Goal: Task Accomplishment & Management: Use online tool/utility

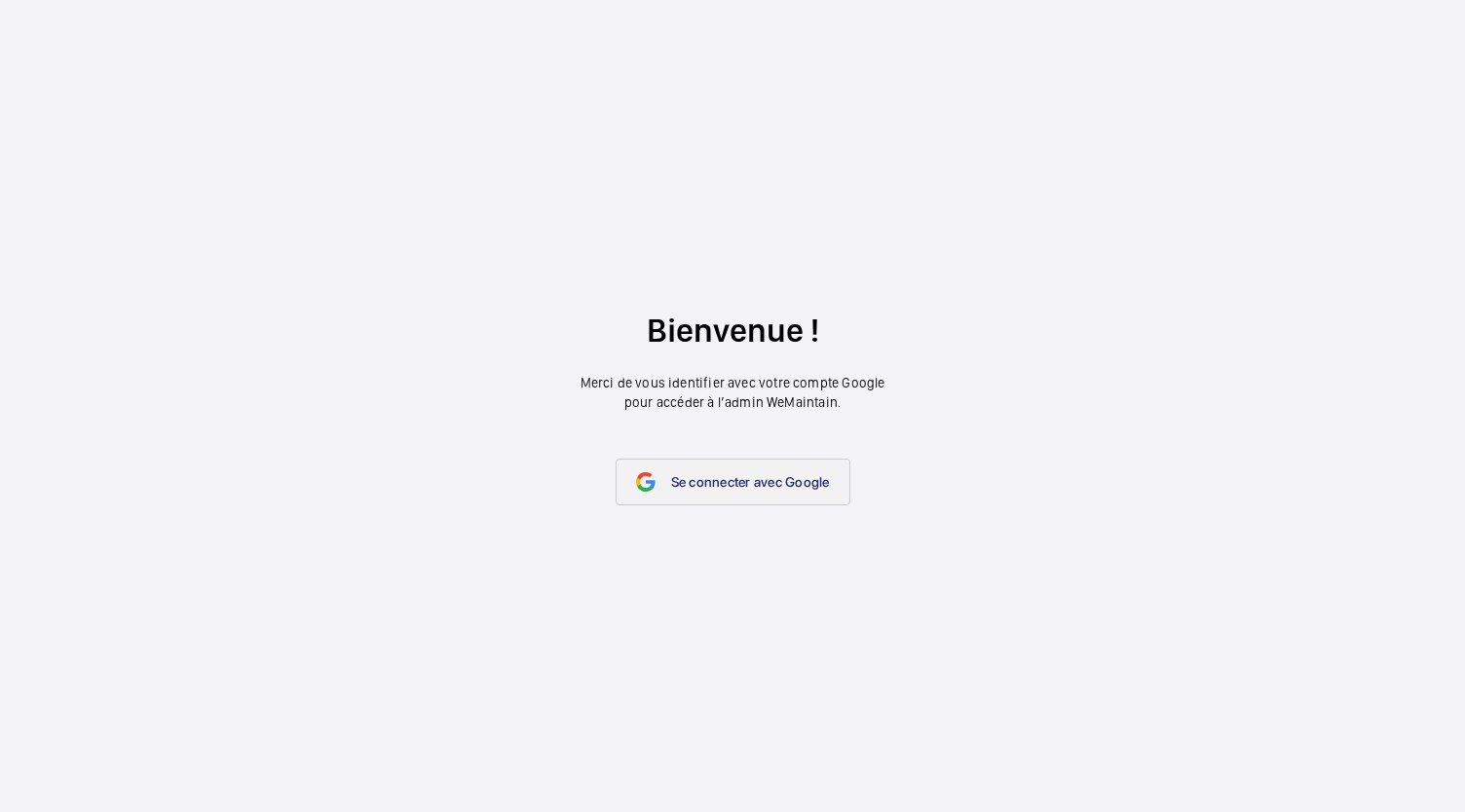
click at [674, 478] on span "Se connecter avec Google" at bounding box center [750, 482] width 159 height 16
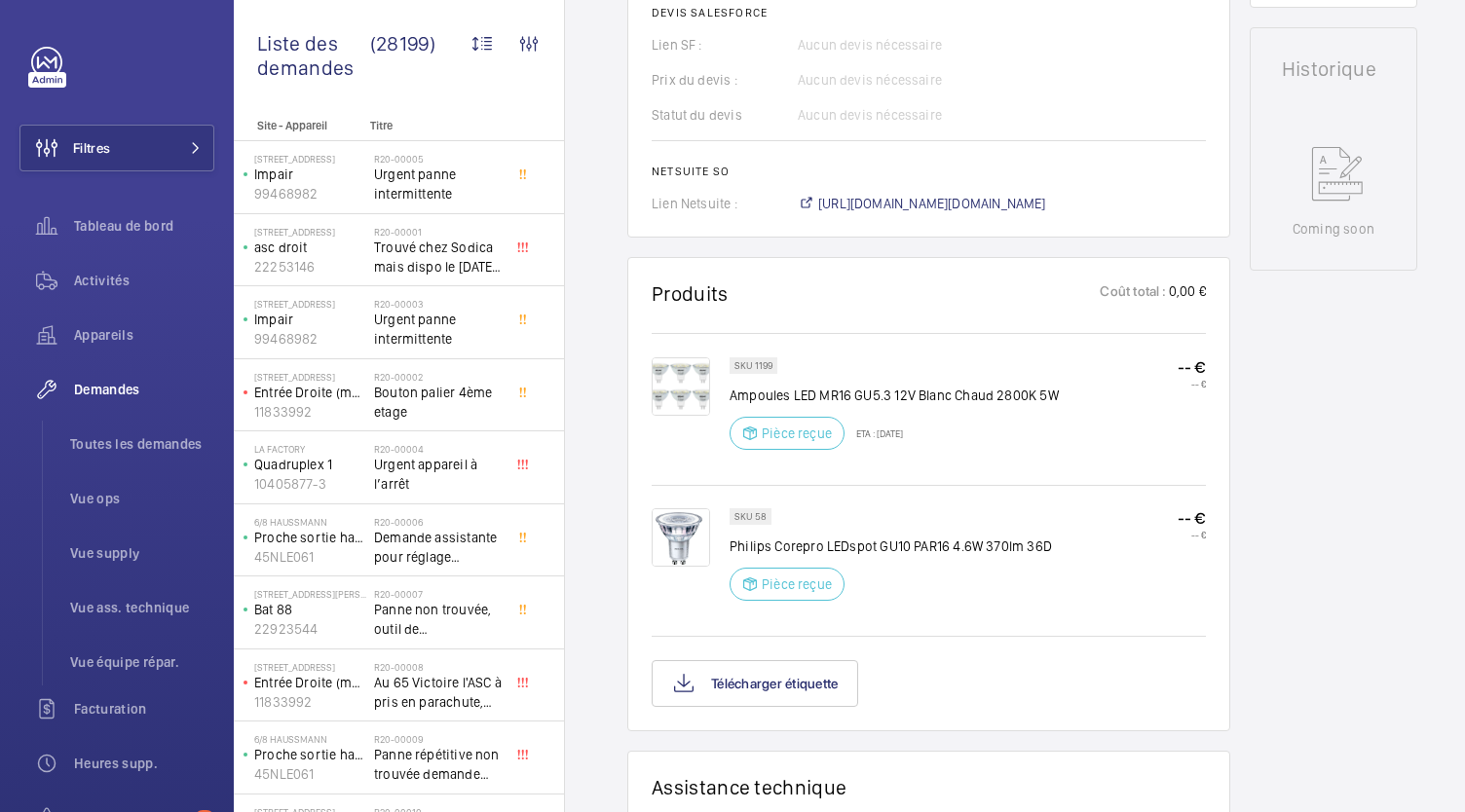
scroll to position [943, 0]
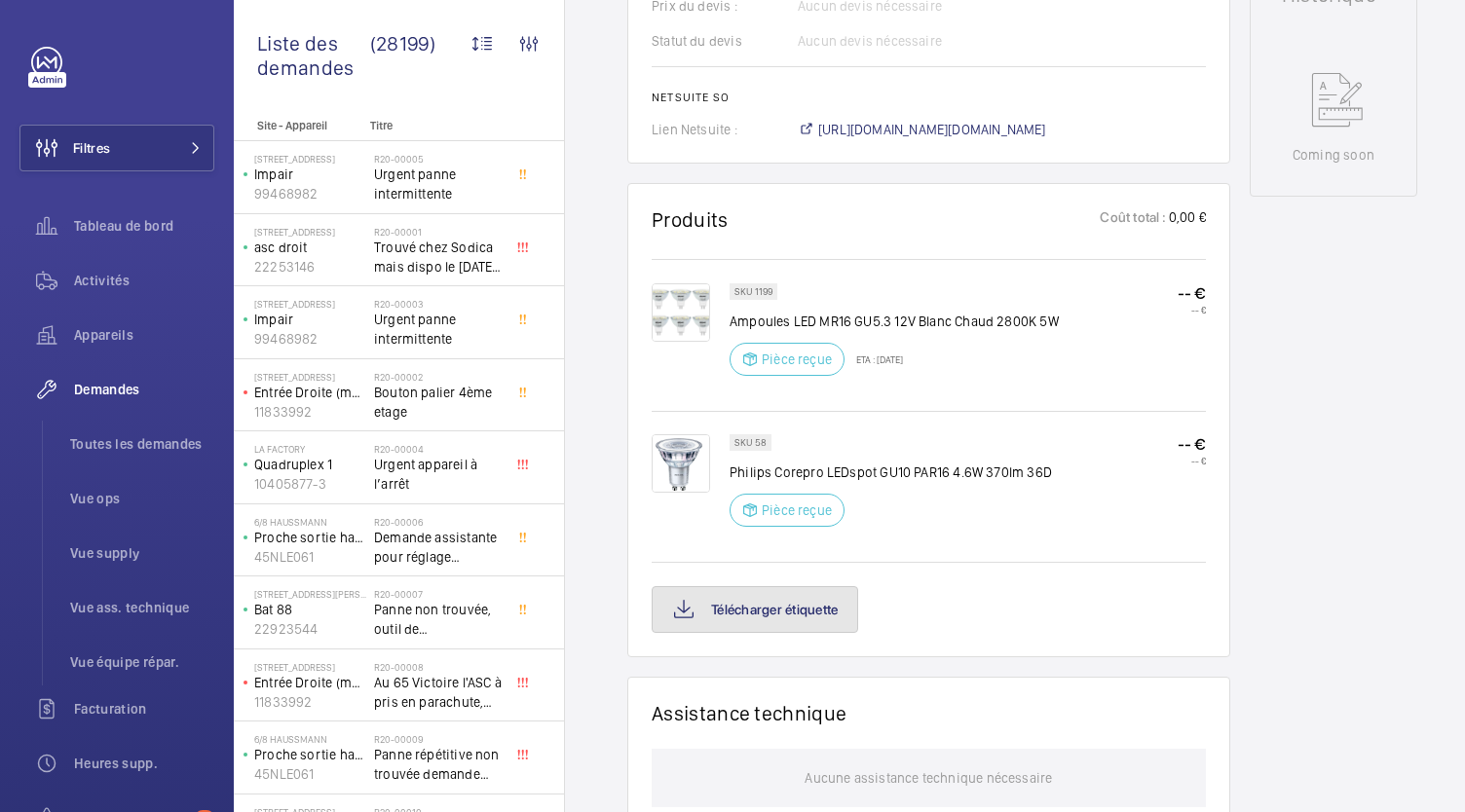
click at [770, 602] on button "Télécharger étiquette" at bounding box center [755, 609] width 207 height 46
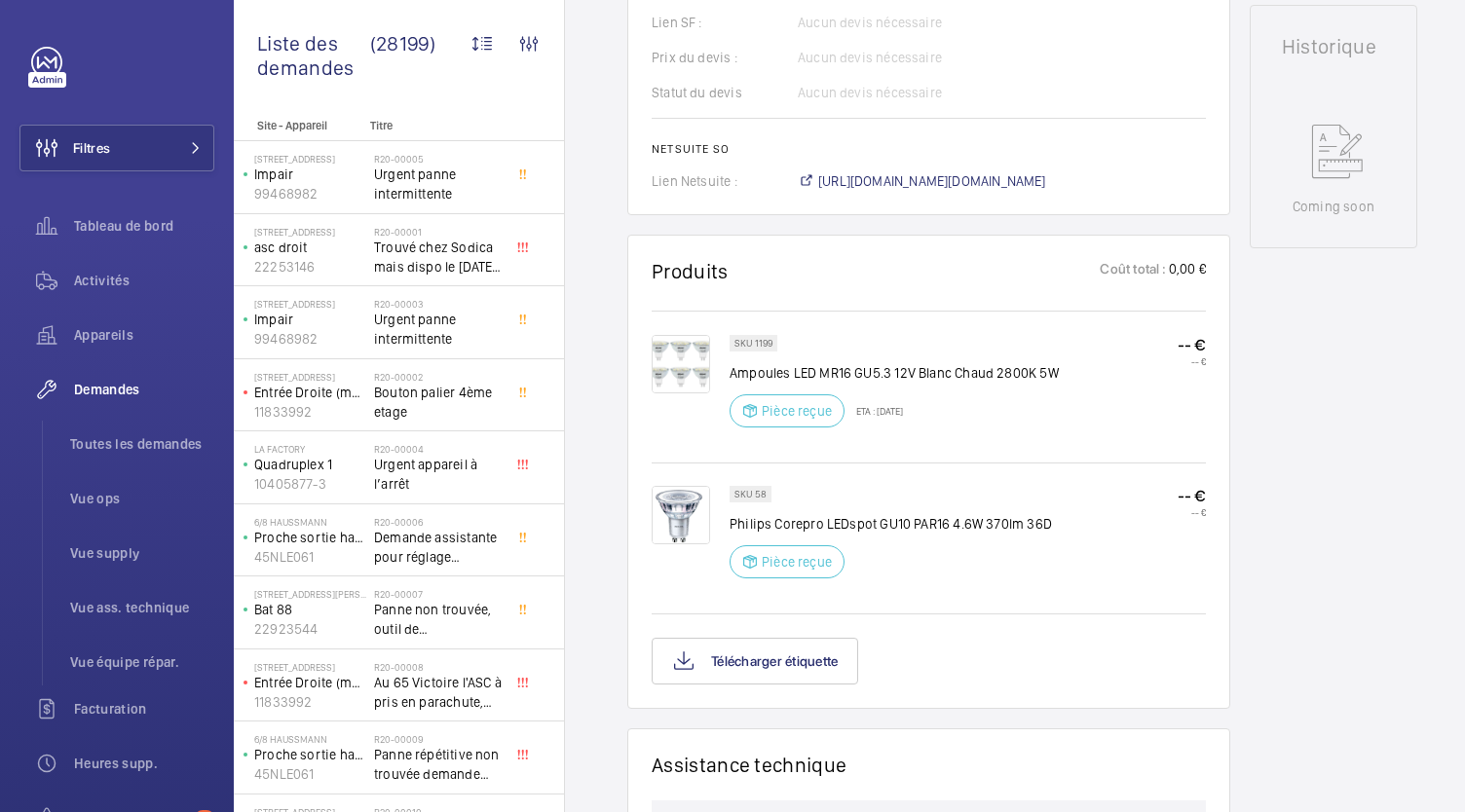
scroll to position [835, 0]
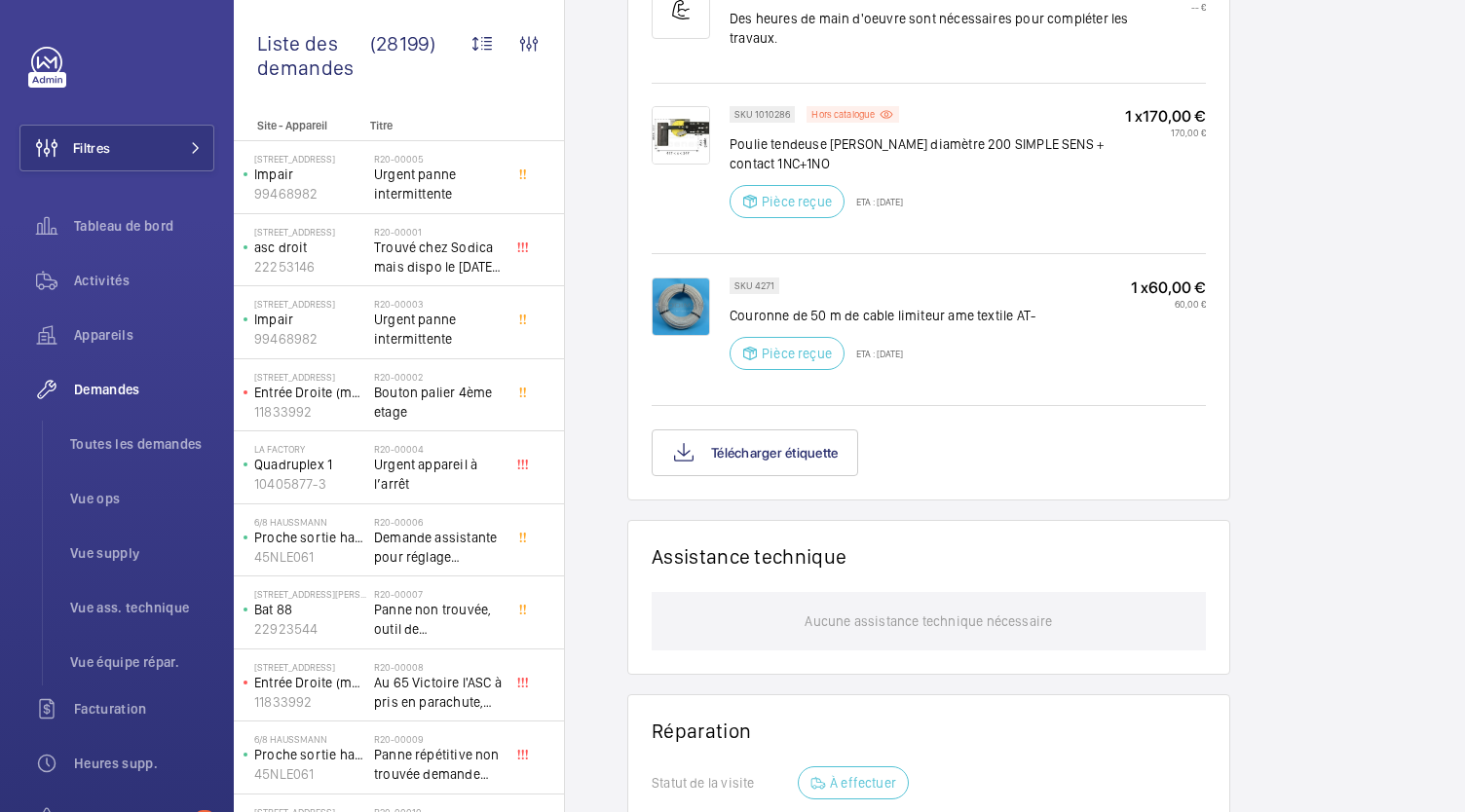
scroll to position [1366, 0]
click at [779, 427] on button "Télécharger étiquette" at bounding box center [755, 450] width 207 height 46
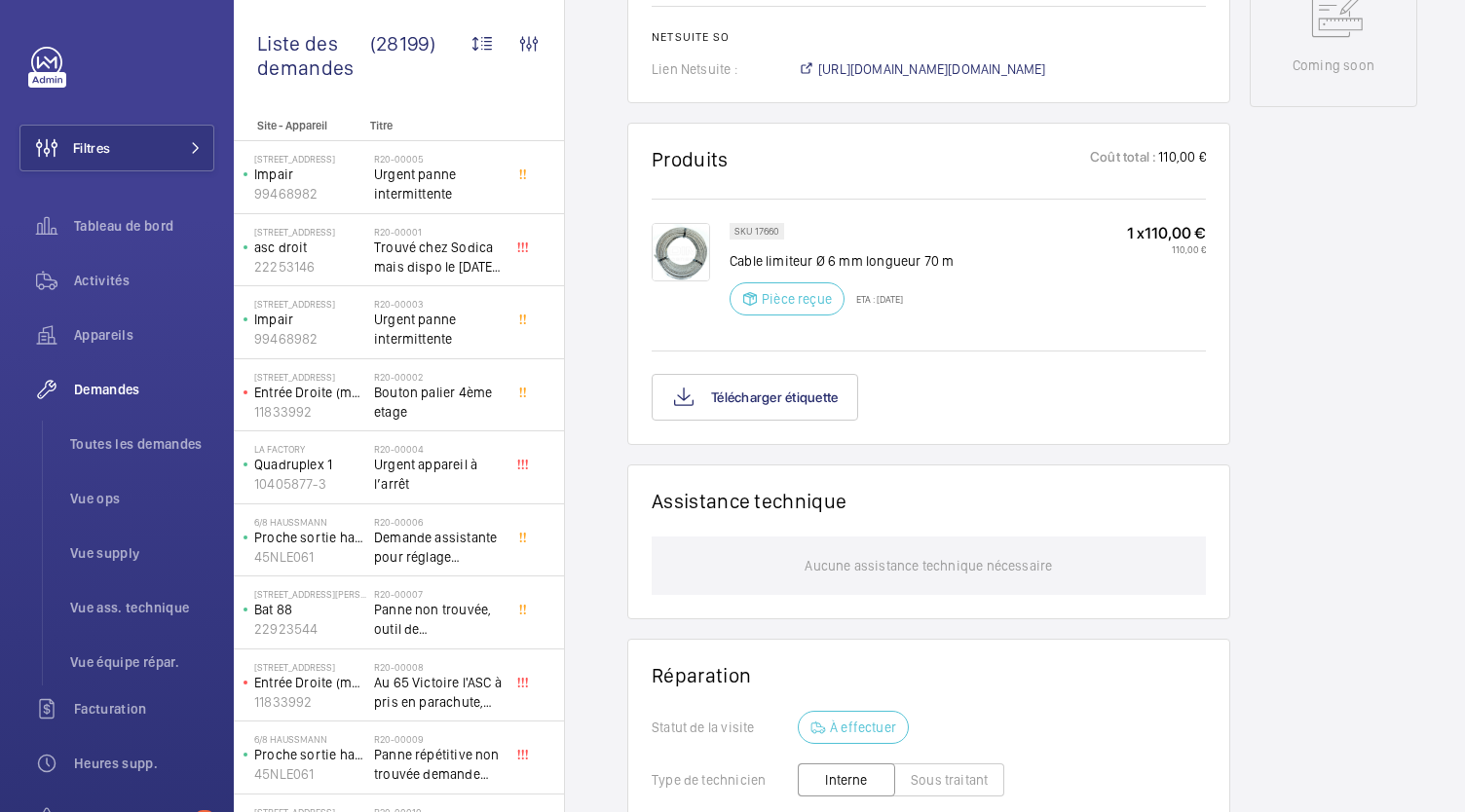
scroll to position [1057, 0]
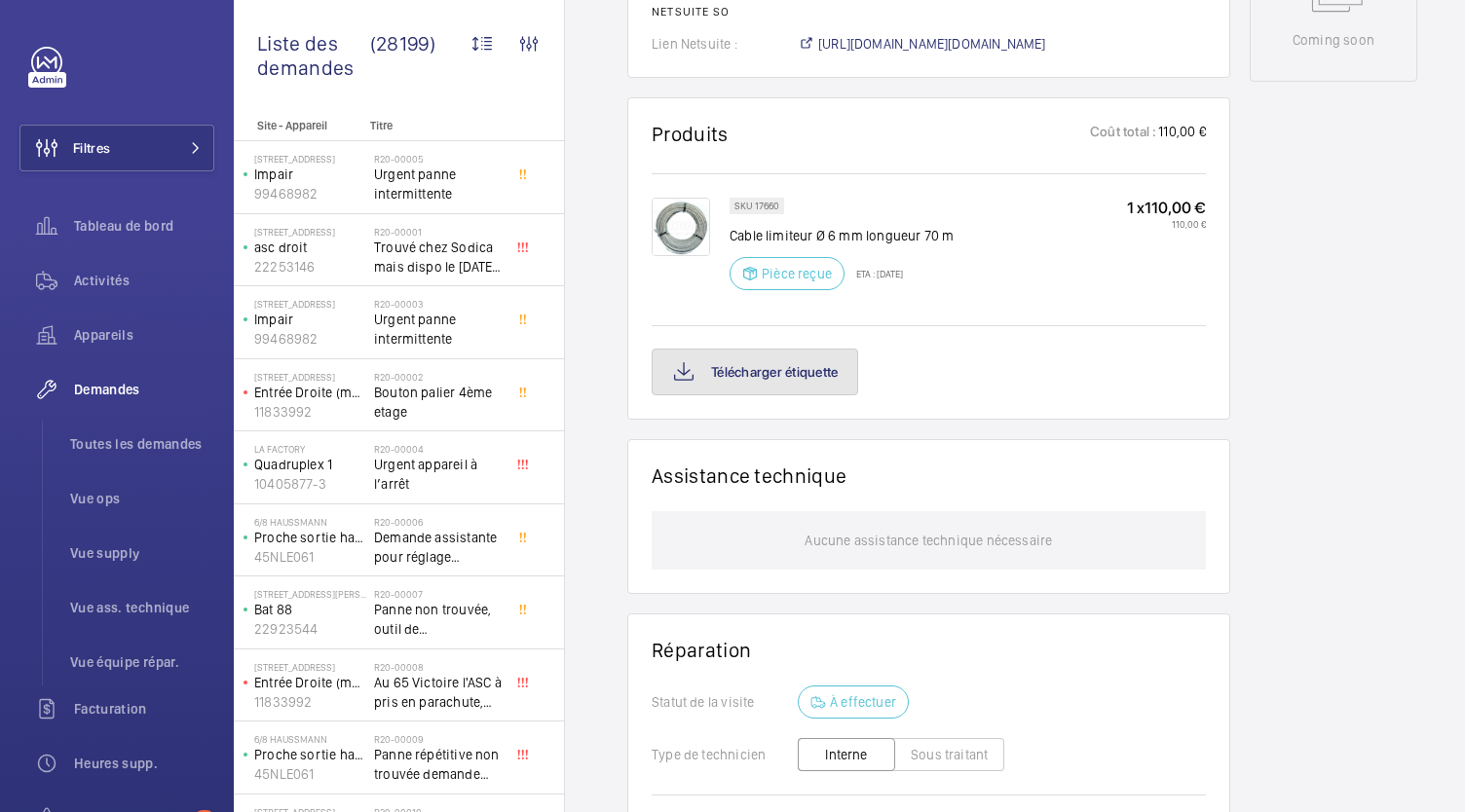
click at [767, 370] on button "Télécharger étiquette" at bounding box center [755, 371] width 207 height 46
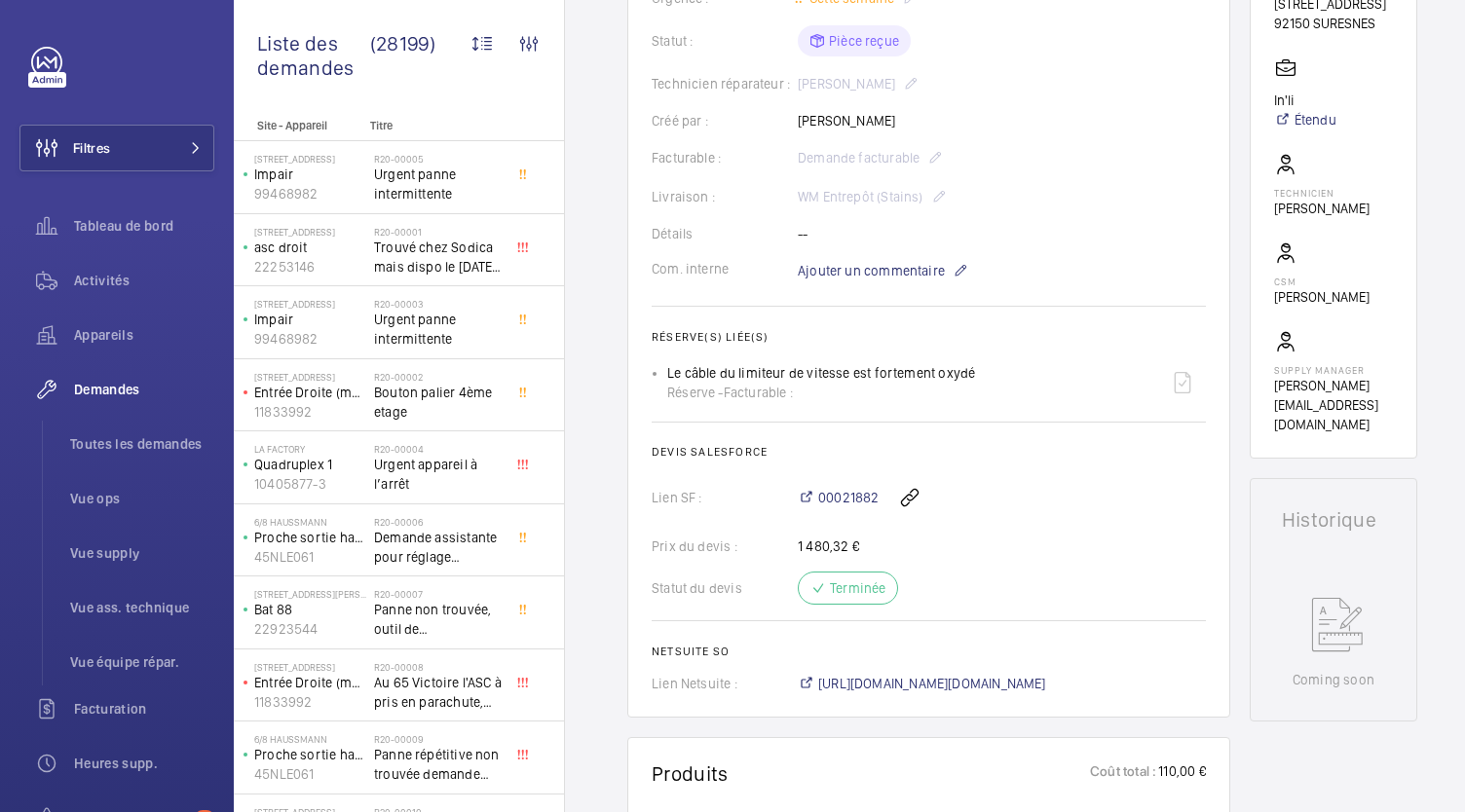
scroll to position [416, 0]
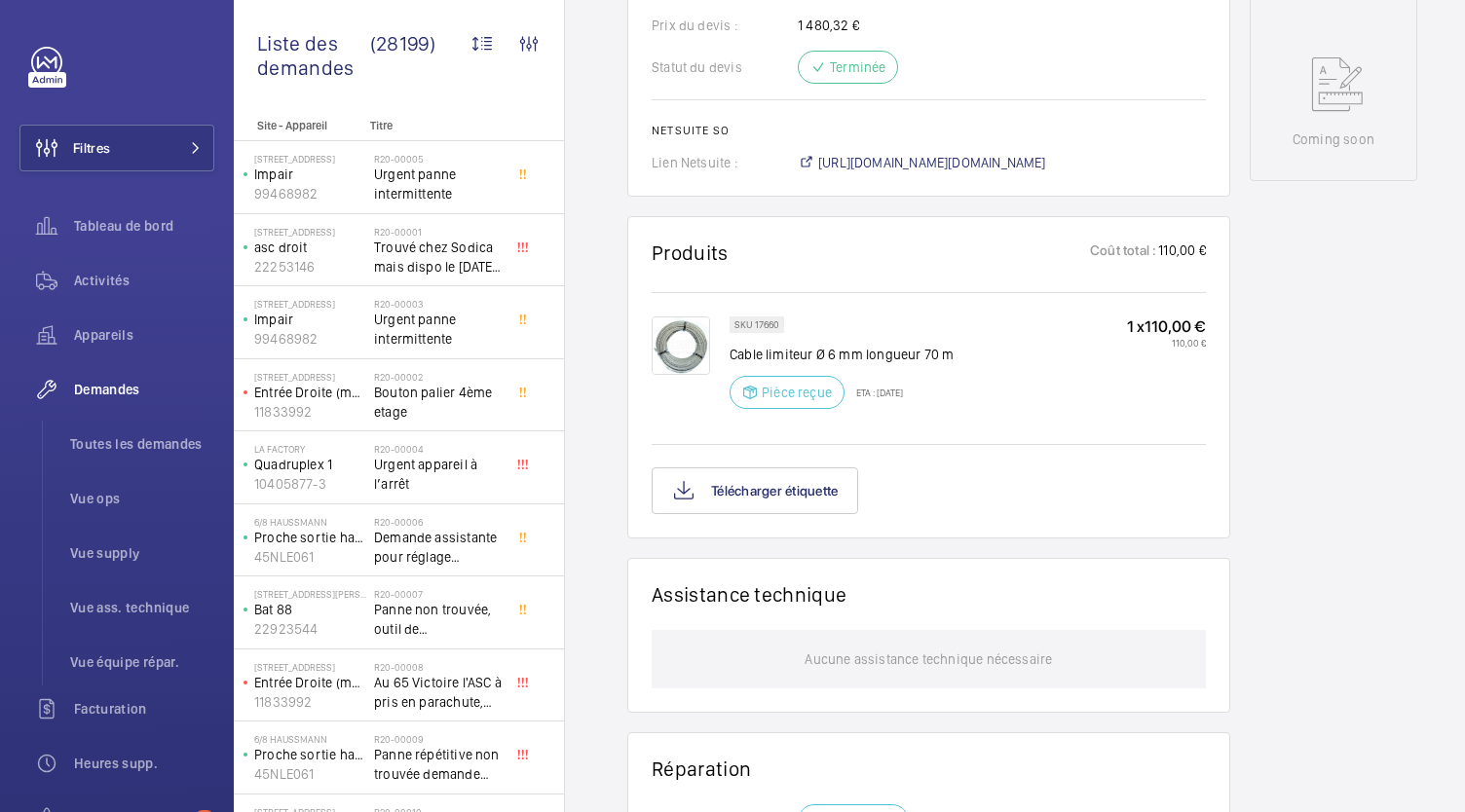
scroll to position [959, 0]
click at [740, 484] on button "Télécharger étiquette" at bounding box center [755, 489] width 207 height 46
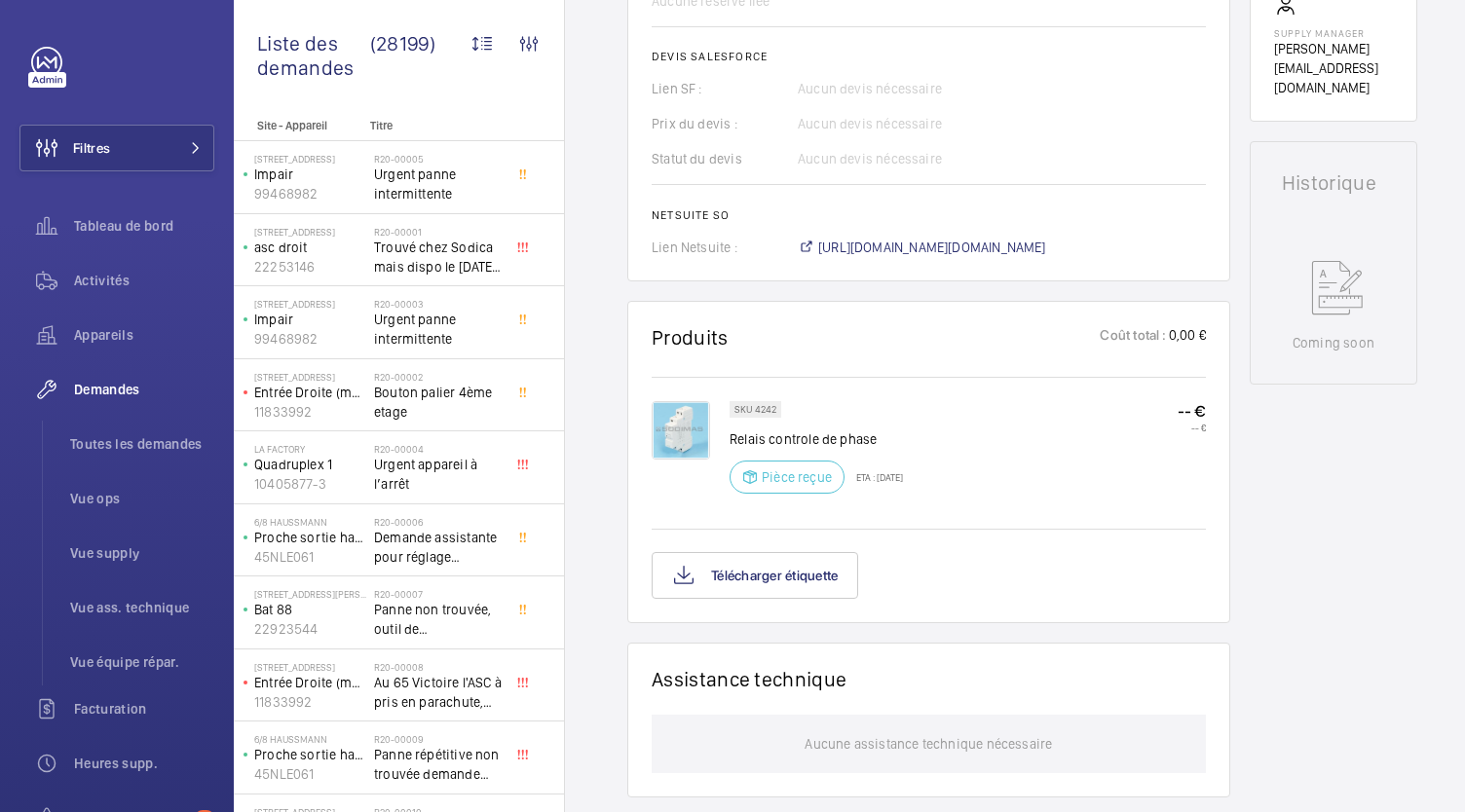
scroll to position [807, 0]
click at [800, 569] on button "Télécharger étiquette" at bounding box center [755, 573] width 207 height 46
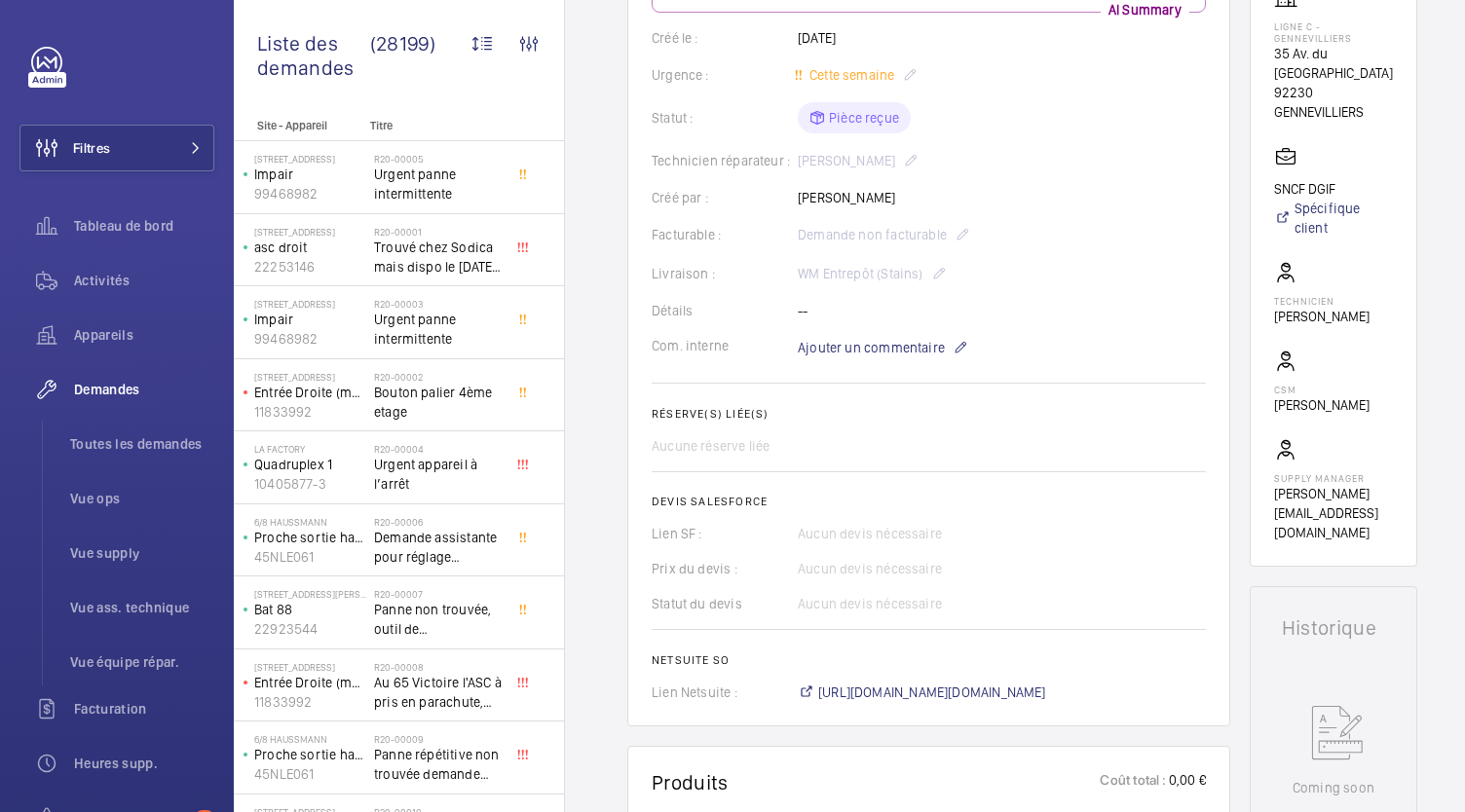
scroll to position [359, 0]
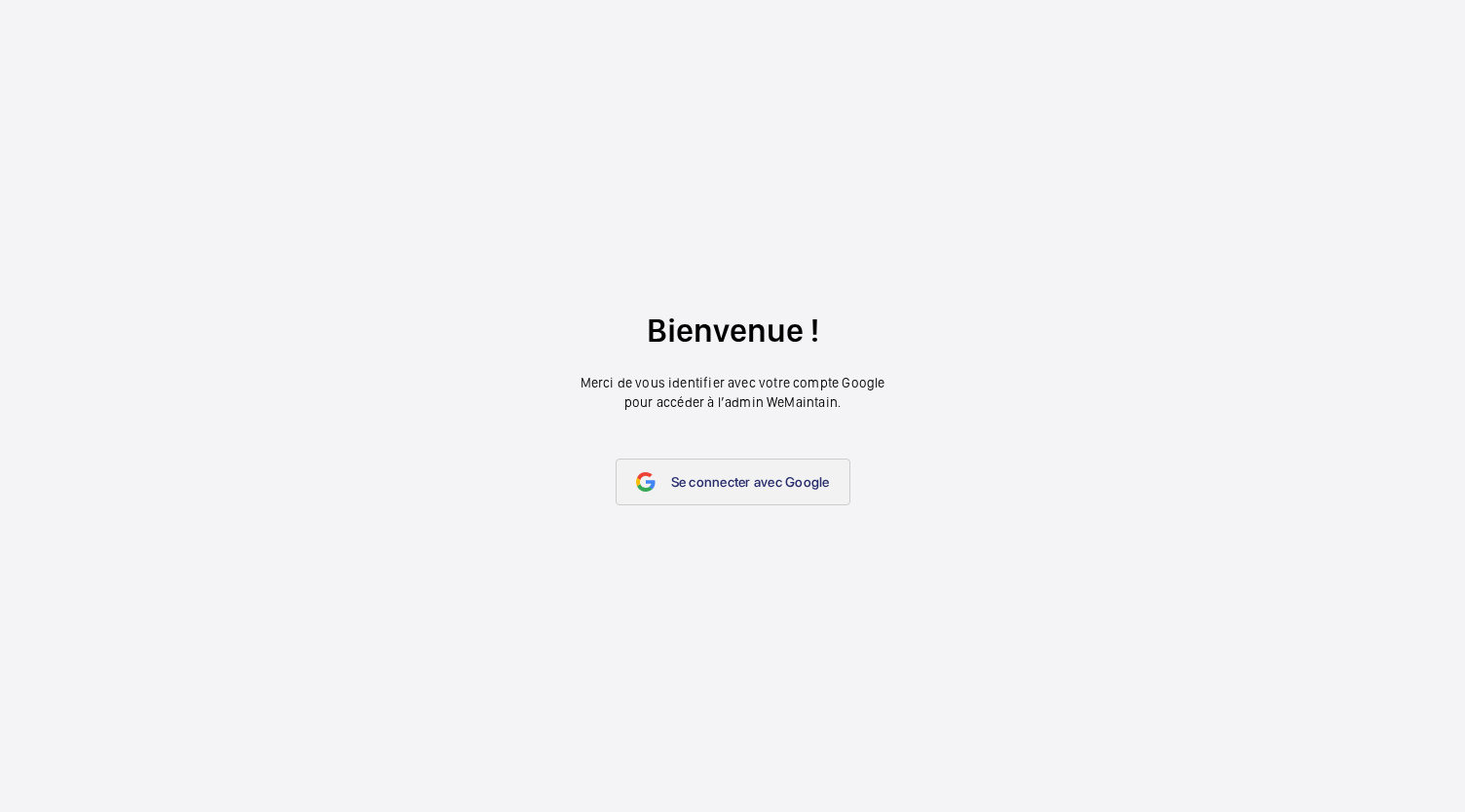
click at [723, 480] on span "Se connecter avec Google" at bounding box center [750, 482] width 159 height 16
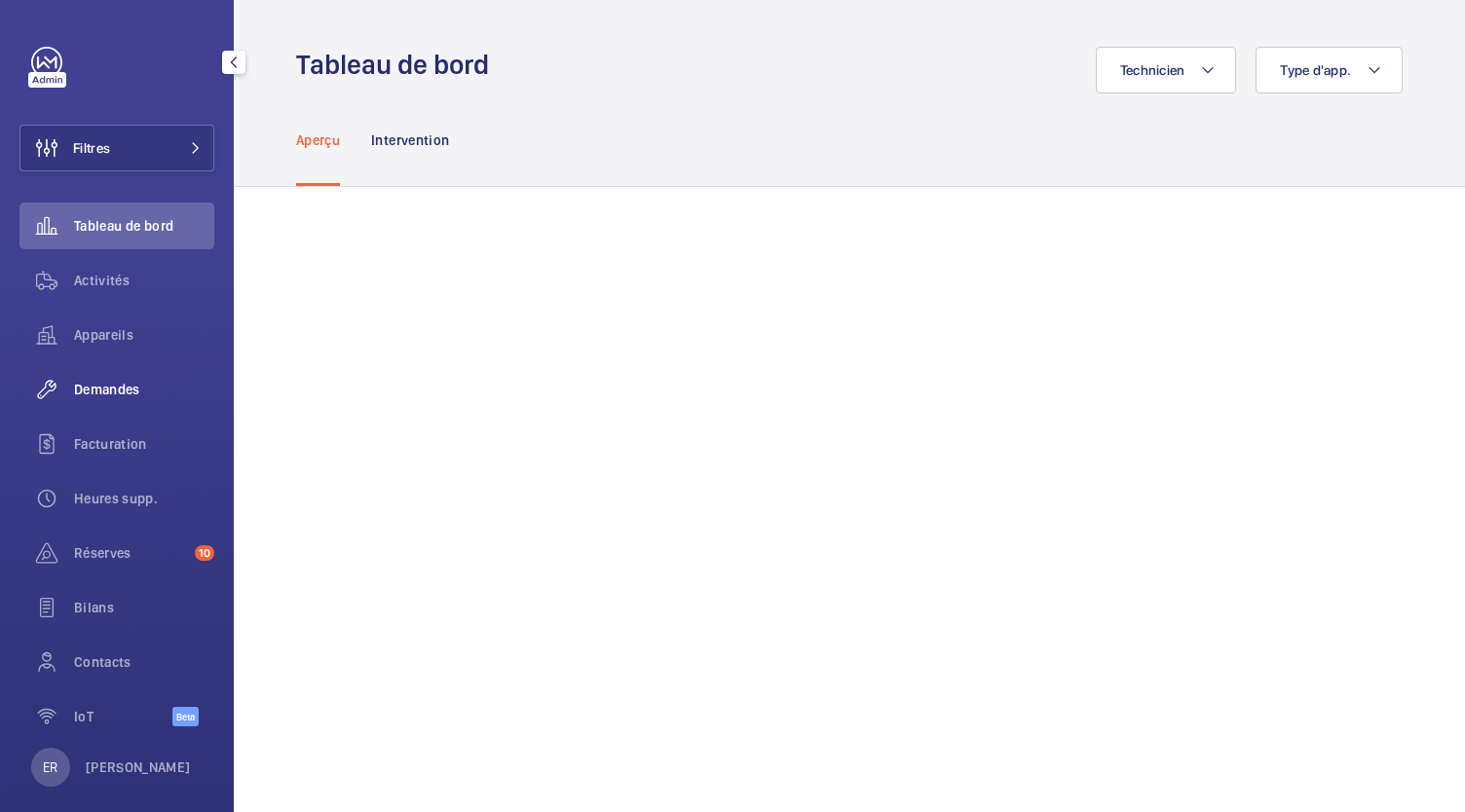
click at [118, 397] on span "Demandes" at bounding box center [144, 390] width 140 height 20
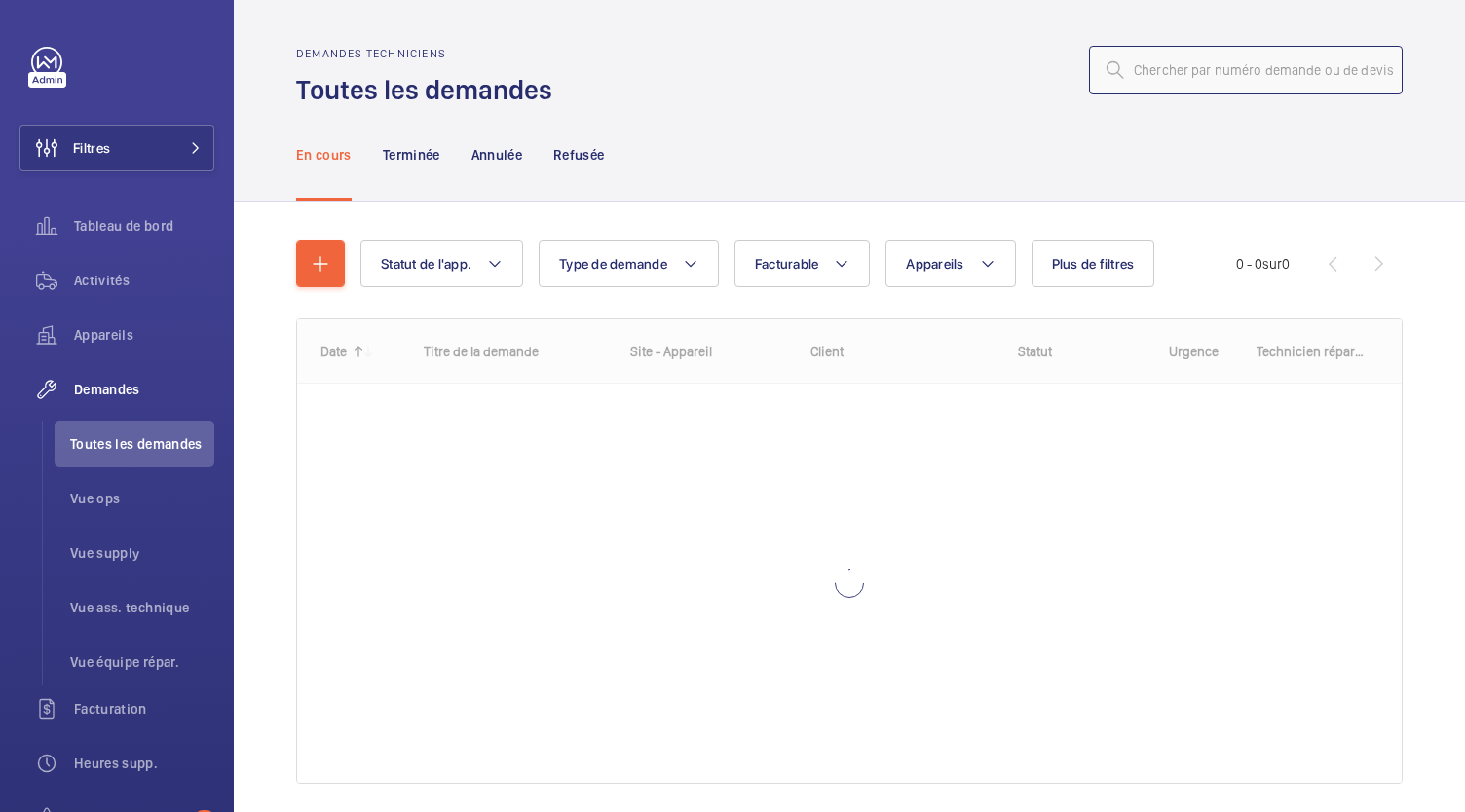
click at [1225, 79] on input "text" at bounding box center [1245, 69] width 314 height 48
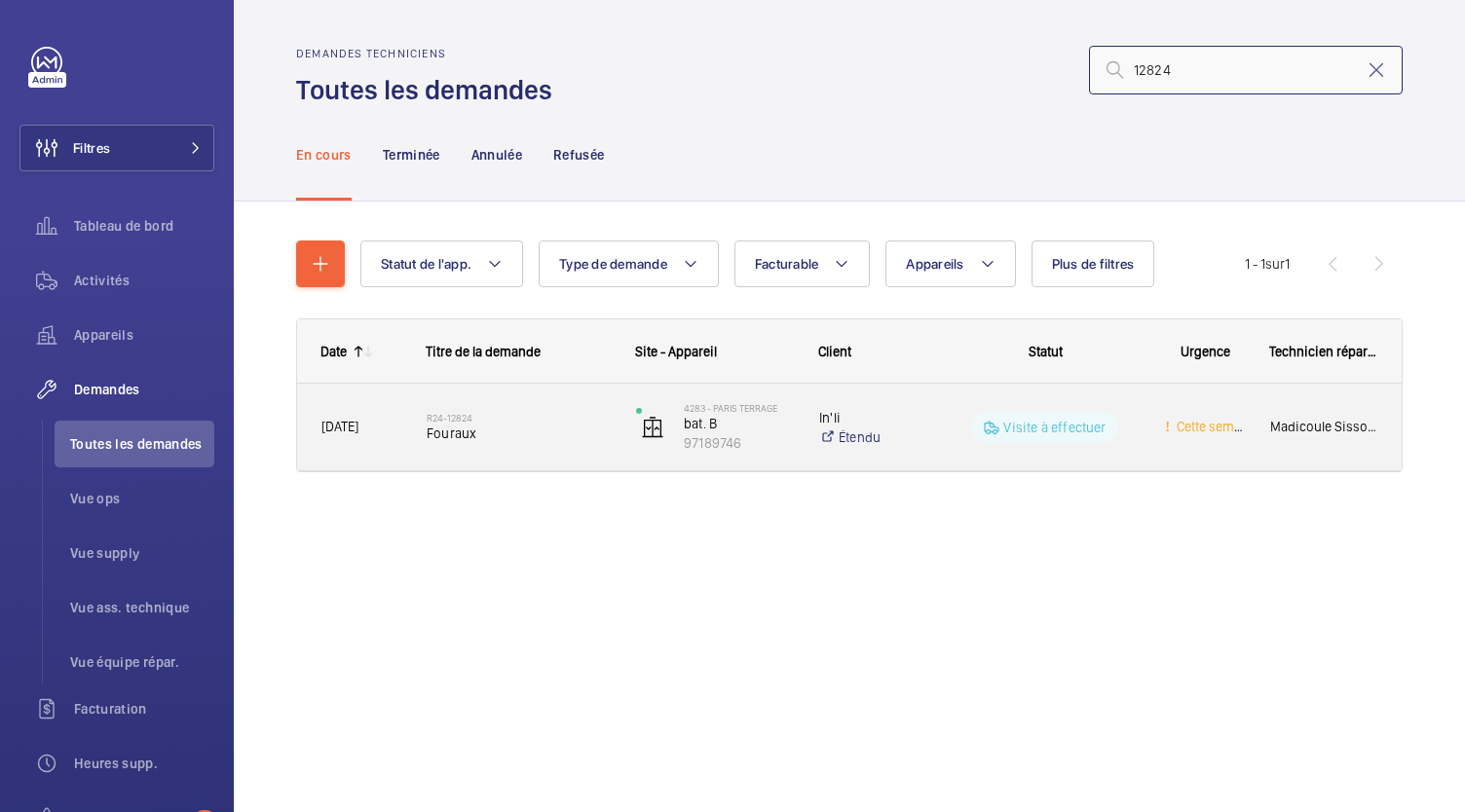
type input "12824"
click at [452, 437] on span "Fouraux" at bounding box center [518, 433] width 184 height 20
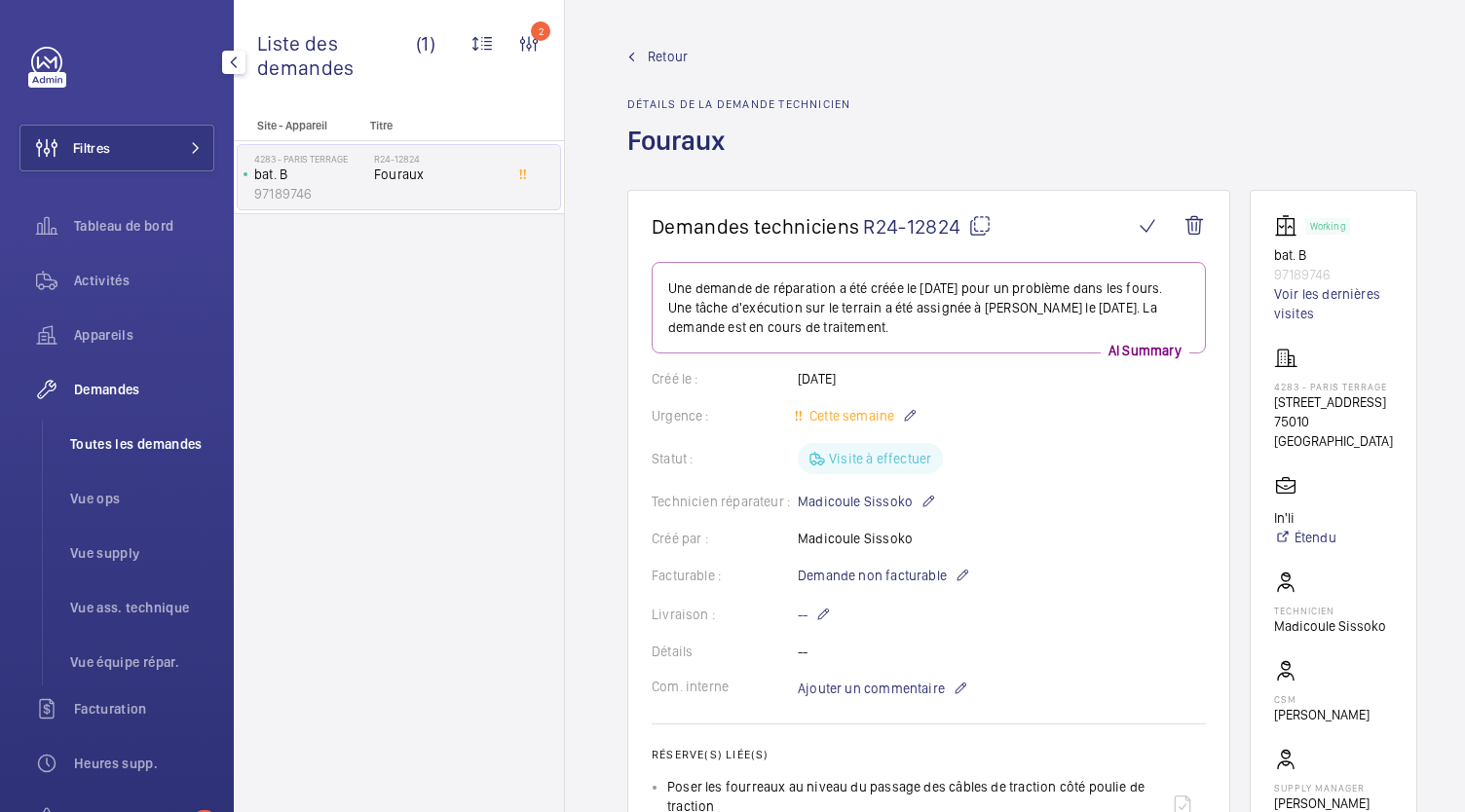
click at [133, 449] on span "Toutes les demandes" at bounding box center [142, 444] width 144 height 20
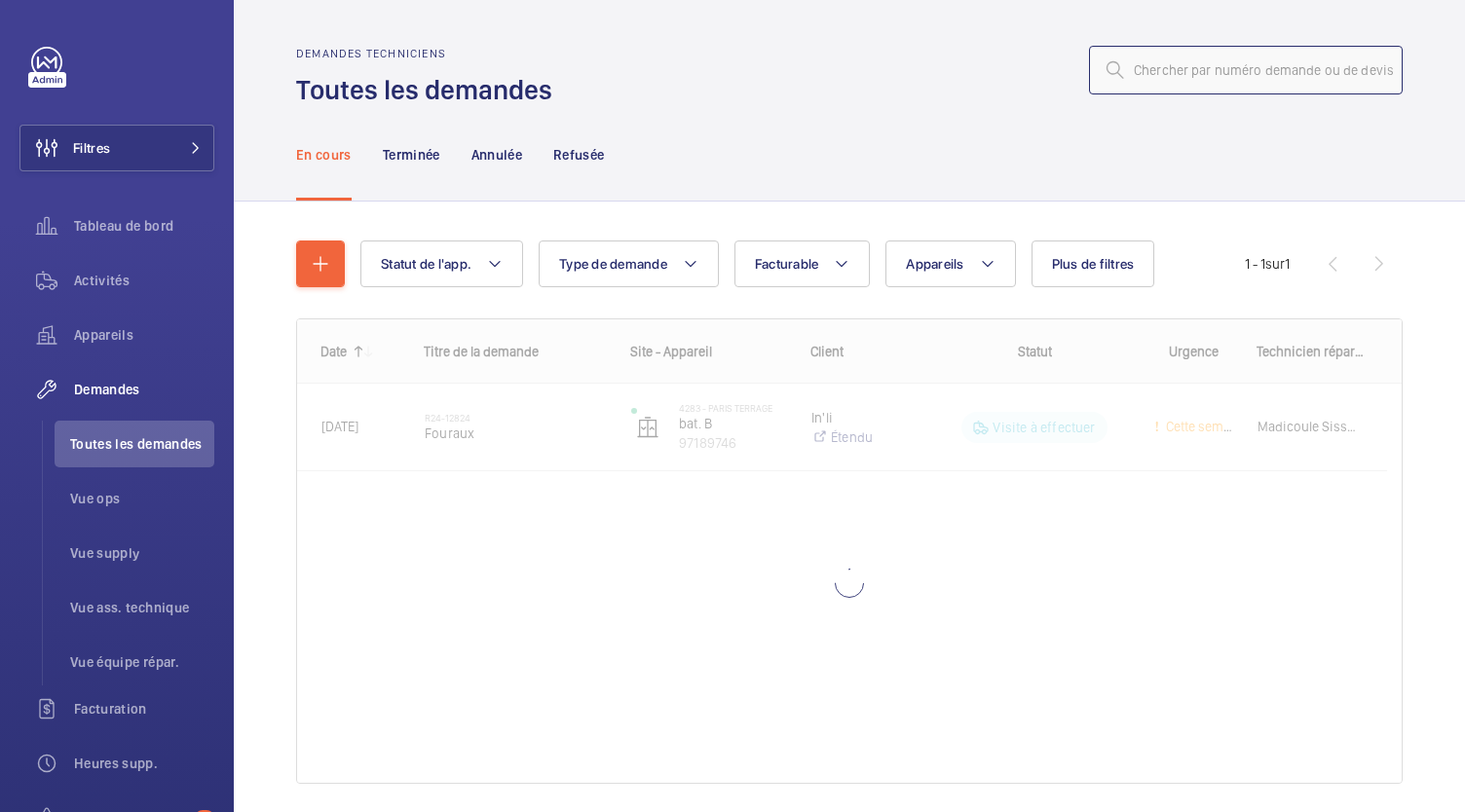
click at [1167, 63] on input "text" at bounding box center [1245, 69] width 314 height 48
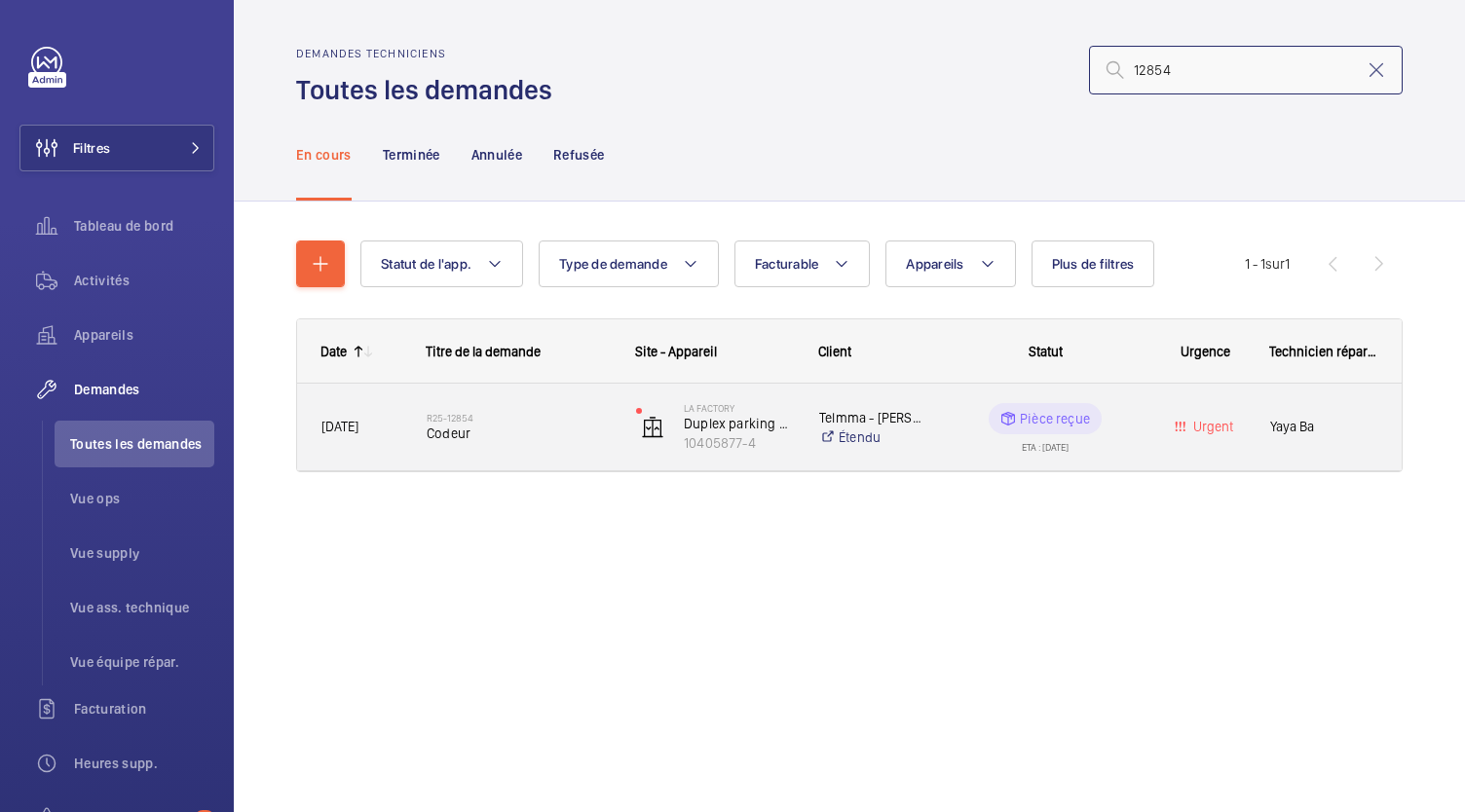
type input "12854"
click at [468, 433] on span "Codeur" at bounding box center [518, 433] width 184 height 20
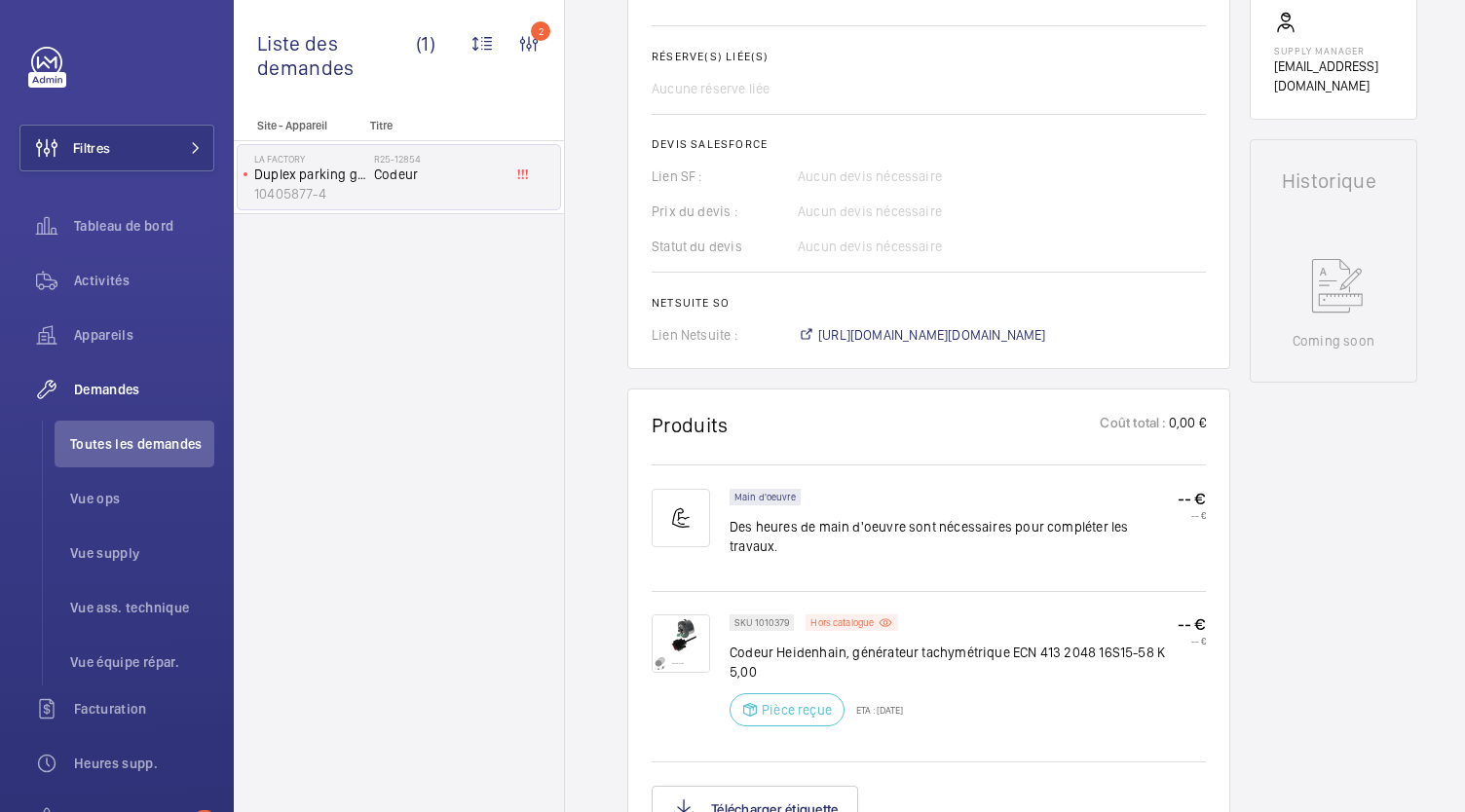
scroll to position [765, 0]
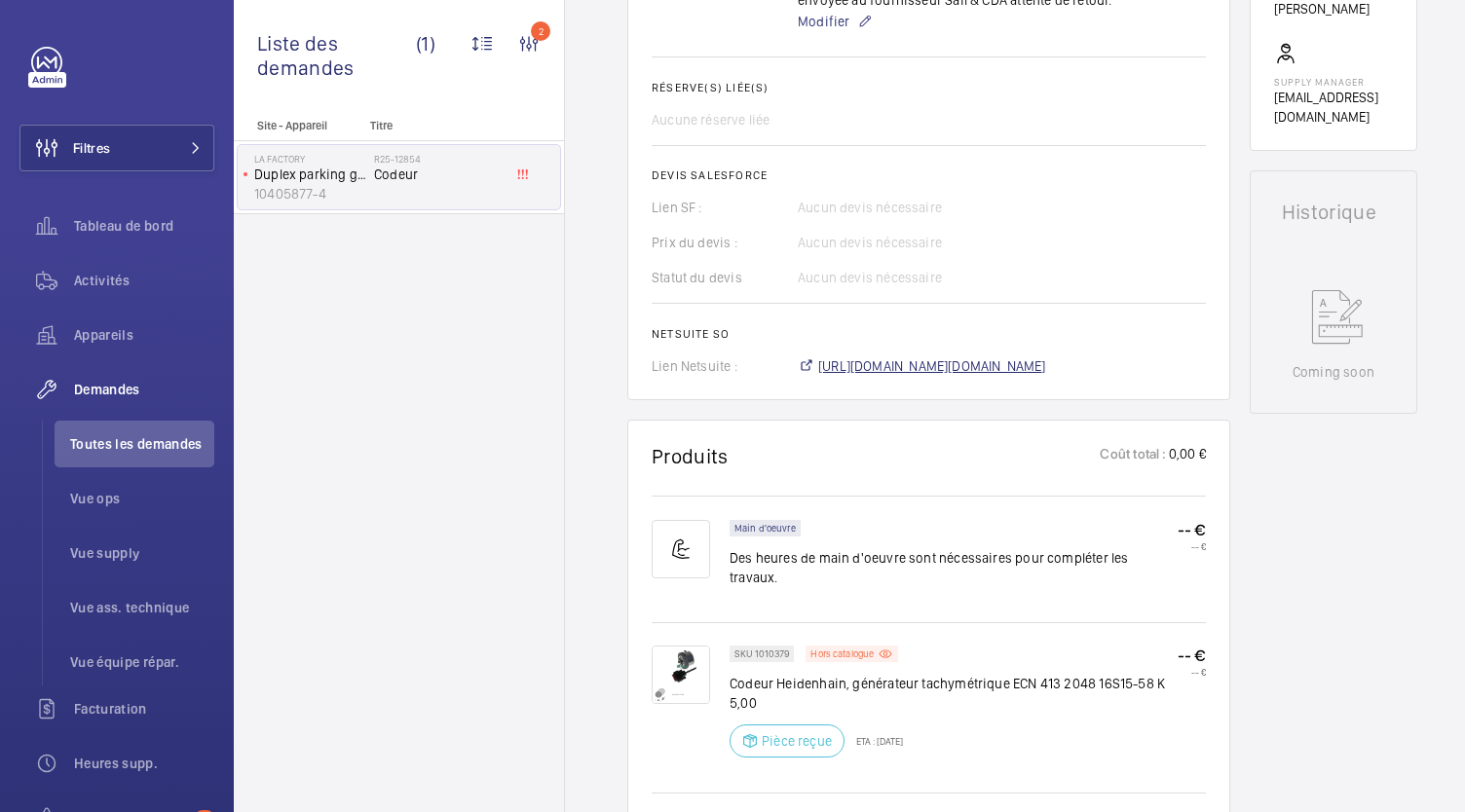
click at [878, 362] on span "https://6461500.app.netsuite.com/app/accounting/transactions/salesord.nl?id=304…" at bounding box center [931, 366] width 227 height 20
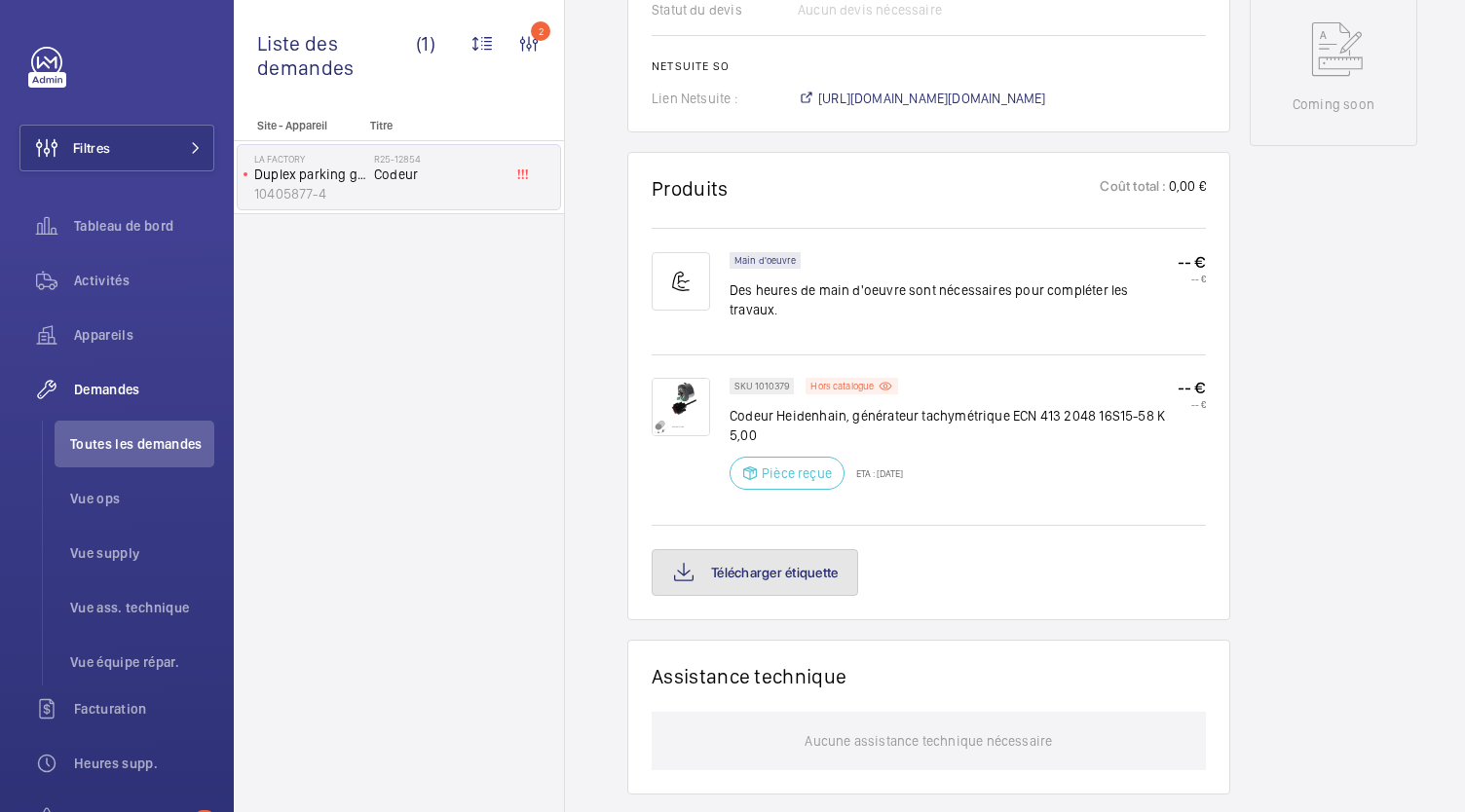
click at [795, 569] on button "Télécharger étiquette" at bounding box center [755, 572] width 207 height 46
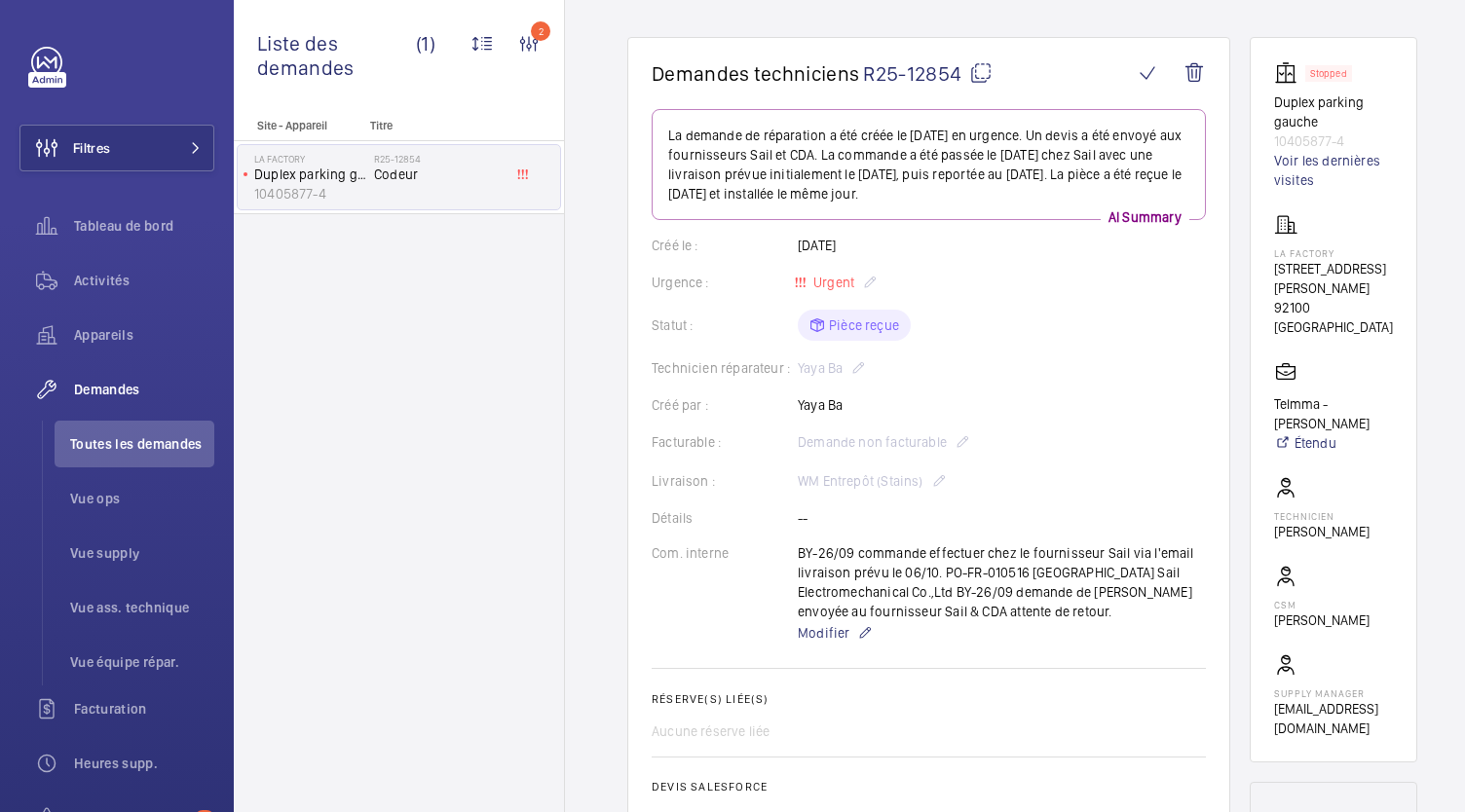
scroll to position [0, 0]
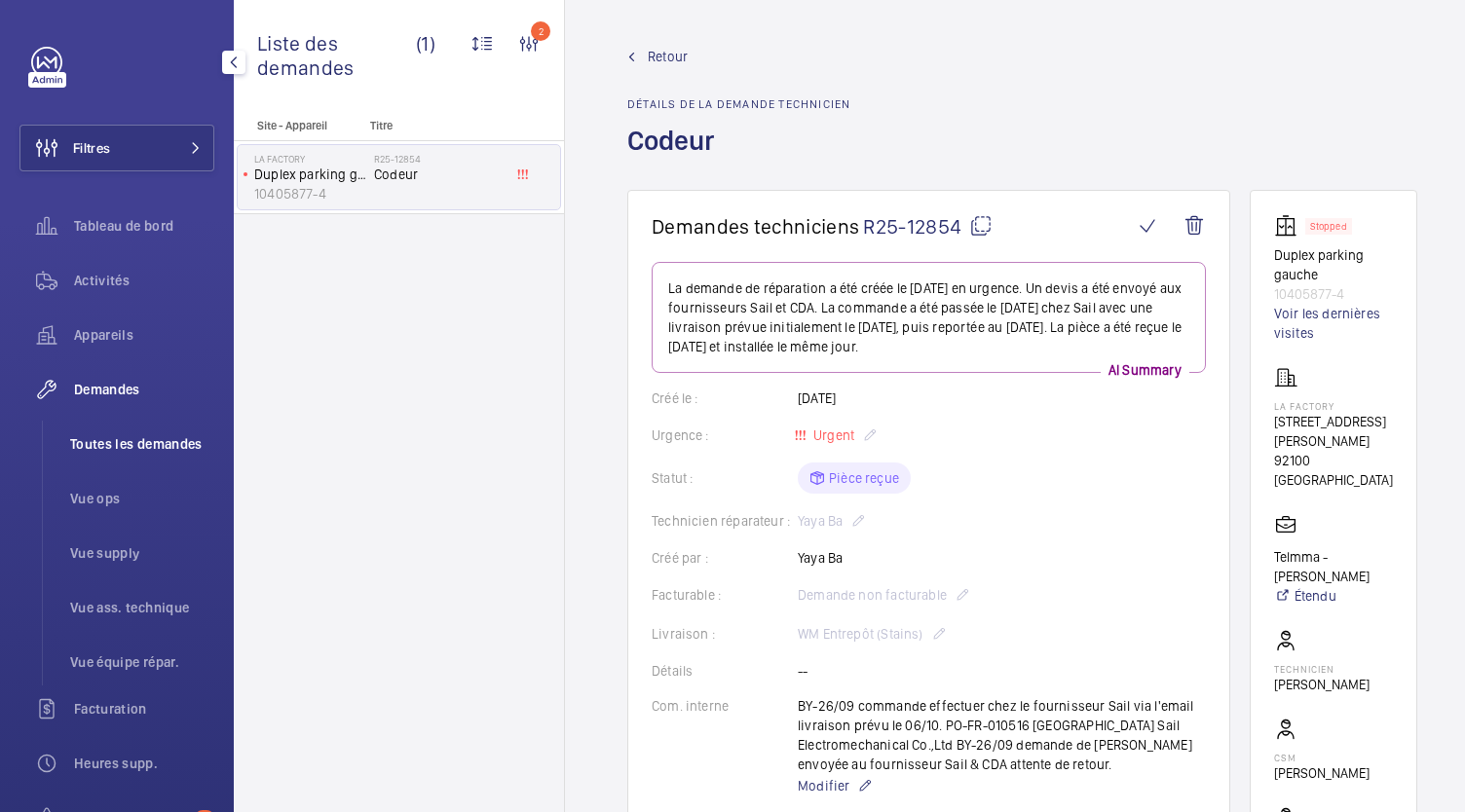
click at [161, 453] on span "Toutes les demandes" at bounding box center [142, 444] width 144 height 20
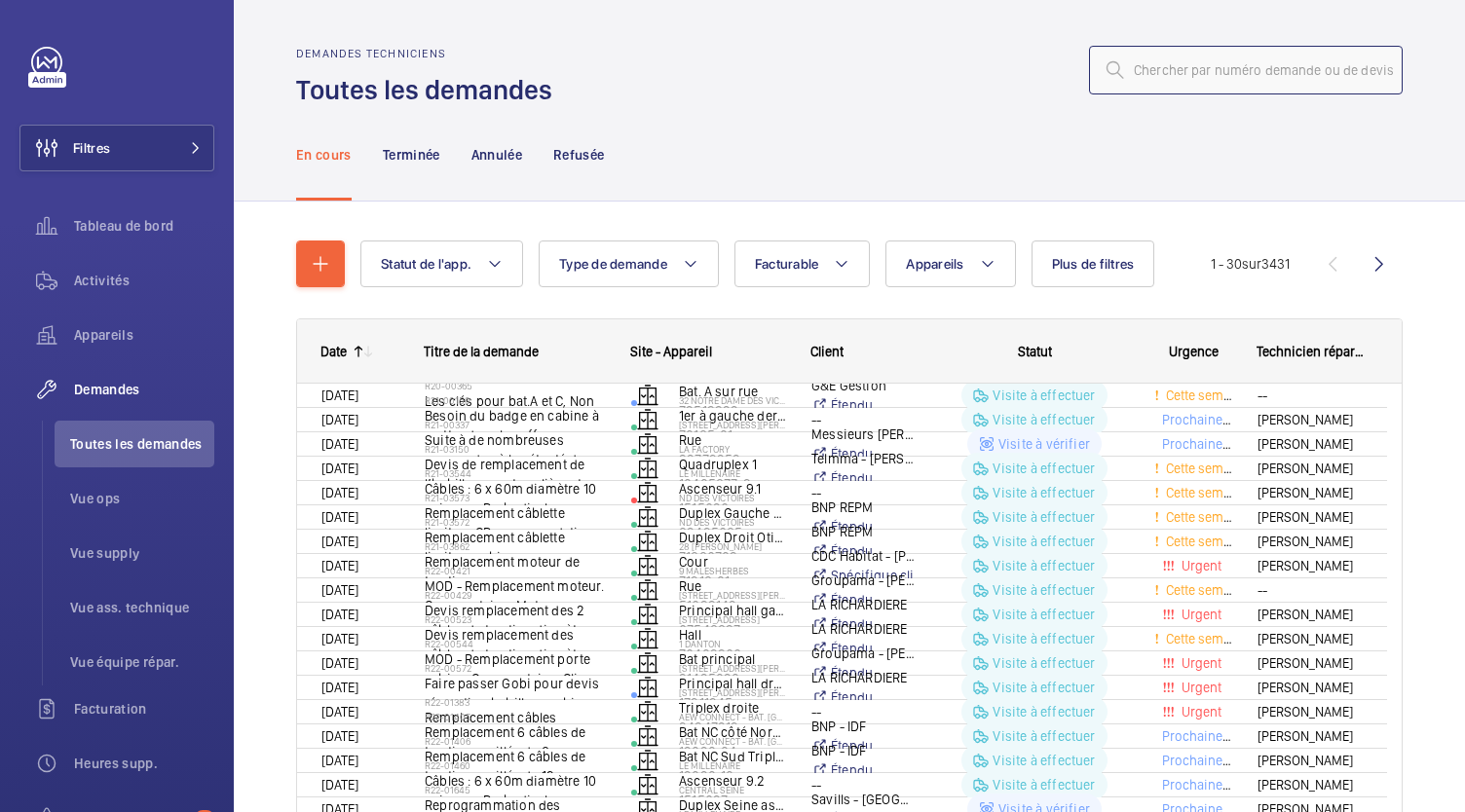
click at [1169, 69] on input "text" at bounding box center [1245, 69] width 314 height 48
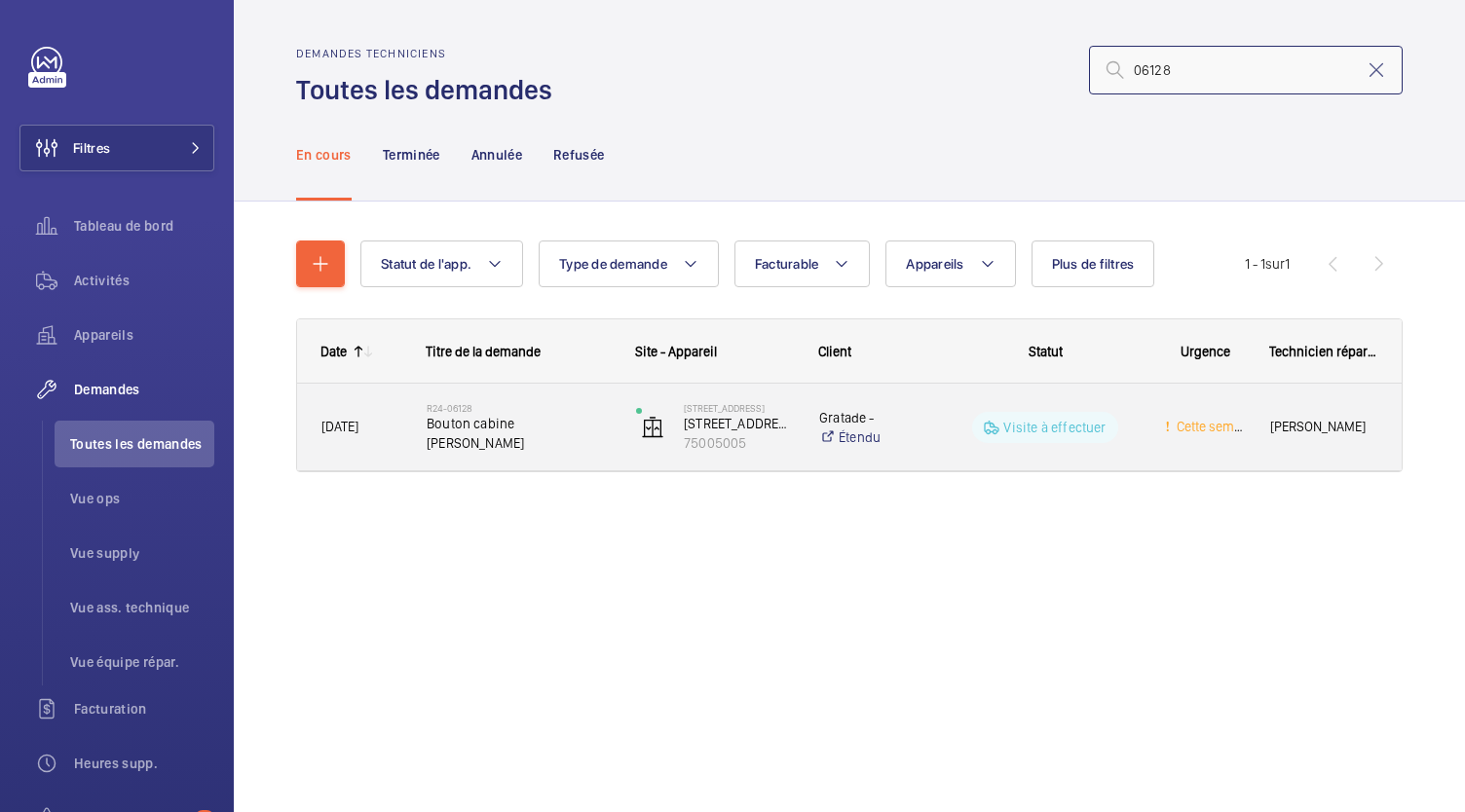
type input "06128"
click at [470, 425] on span "Bouton cabine Otis" at bounding box center [518, 433] width 184 height 39
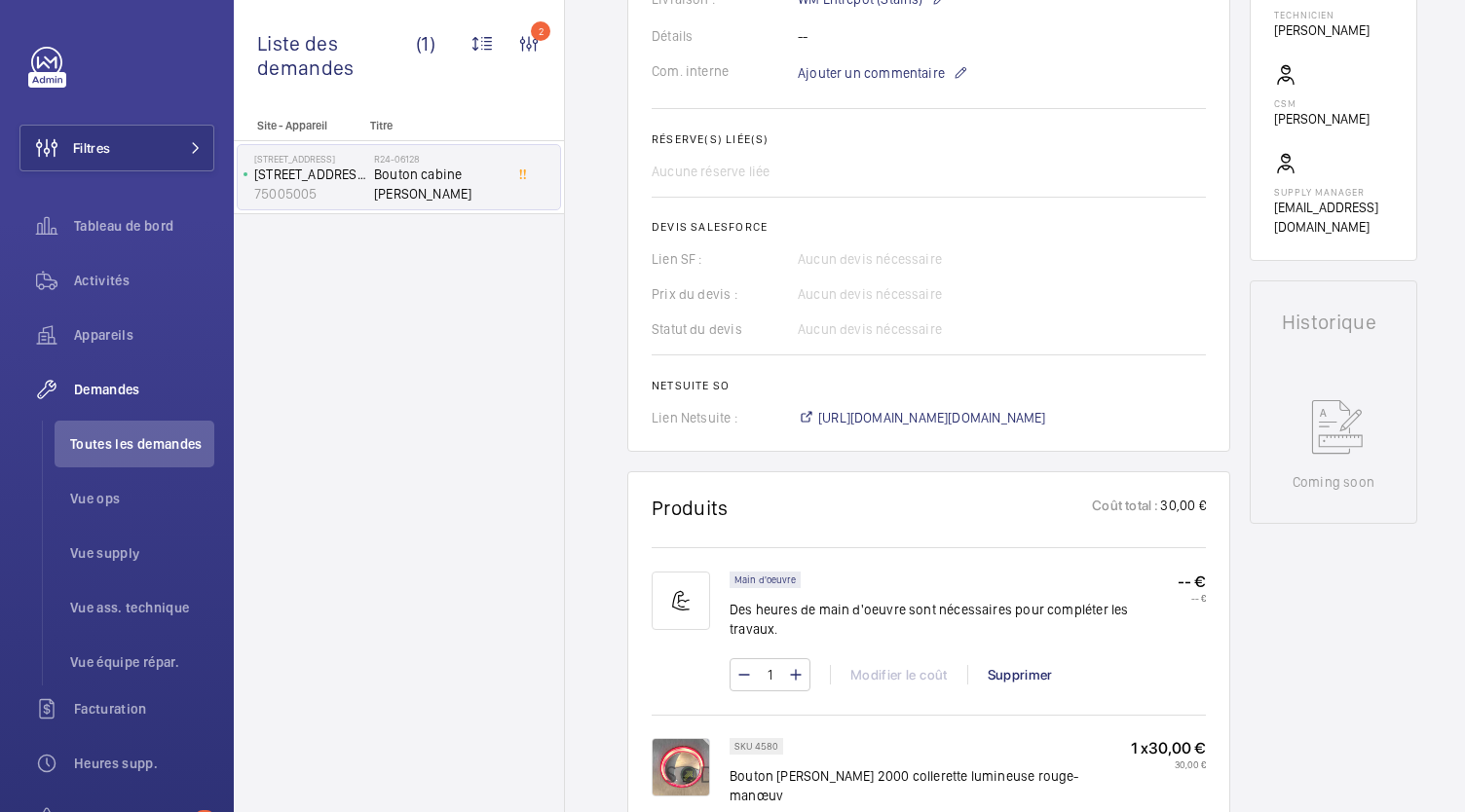
scroll to position [608, 0]
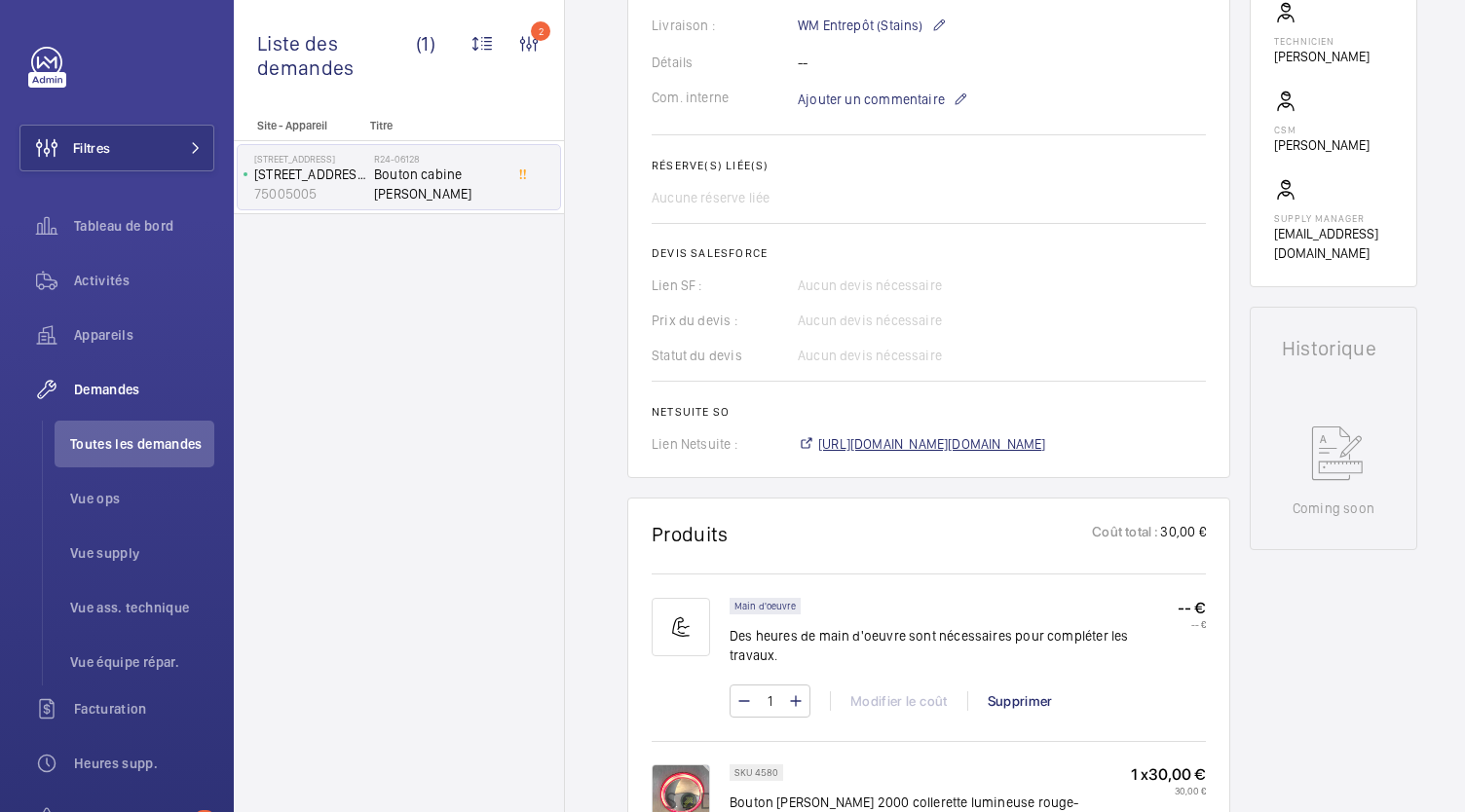
click at [906, 439] on span "https://6461500.app.netsuite.com/app/accounting/transactions/salesord.nl?id=303…" at bounding box center [931, 444] width 227 height 20
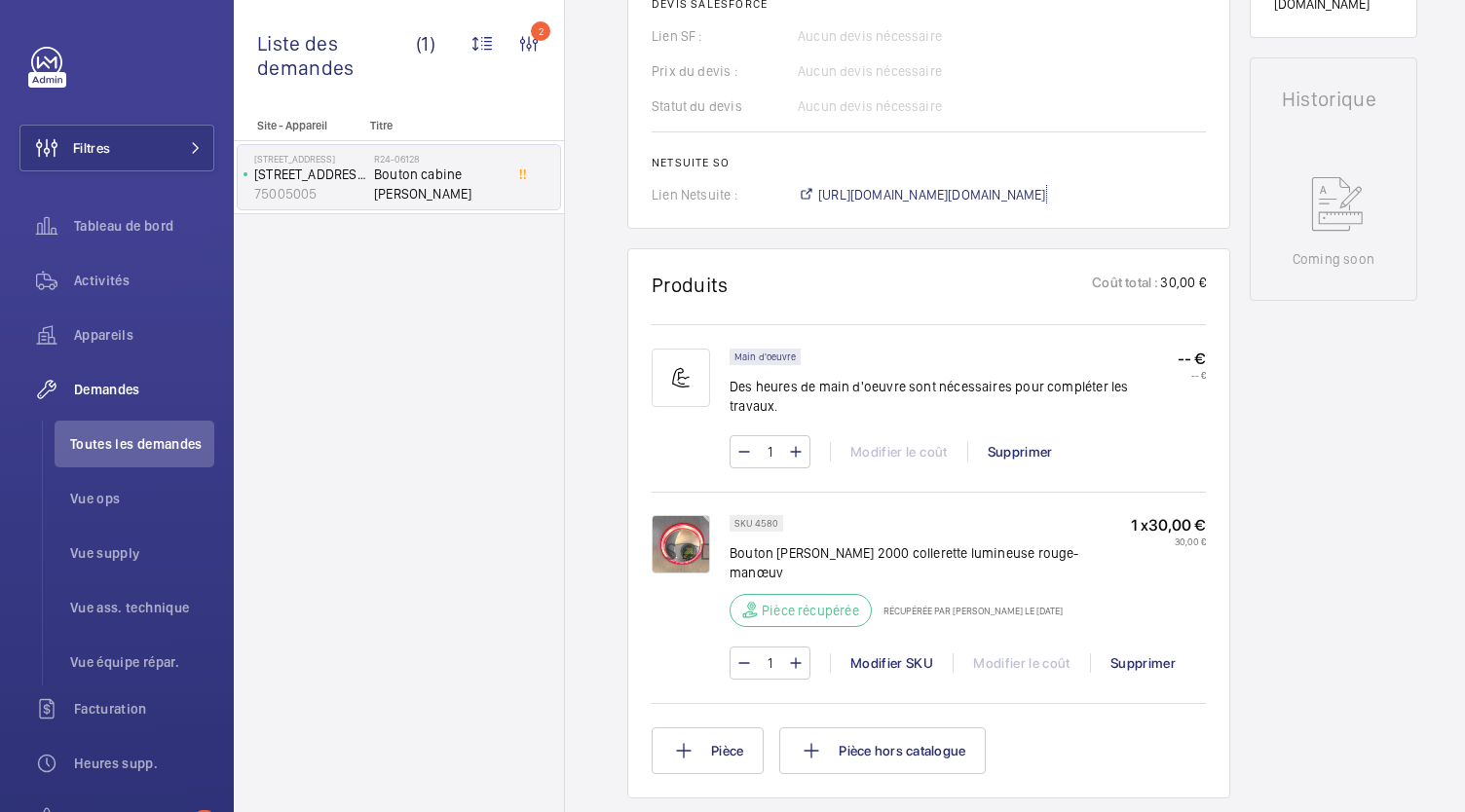
scroll to position [0, 0]
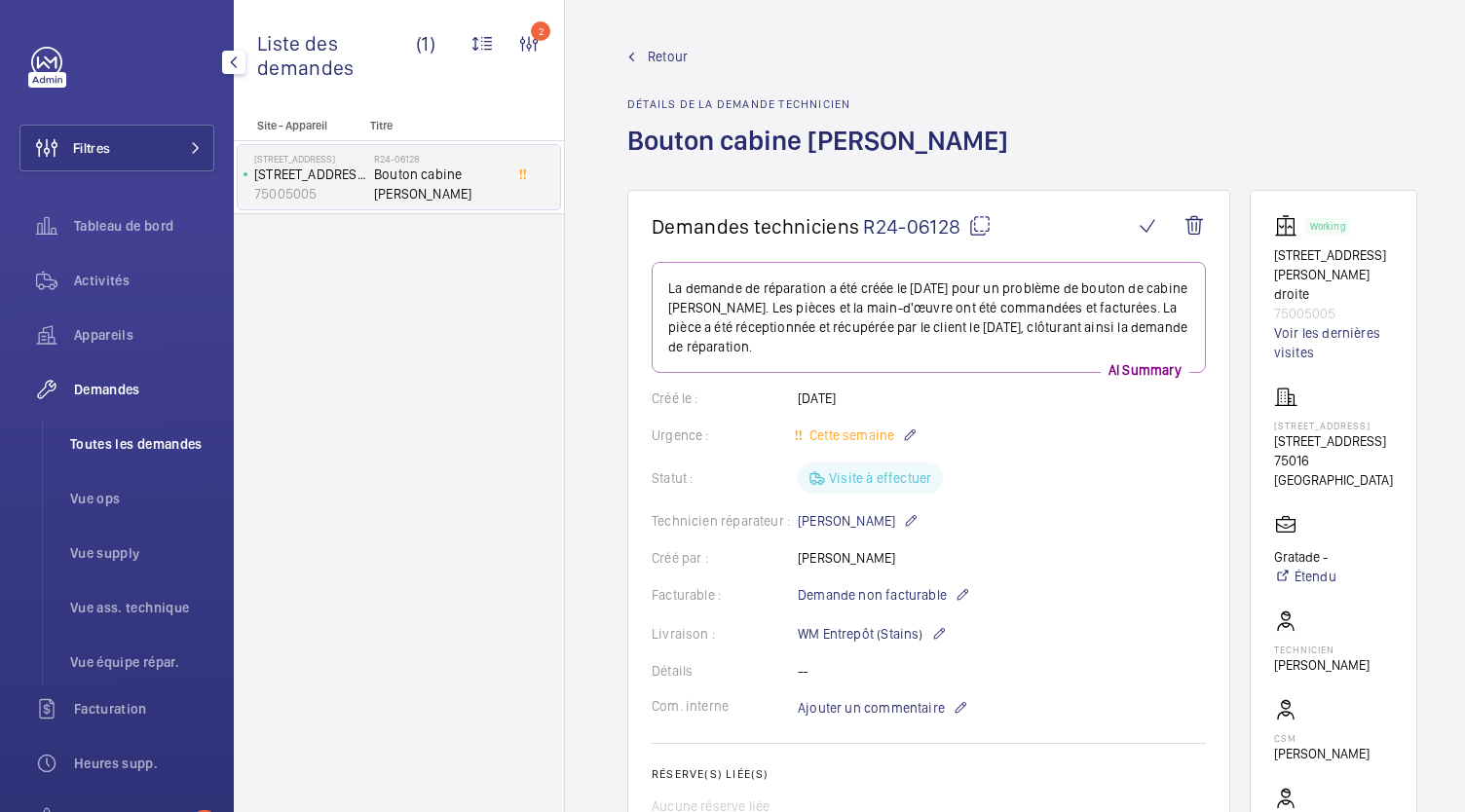
click at [163, 466] on li "Toutes les demandes" at bounding box center [134, 443] width 159 height 46
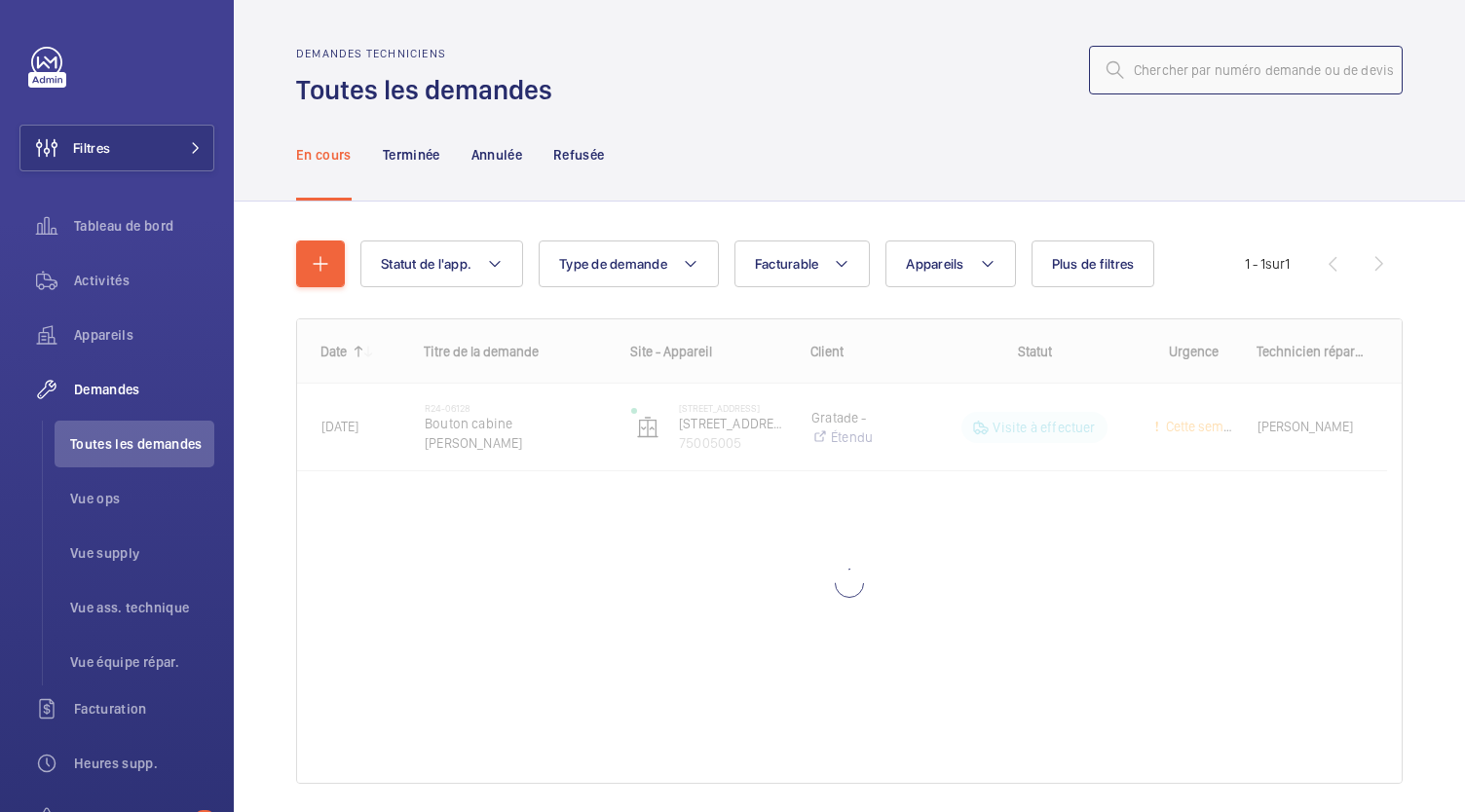
click at [1147, 77] on input "text" at bounding box center [1245, 69] width 314 height 48
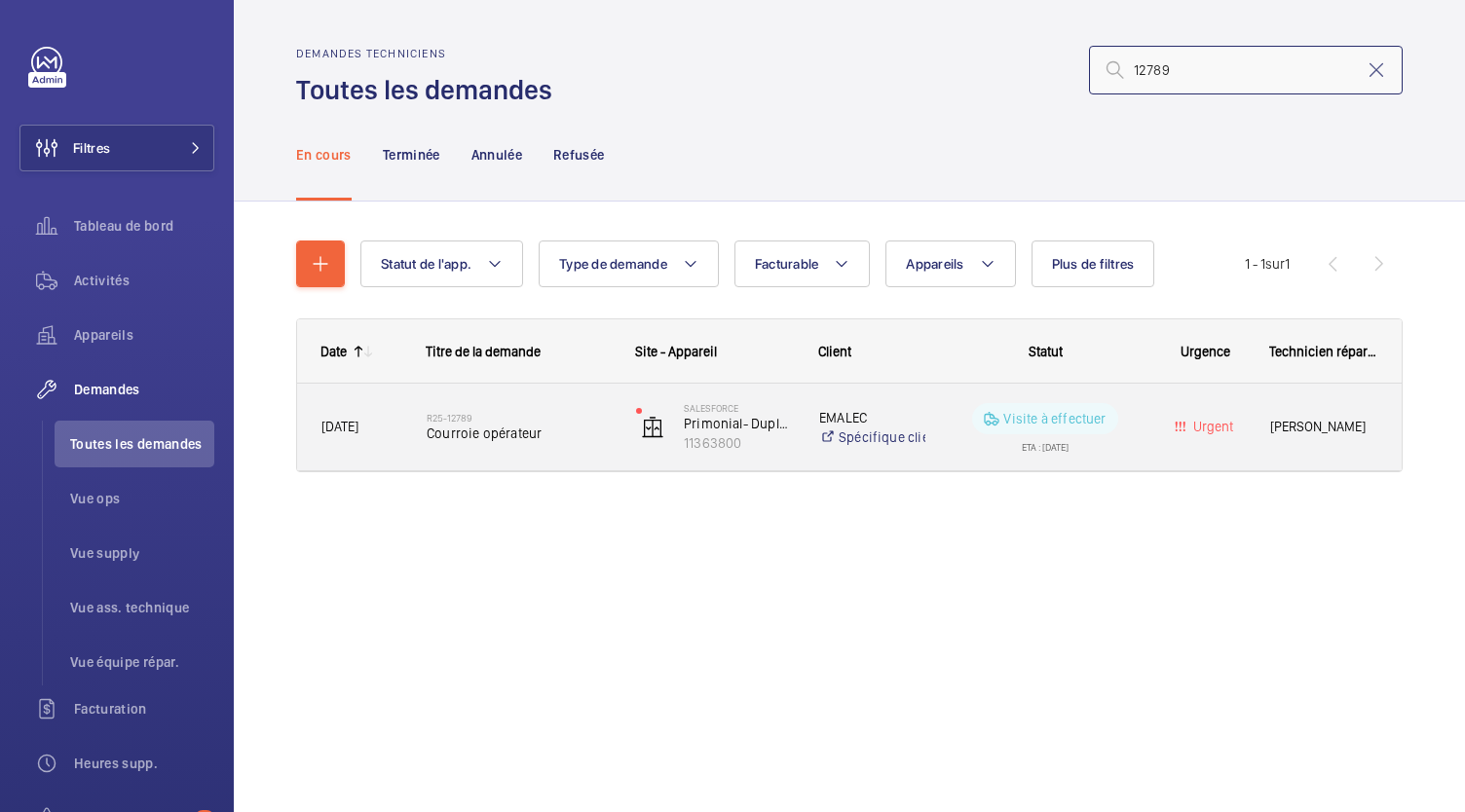
type input "12789"
click at [501, 433] on span "Courroie opérateur" at bounding box center [518, 433] width 184 height 20
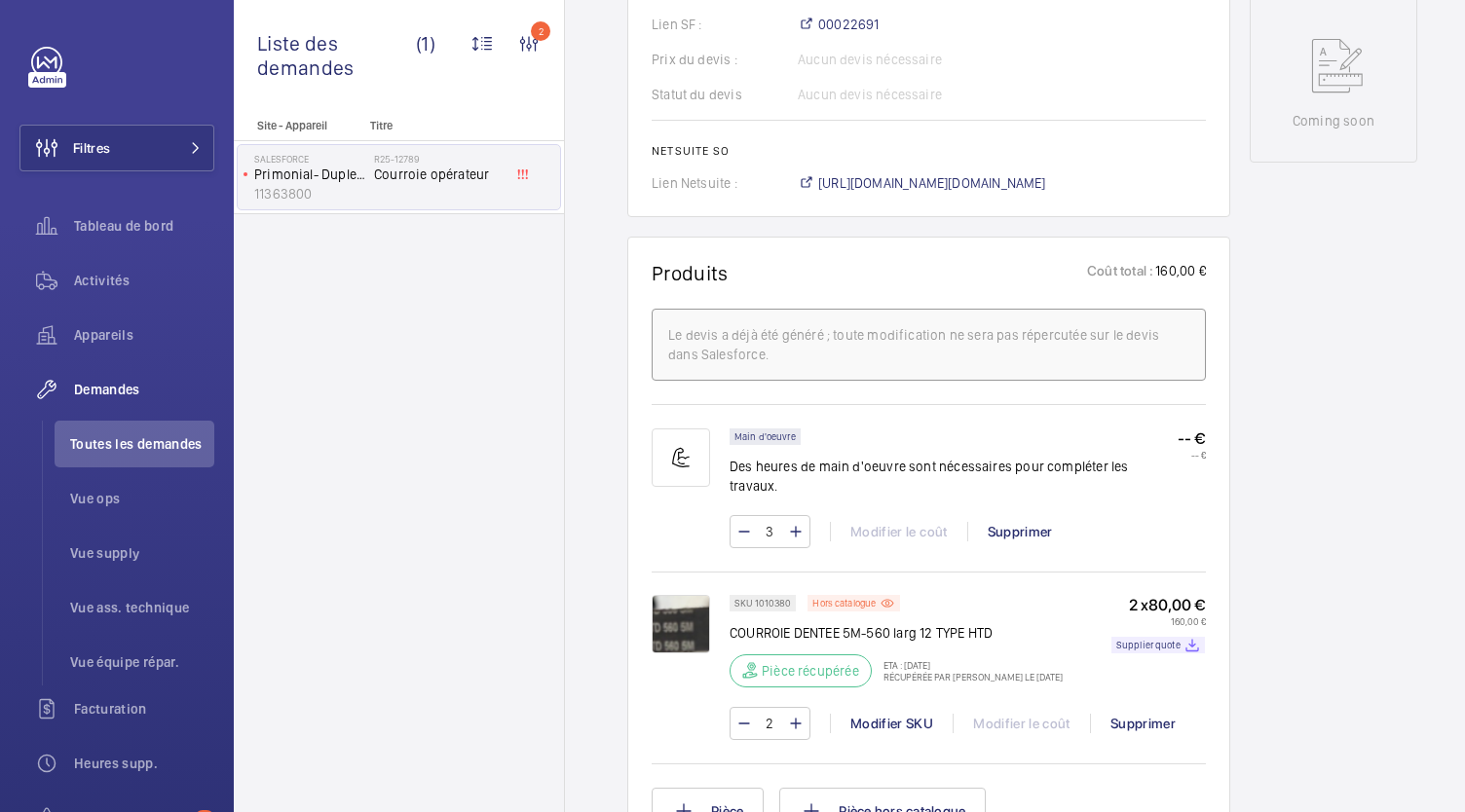
scroll to position [1015, 0]
click at [888, 176] on span "https://6461500.app.netsuite.com/app/accounting/transactions/salesord.nl?id=304…" at bounding box center [931, 184] width 227 height 20
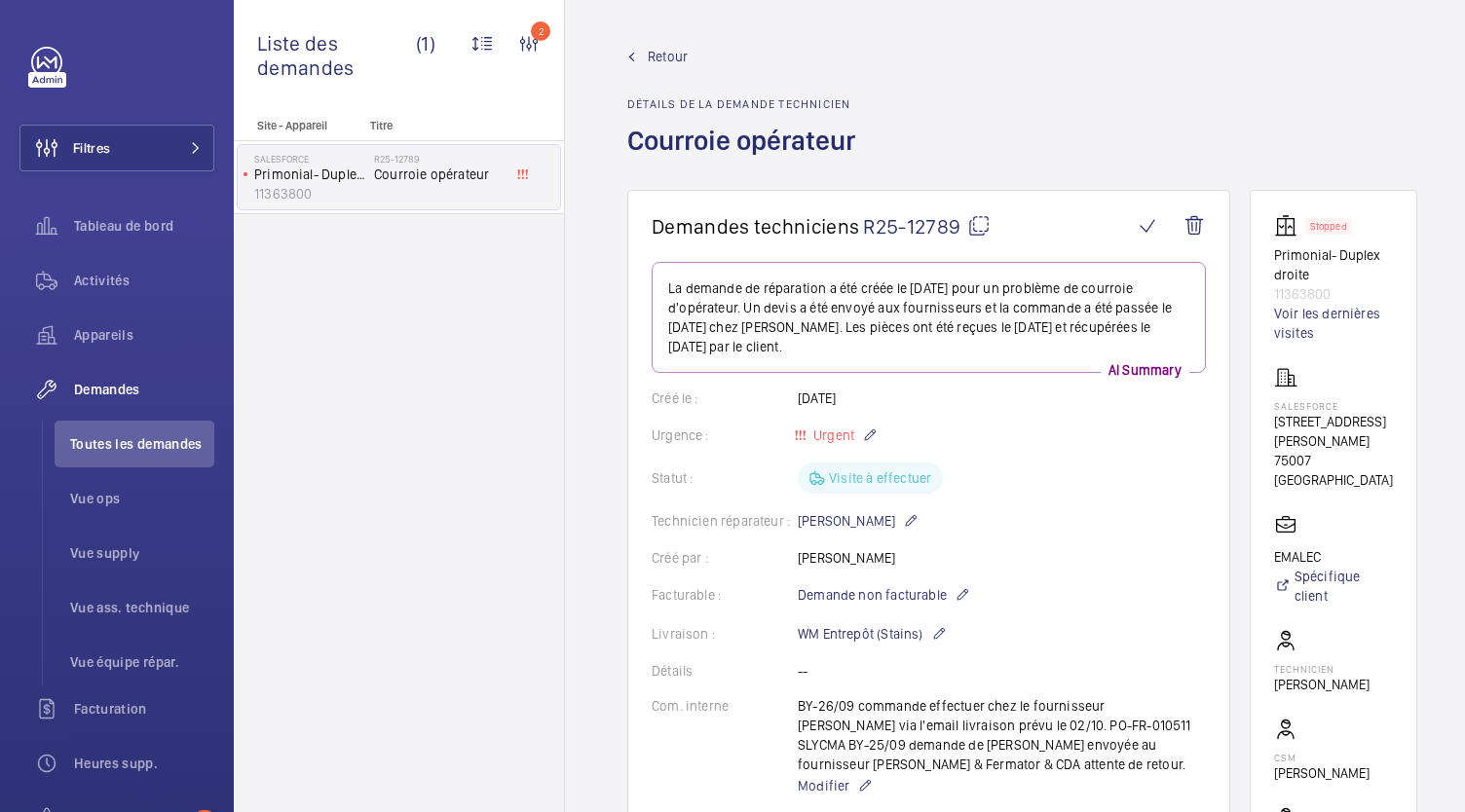
scroll to position [0, 43]
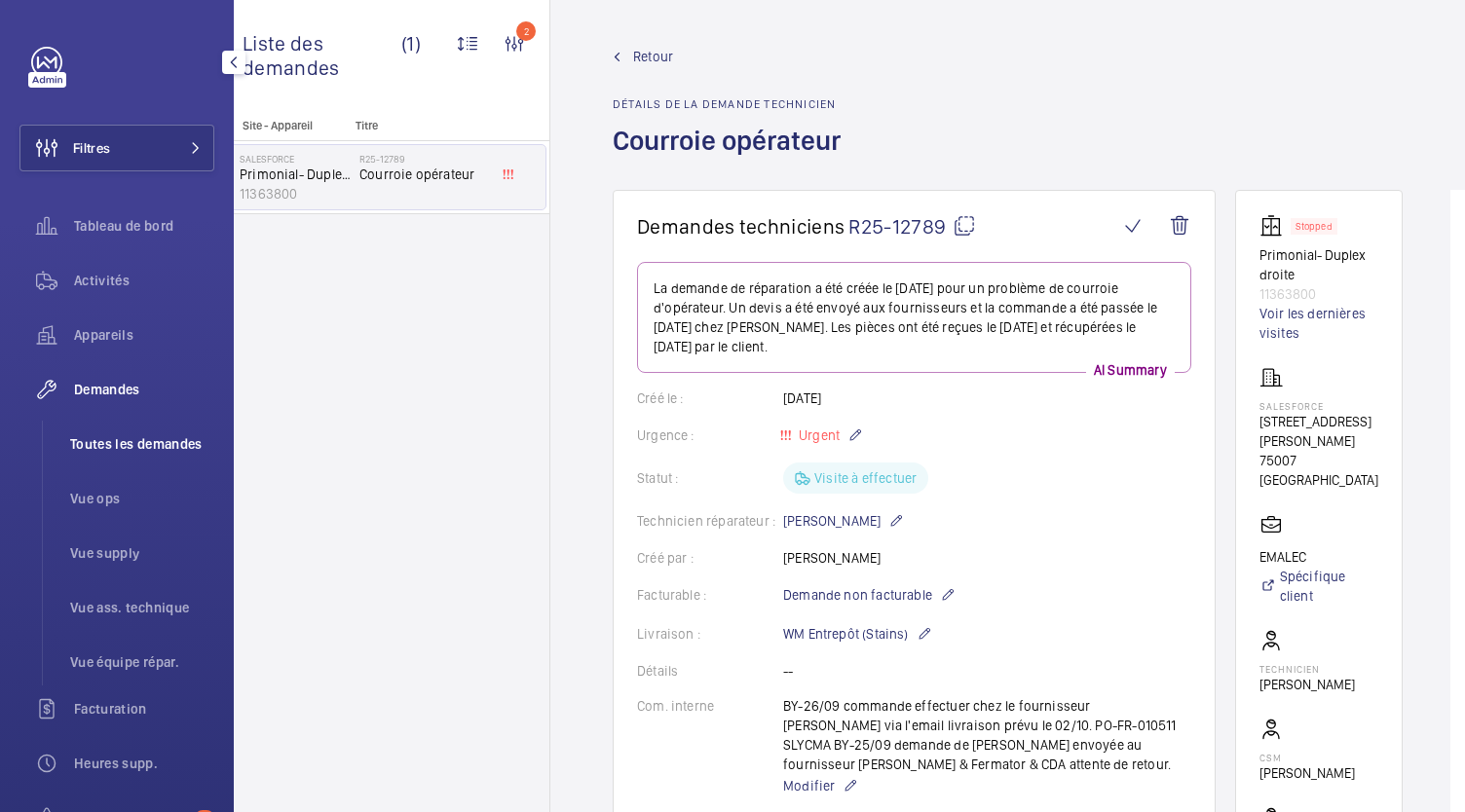
click at [125, 440] on span "Toutes les demandes" at bounding box center [142, 444] width 144 height 20
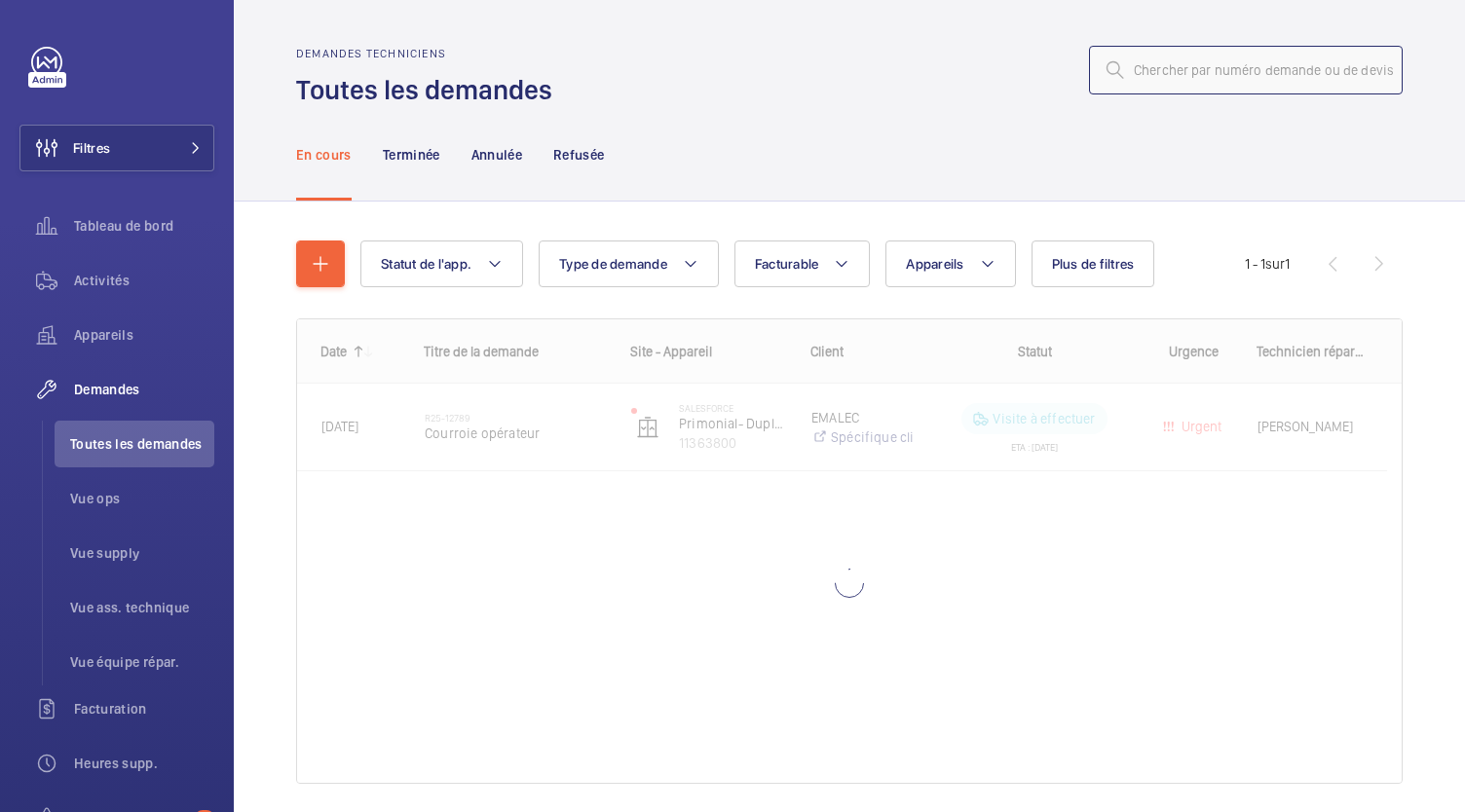
click at [1163, 71] on input "text" at bounding box center [1245, 69] width 314 height 48
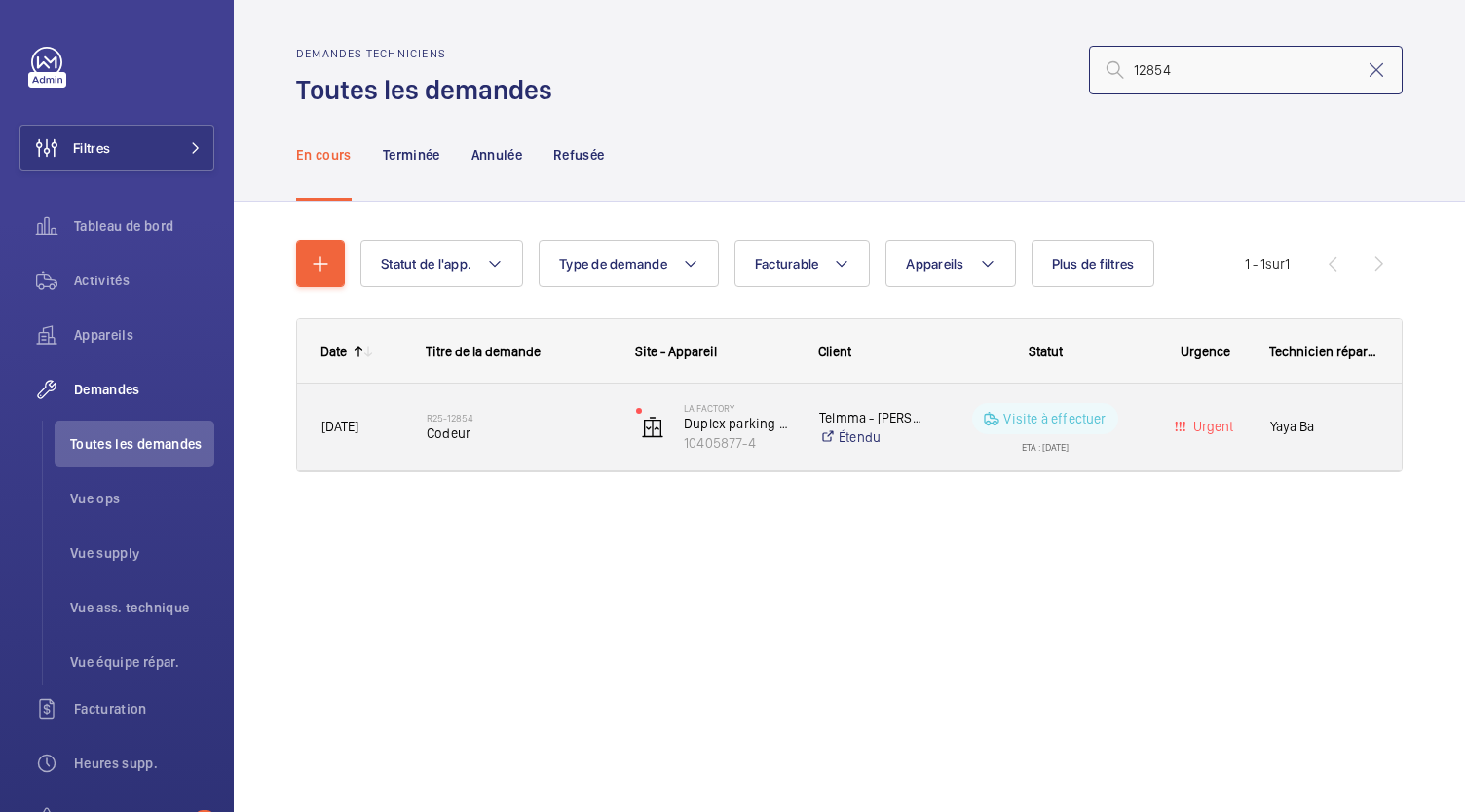
type input "12854"
click at [496, 425] on span "Codeur" at bounding box center [518, 433] width 184 height 20
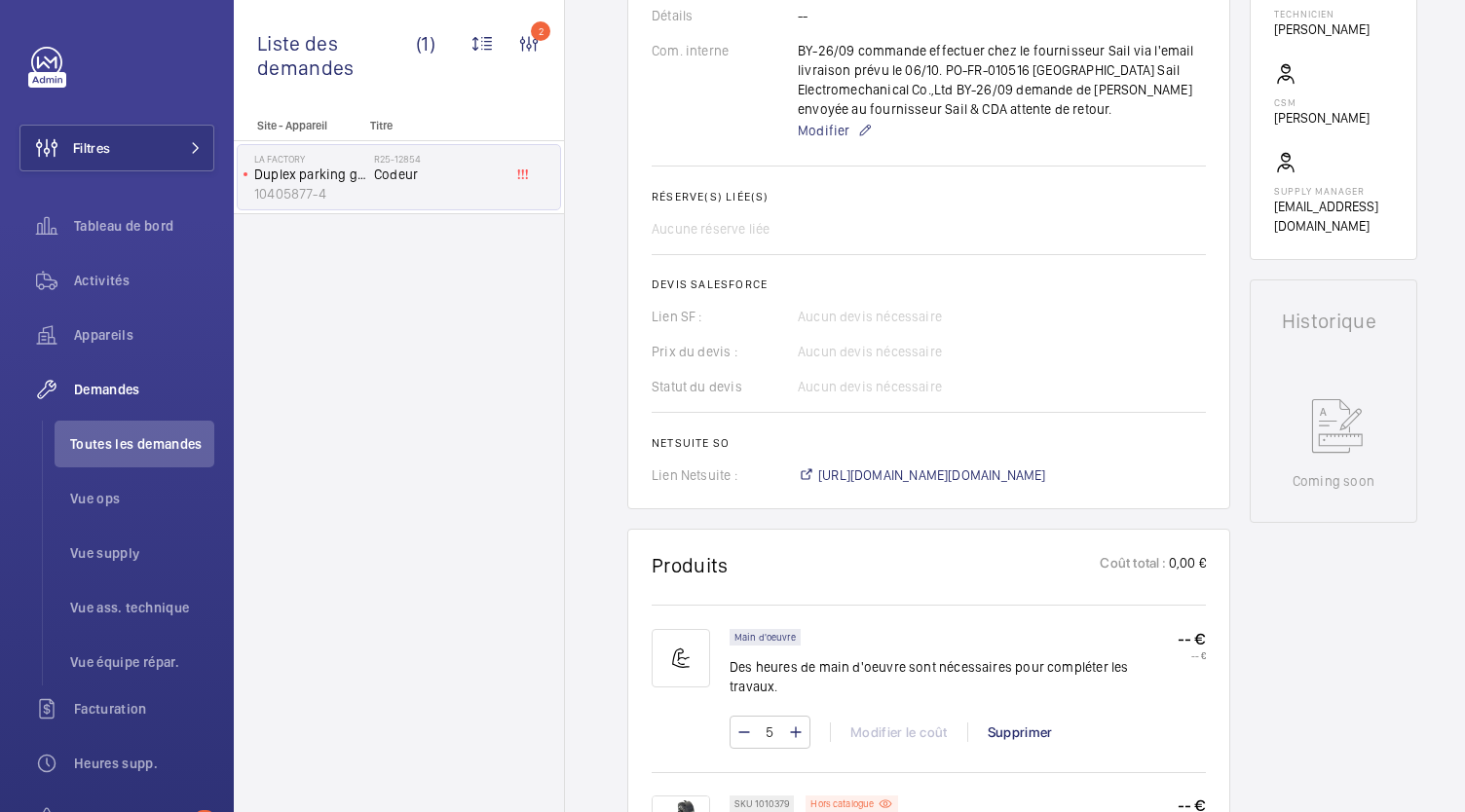
scroll to position [642, 0]
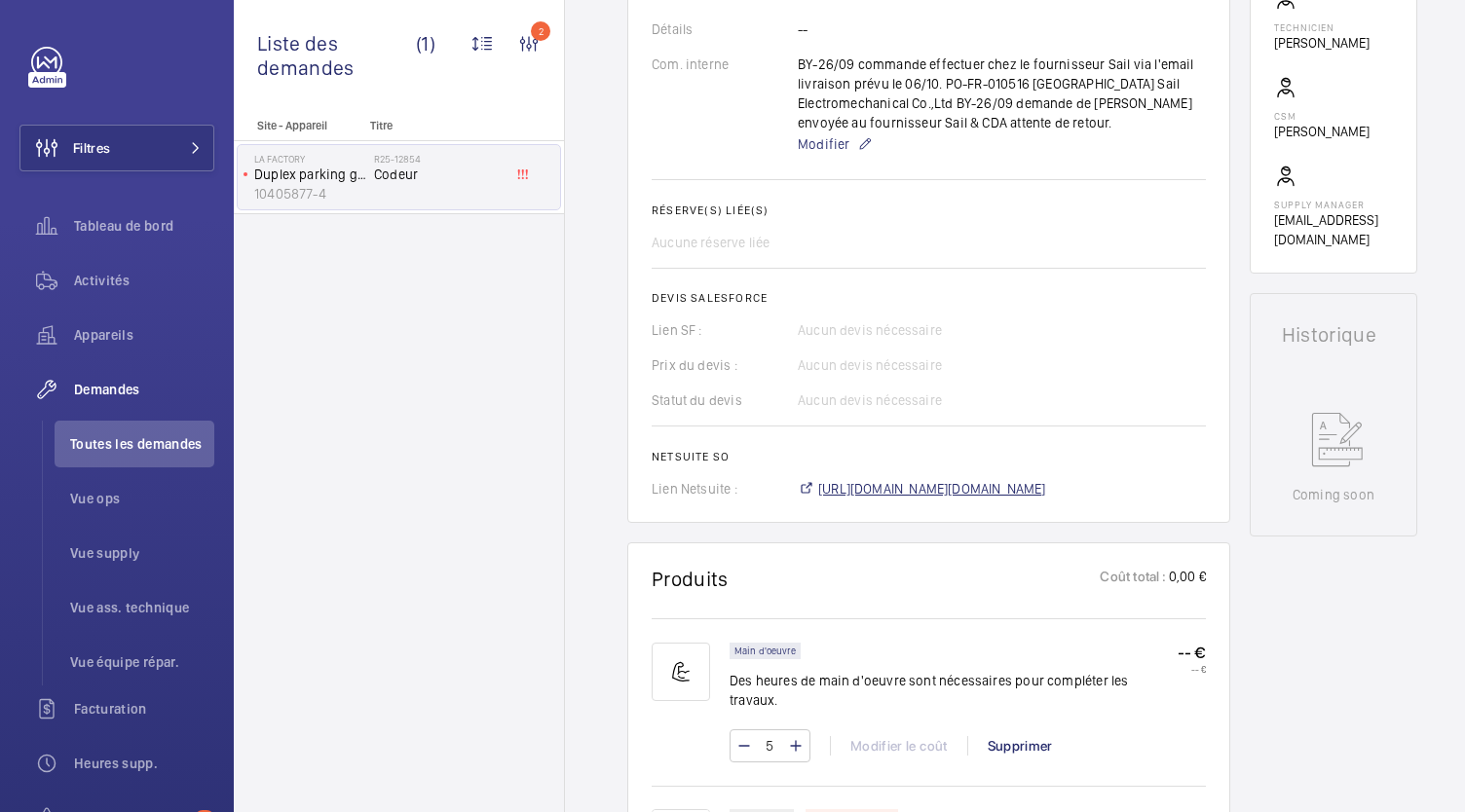
click at [900, 482] on span "https://6461500.app.netsuite.com/app/accounting/transactions/salesord.nl?id=304…" at bounding box center [931, 489] width 227 height 20
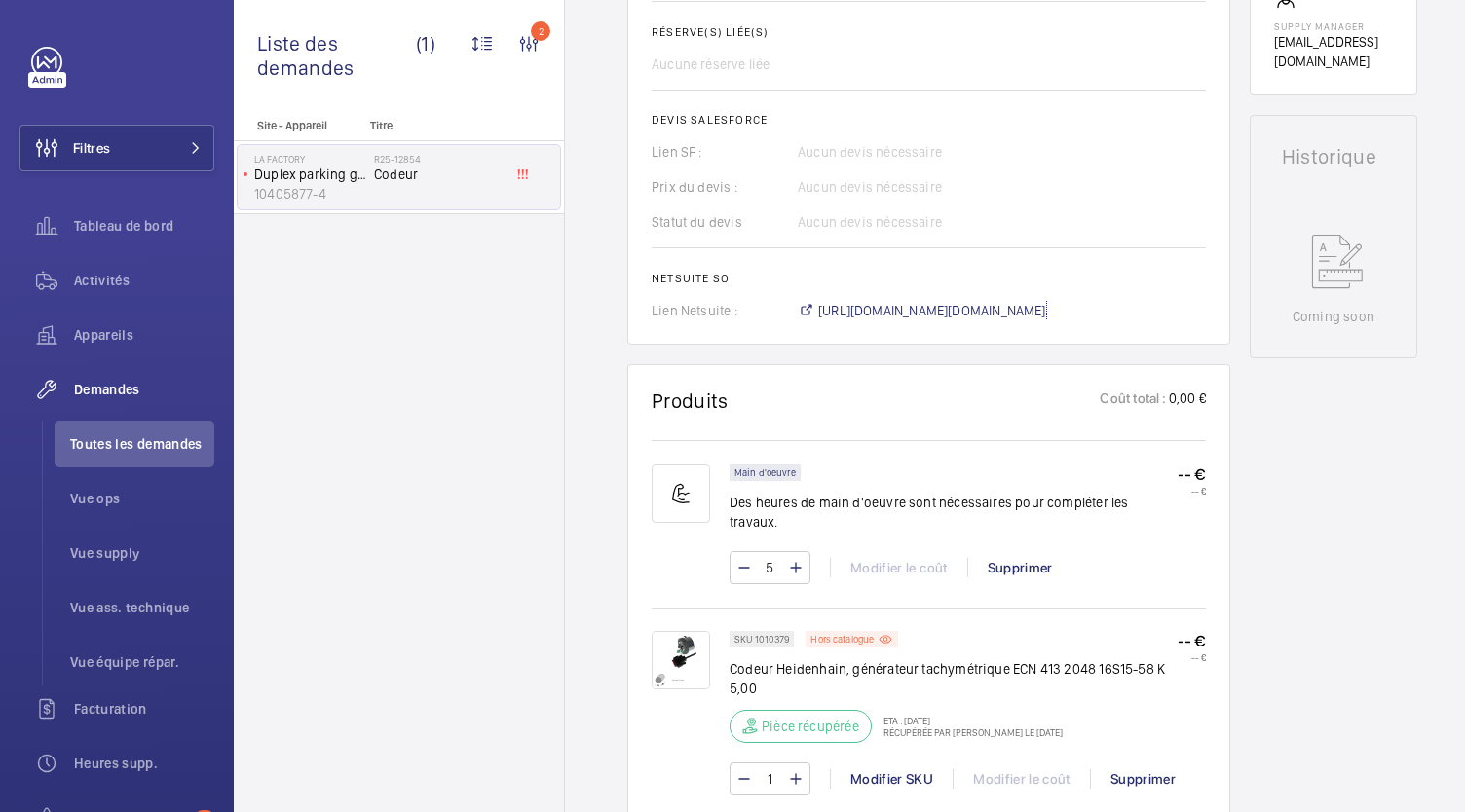
scroll to position [780, 0]
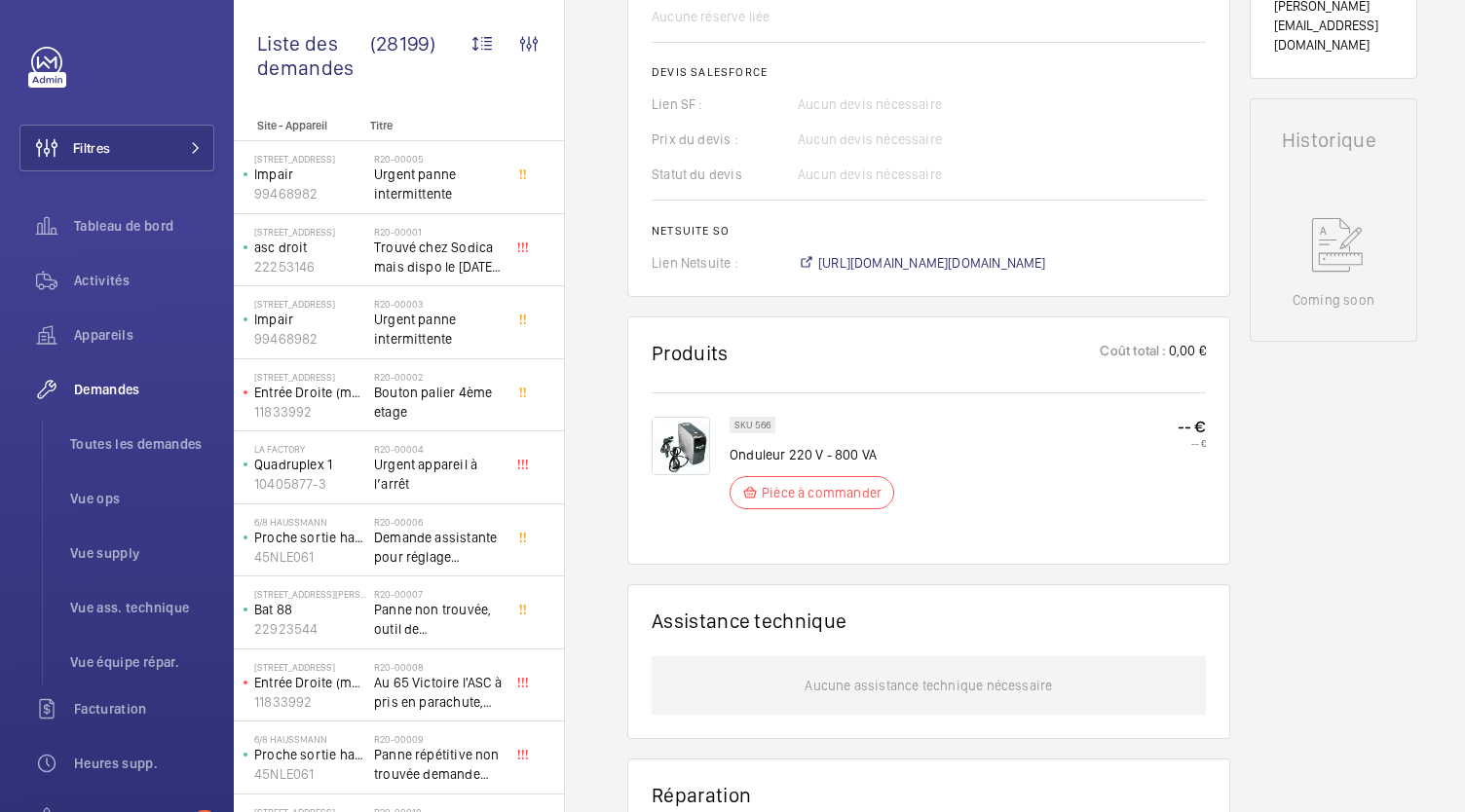
scroll to position [784, 0]
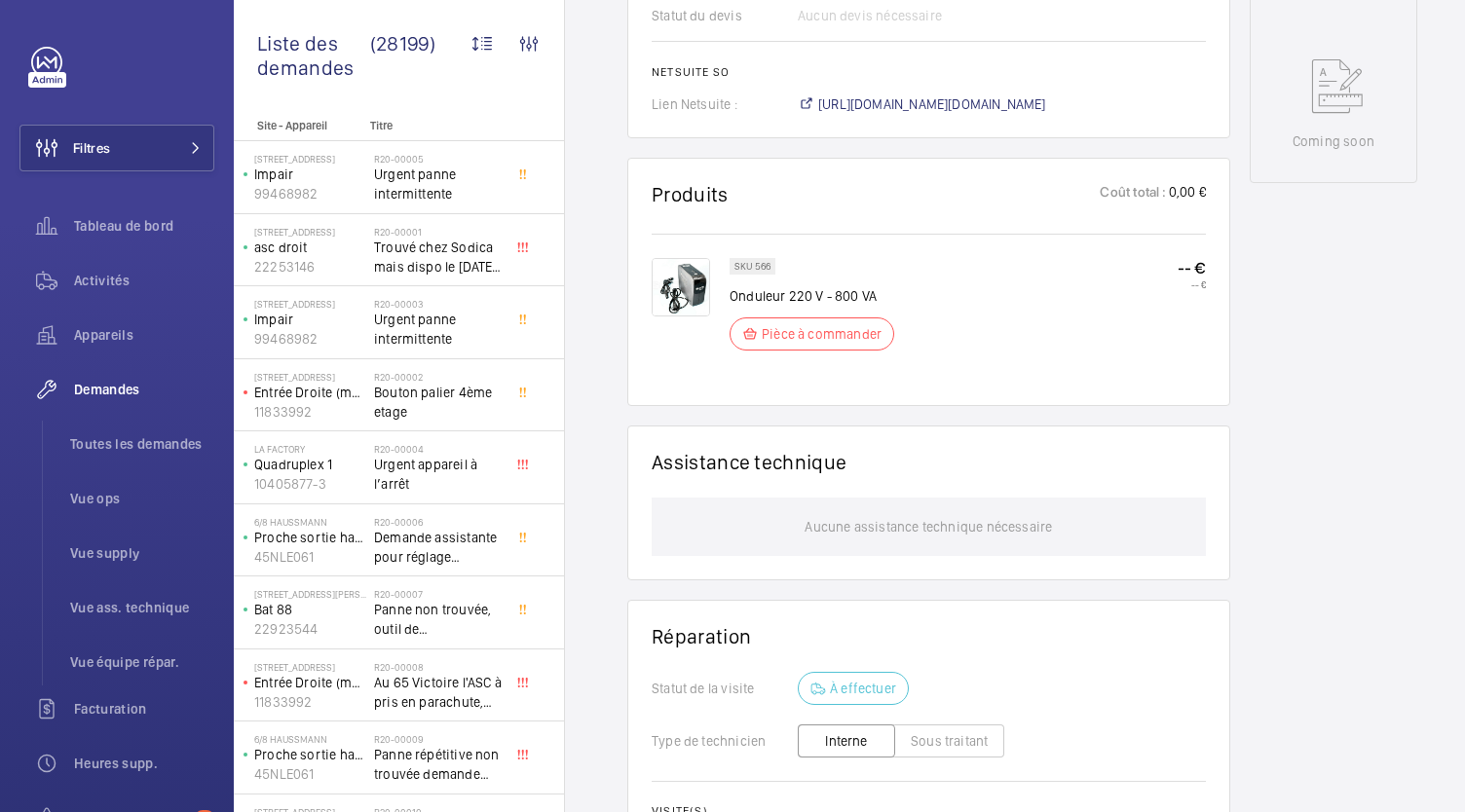
scroll to position [969, 0]
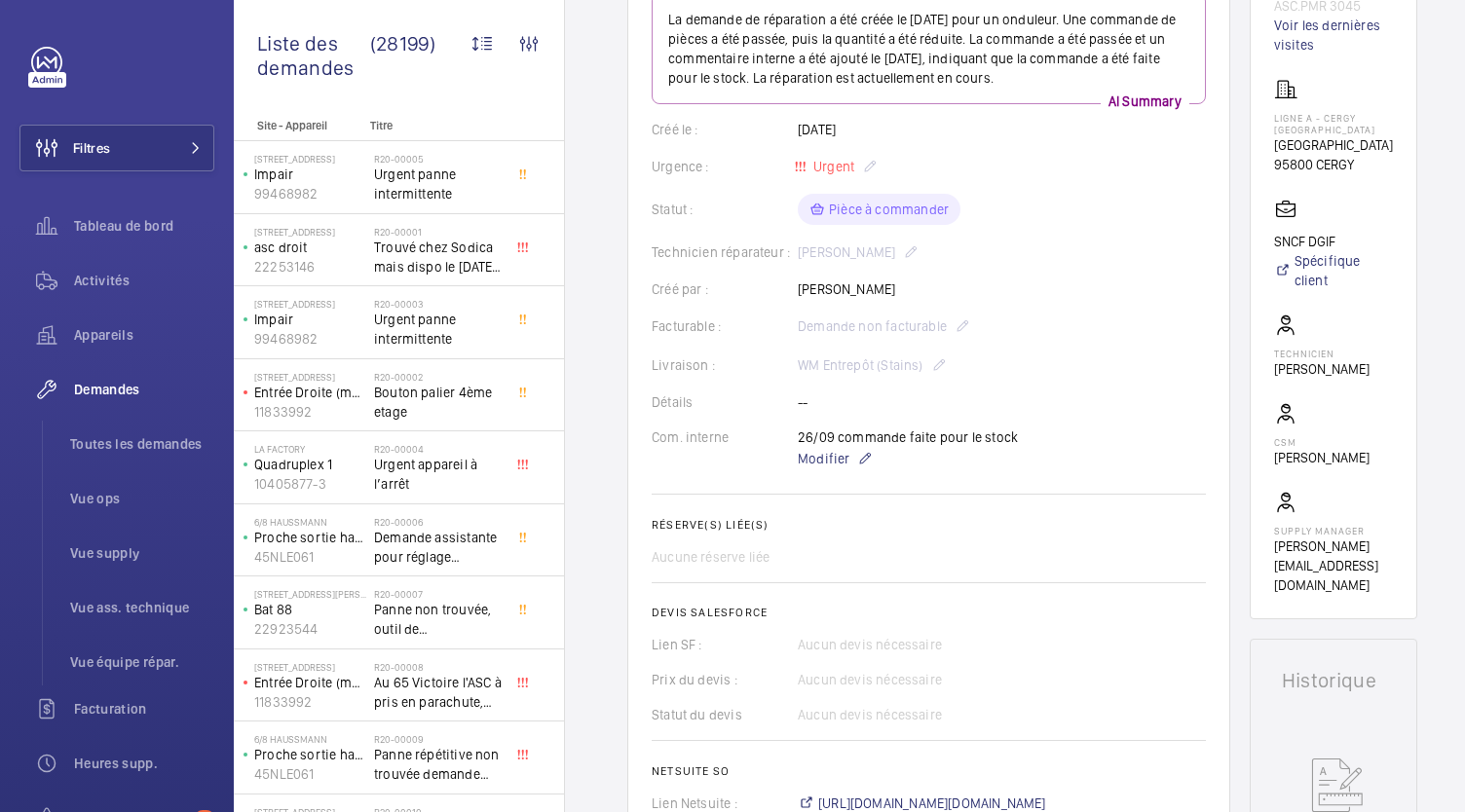
scroll to position [267, 0]
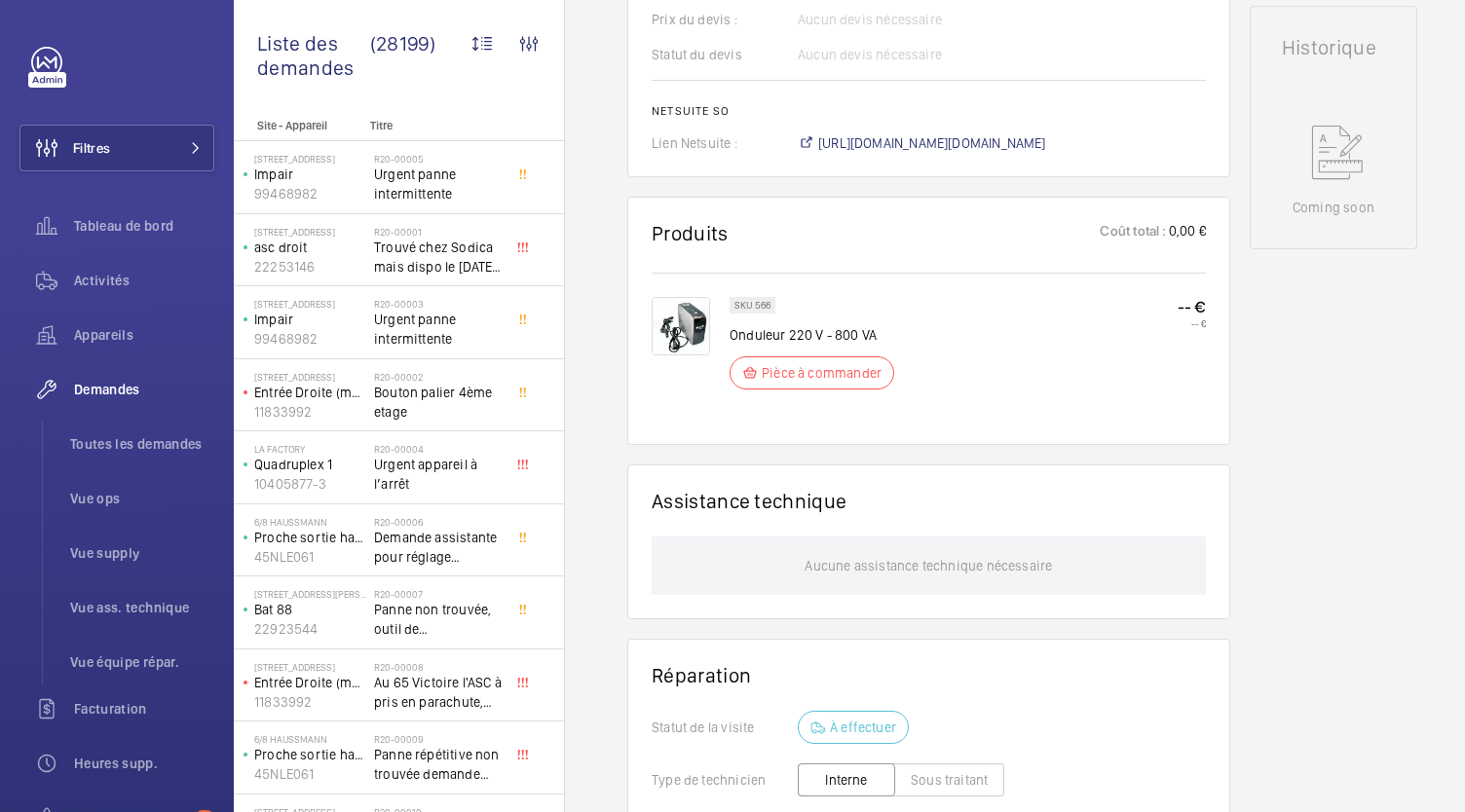
scroll to position [908, 0]
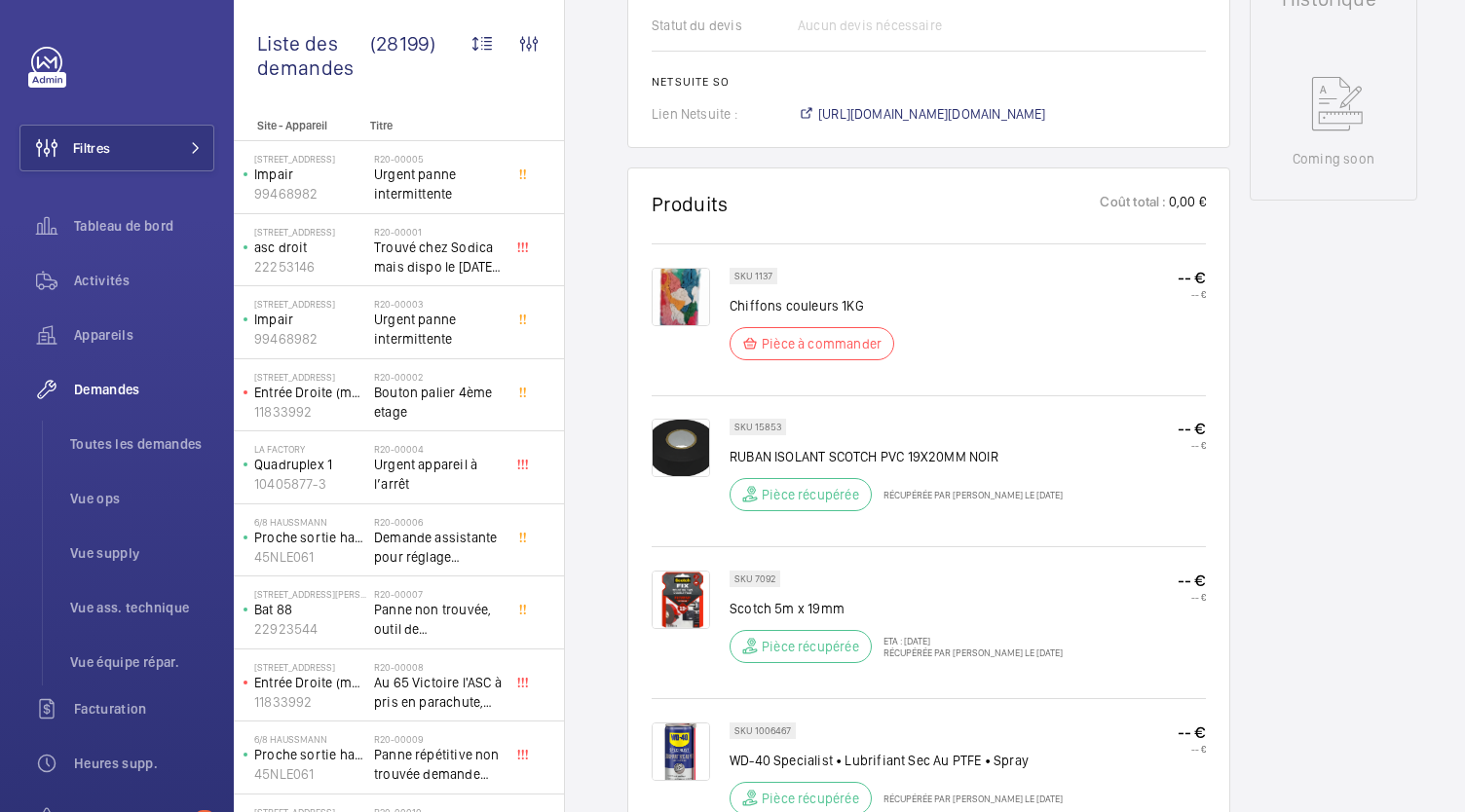
scroll to position [937, 0]
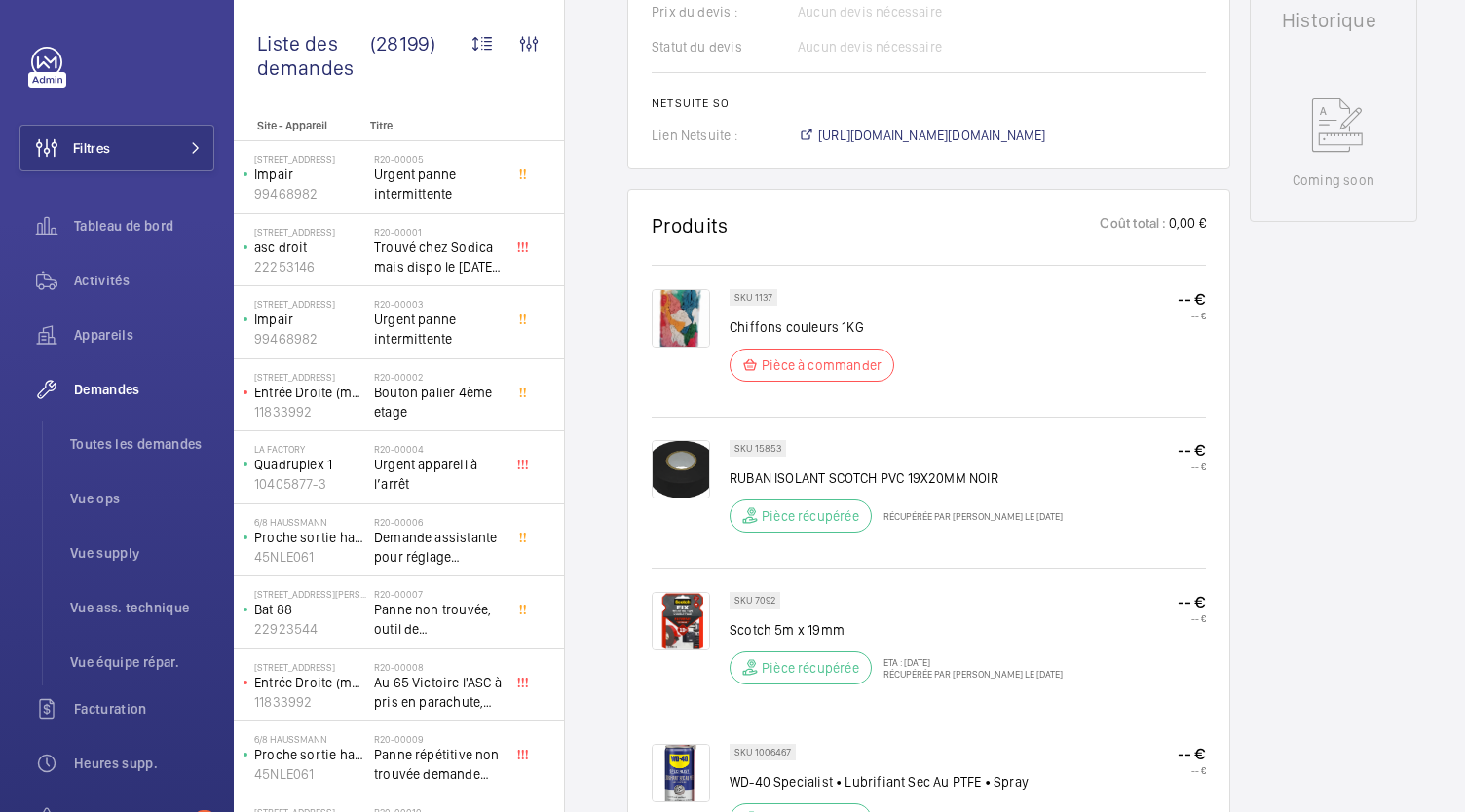
click at [840, 360] on p "Pièce à commander" at bounding box center [822, 365] width 120 height 20
drag, startPoint x: 771, startPoint y: 296, endPoint x: 753, endPoint y: 296, distance: 18.0
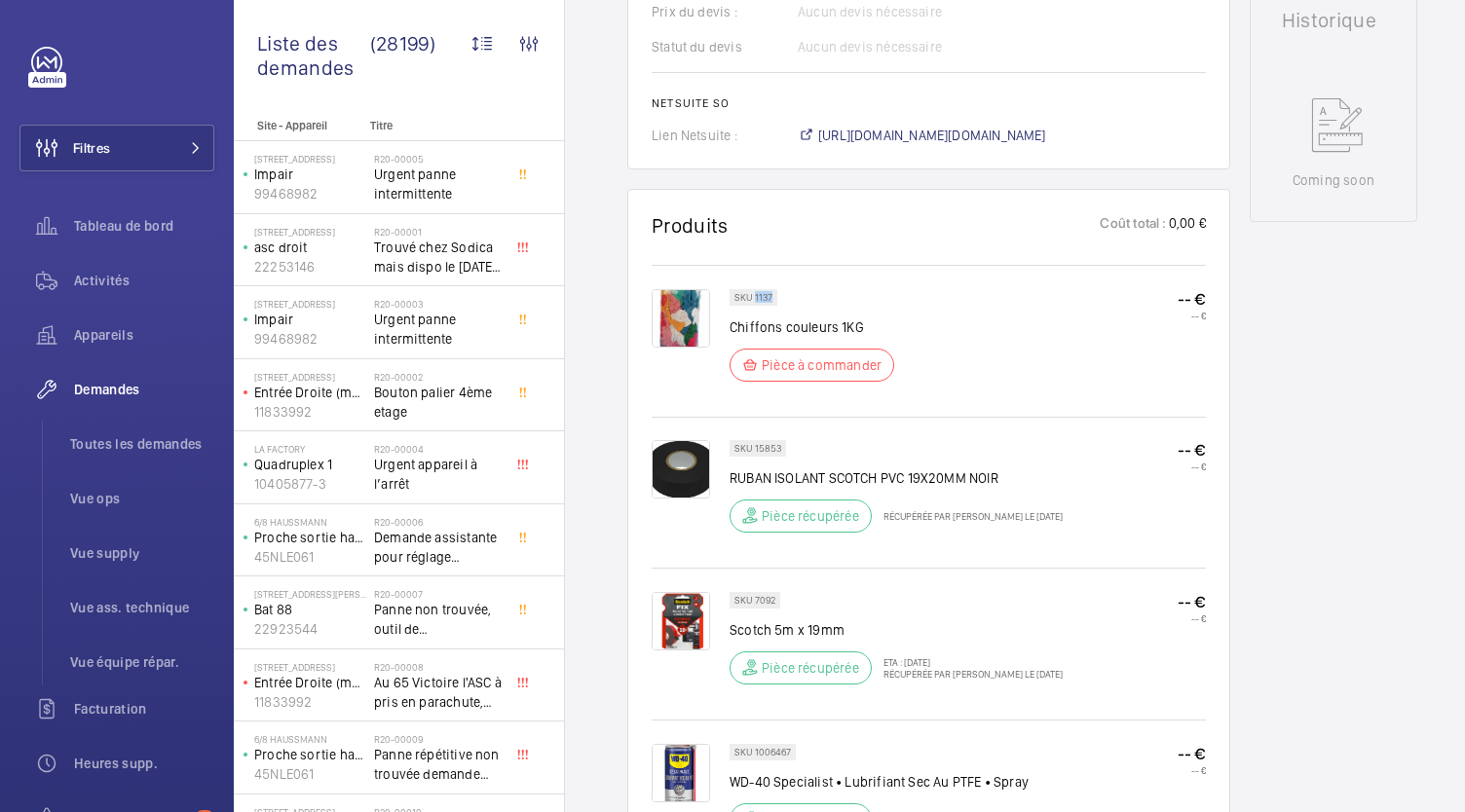
click at [753, 296] on p "SKU 1137" at bounding box center [753, 297] width 38 height 7
drag, startPoint x: 770, startPoint y: 296, endPoint x: 756, endPoint y: 296, distance: 14.0
click at [756, 296] on p "SKU 1137" at bounding box center [753, 297] width 38 height 7
click at [1017, 338] on div "SKU 1137 Chiffons couleurs 1KG Pièce à commander -- € -- €" at bounding box center [968, 342] width 477 height 104
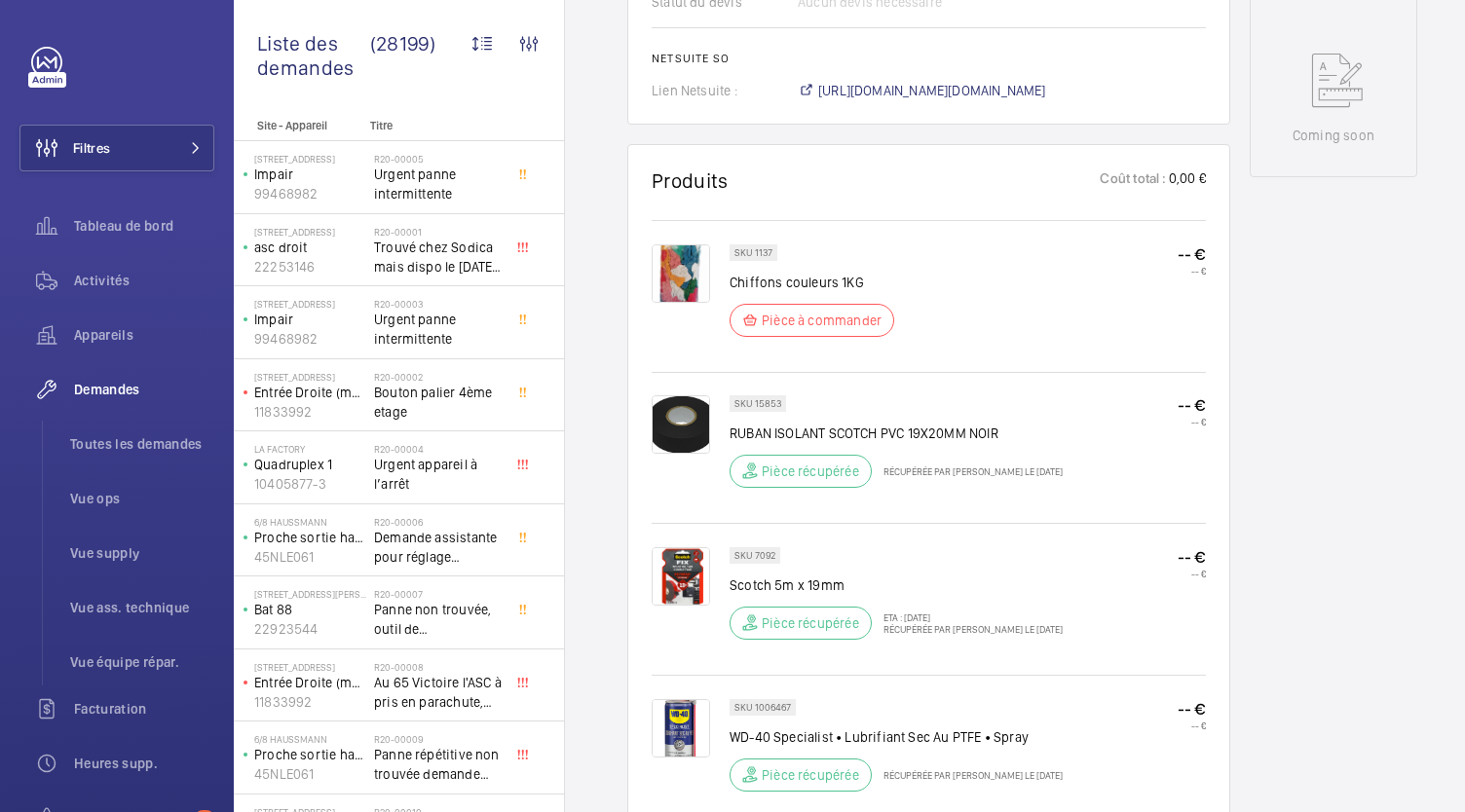
scroll to position [981, 0]
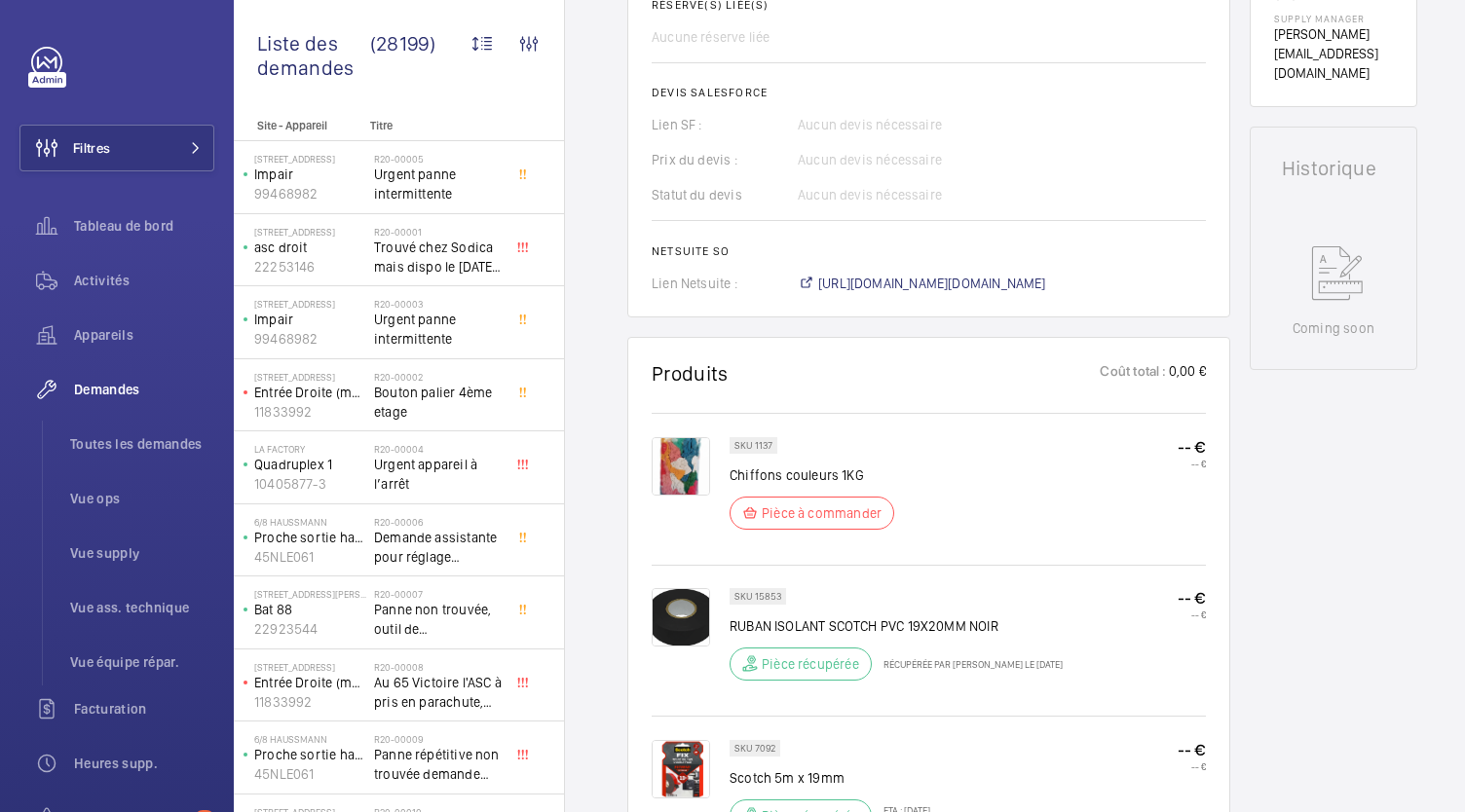
scroll to position [789, 0]
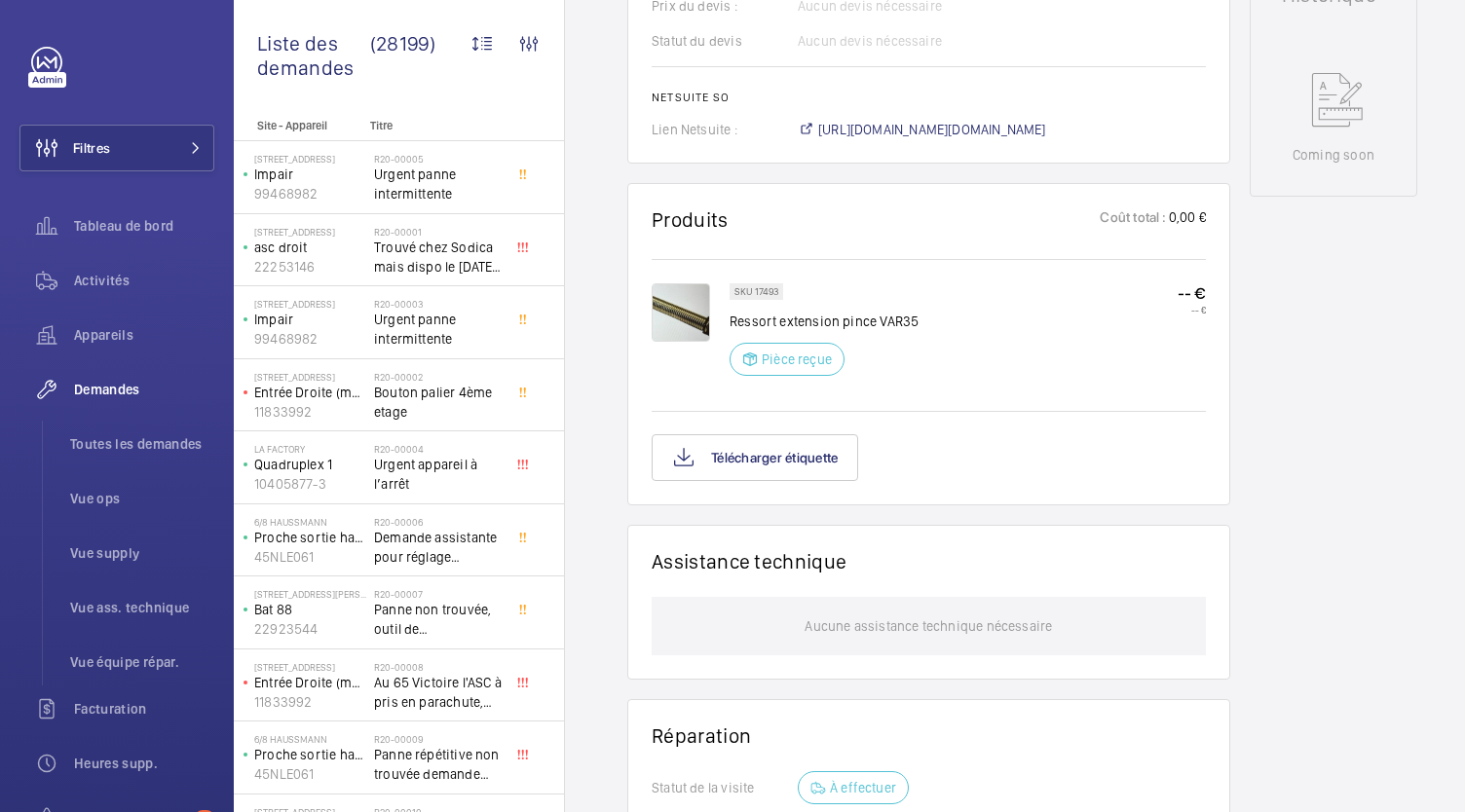
scroll to position [944, 0]
click at [798, 459] on button "Télécharger étiquette" at bounding box center [755, 456] width 207 height 46
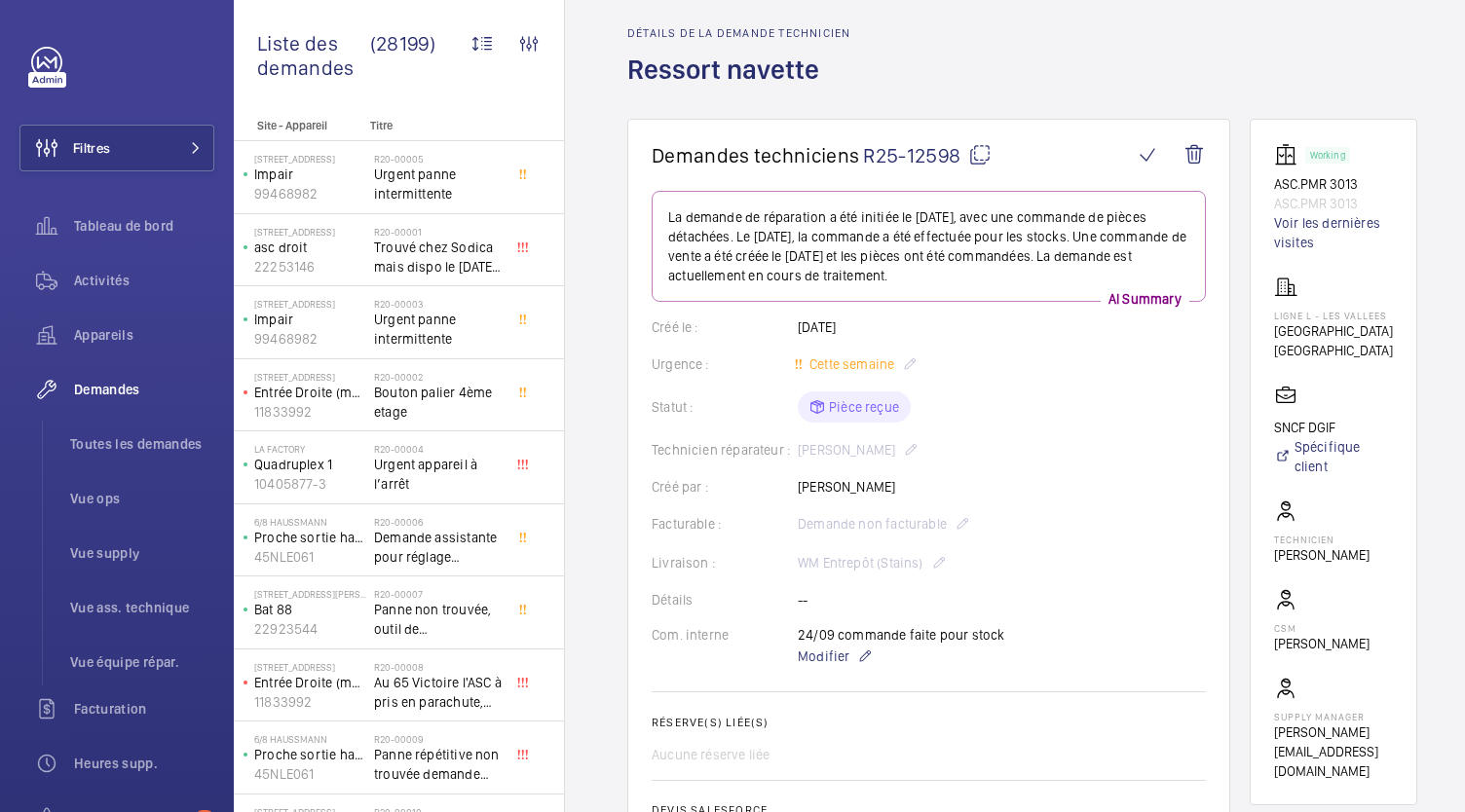
scroll to position [0, 0]
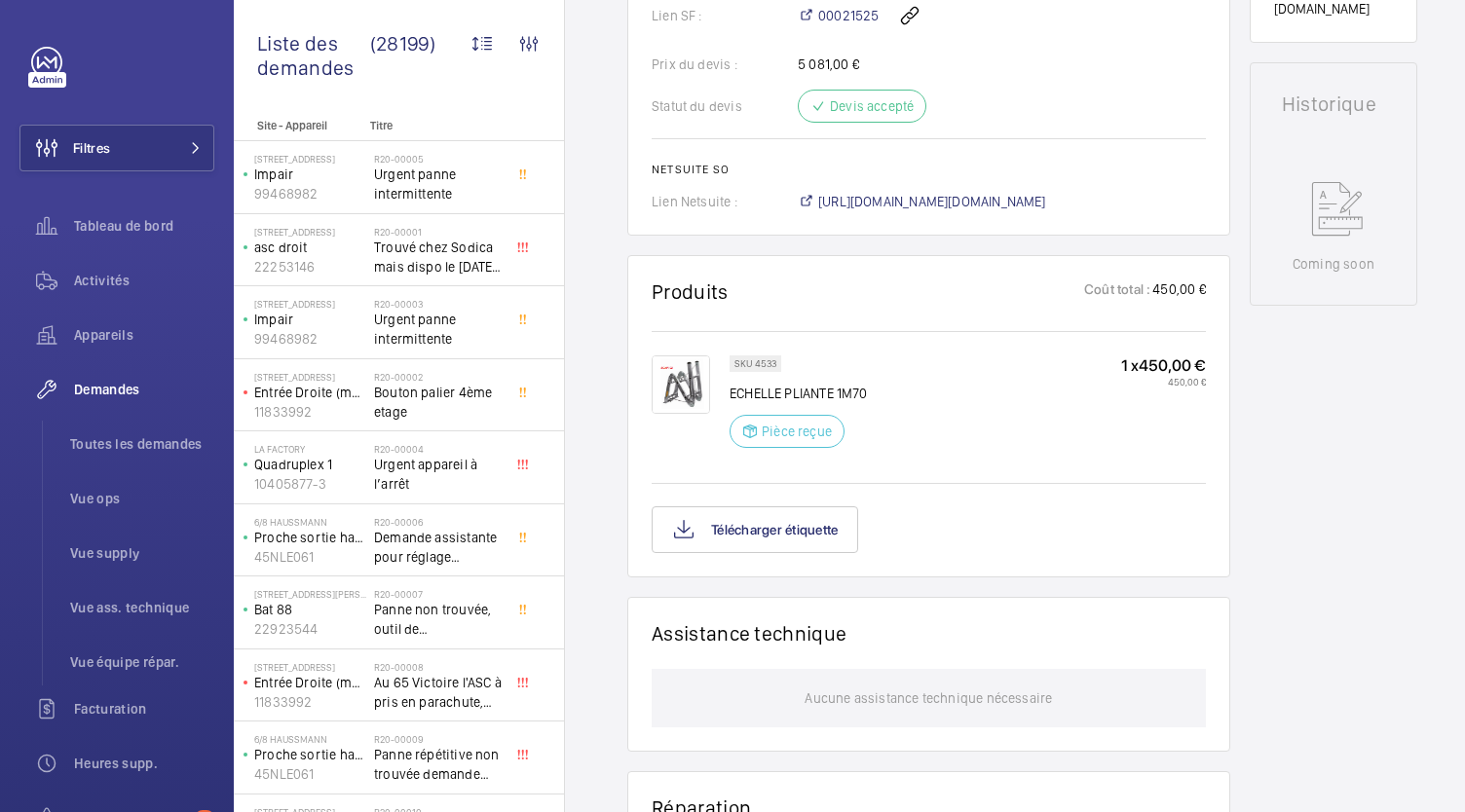
scroll to position [911, 0]
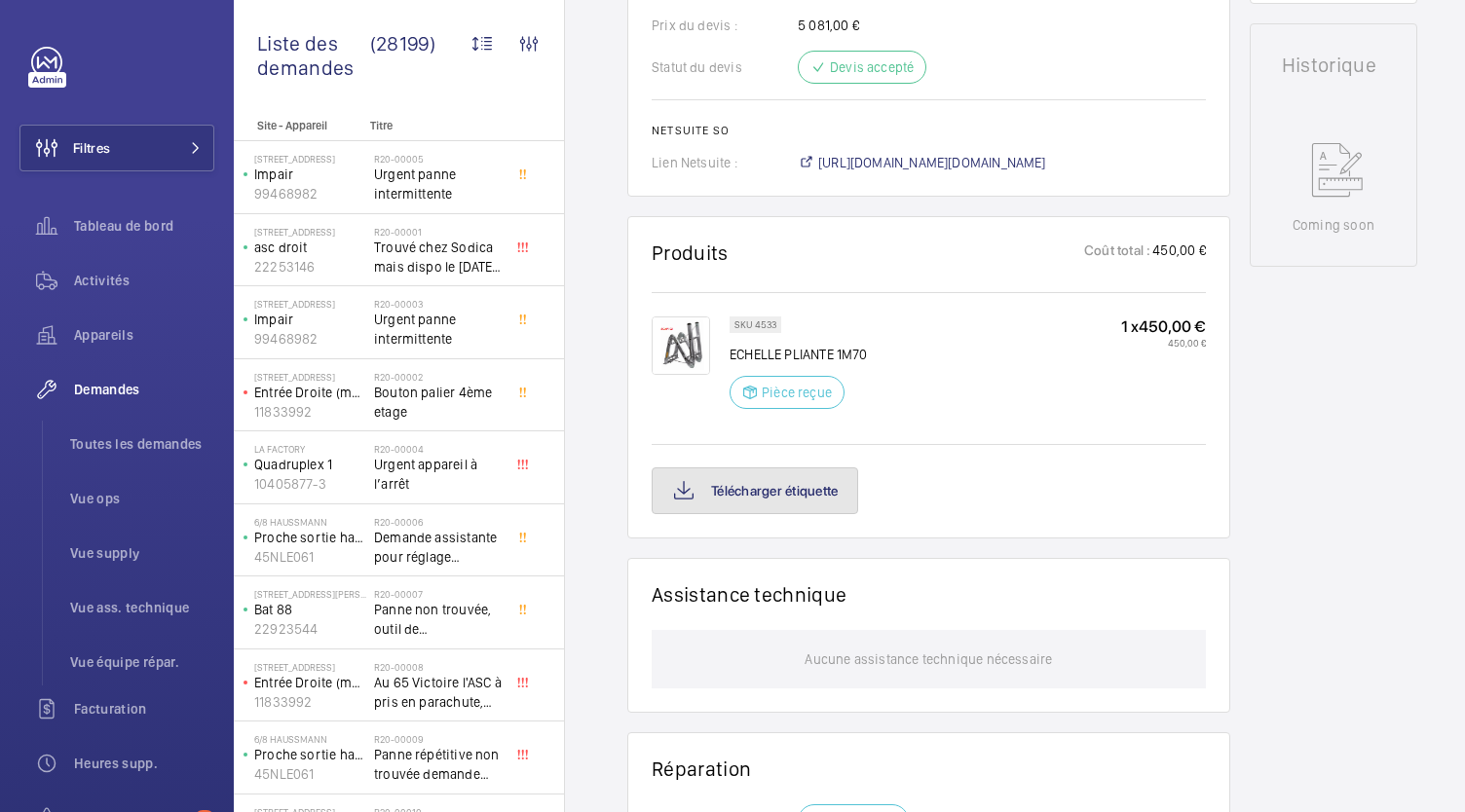
click at [773, 496] on button "Télécharger étiquette" at bounding box center [755, 490] width 207 height 46
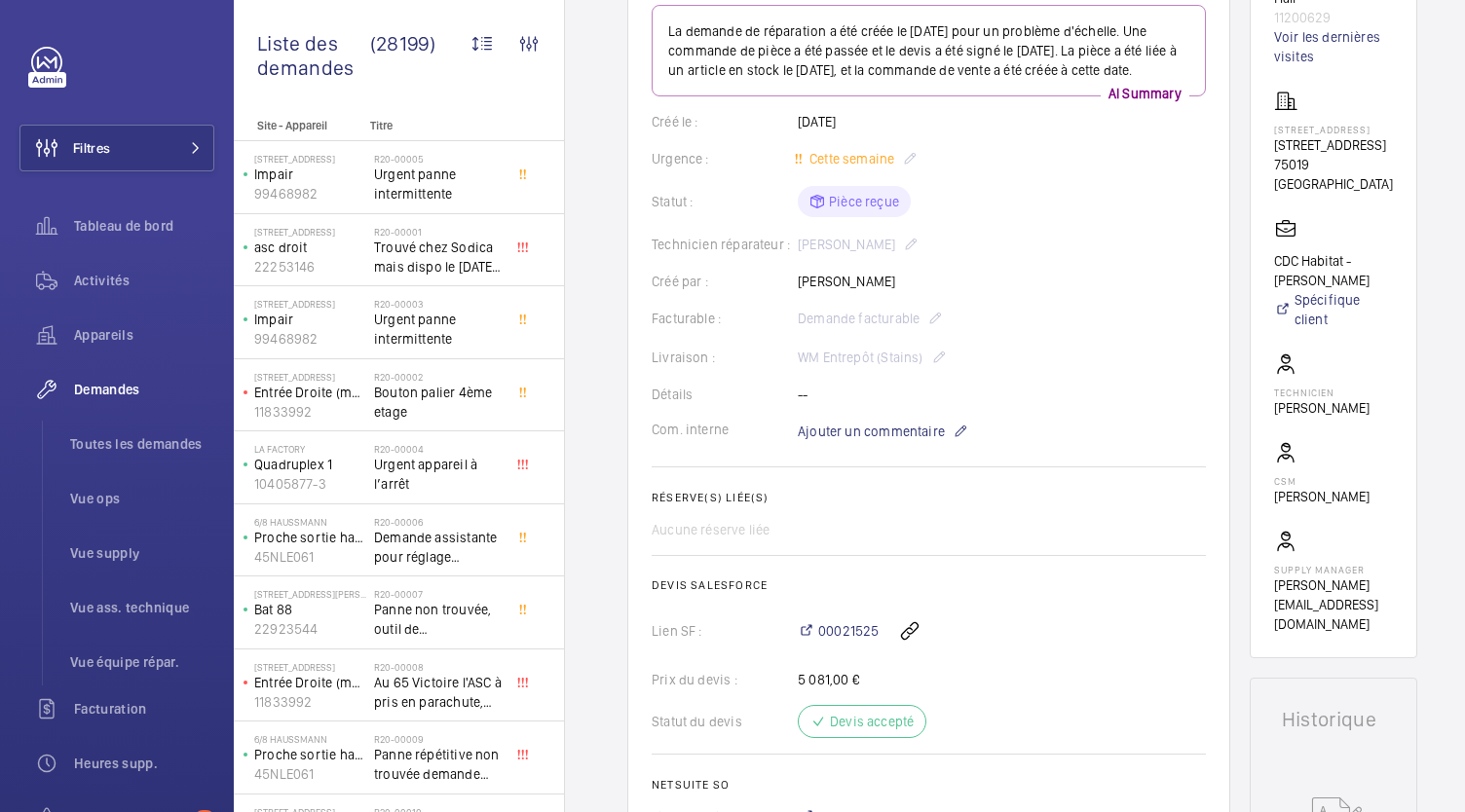
scroll to position [0, 0]
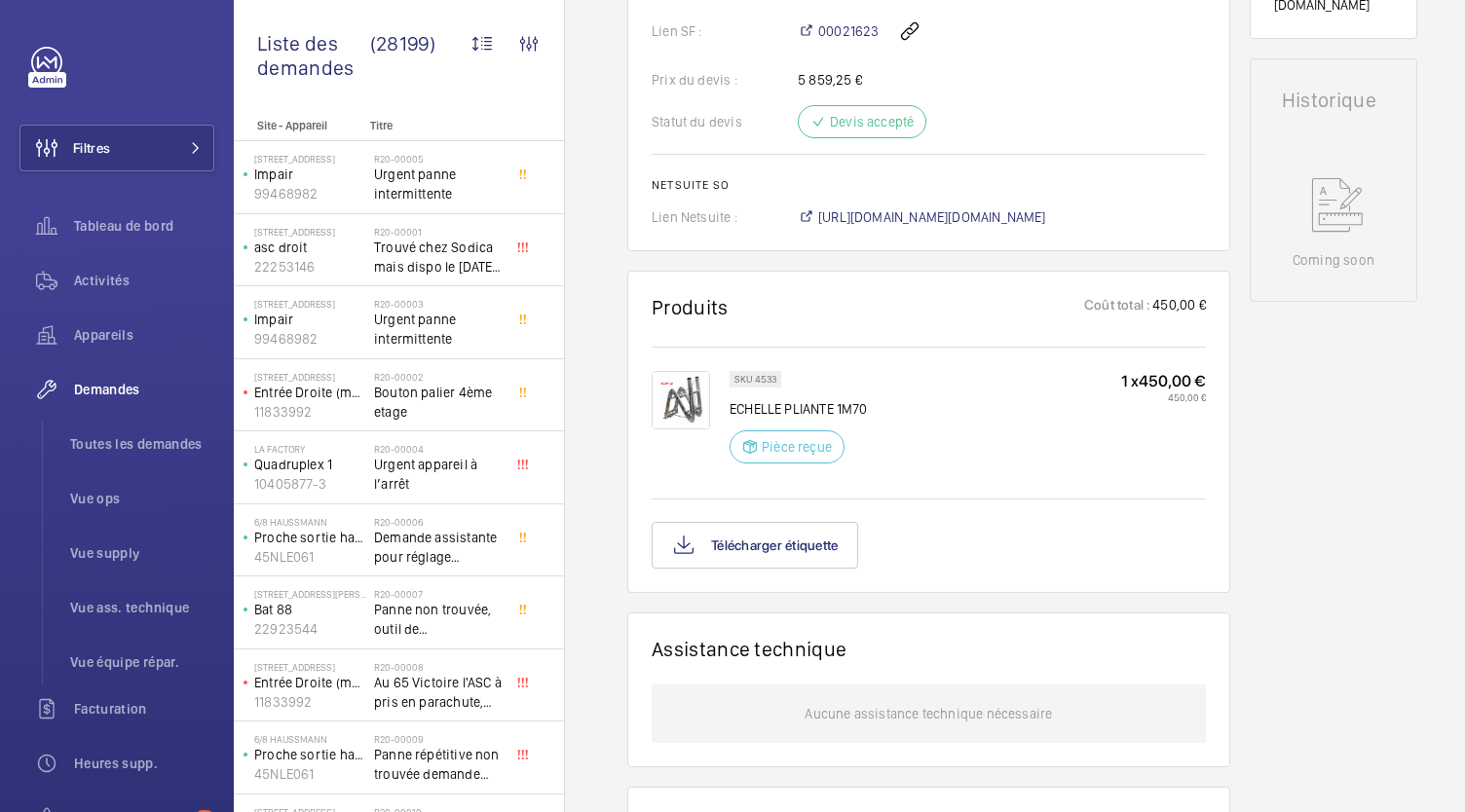
scroll to position [877, 0]
click at [785, 537] on button "Télécharger étiquette" at bounding box center [755, 543] width 207 height 46
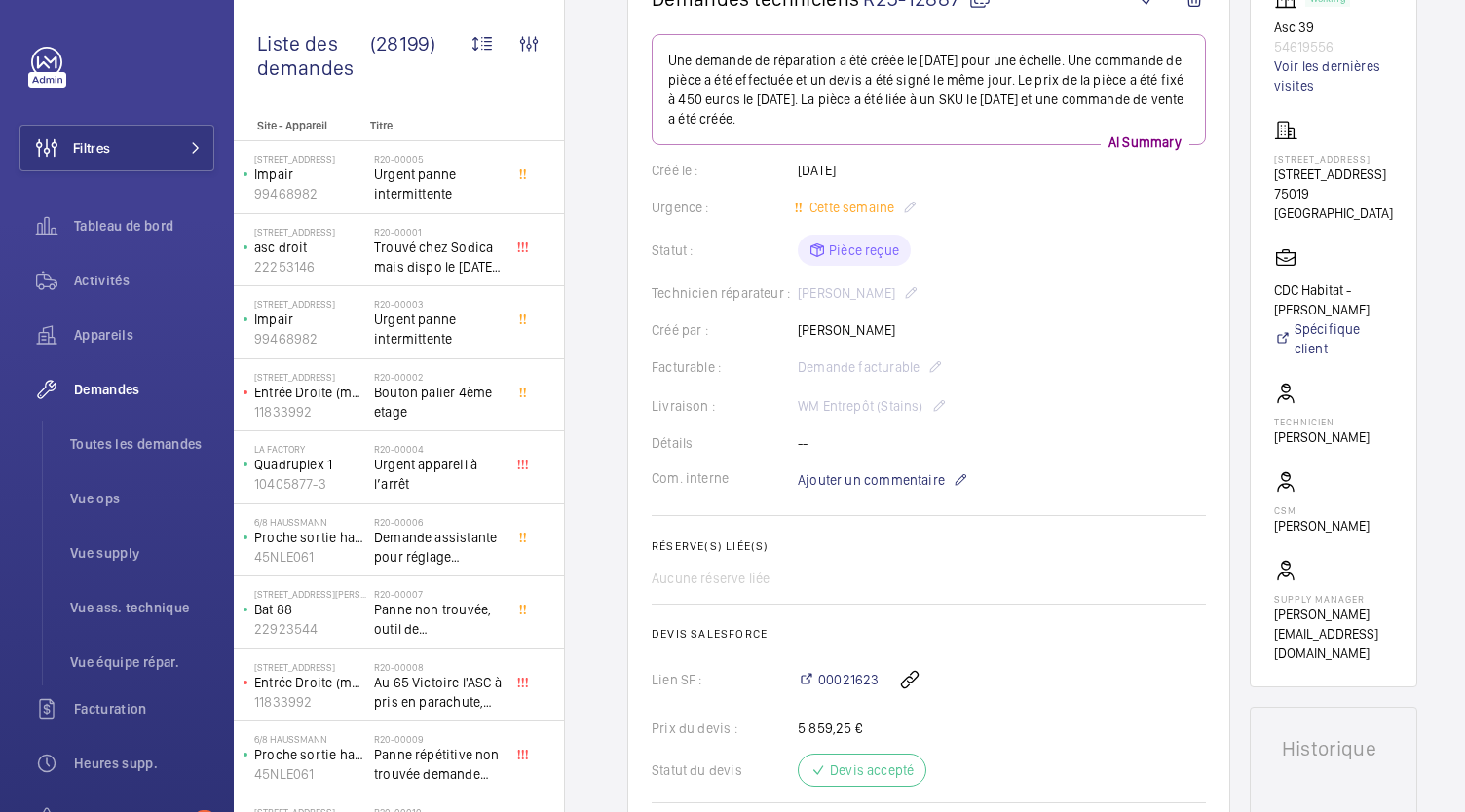
scroll to position [220, 0]
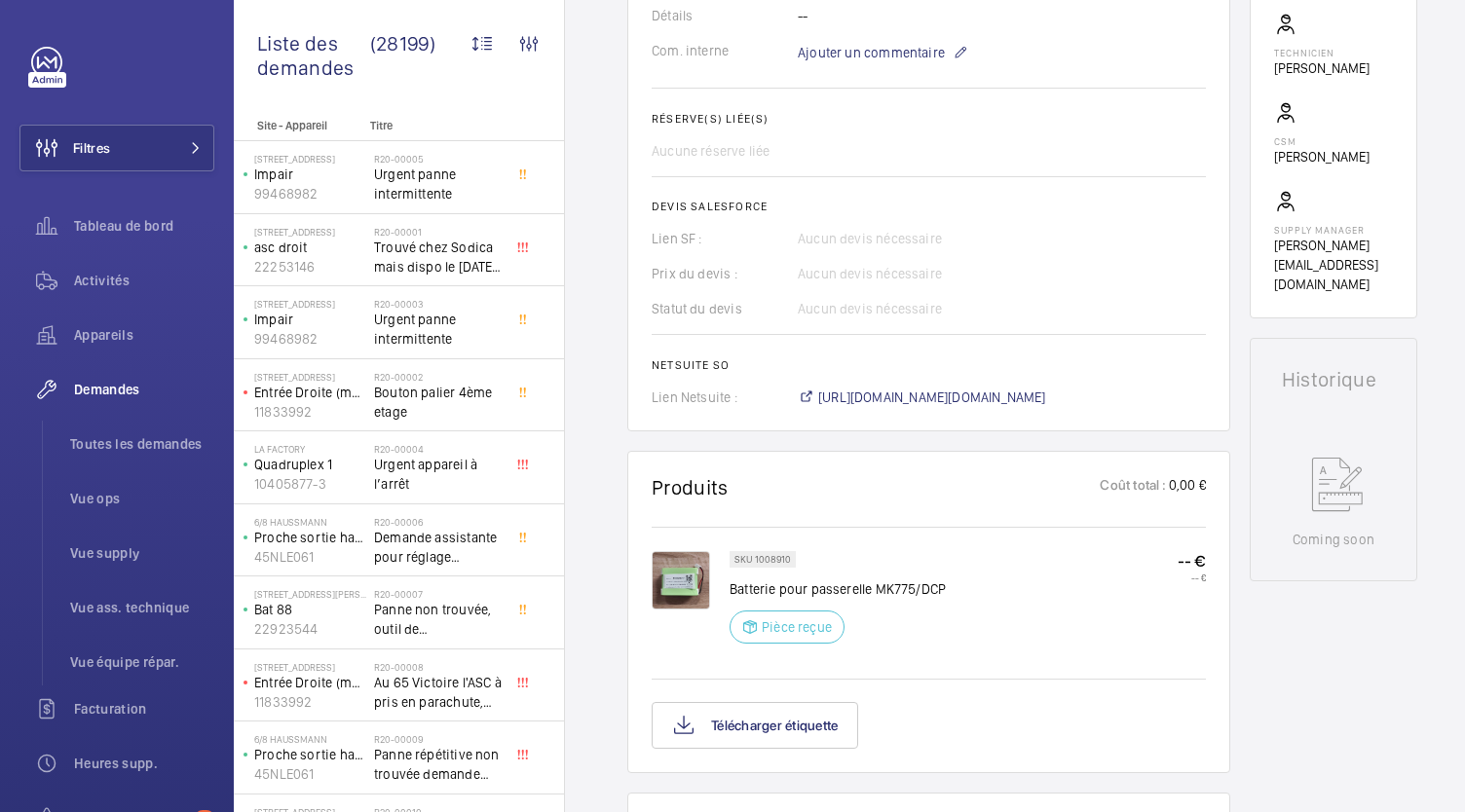
scroll to position [848, 0]
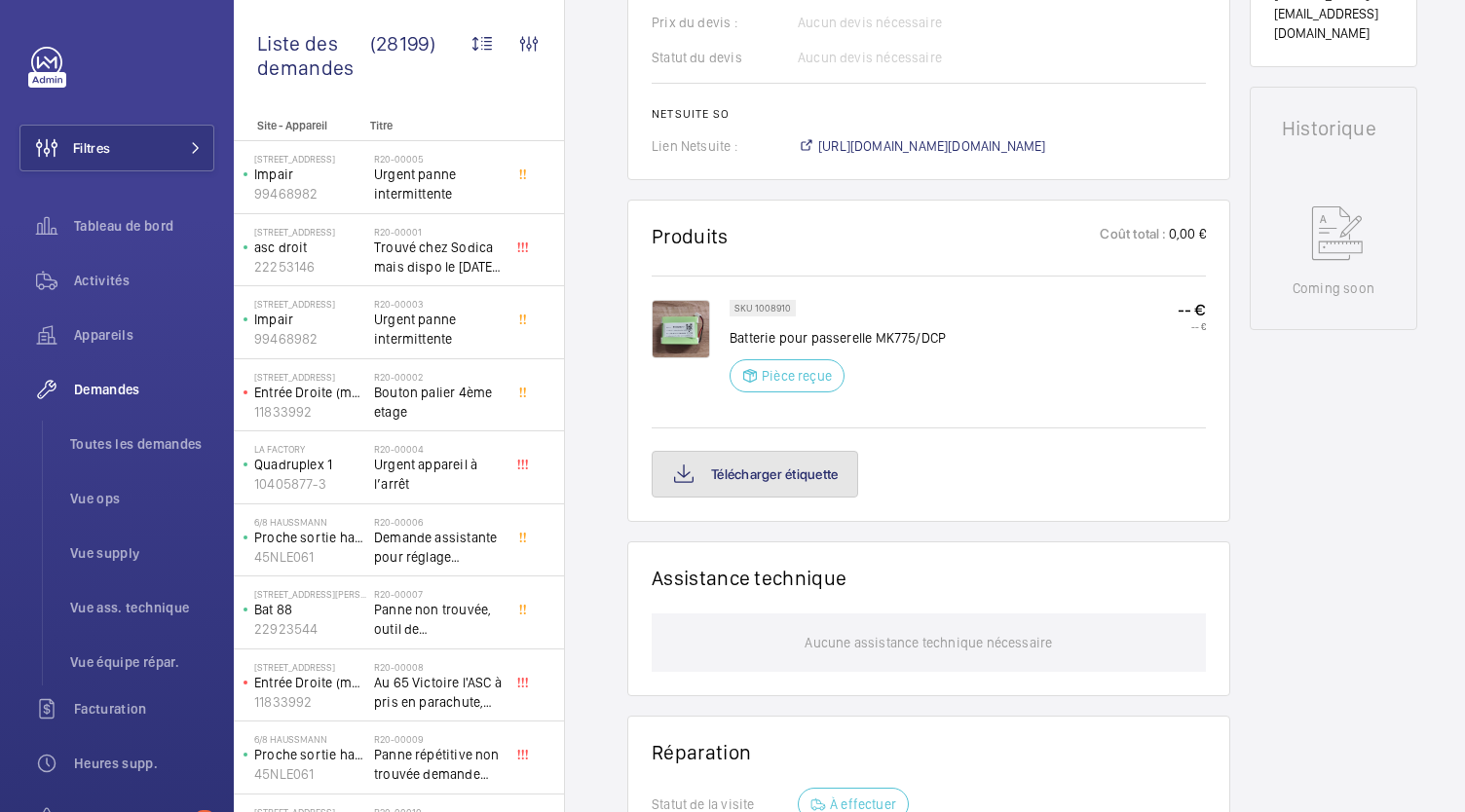
click at [756, 488] on button "Télécharger étiquette" at bounding box center [755, 473] width 207 height 46
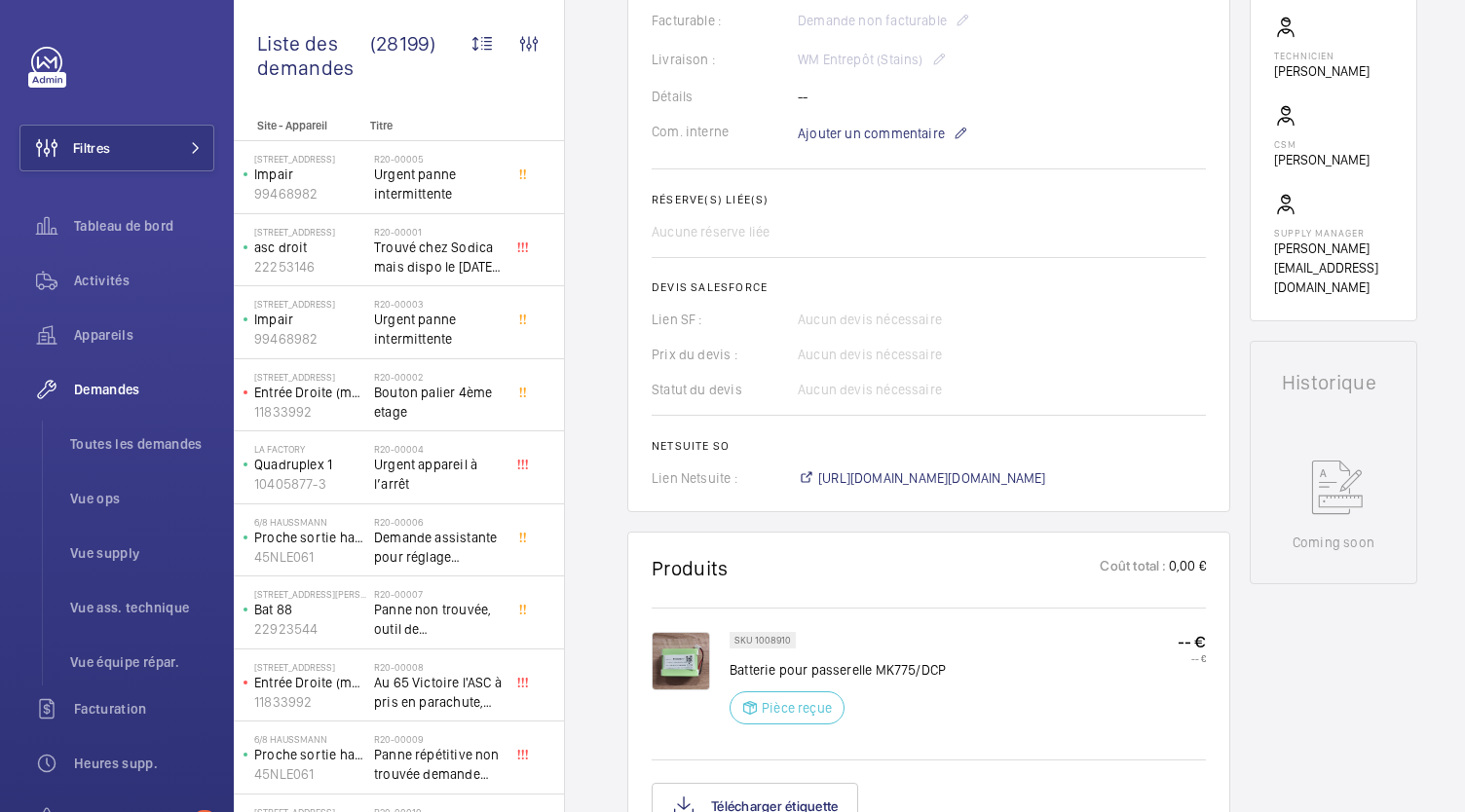
scroll to position [593, 0]
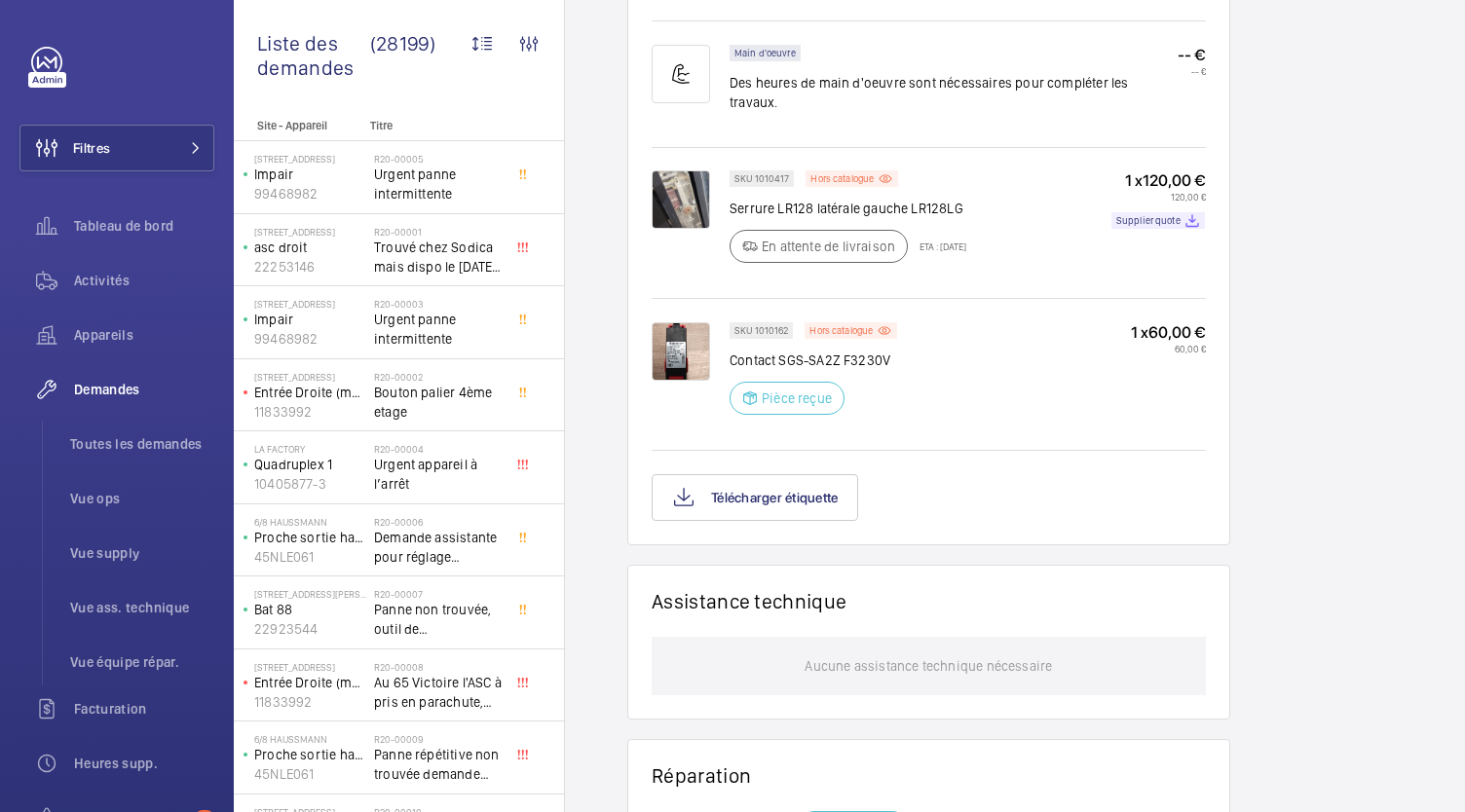
scroll to position [1311, 0]
click at [833, 471] on button "Télécharger étiquette" at bounding box center [755, 494] width 207 height 46
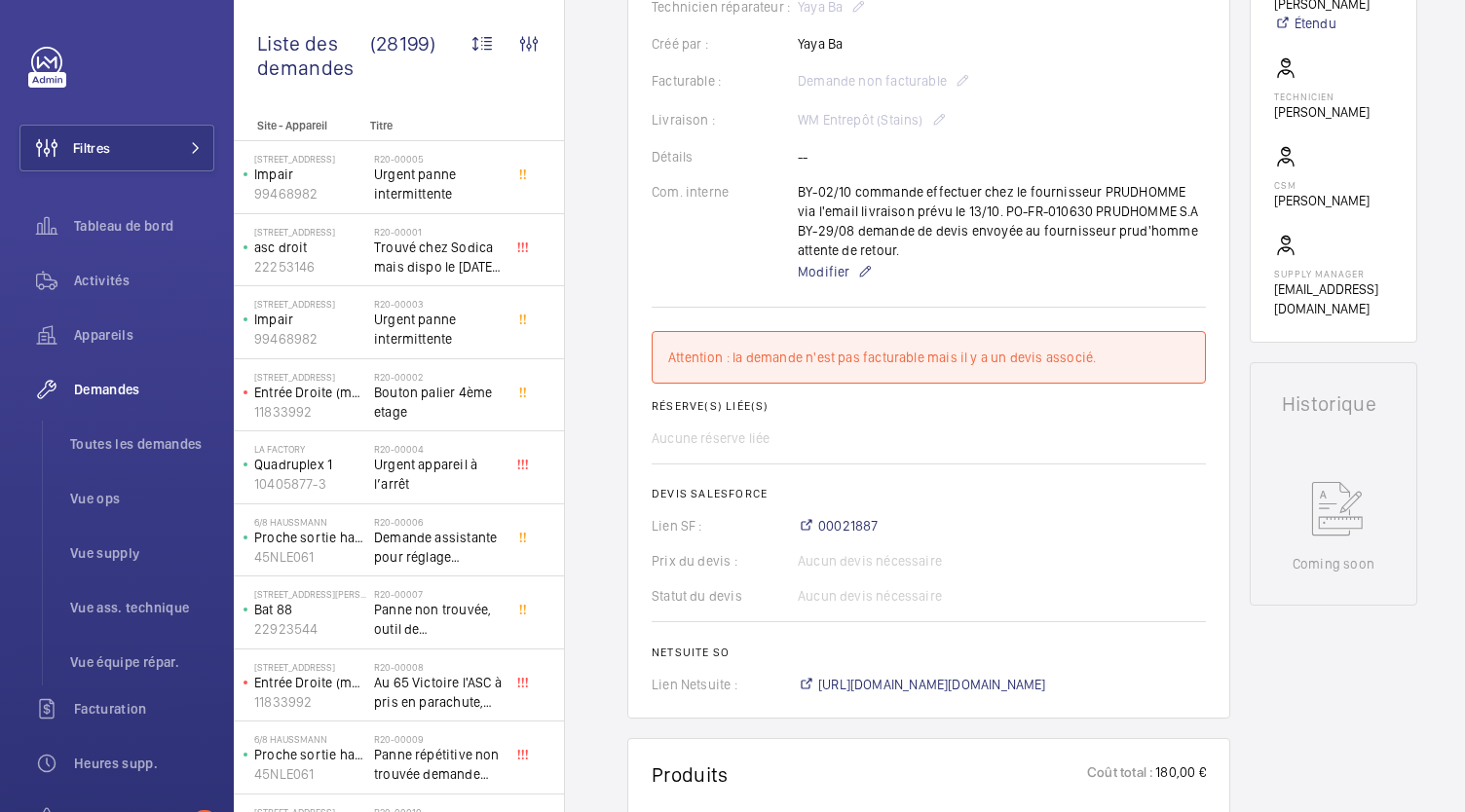
scroll to position [0, 0]
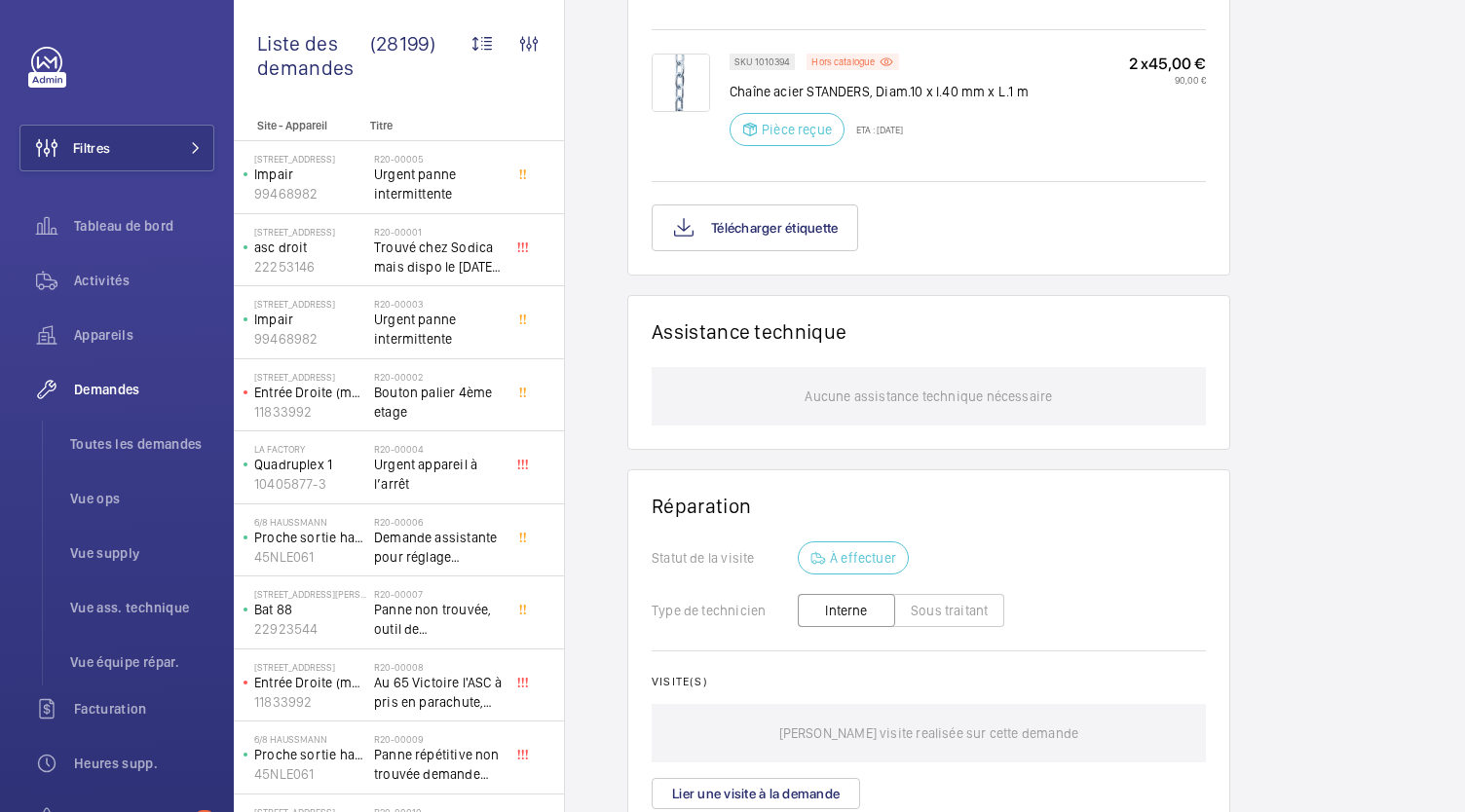
scroll to position [1204, 0]
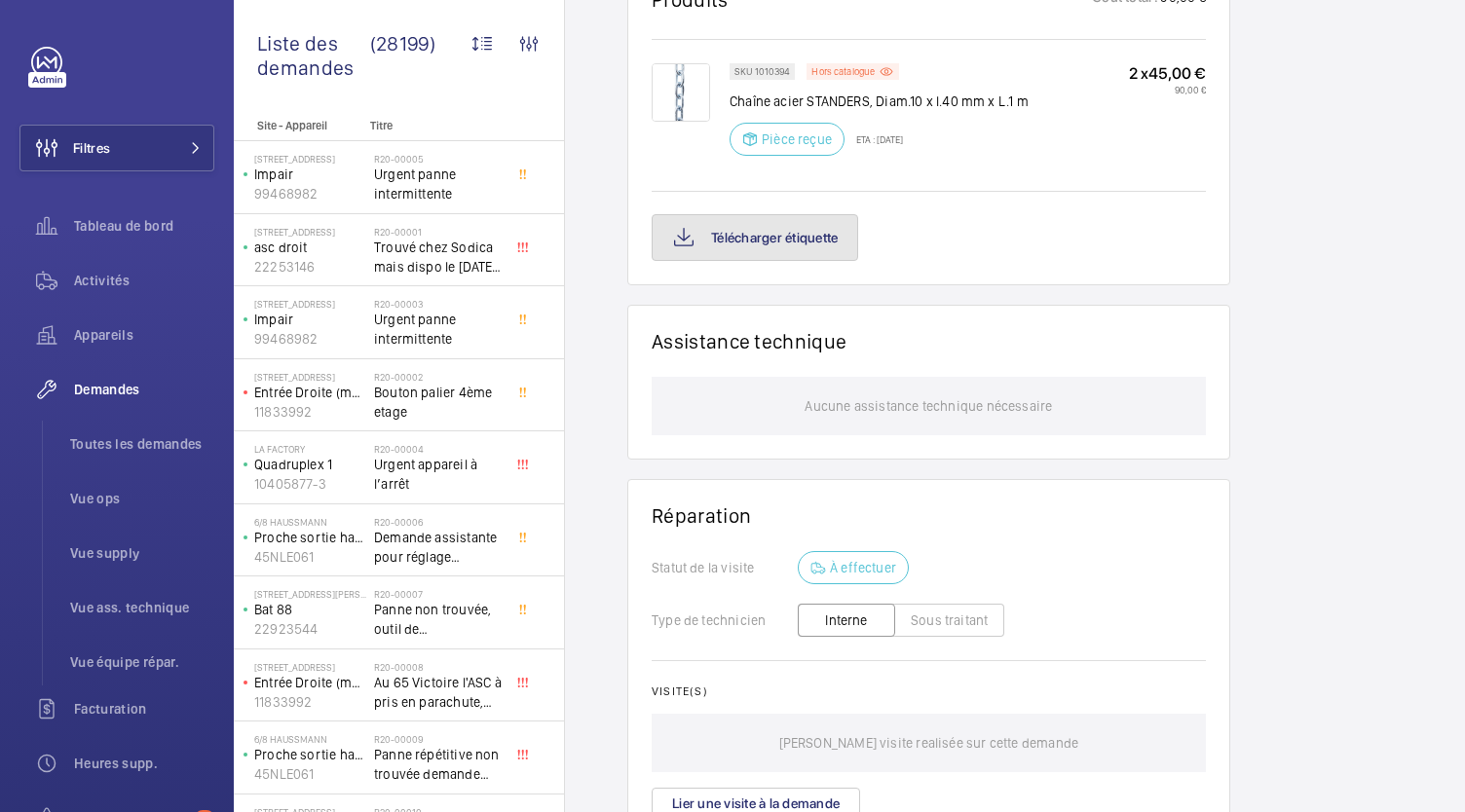
click at [842, 261] on button "Télécharger étiquette" at bounding box center [755, 237] width 207 height 46
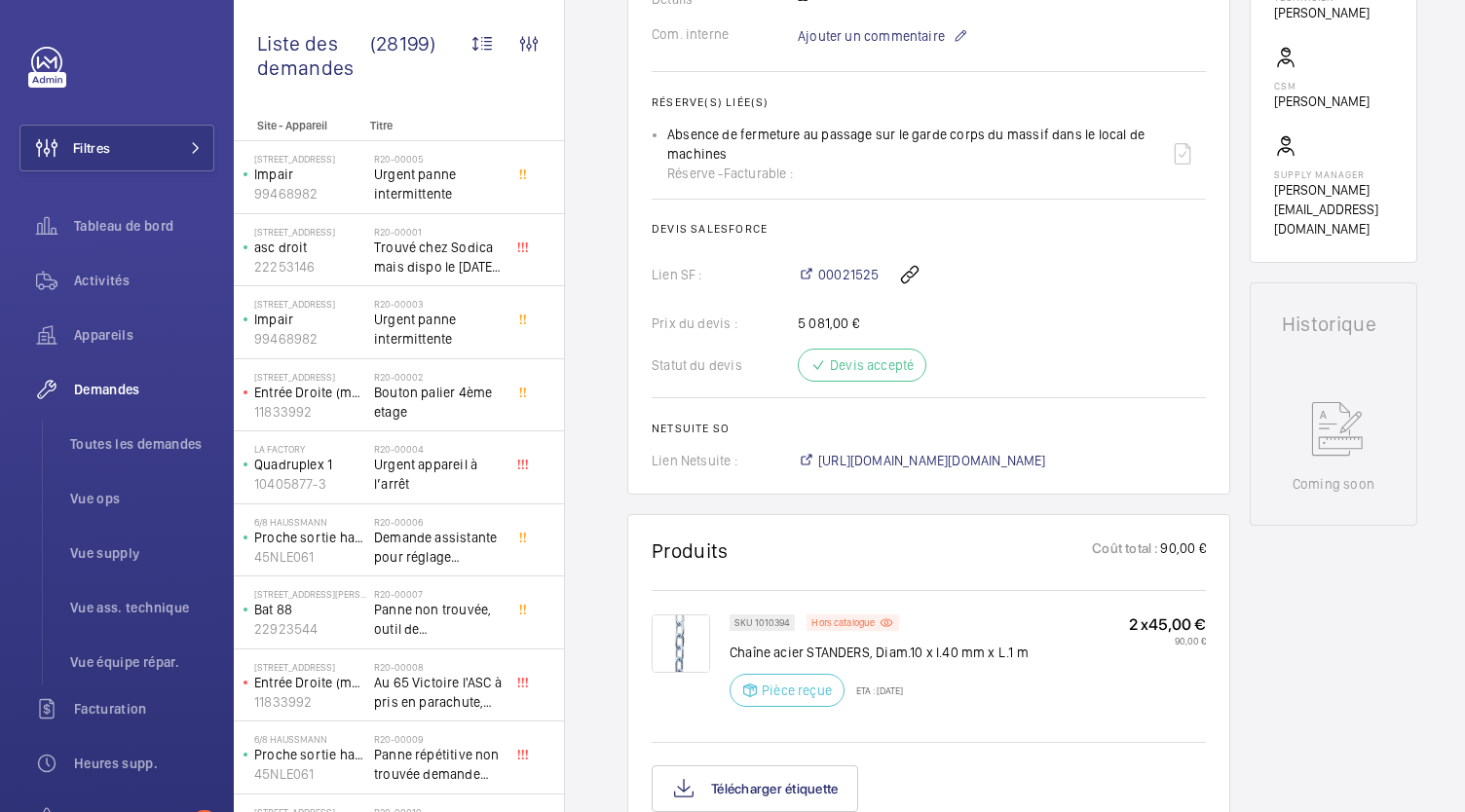
scroll to position [623, 0]
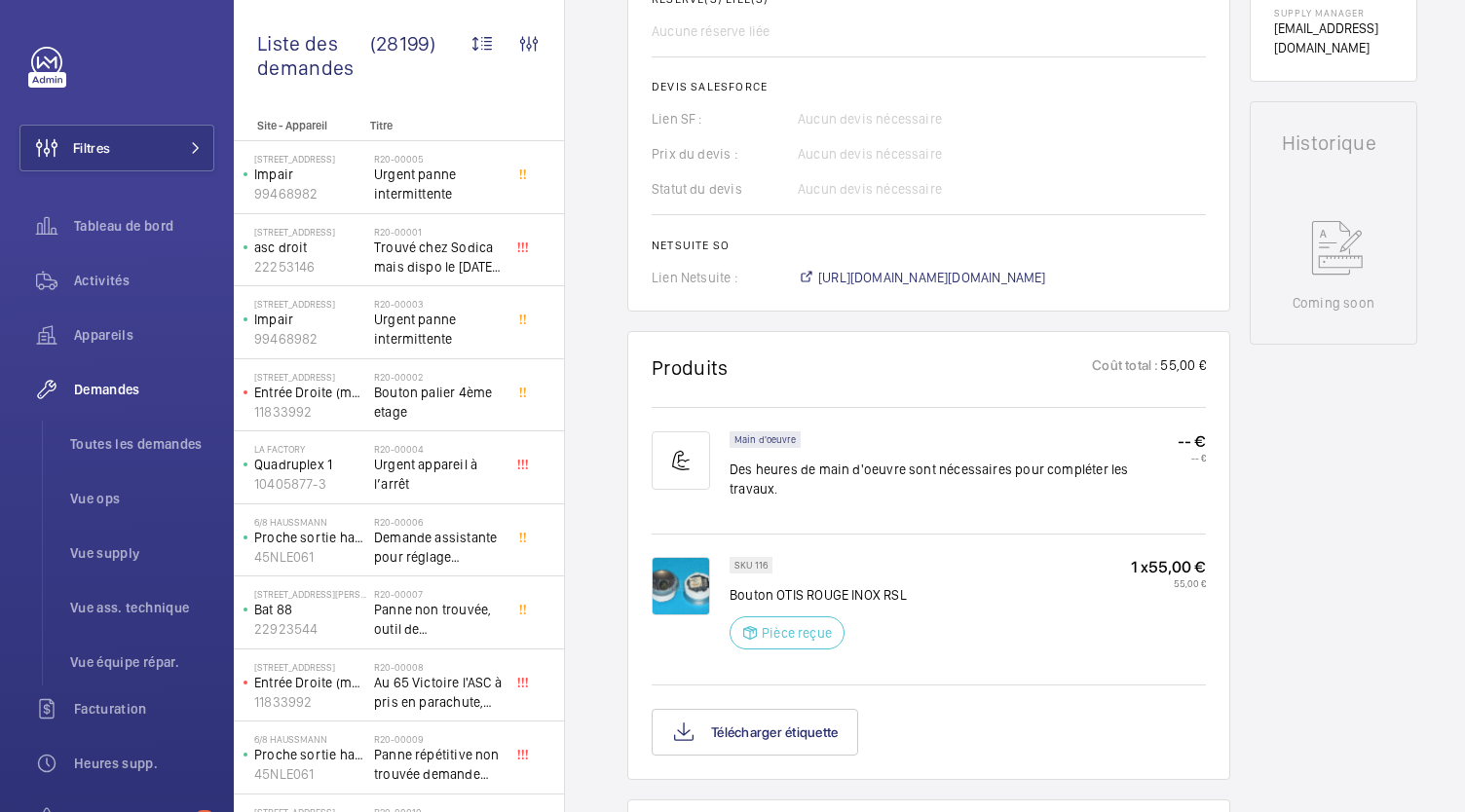
scroll to position [1058, 0]
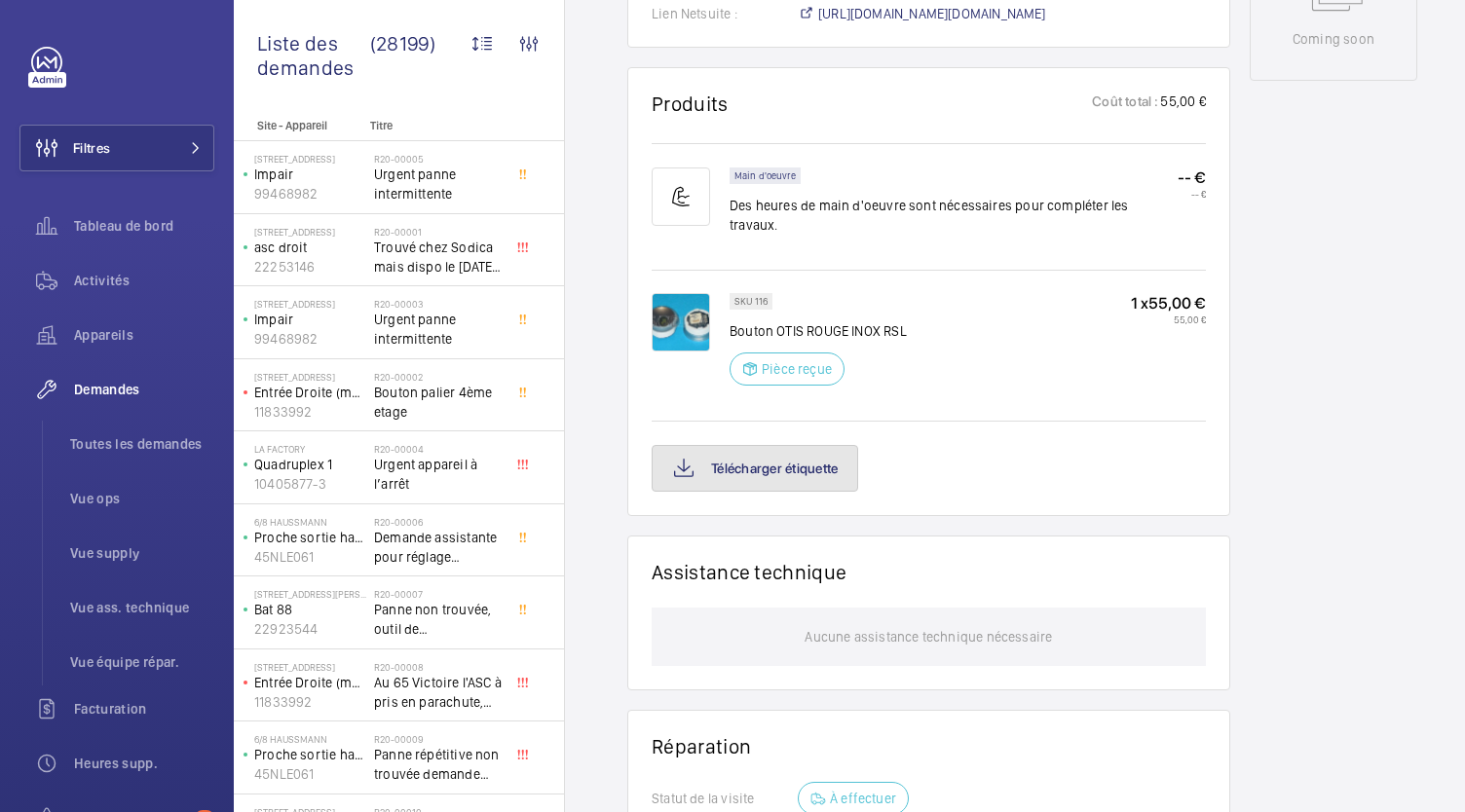
click at [813, 452] on button "Télécharger étiquette" at bounding box center [755, 468] width 207 height 46
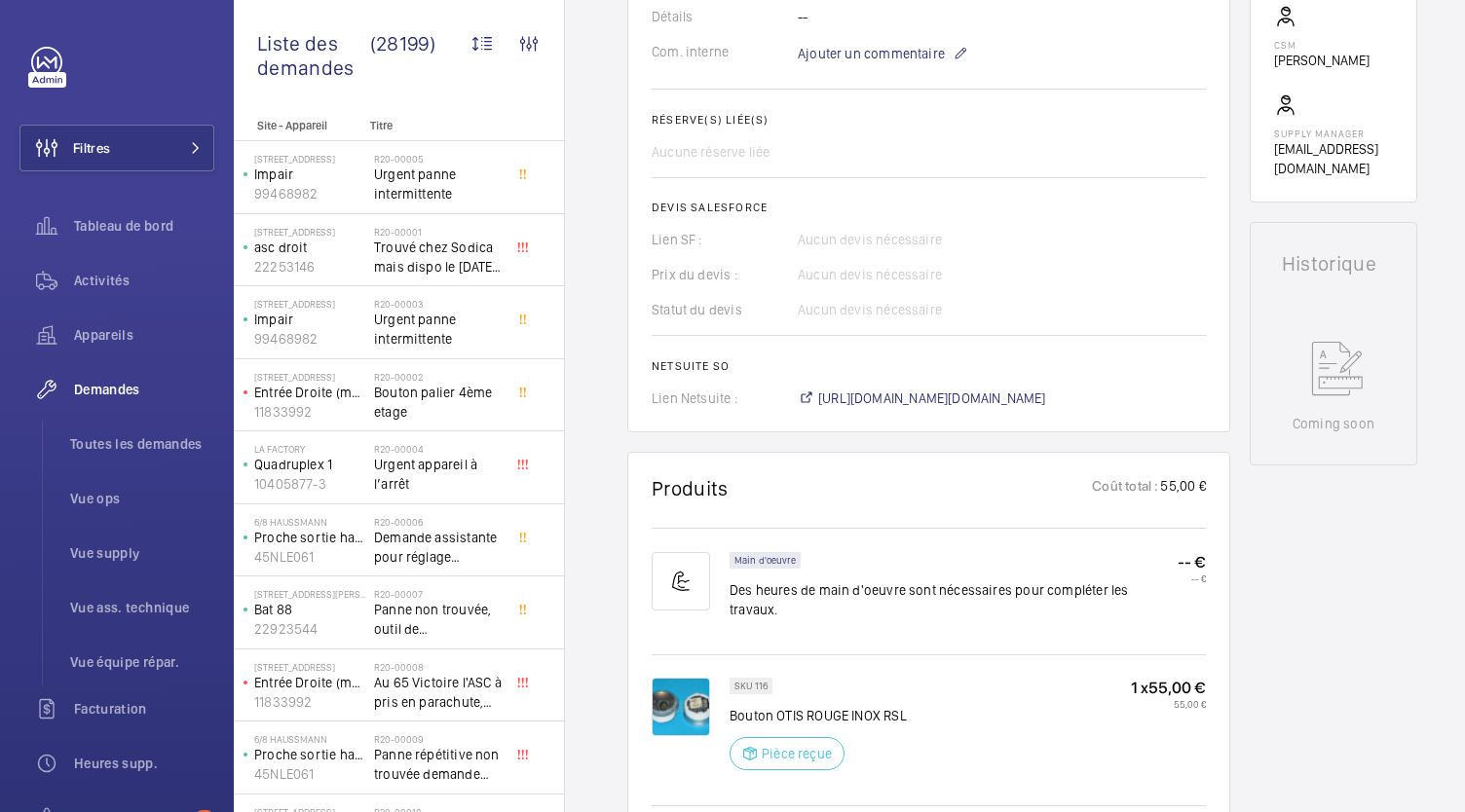
scroll to position [671, 0]
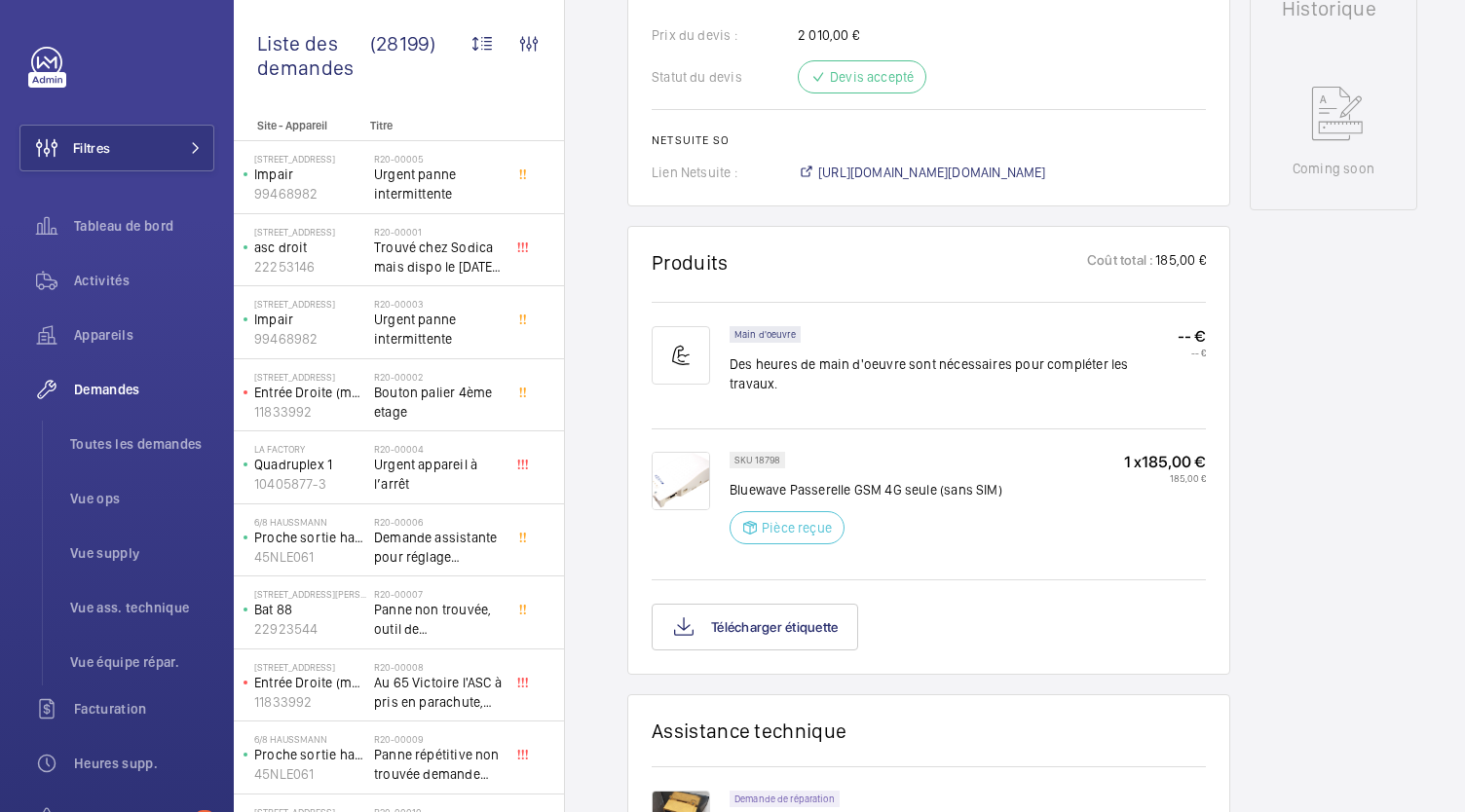
scroll to position [967, 0]
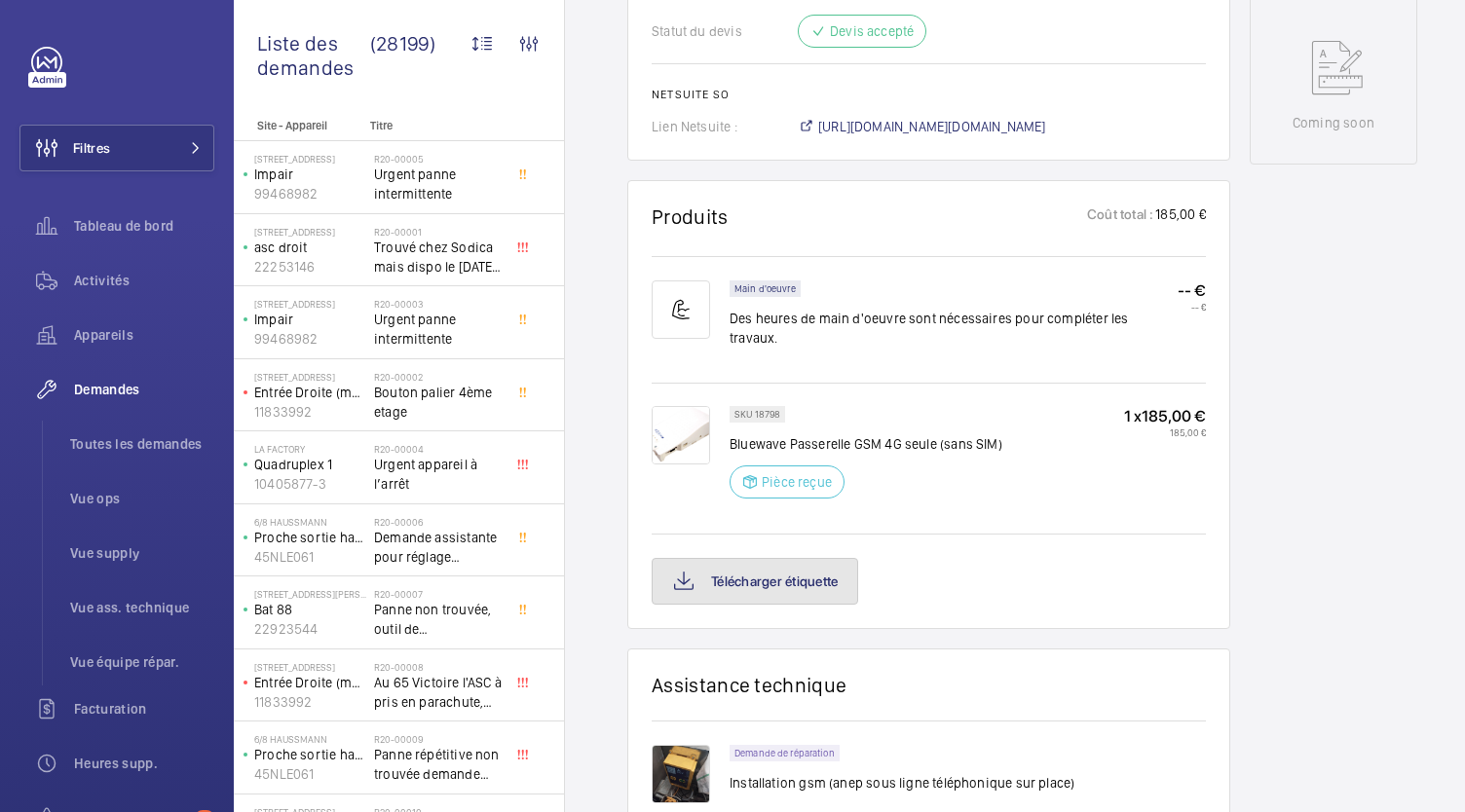
click at [816, 563] on button "Télécharger étiquette" at bounding box center [755, 581] width 207 height 46
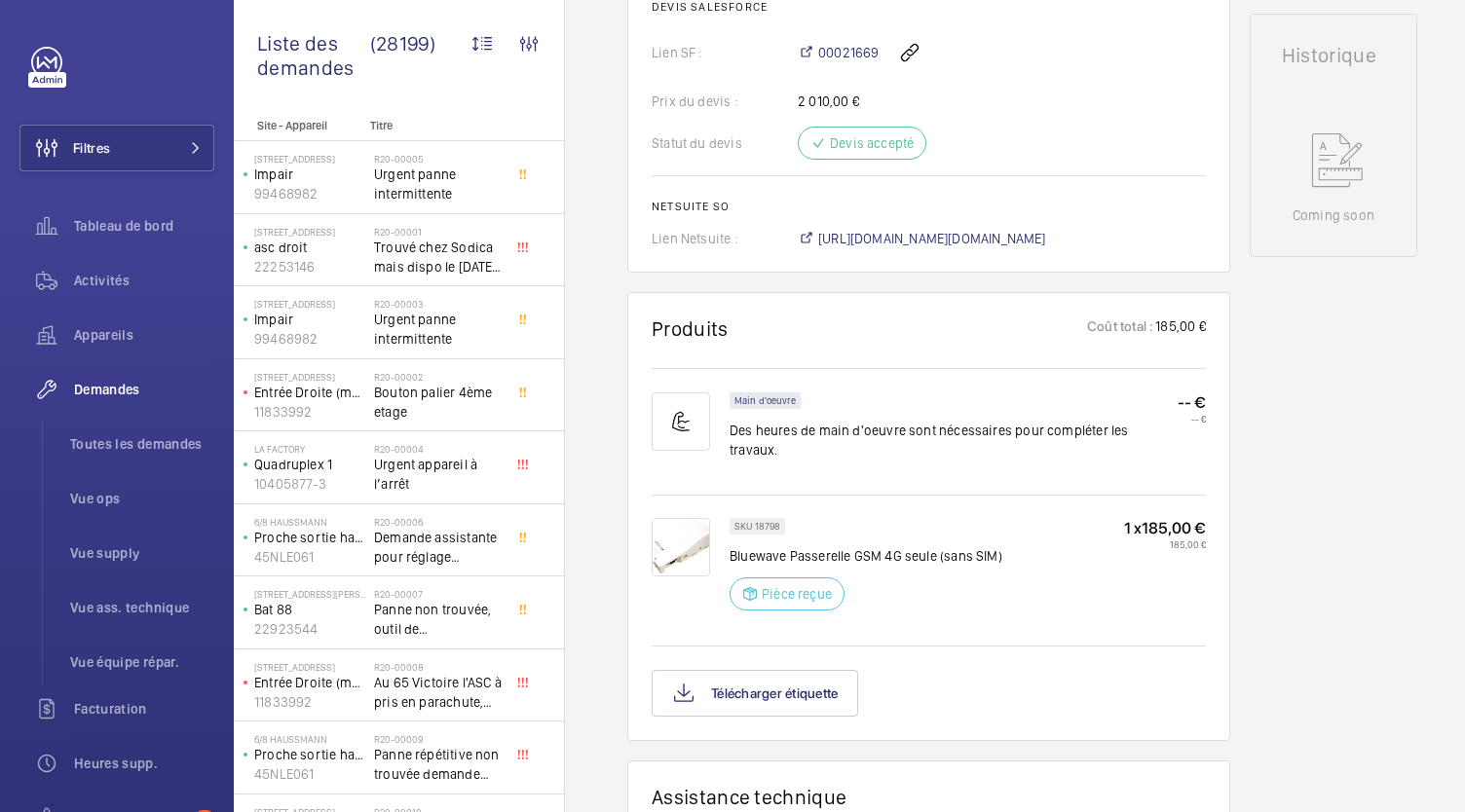
scroll to position [1022, 0]
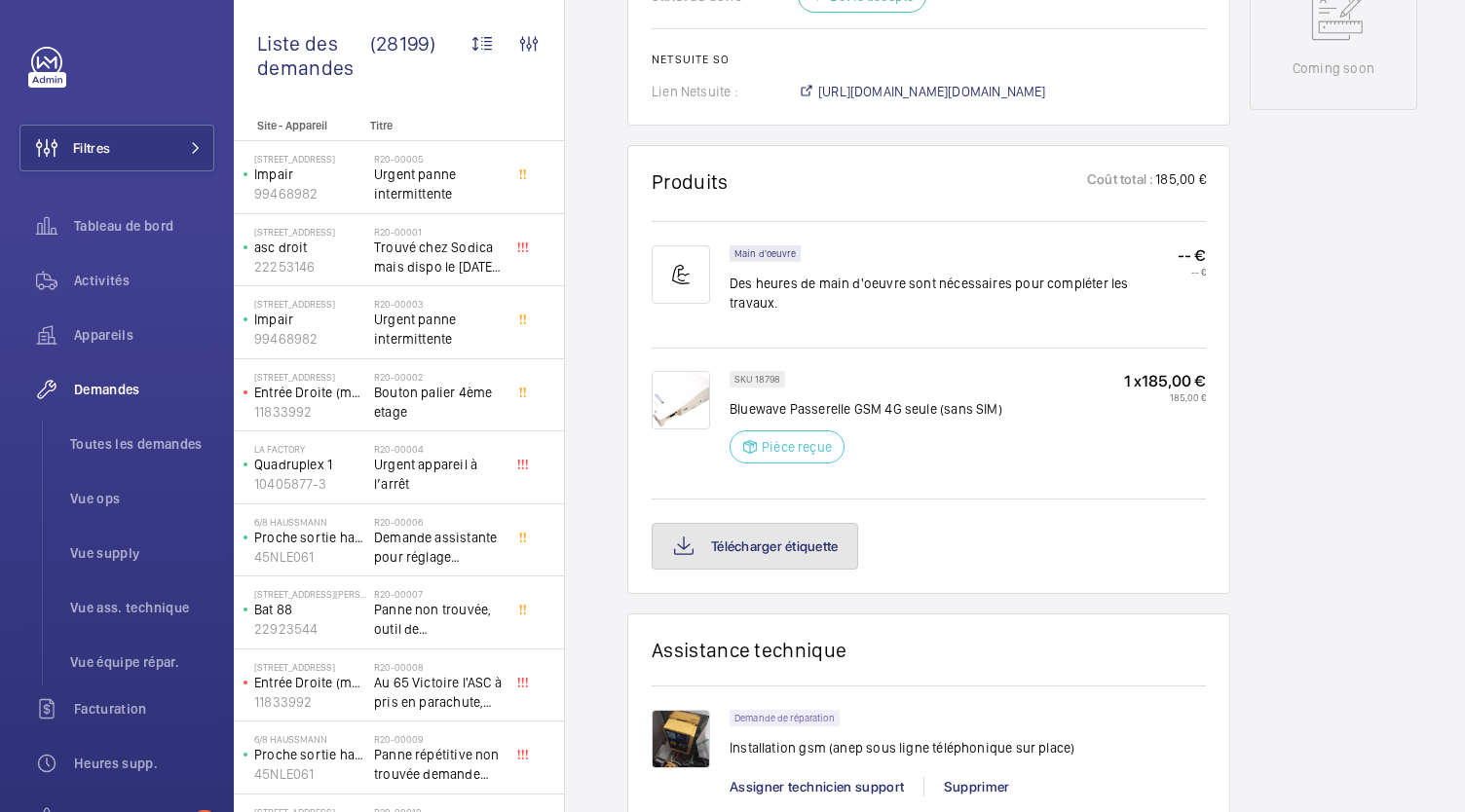
click at [779, 523] on button "Télécharger étiquette" at bounding box center [755, 545] width 207 height 46
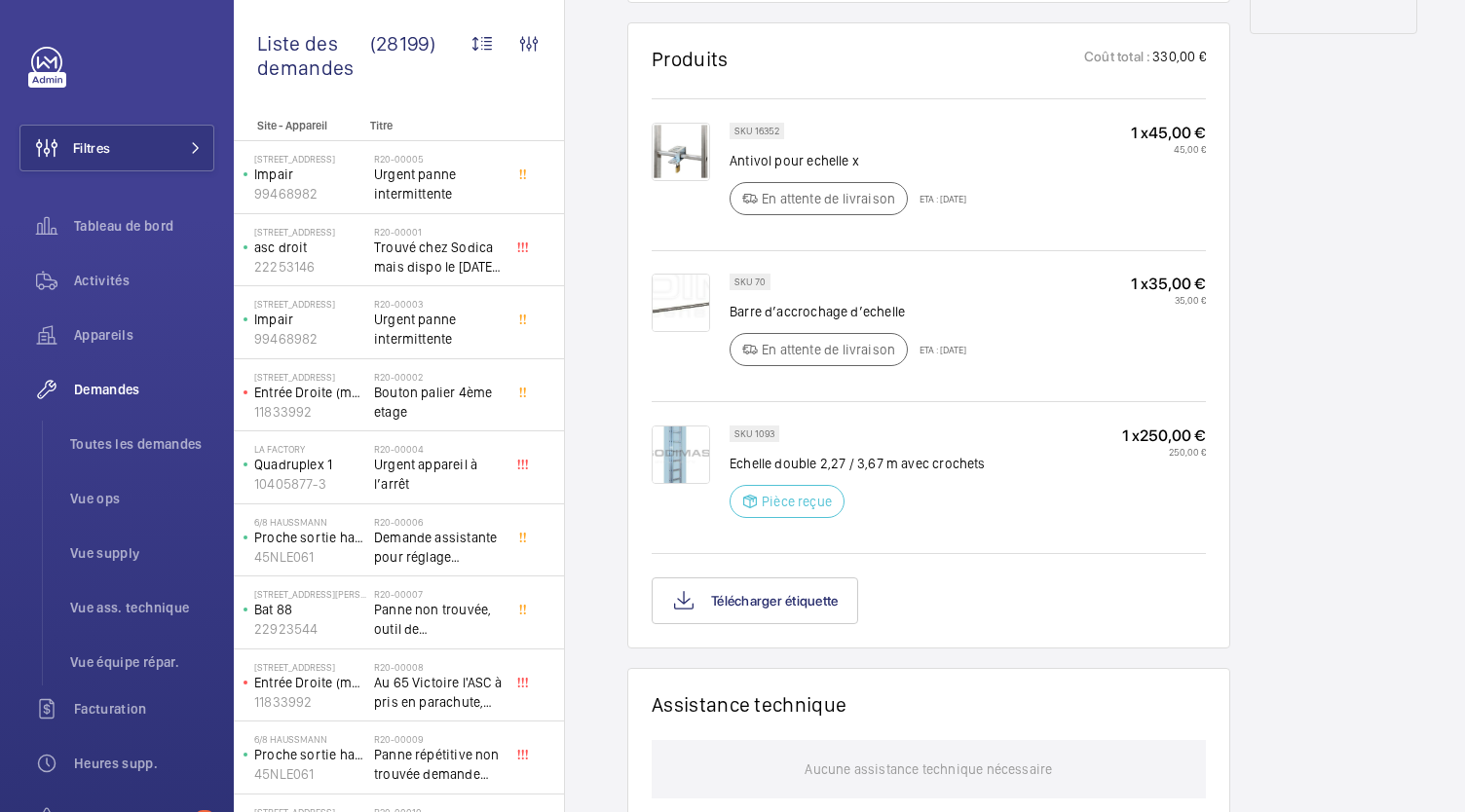
scroll to position [1171, 0]
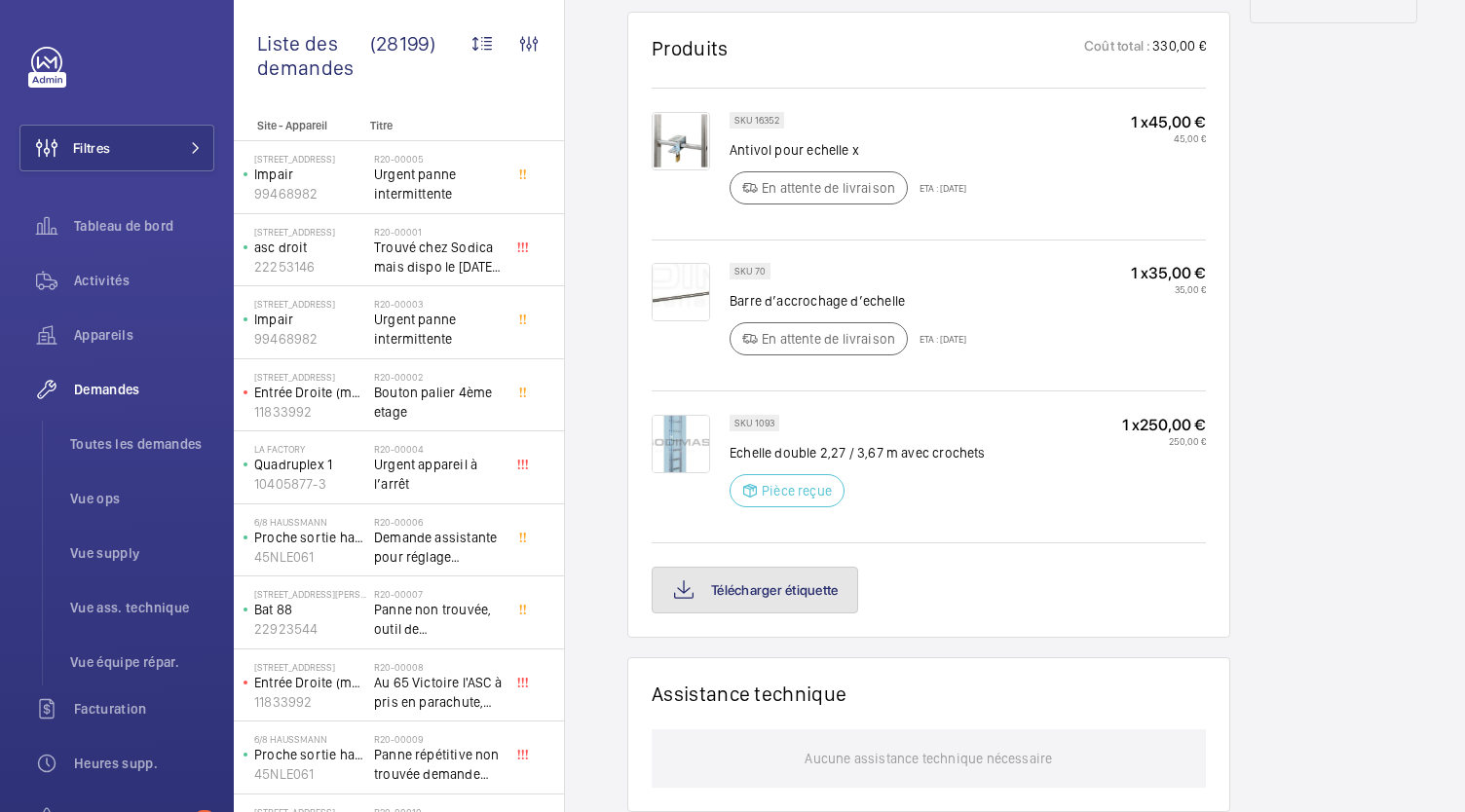
click at [764, 572] on button "Télécharger étiquette" at bounding box center [755, 590] width 207 height 46
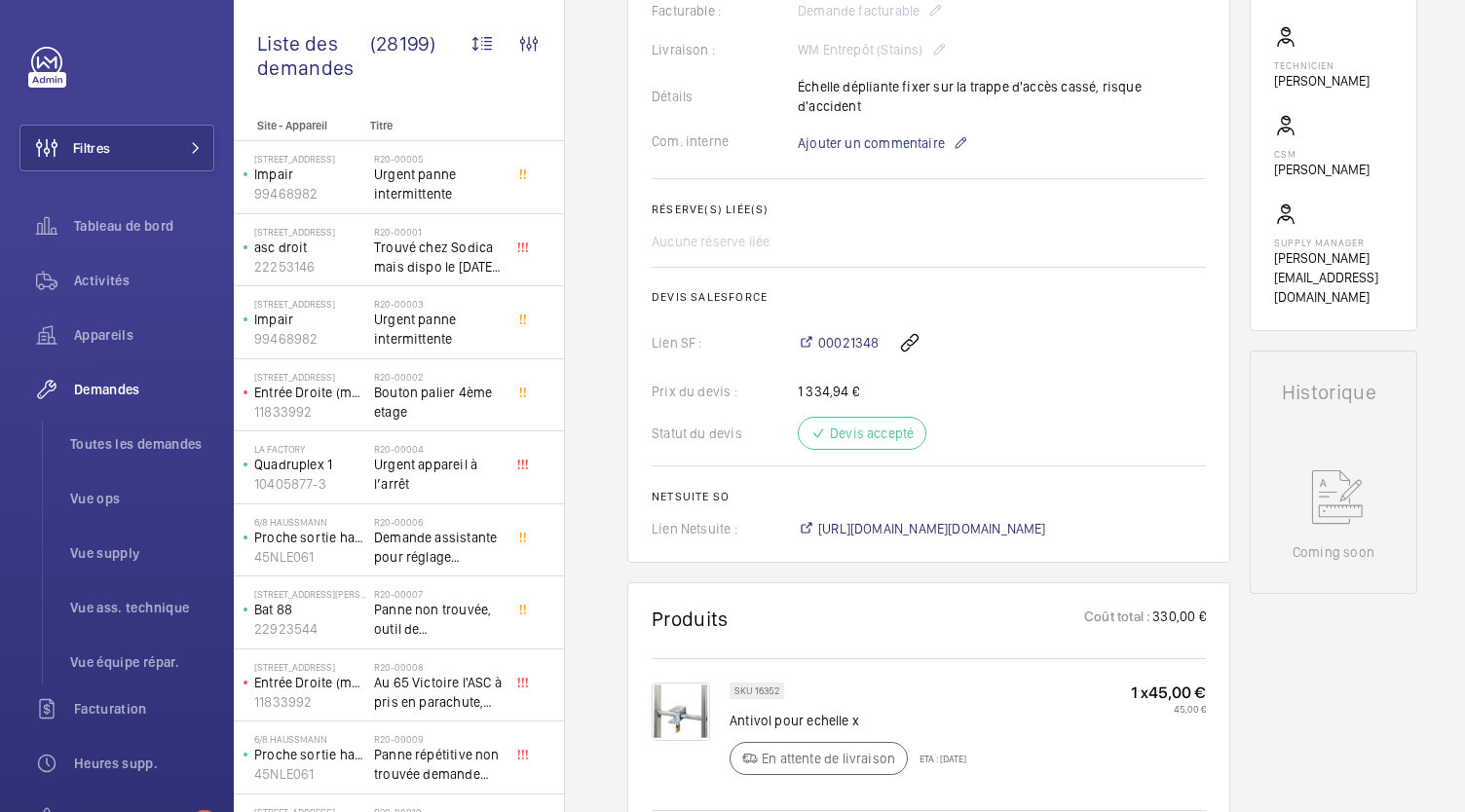
scroll to position [0, 0]
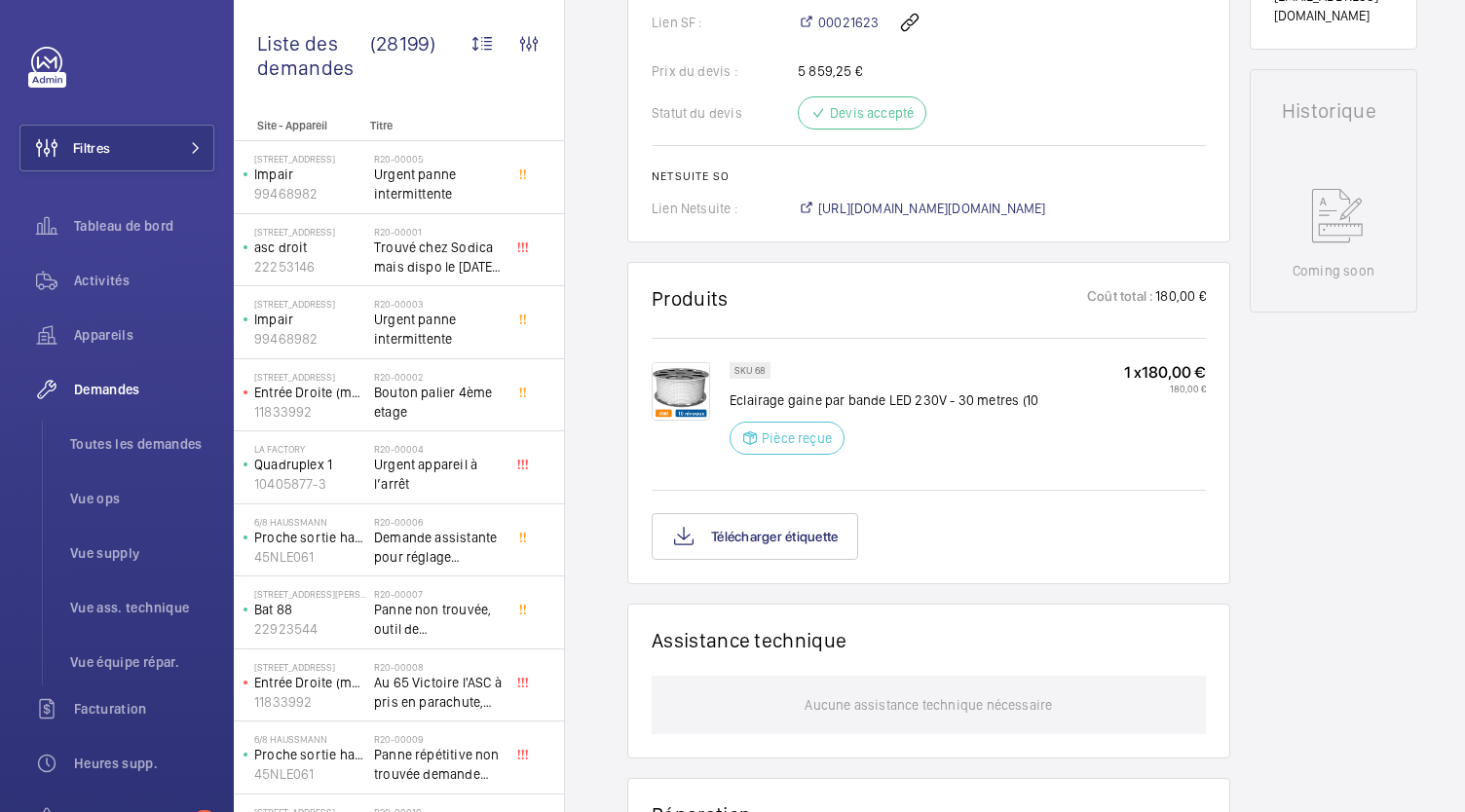
scroll to position [866, 0]
click at [775, 524] on button "Télécharger étiquette" at bounding box center [755, 534] width 207 height 46
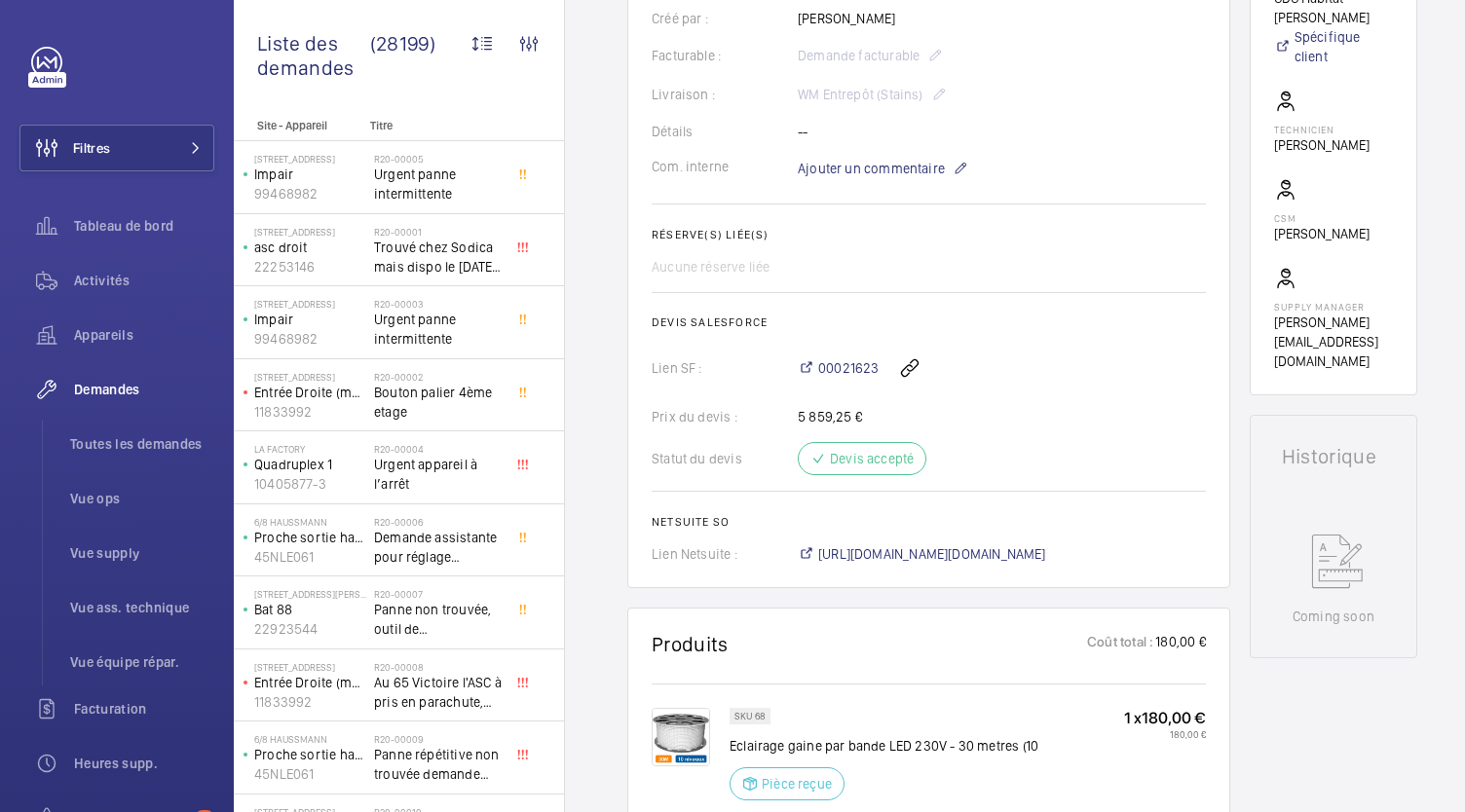
scroll to position [0, 0]
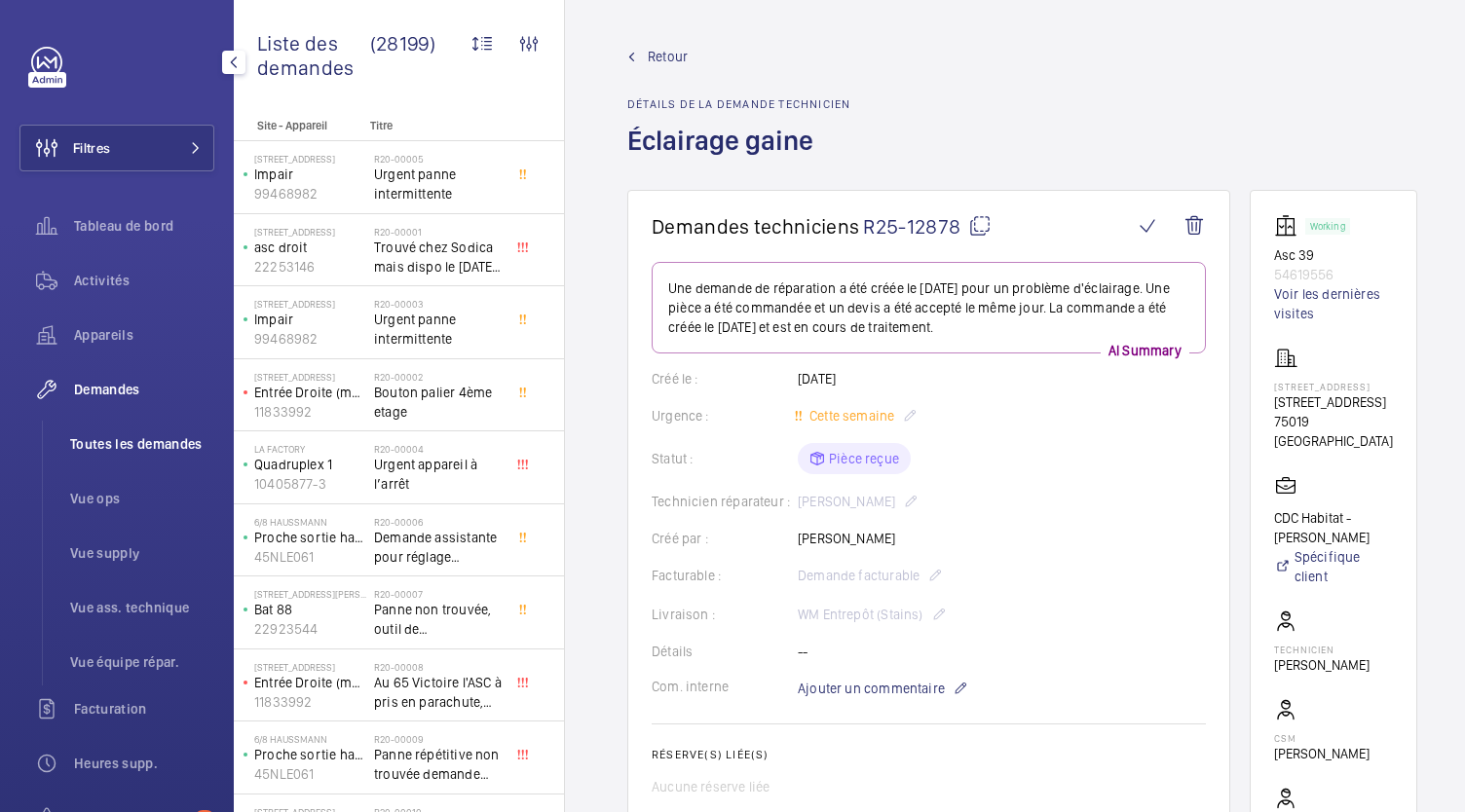
click at [112, 451] on span "Toutes les demandes" at bounding box center [142, 444] width 144 height 20
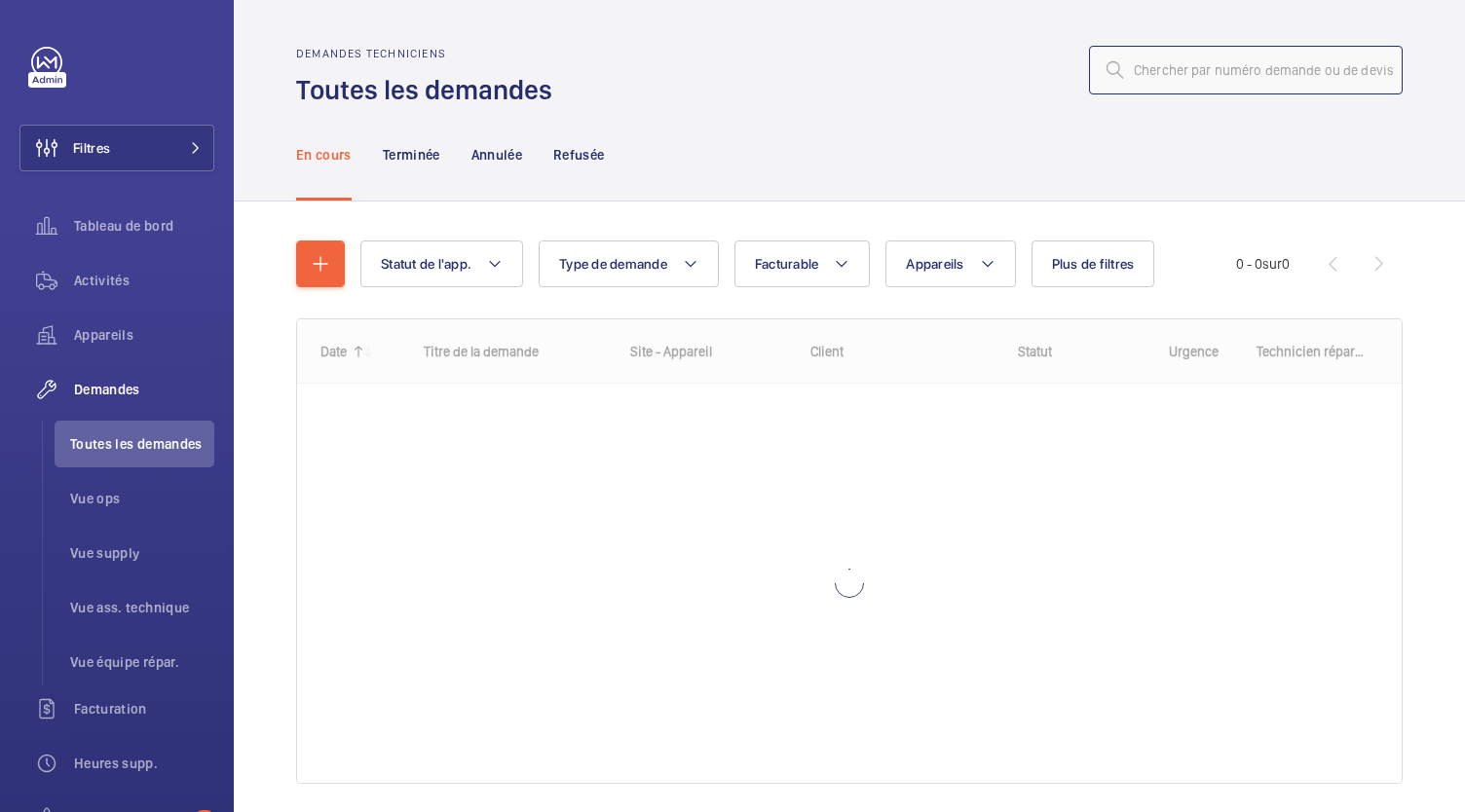
click at [1145, 73] on input "text" at bounding box center [1245, 69] width 314 height 48
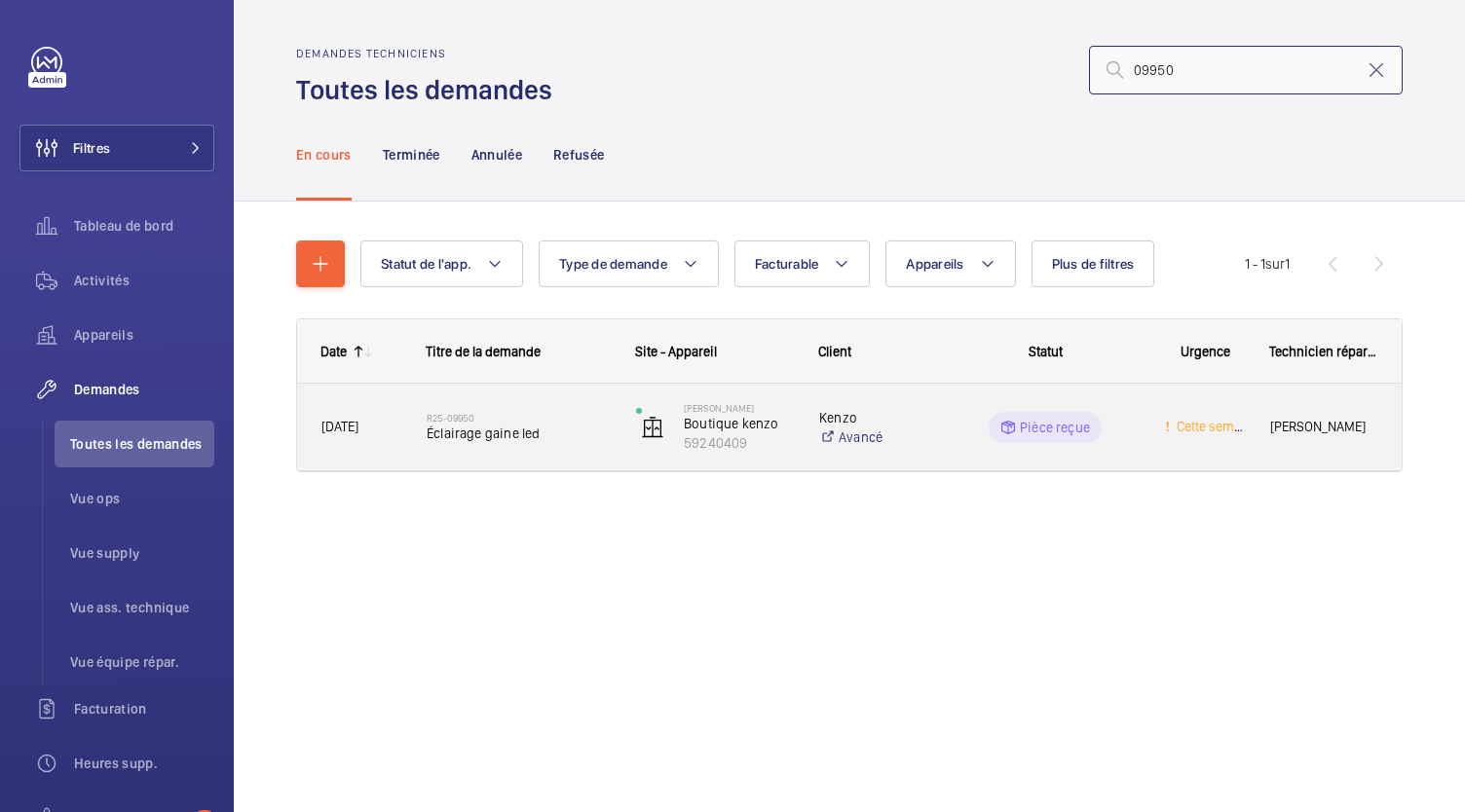
type input "09950"
click at [502, 435] on span "Éclairage gaine led" at bounding box center [518, 433] width 184 height 20
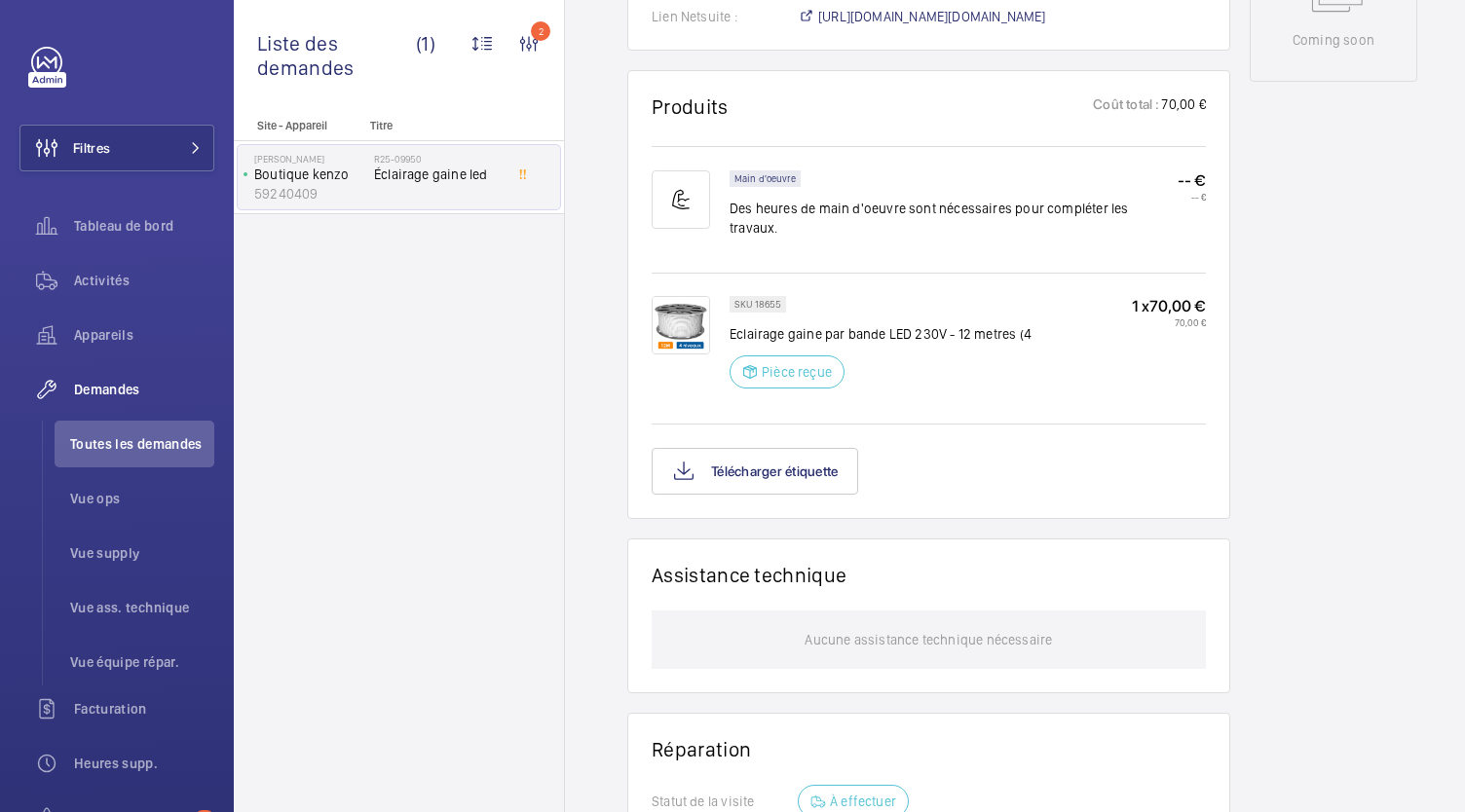
scroll to position [1073, 0]
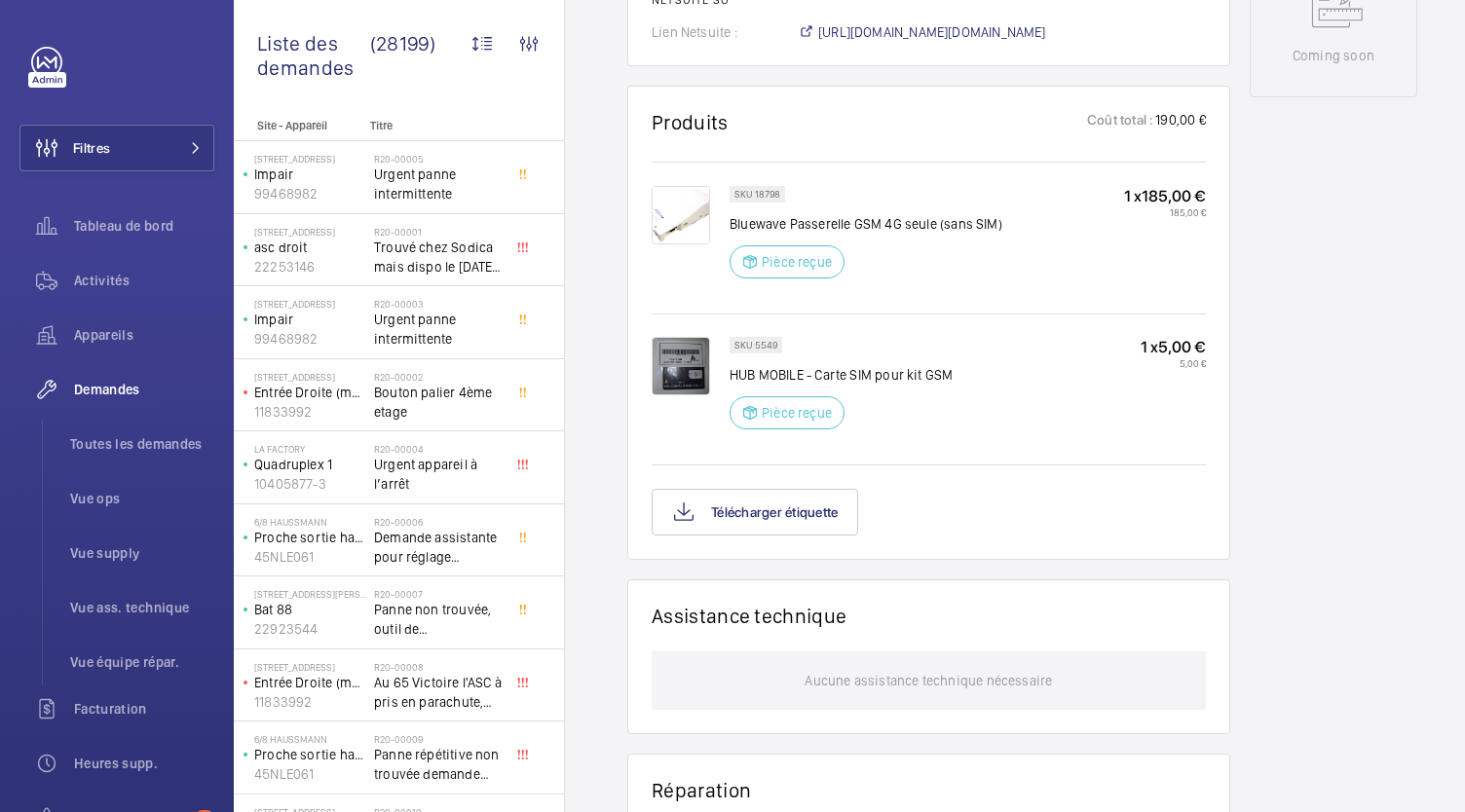
scroll to position [1062, 0]
click at [802, 523] on button "Télécharger étiquette" at bounding box center [755, 511] width 207 height 46
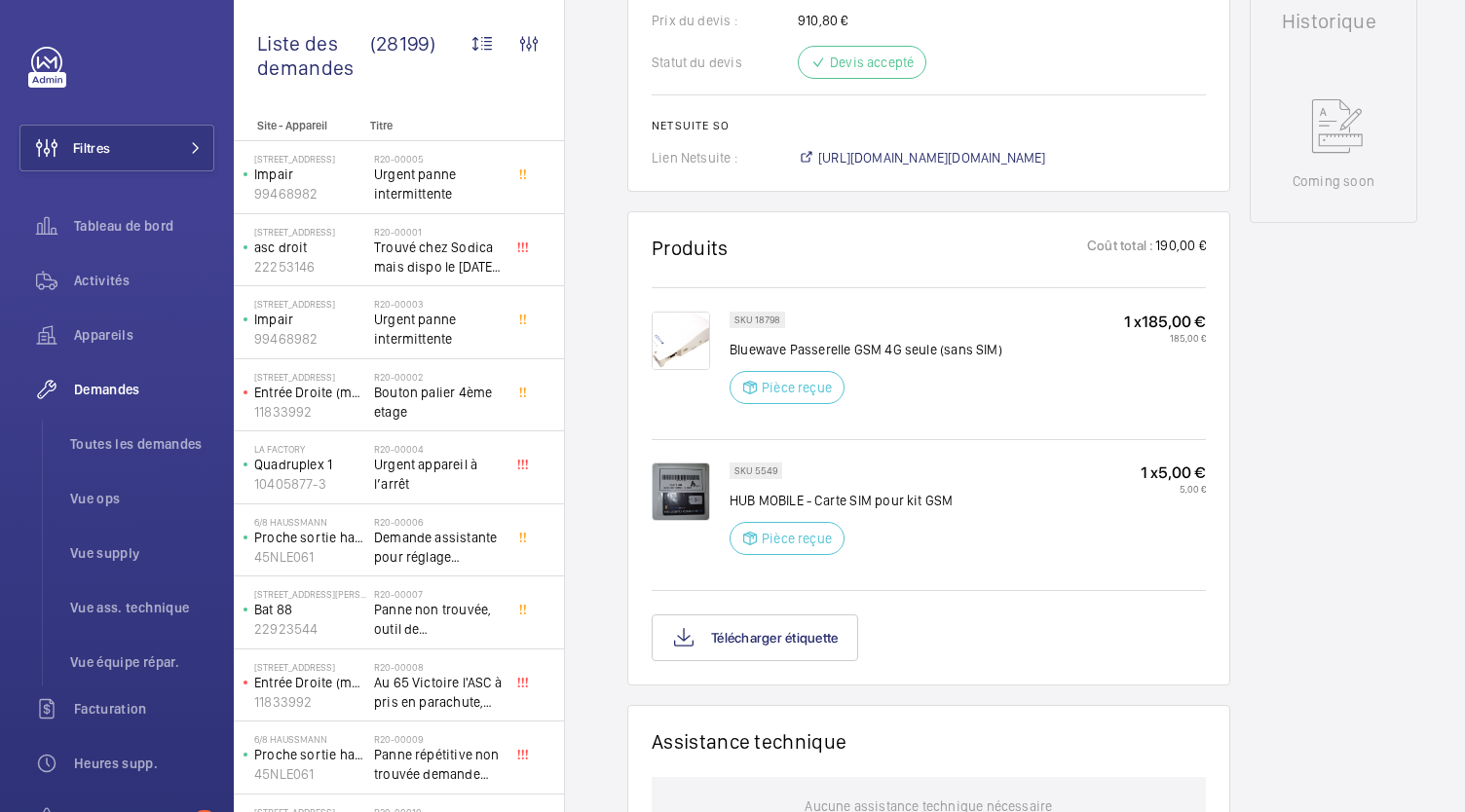
scroll to position [945, 0]
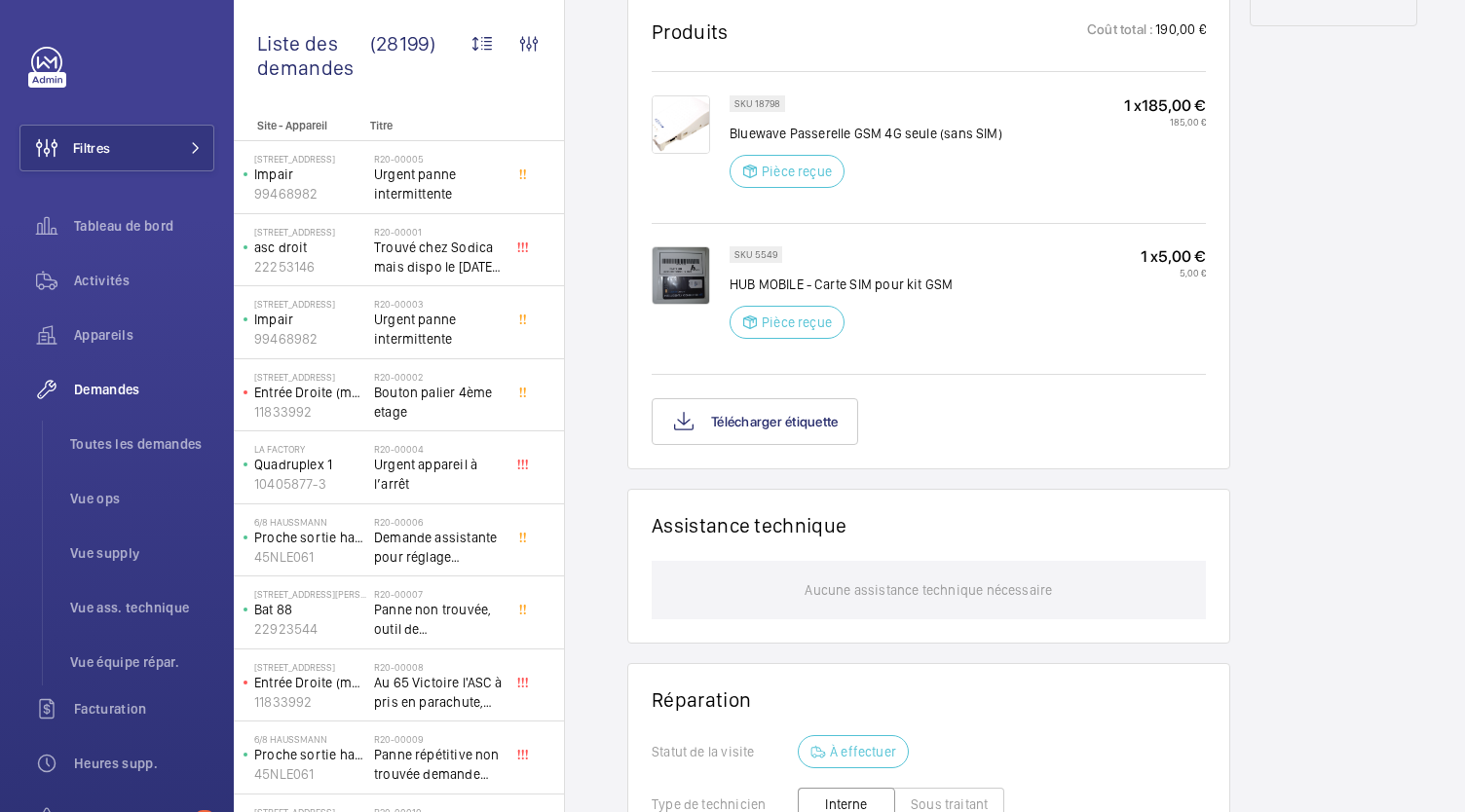
scroll to position [1187, 0]
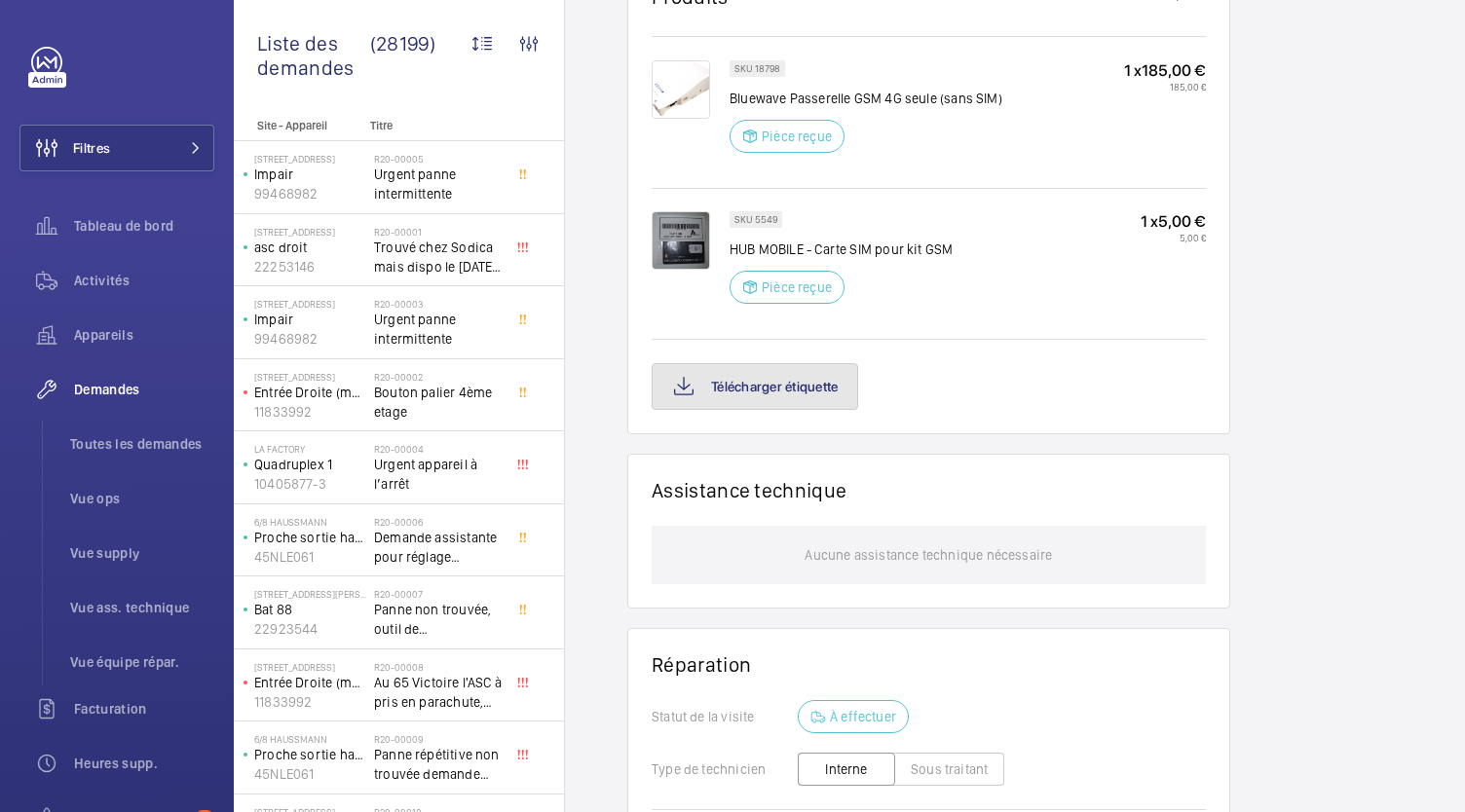
click at [732, 373] on button "Télécharger étiquette" at bounding box center [755, 386] width 207 height 46
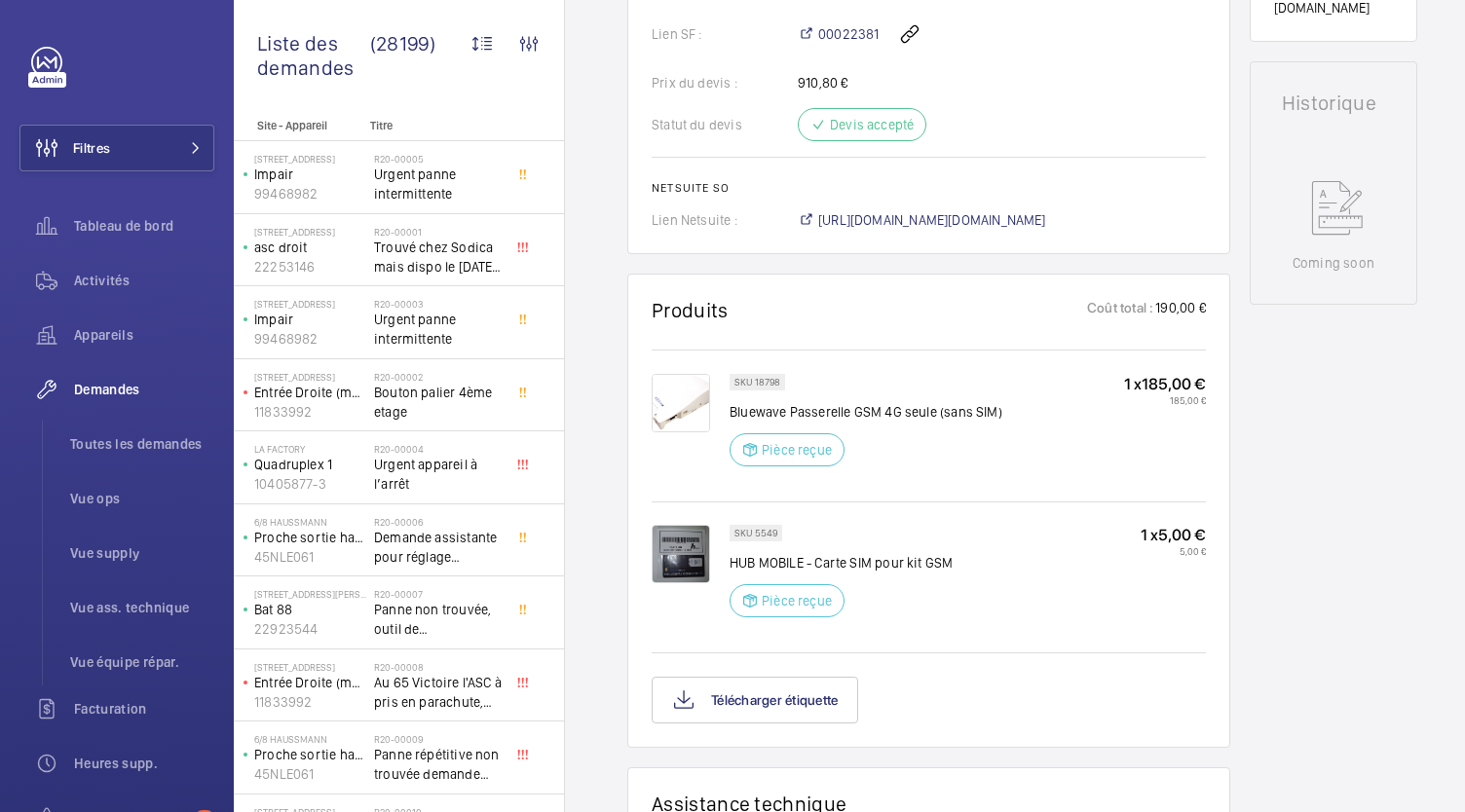
scroll to position [884, 0]
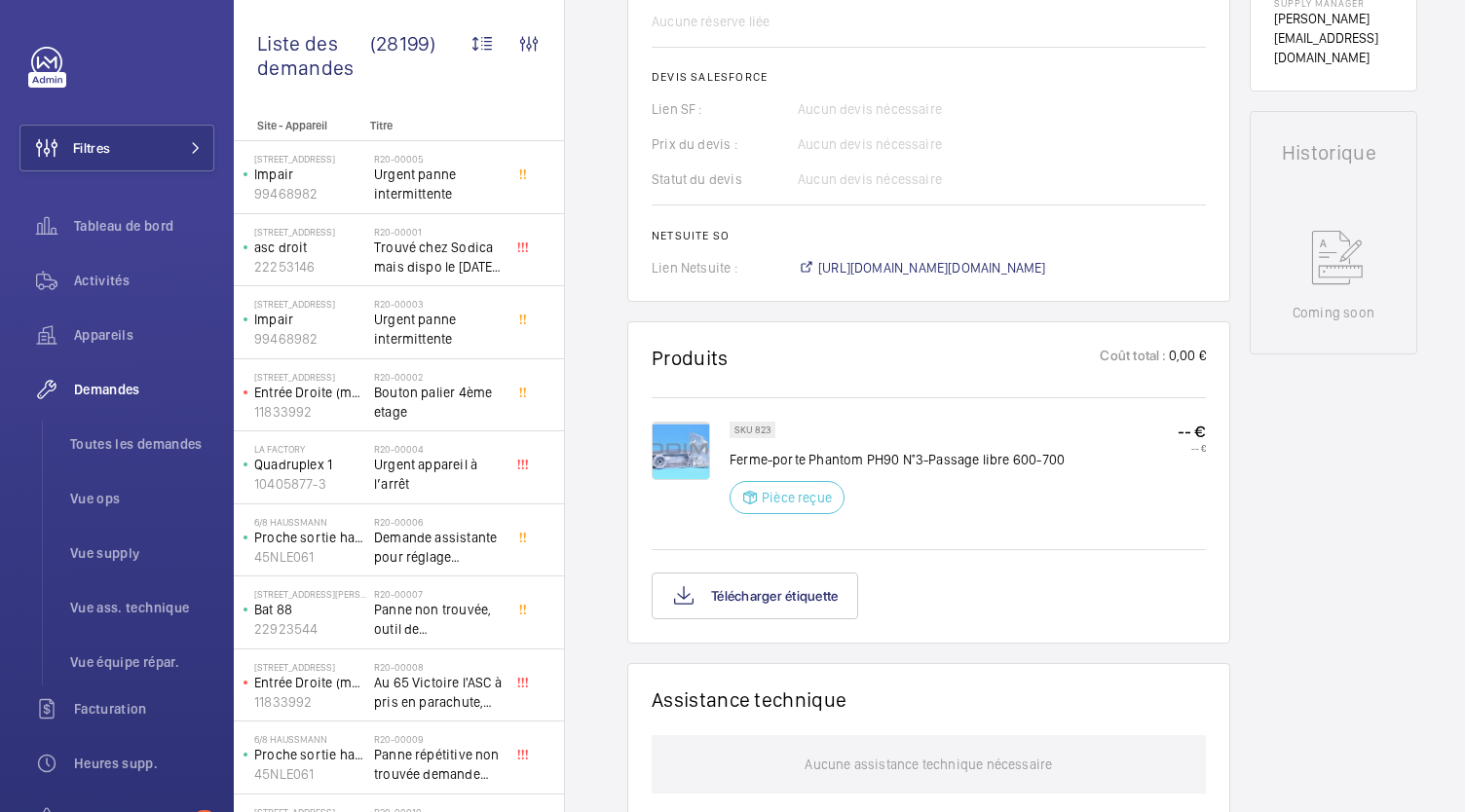
scroll to position [875, 0]
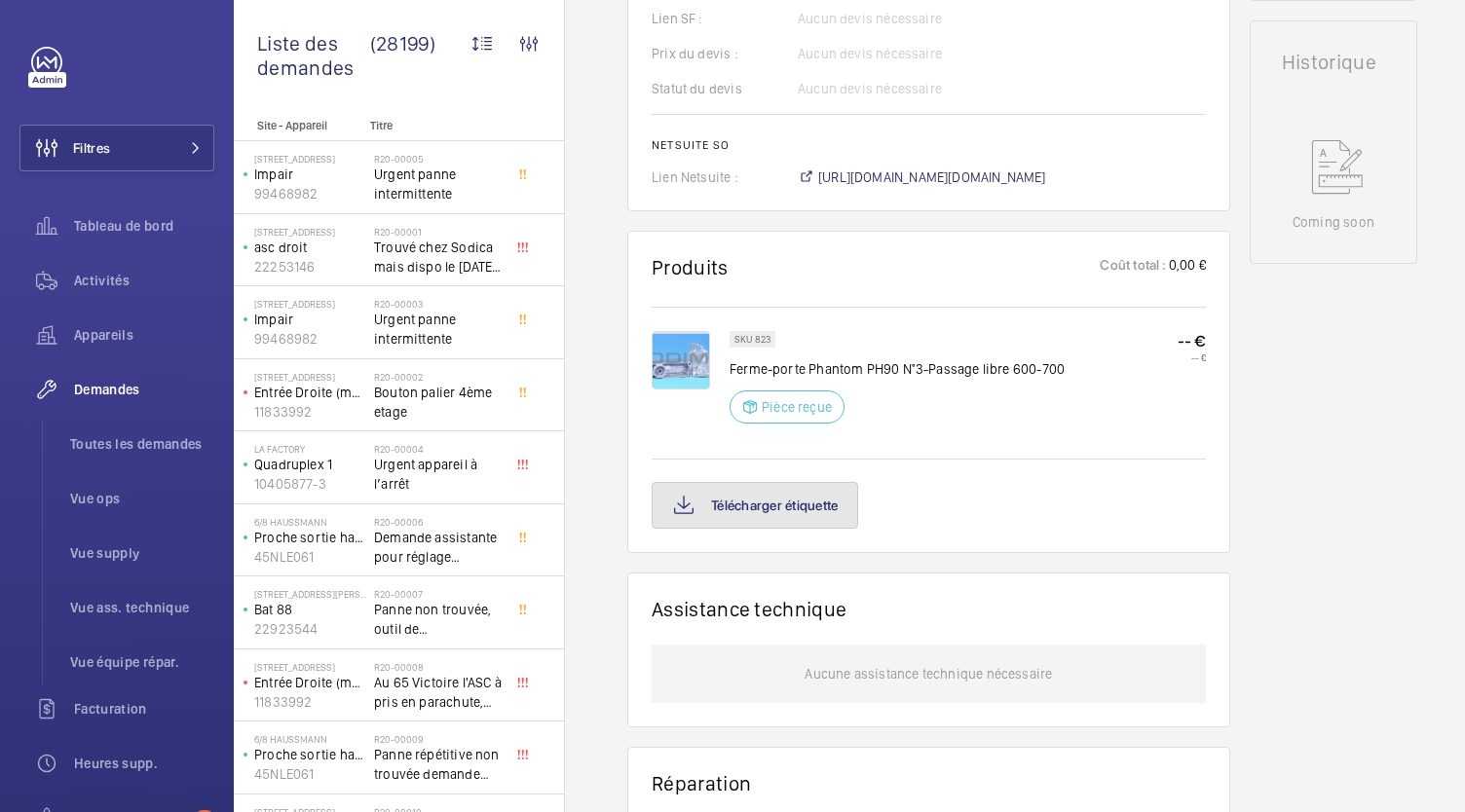
click at [798, 498] on button "Télécharger étiquette" at bounding box center [755, 505] width 207 height 46
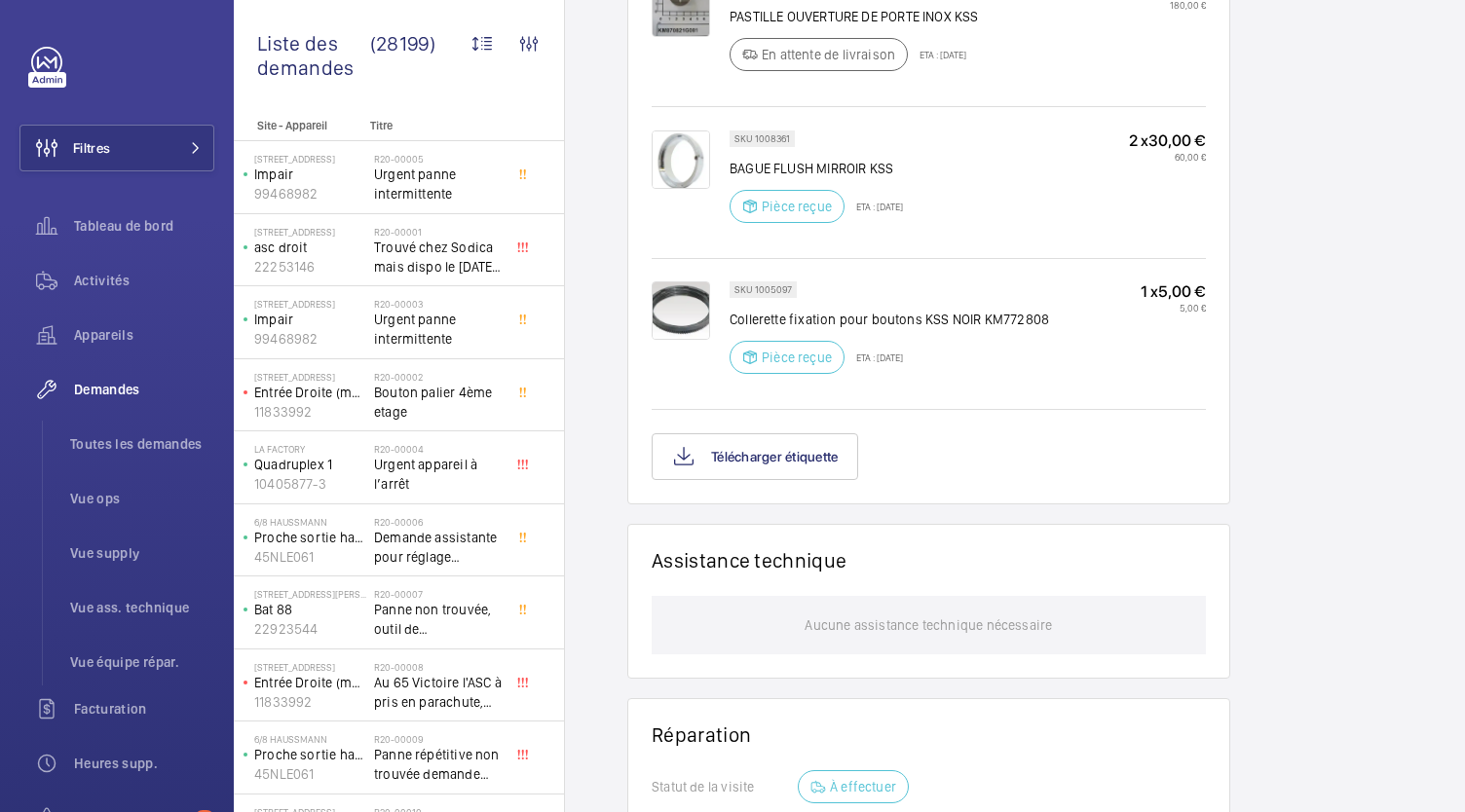
scroll to position [1833, 0]
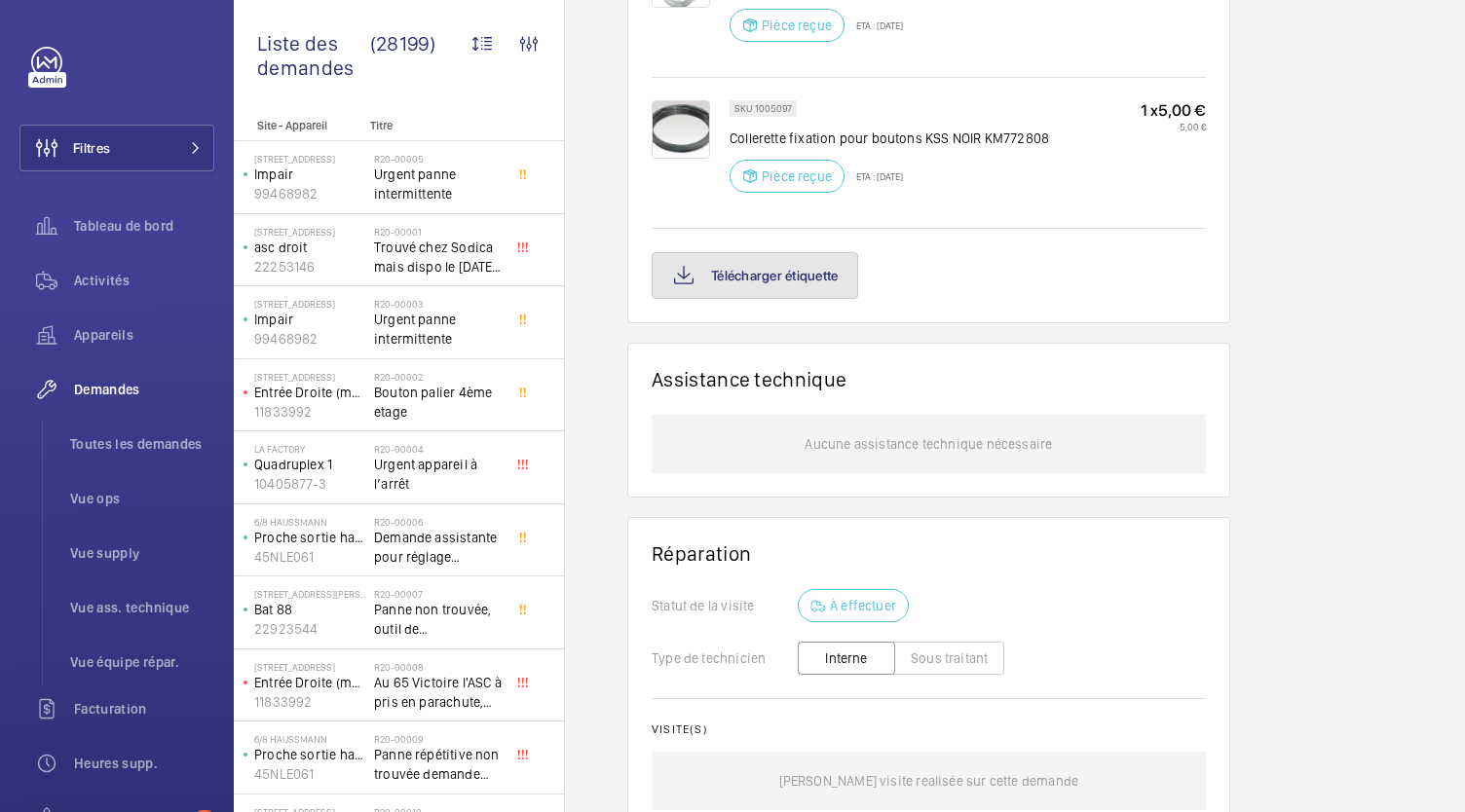
click at [809, 252] on button "Télécharger étiquette" at bounding box center [755, 275] width 207 height 46
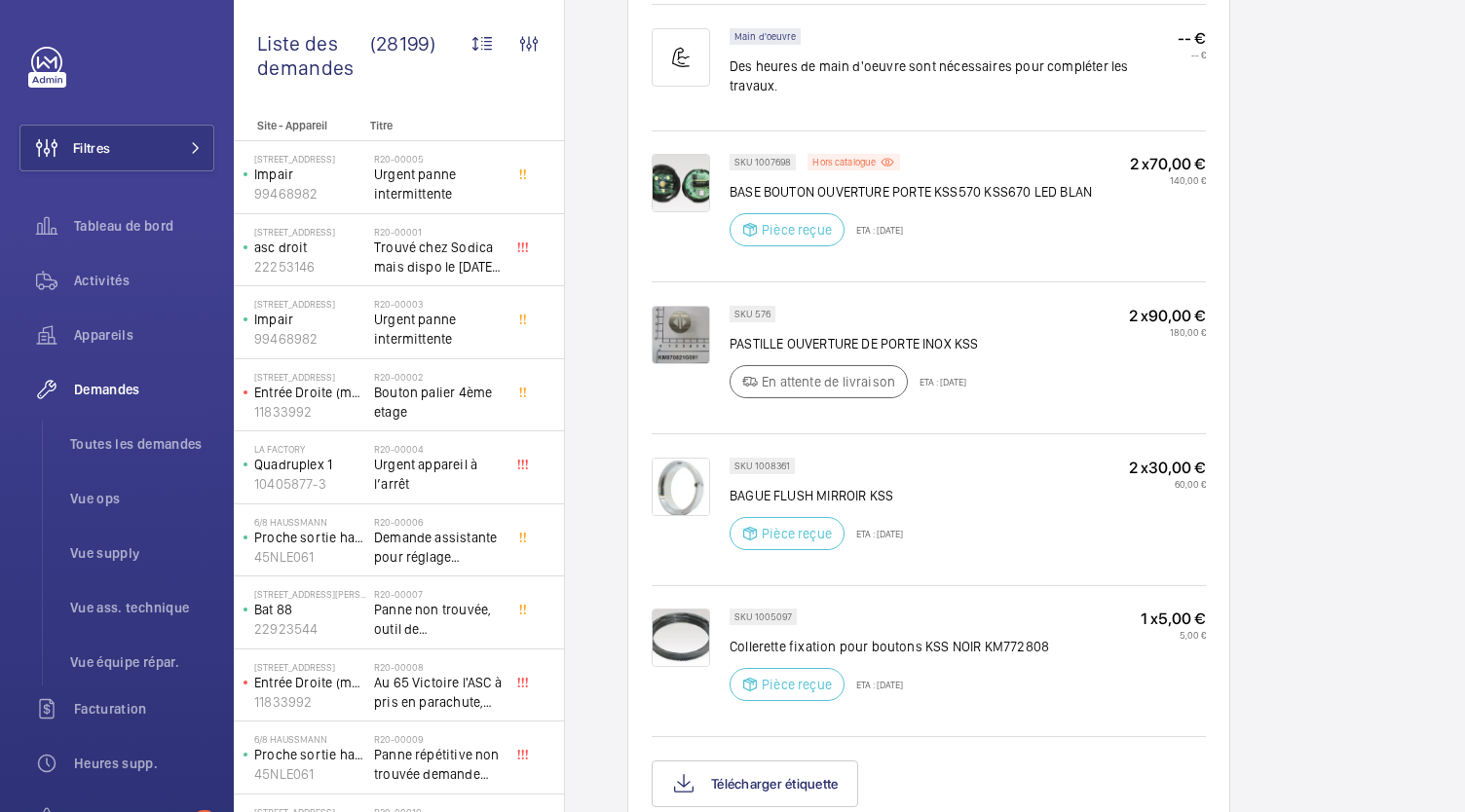
scroll to position [1323, 0]
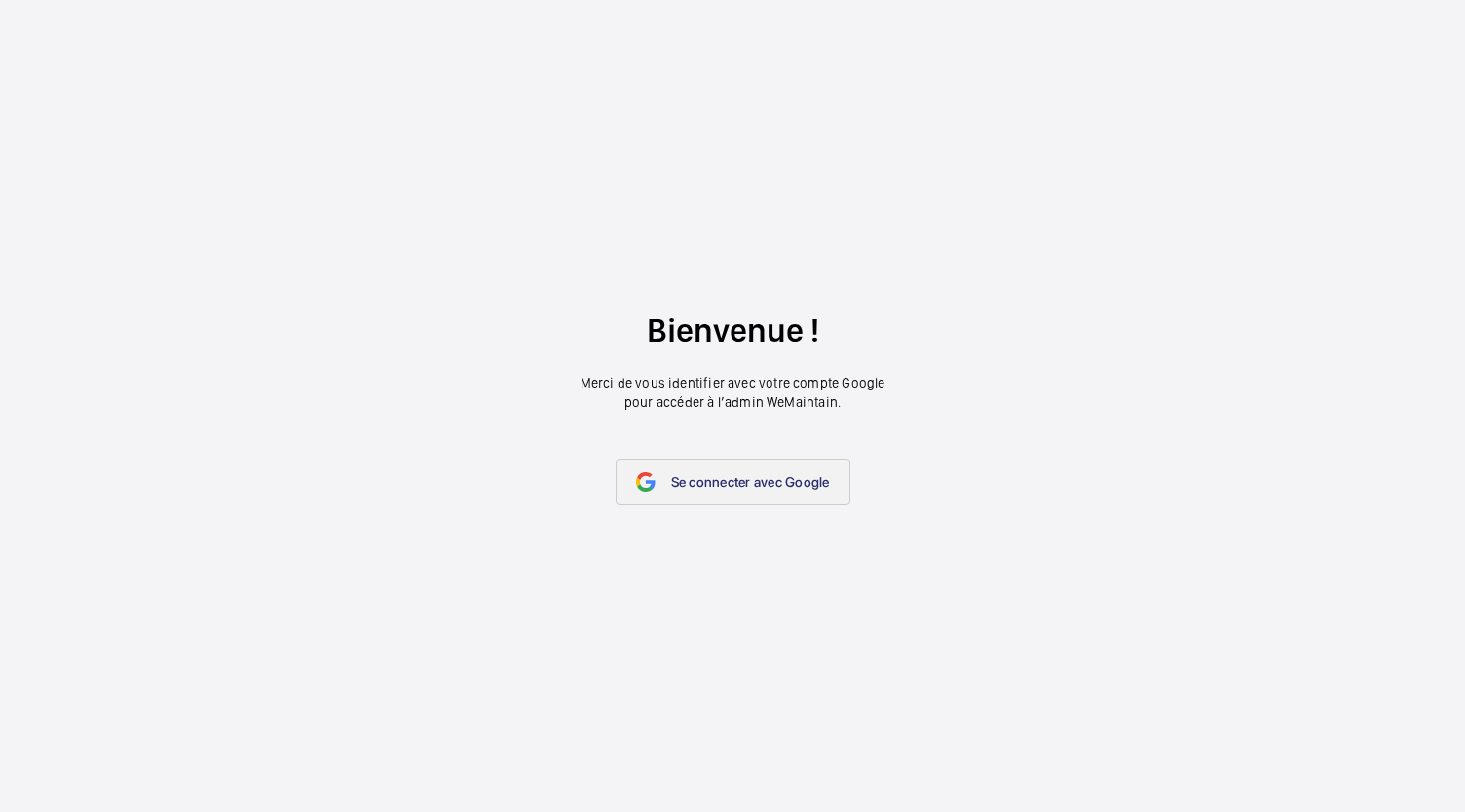
click at [682, 482] on span "Se connecter avec Google" at bounding box center [750, 482] width 159 height 16
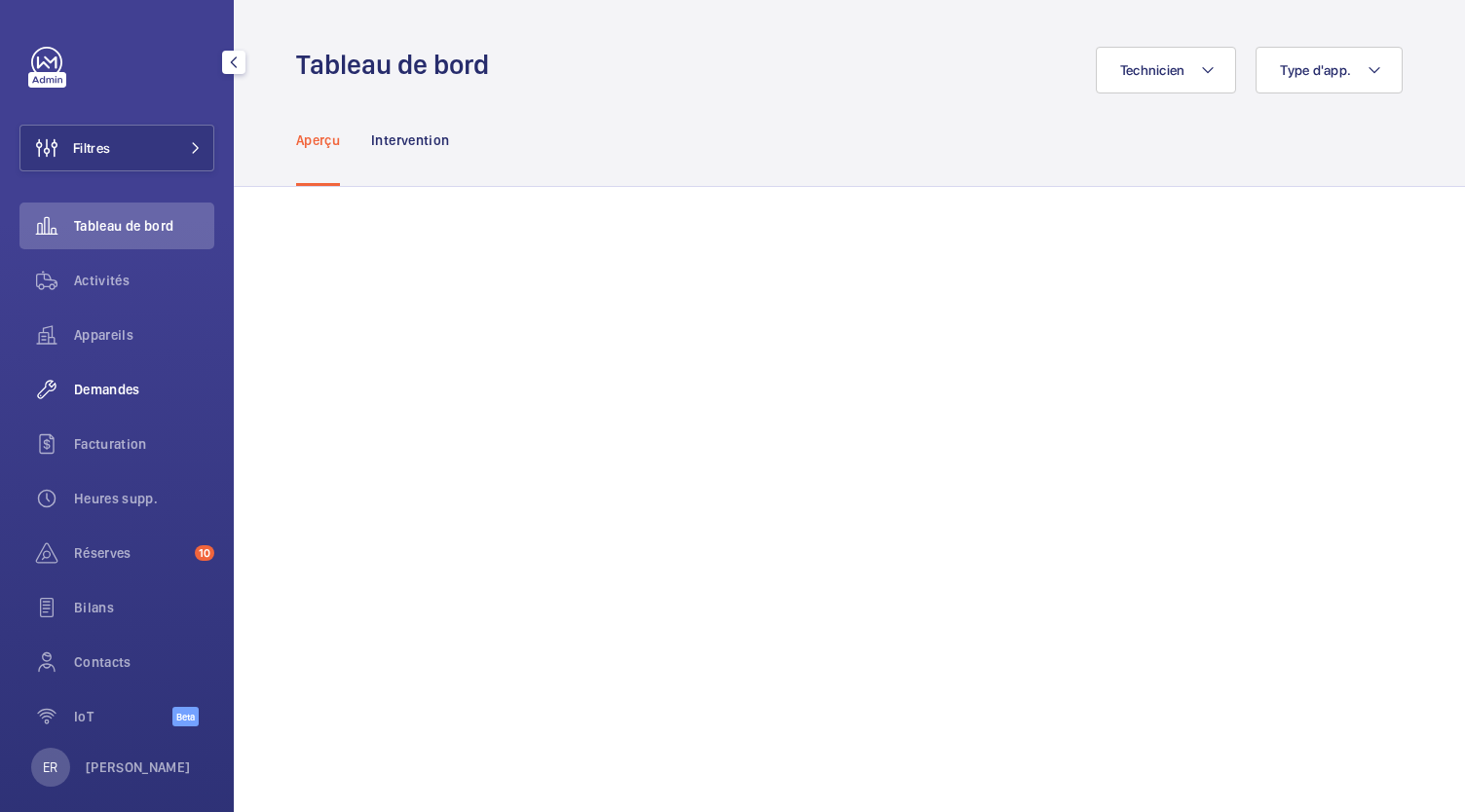
click at [113, 402] on div "Demandes" at bounding box center [117, 389] width 195 height 46
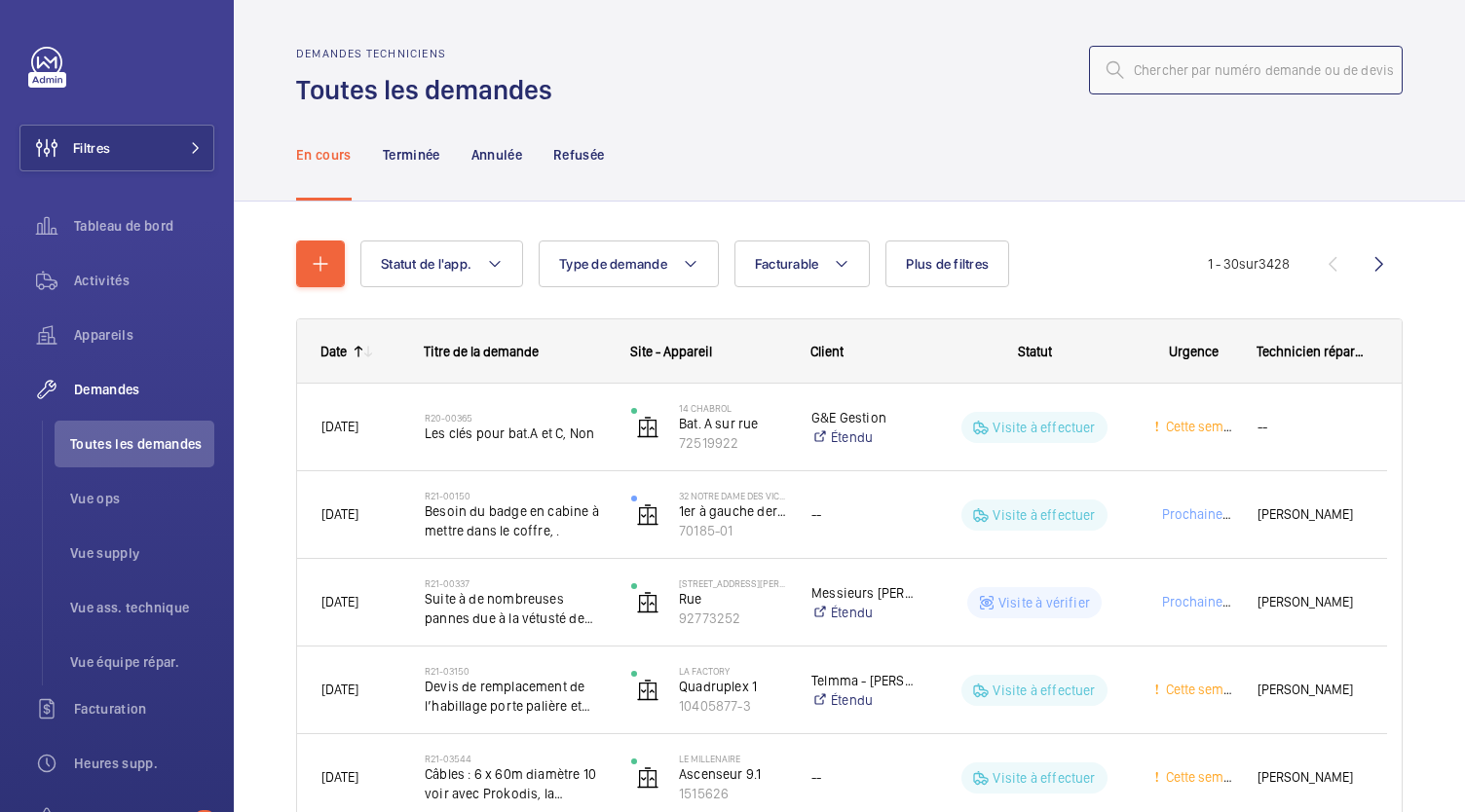
click at [1163, 59] on input "text" at bounding box center [1245, 69] width 314 height 48
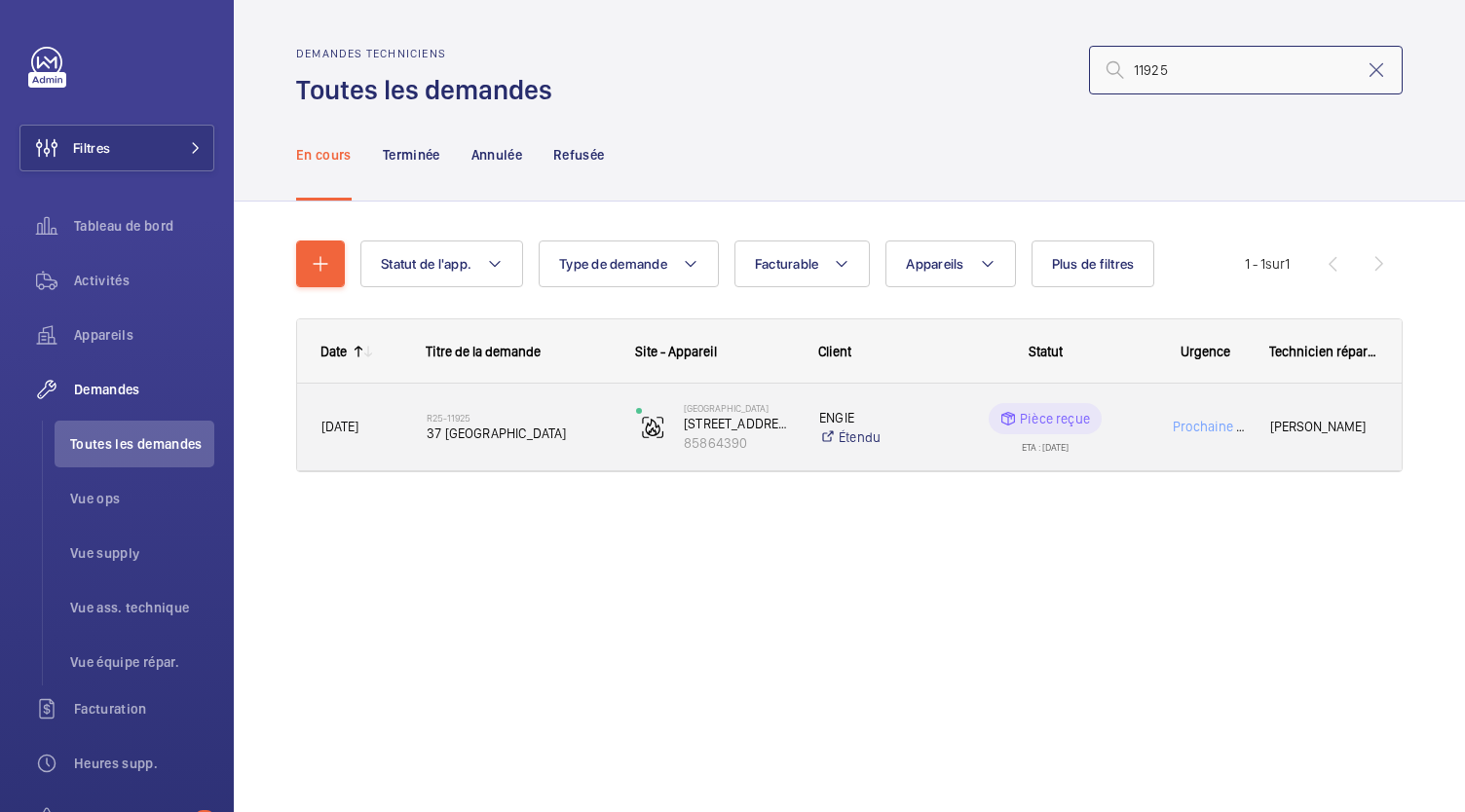
type input "11925"
click at [430, 431] on span "37 [GEOGRAPHIC_DATA]" at bounding box center [518, 433] width 184 height 20
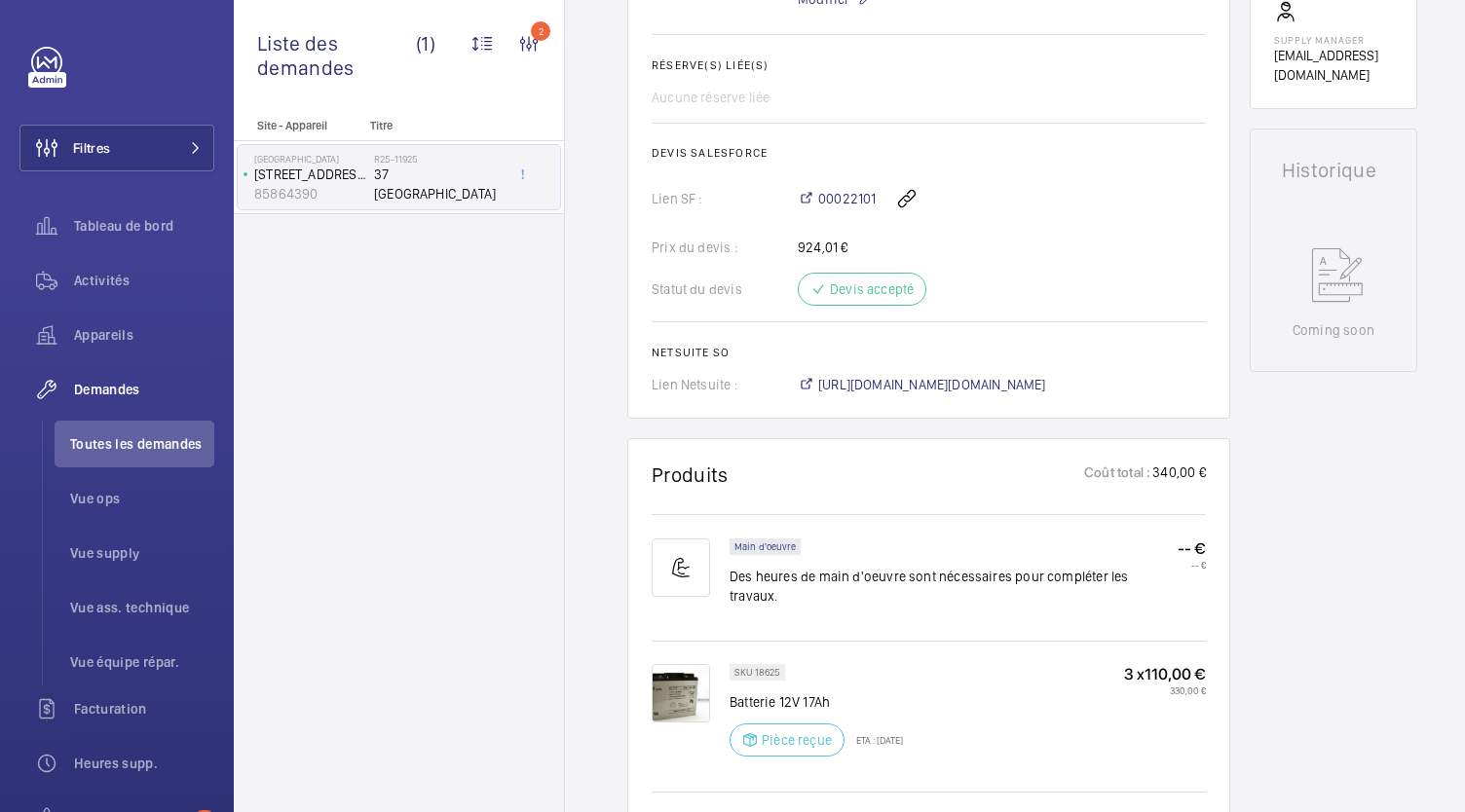
scroll to position [758, 0]
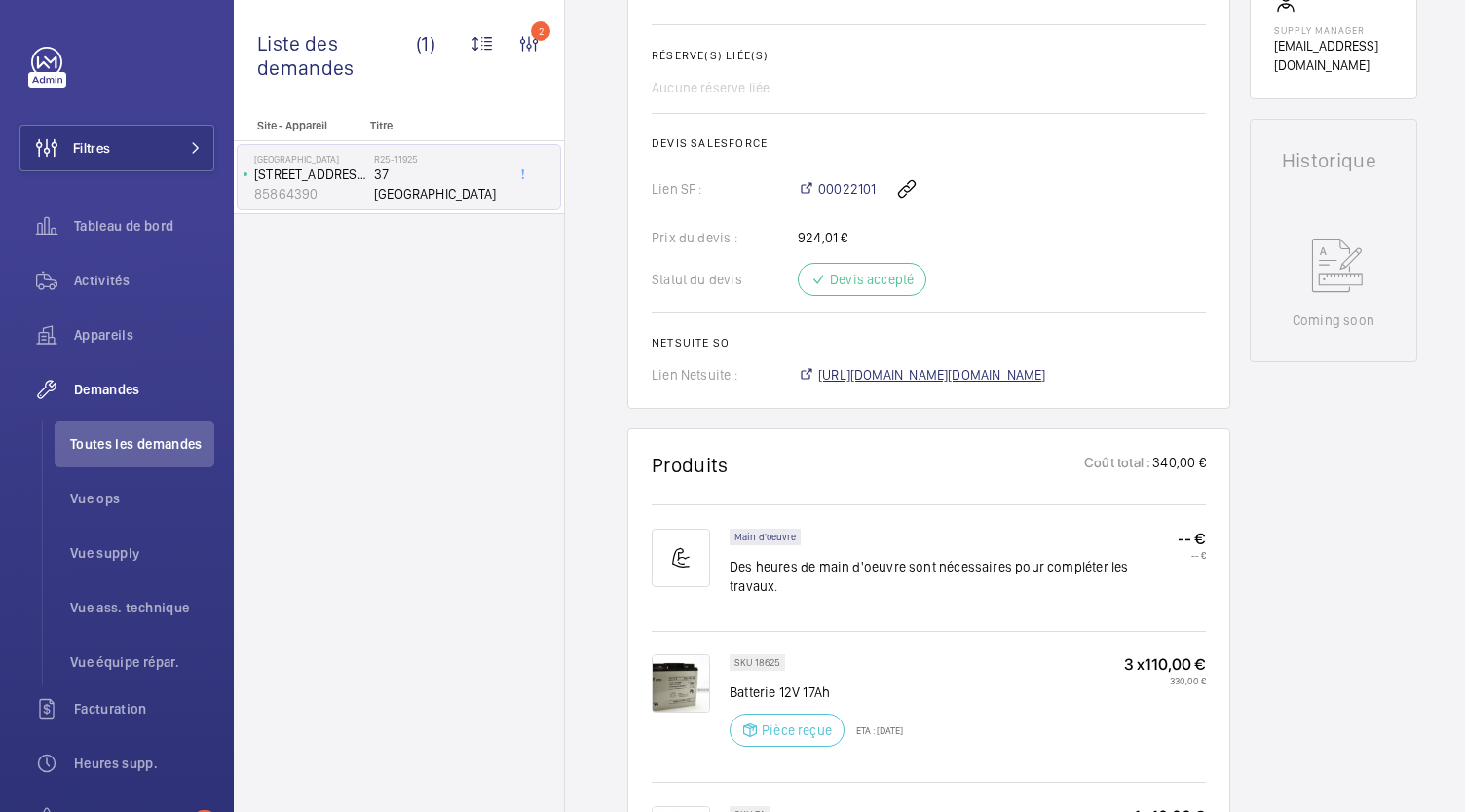
click at [838, 373] on span "[URL][DOMAIN_NAME][DOMAIN_NAME]" at bounding box center [931, 375] width 227 height 20
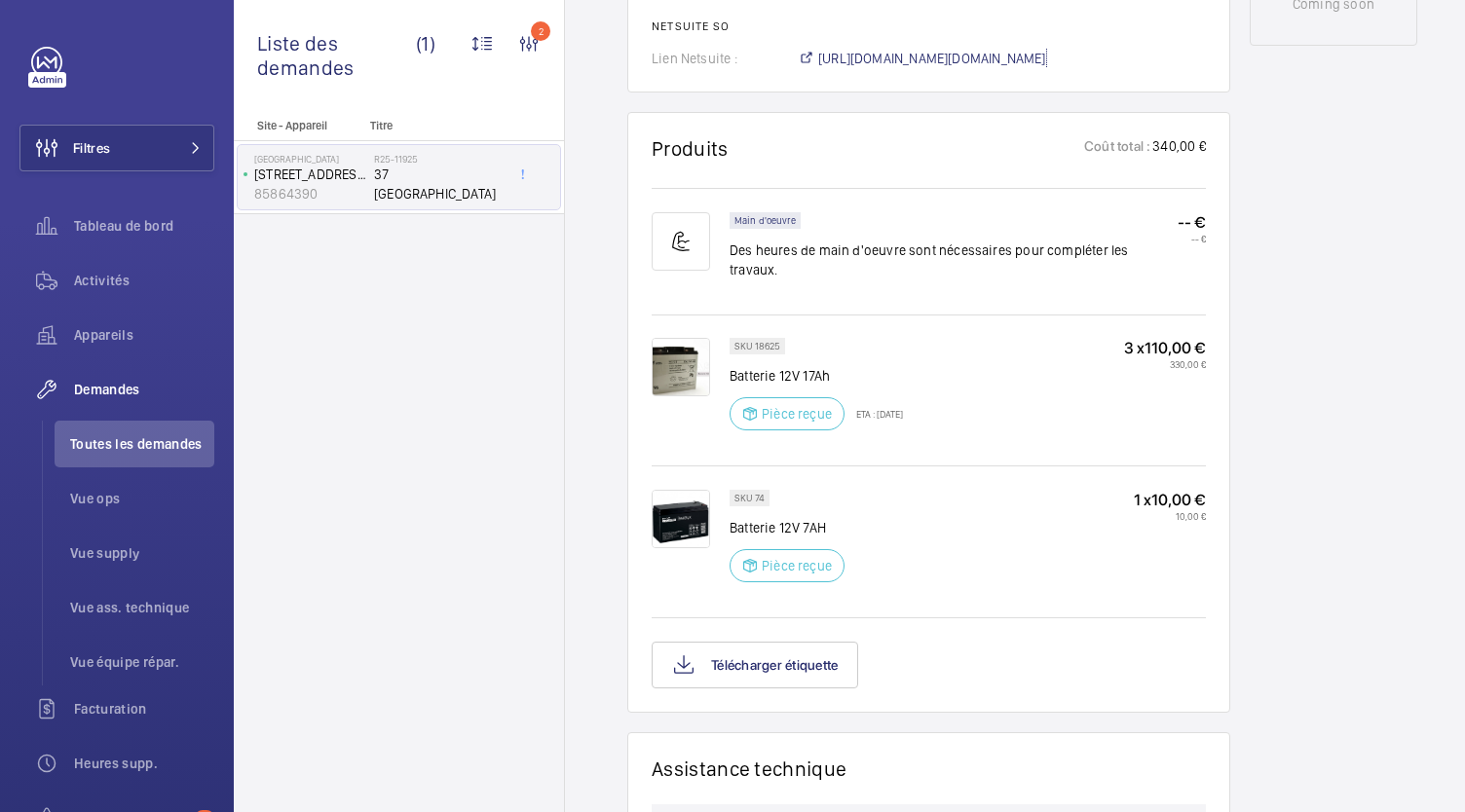
scroll to position [1056, 0]
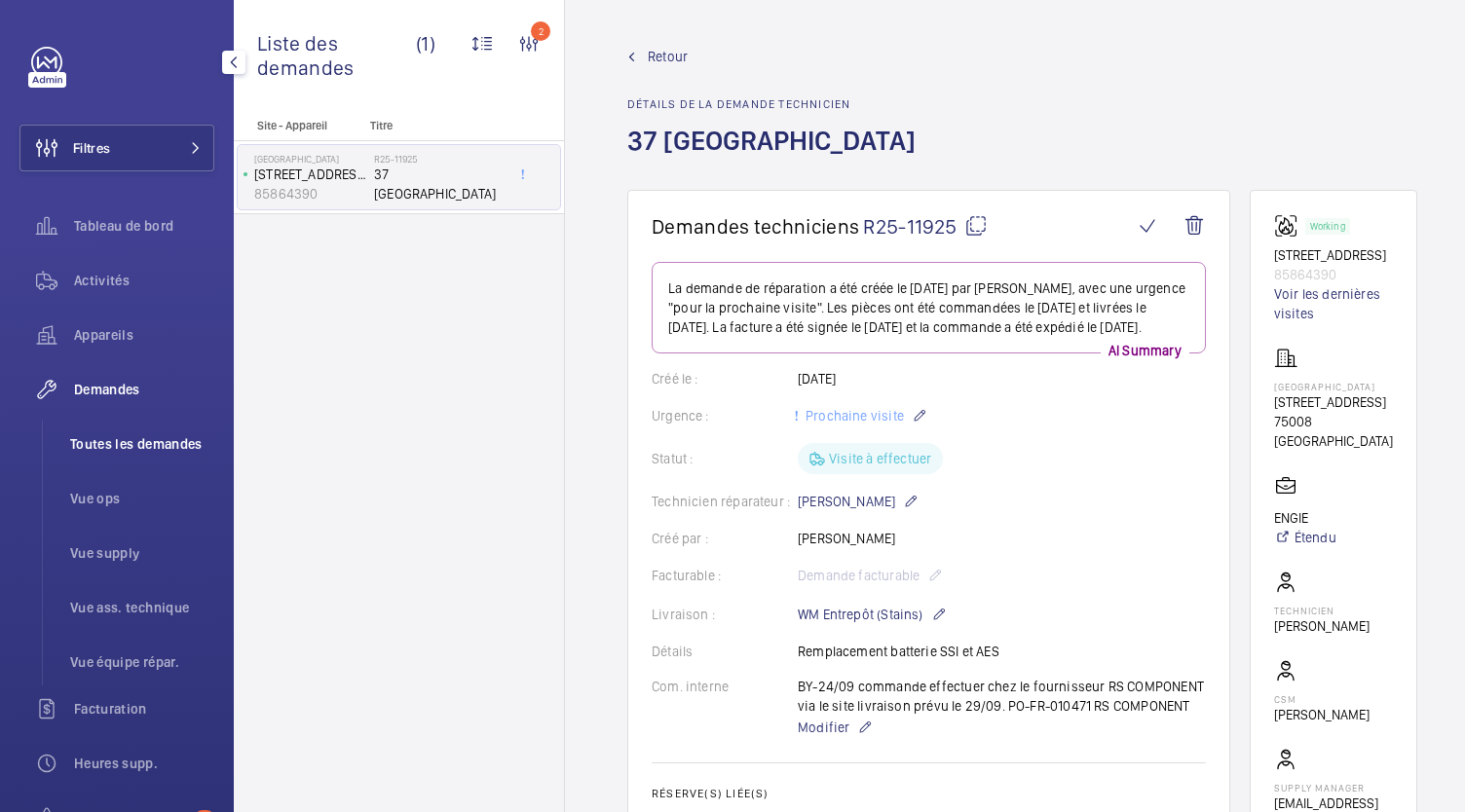
click at [132, 457] on li "Toutes les demandes" at bounding box center [134, 443] width 159 height 46
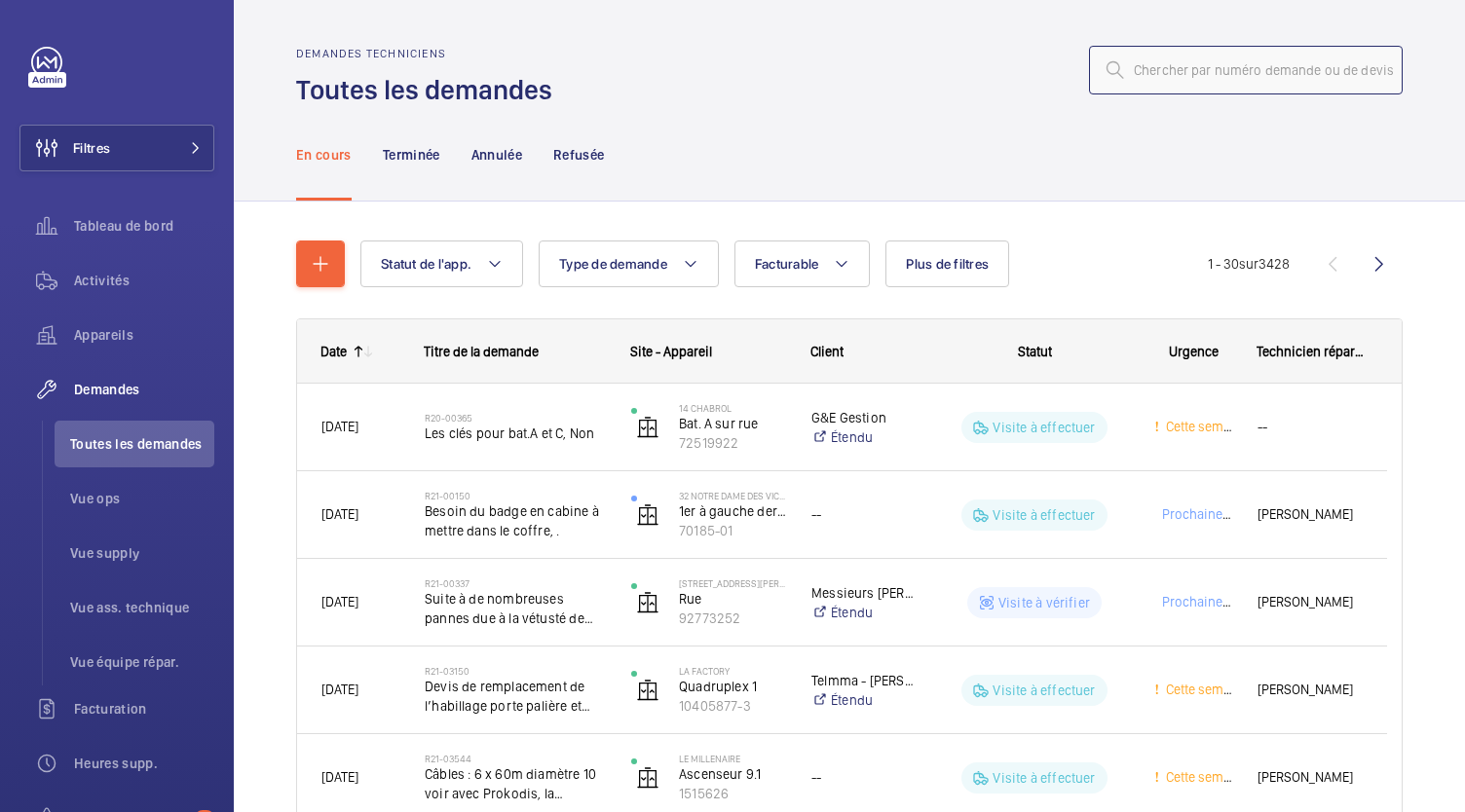
click at [1165, 77] on input "text" at bounding box center [1245, 69] width 314 height 48
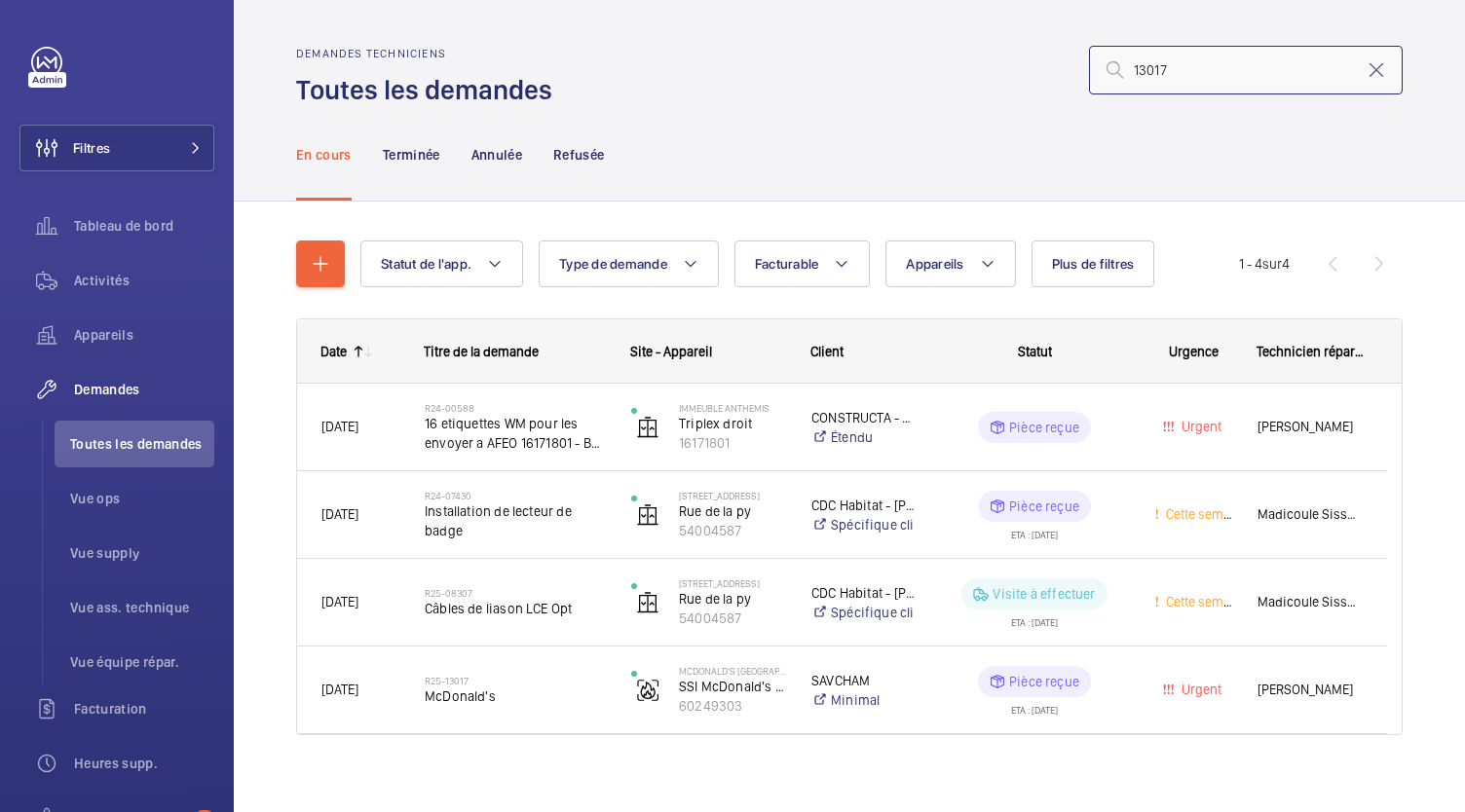
click at [1118, 69] on input "13017" at bounding box center [1245, 69] width 314 height 48
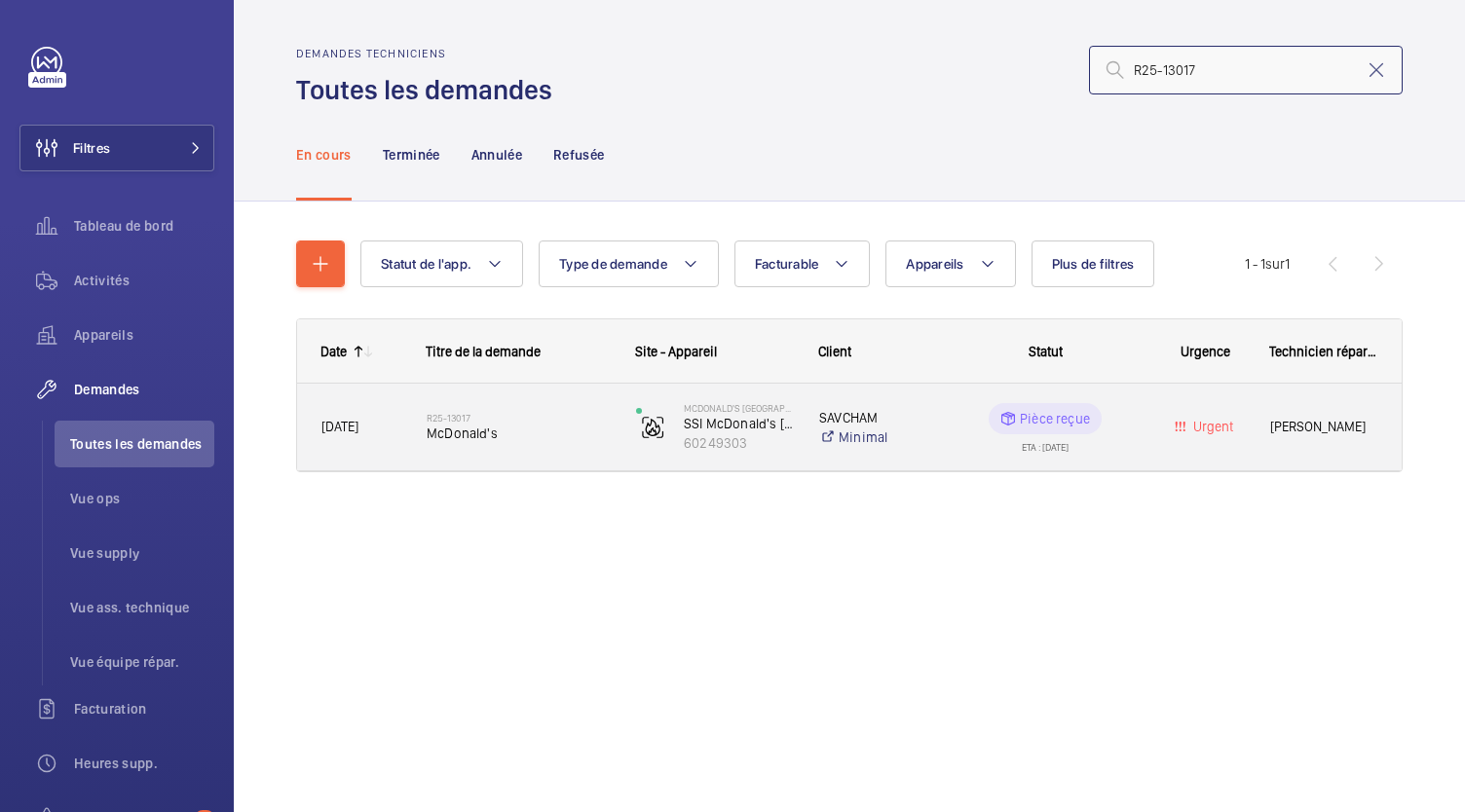
type input "R25-13017"
click at [479, 435] on span "McDonald's" at bounding box center [518, 433] width 184 height 20
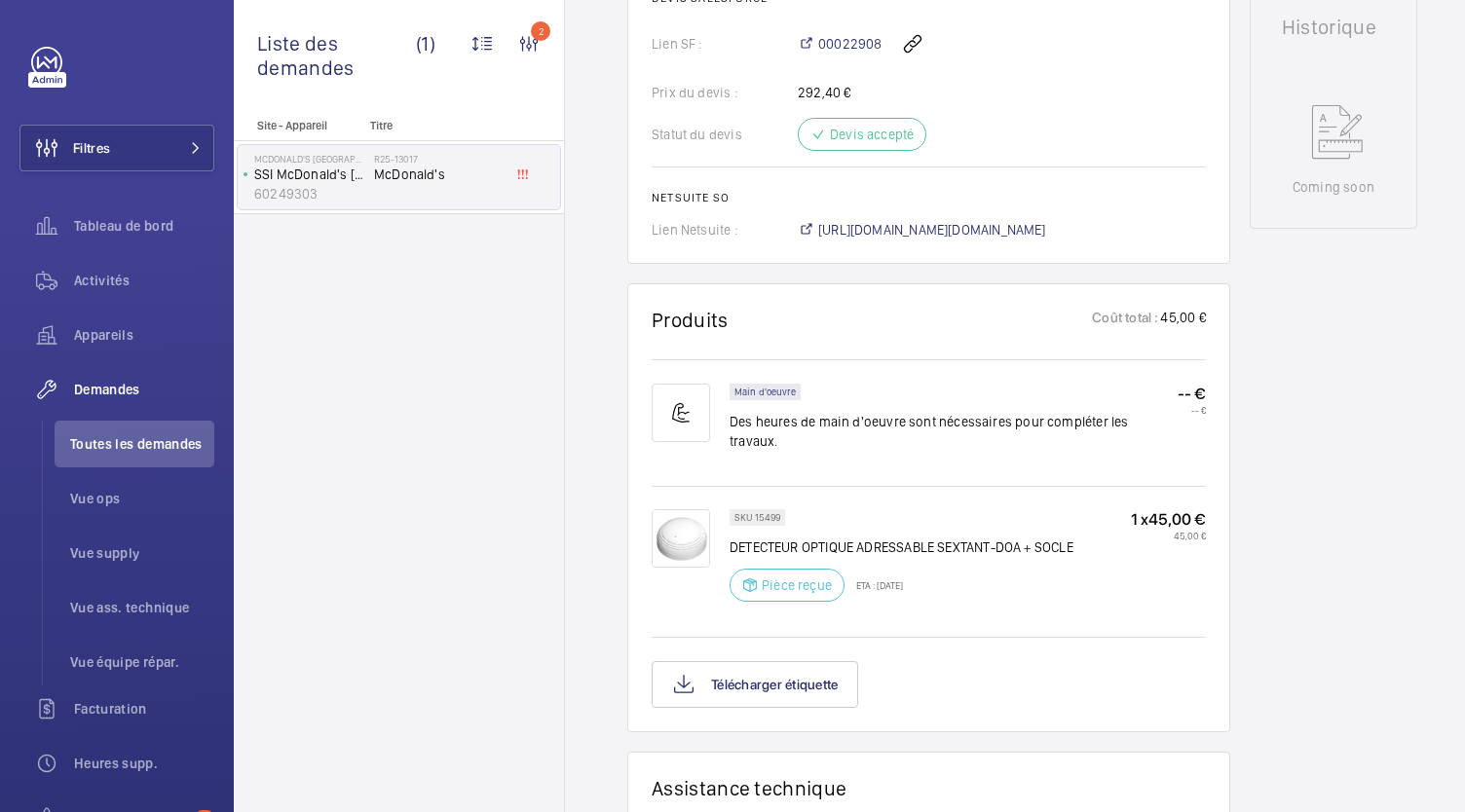
scroll to position [935, 0]
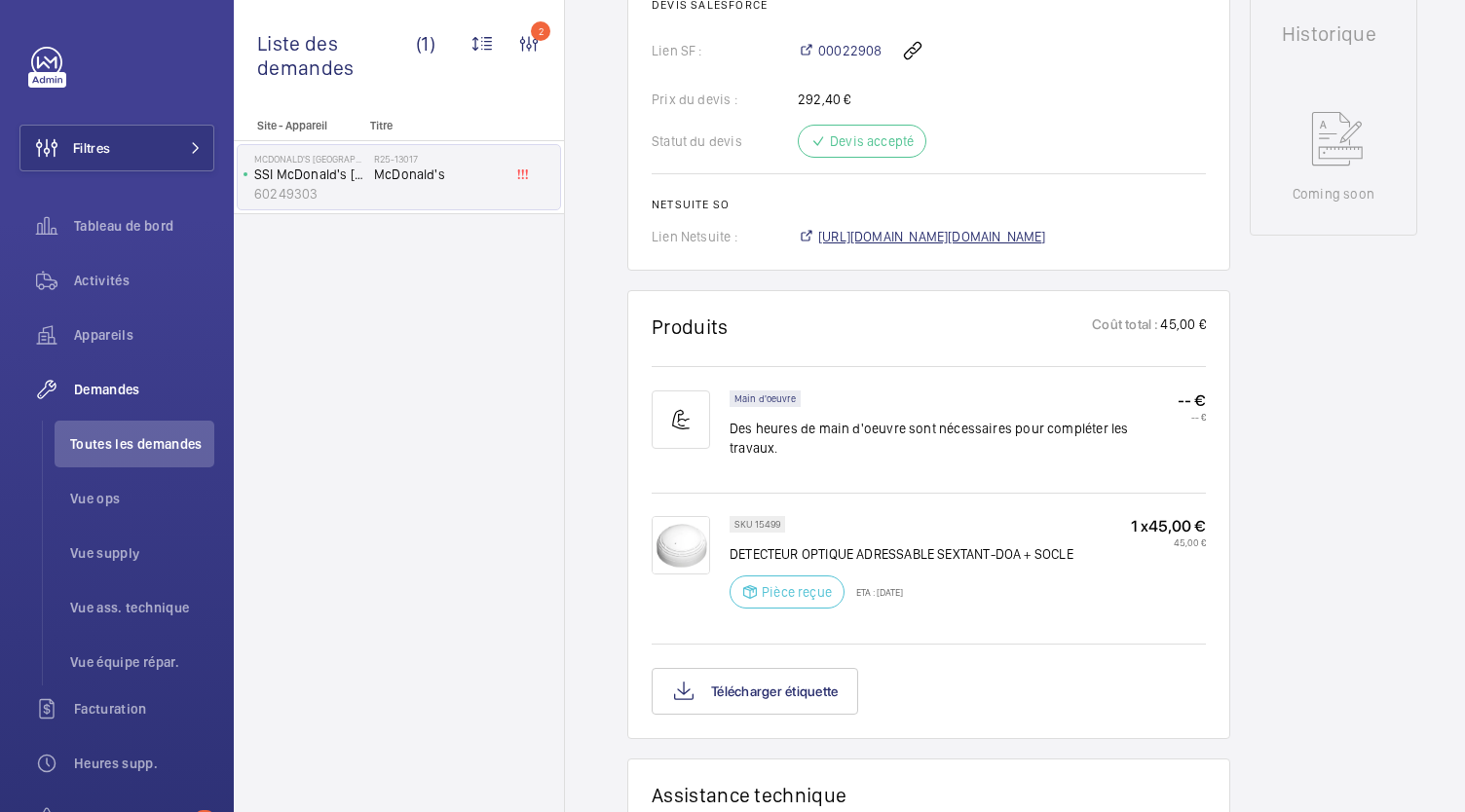
click at [896, 234] on span "[URL][DOMAIN_NAME][DOMAIN_NAME]" at bounding box center [931, 236] width 227 height 20
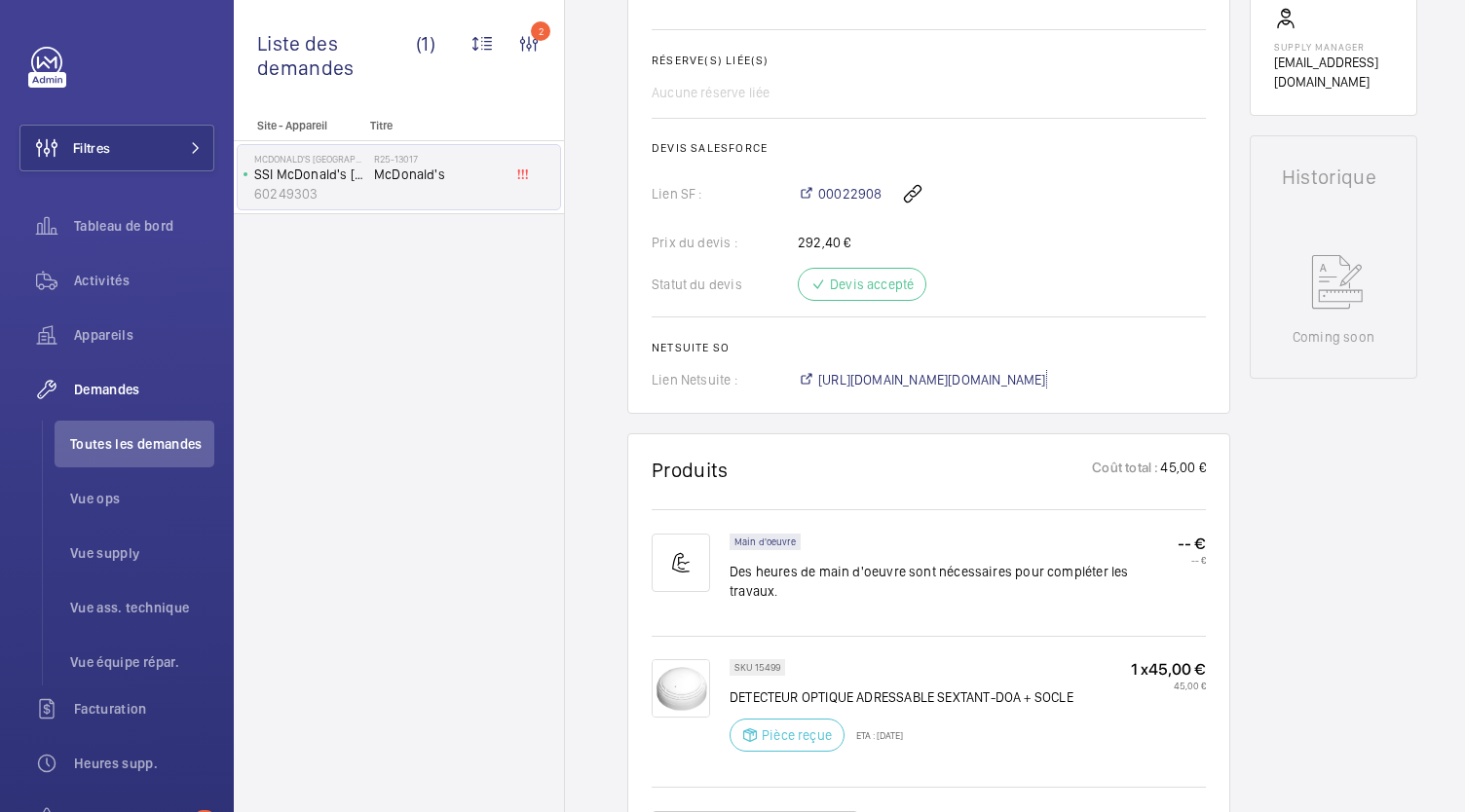
scroll to position [794, 0]
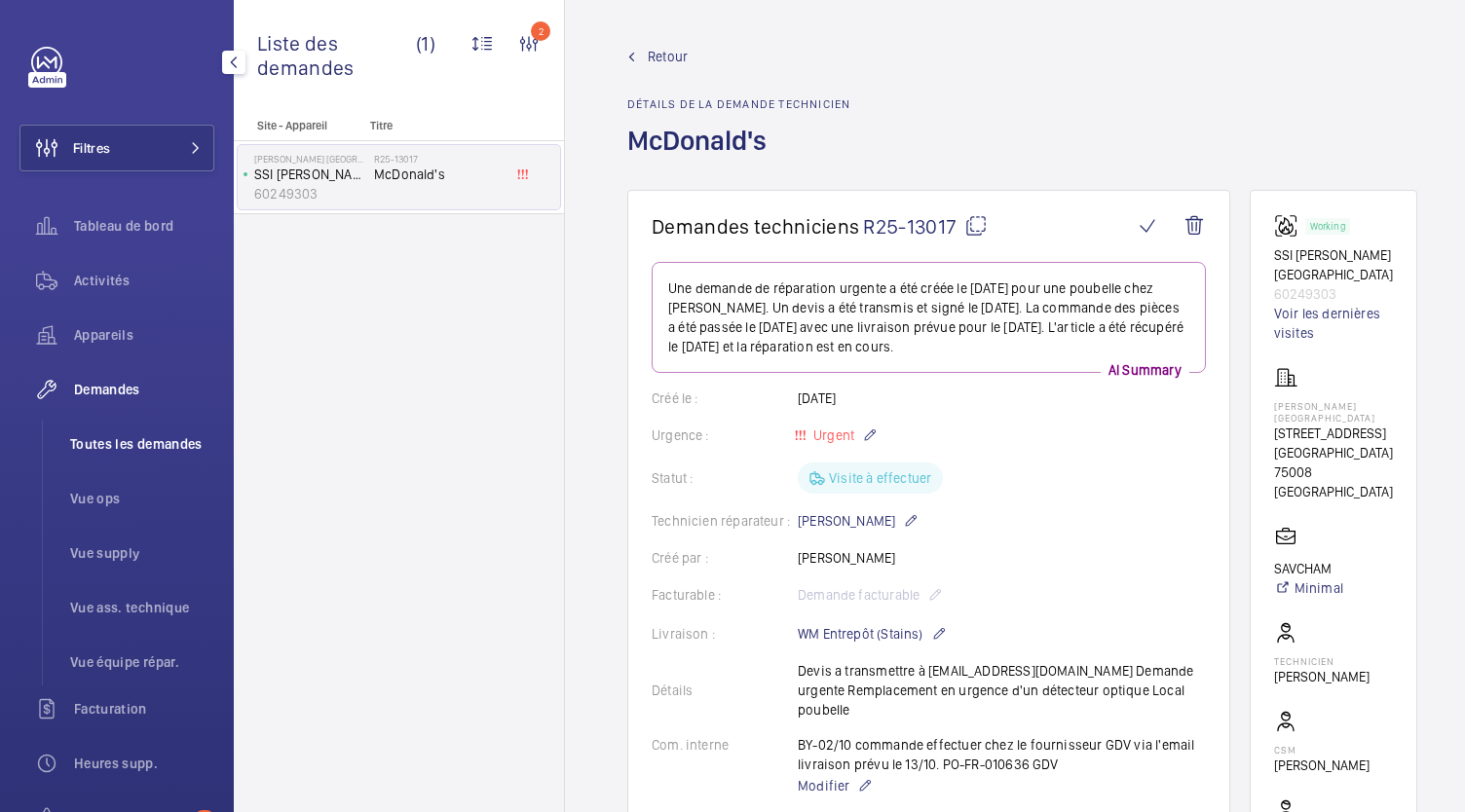
click at [109, 442] on span "Toutes les demandes" at bounding box center [142, 444] width 144 height 20
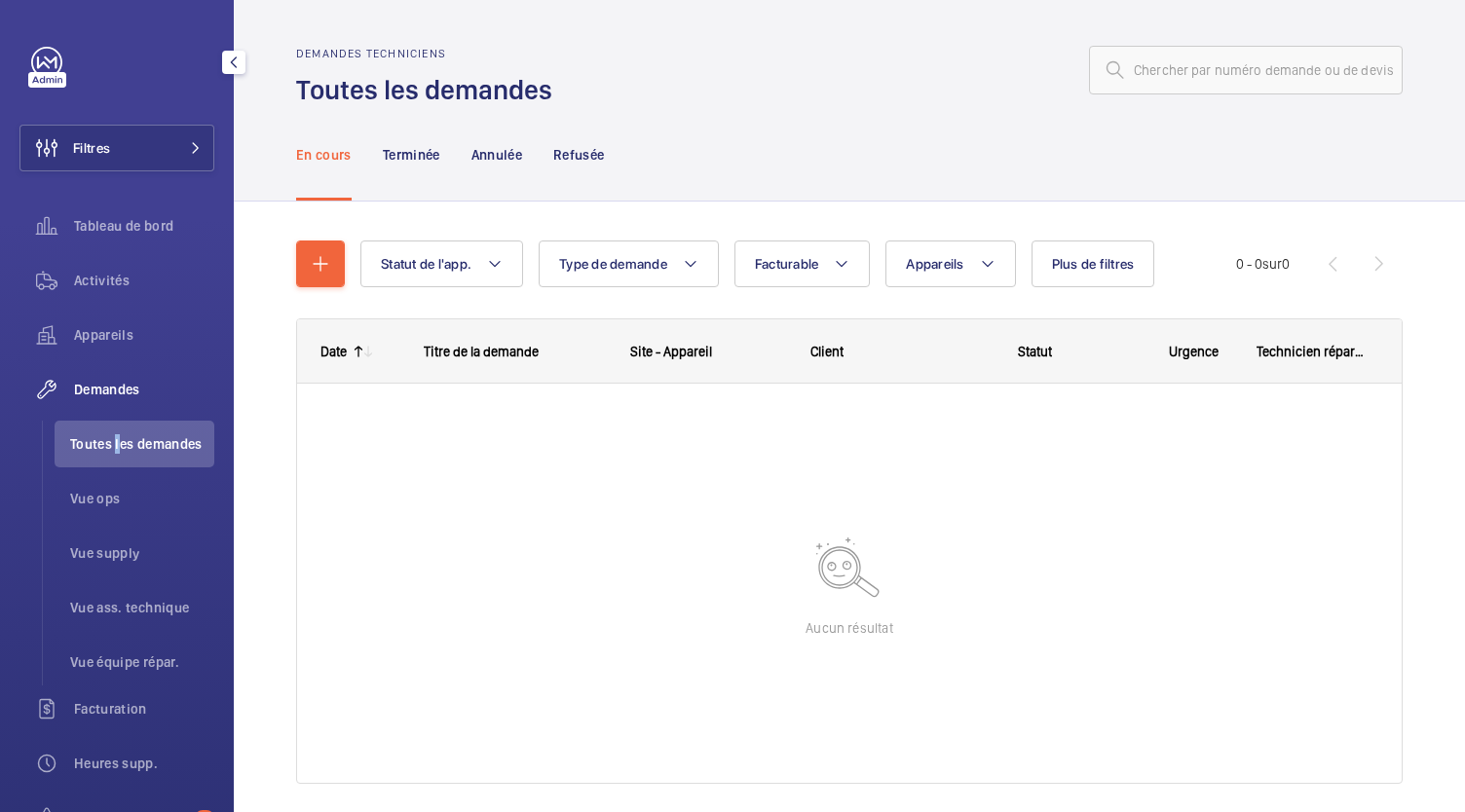
click at [109, 442] on span "Toutes les demandes" at bounding box center [142, 444] width 144 height 20
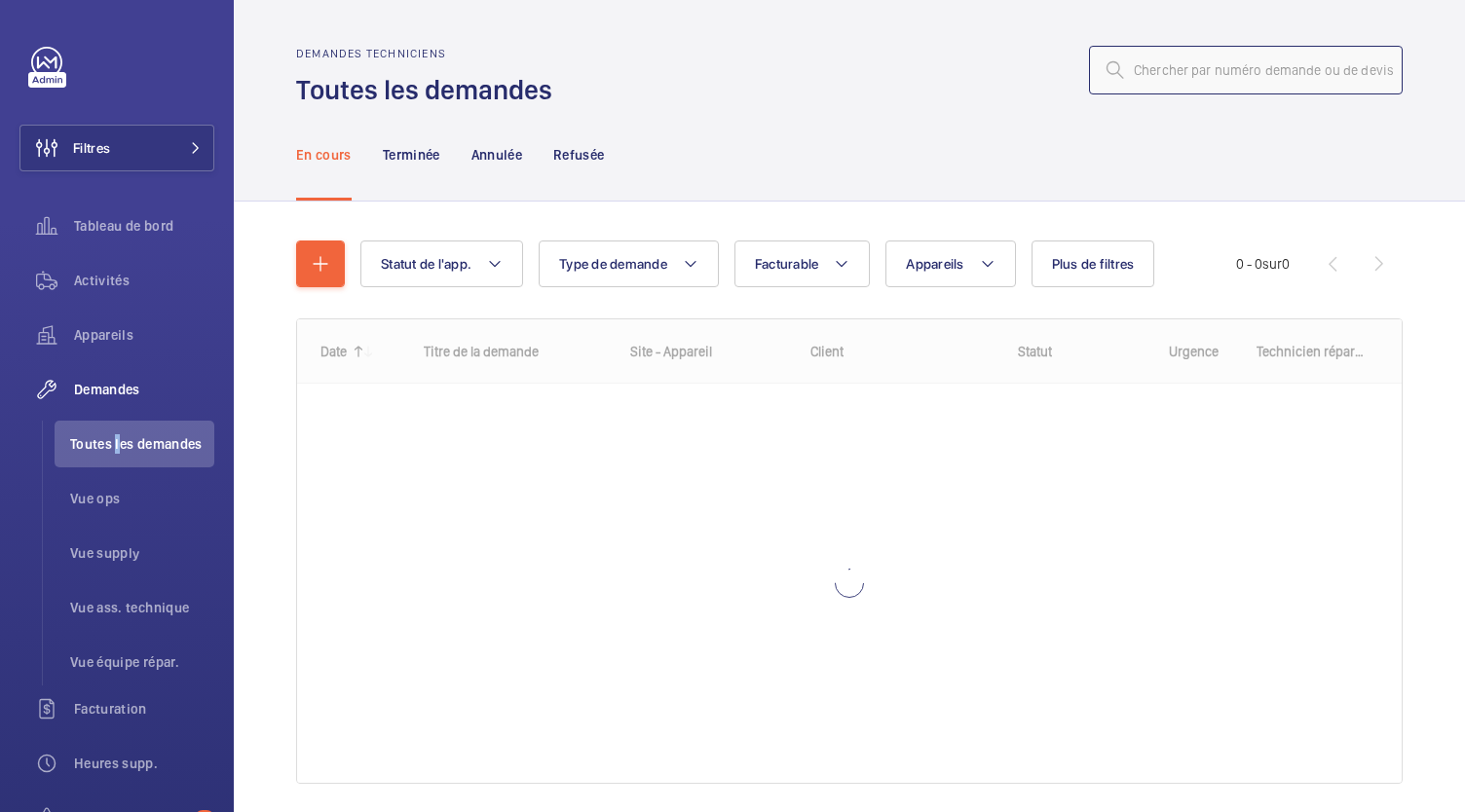
click at [1177, 75] on input "text" at bounding box center [1245, 69] width 314 height 48
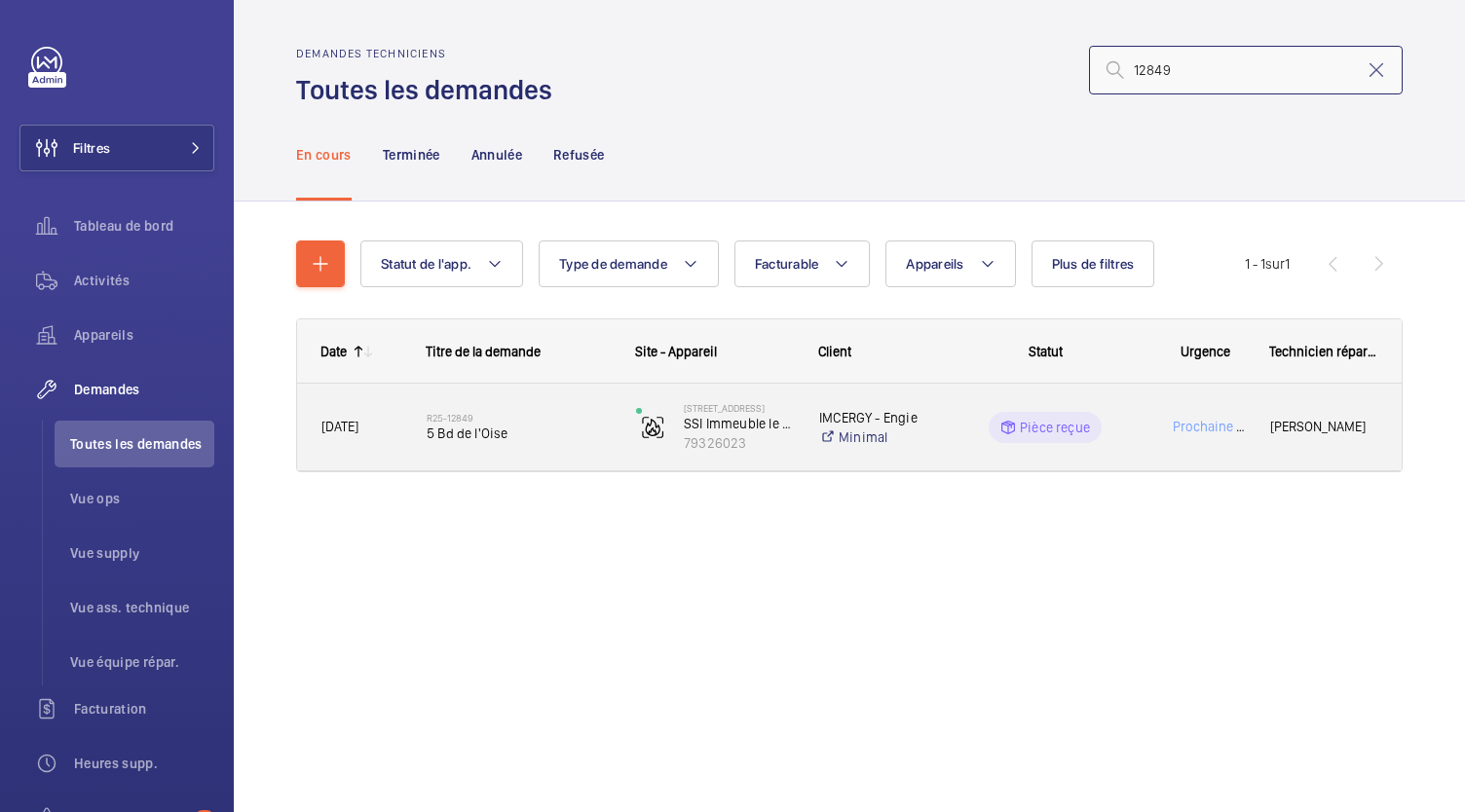
type input "12849"
click at [476, 429] on span "5 Bd de l'Oise" at bounding box center [518, 433] width 184 height 20
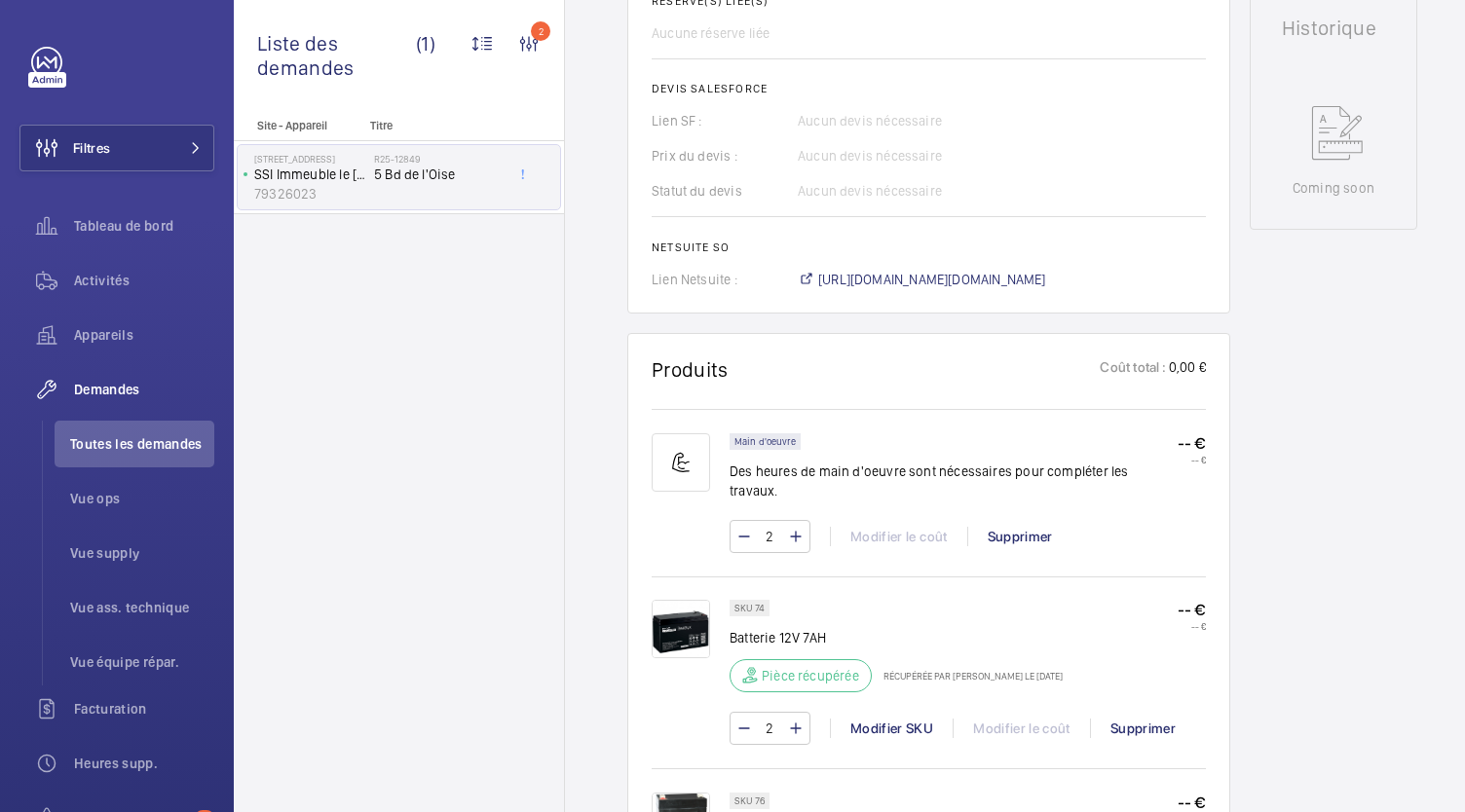
scroll to position [889, 0]
click at [968, 271] on span "[URL][DOMAIN_NAME][DOMAIN_NAME]" at bounding box center [931, 281] width 227 height 20
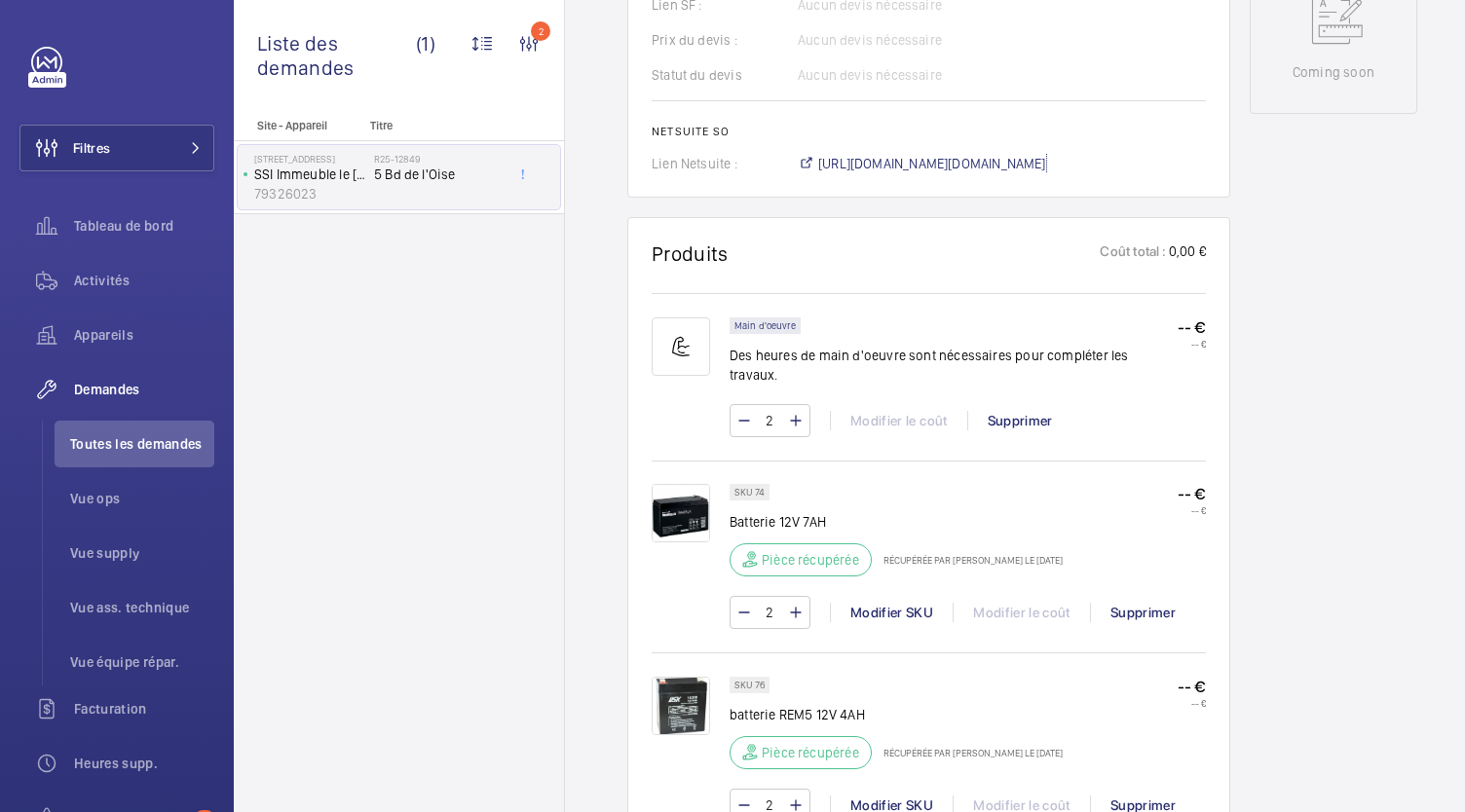
scroll to position [0, 0]
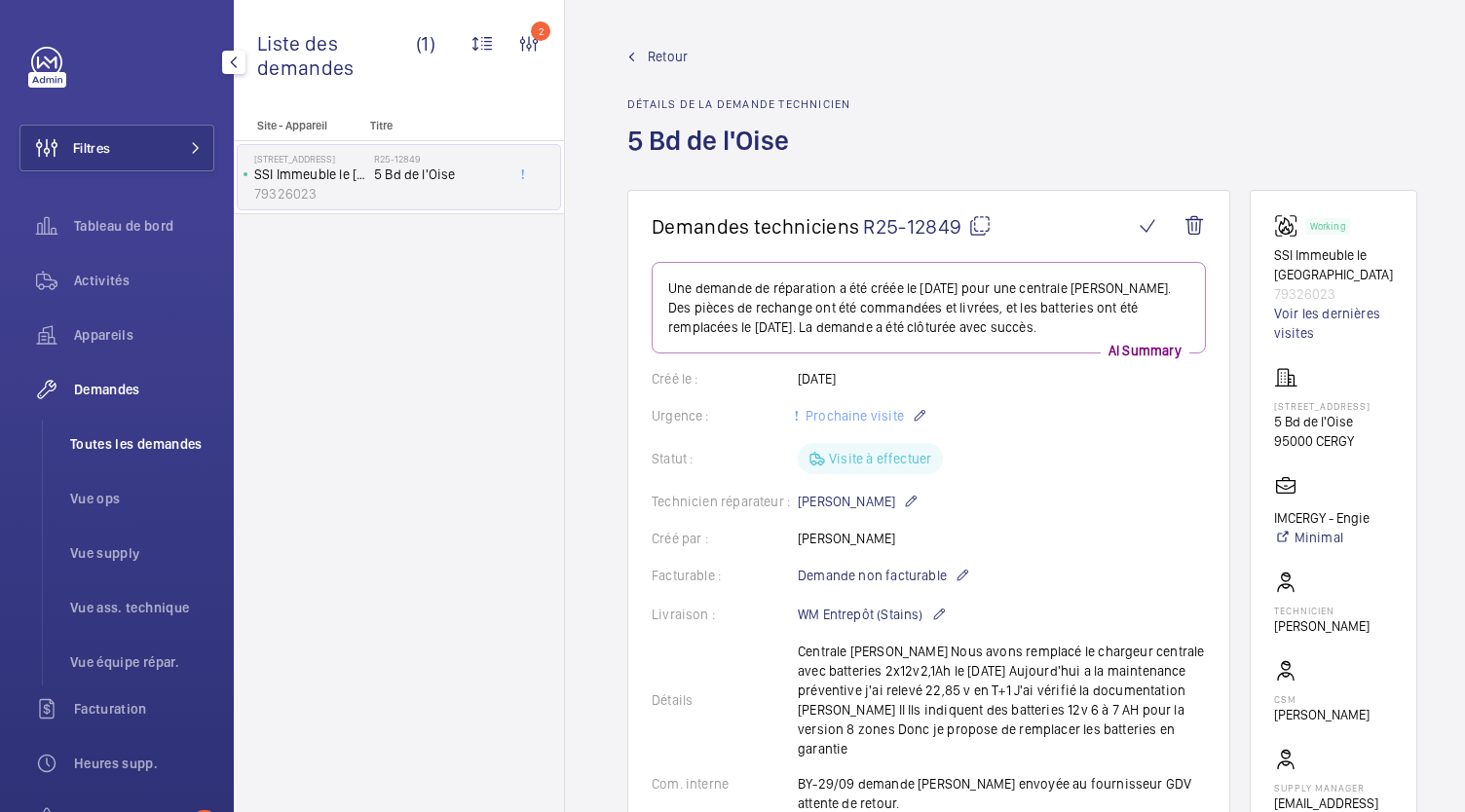
click at [171, 450] on span "Toutes les demandes" at bounding box center [142, 444] width 144 height 20
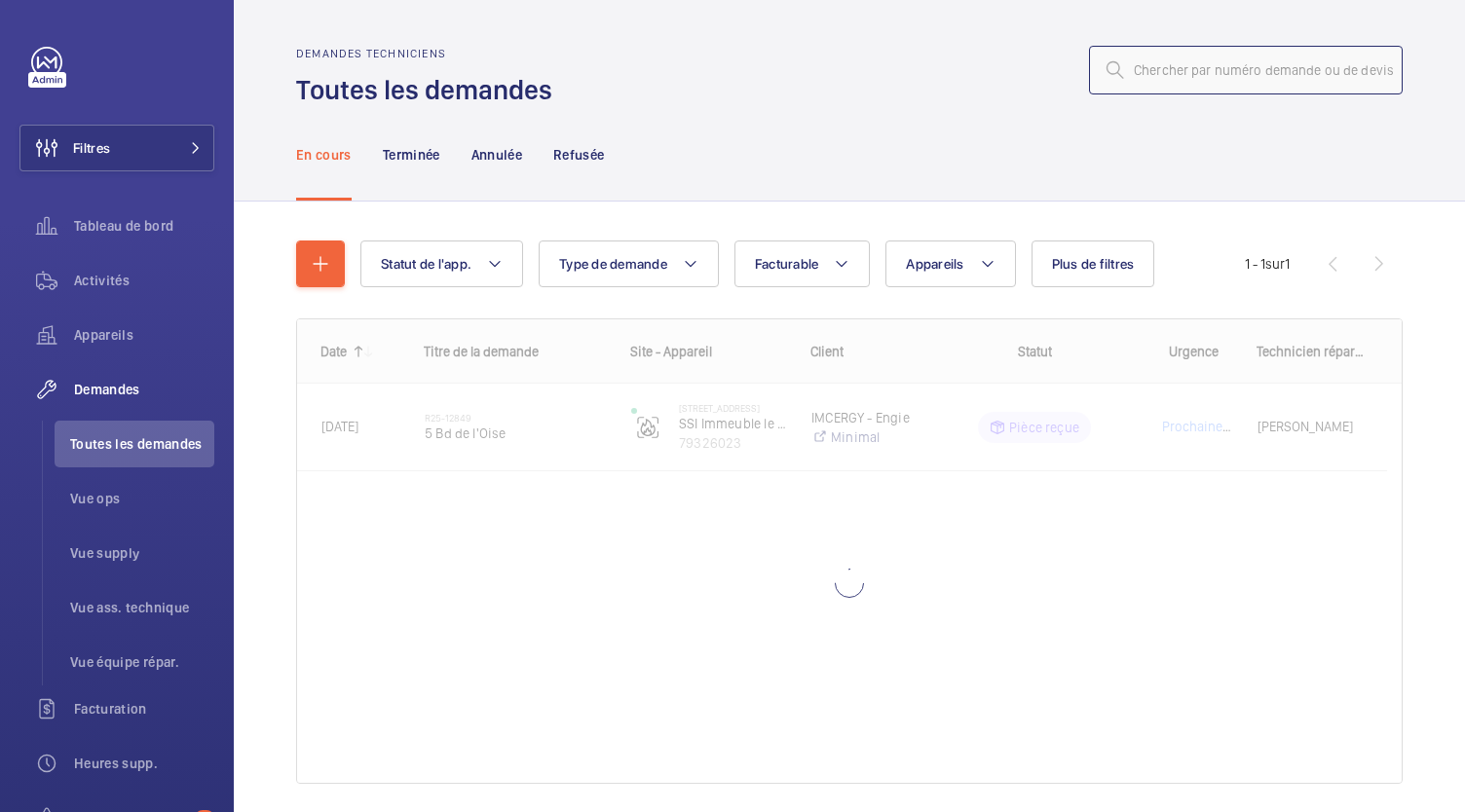
click at [1137, 69] on input "text" at bounding box center [1245, 69] width 314 height 48
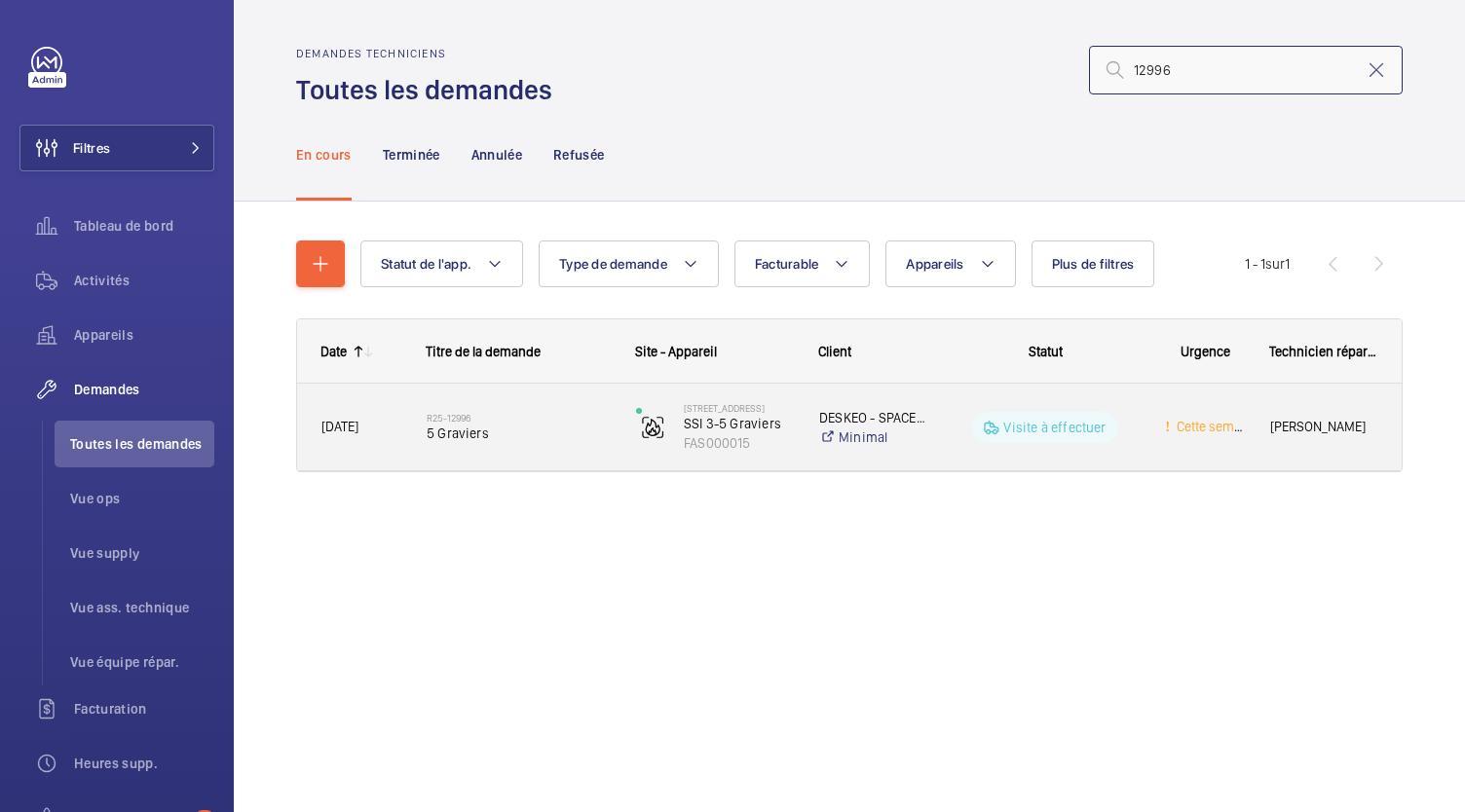
type input "12996"
click at [458, 441] on span "5 Graviers" at bounding box center [518, 433] width 184 height 20
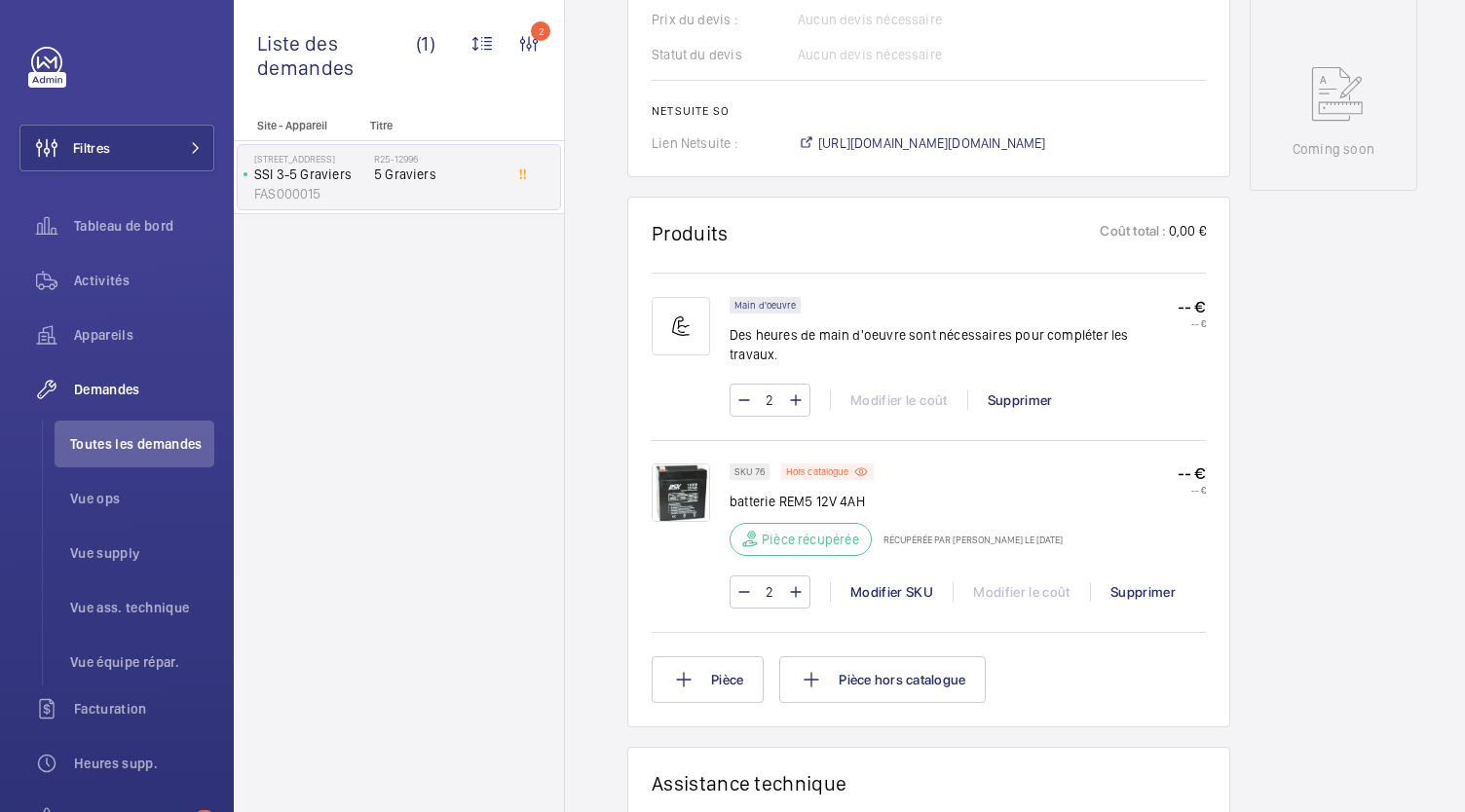
scroll to position [928, 0]
click at [924, 135] on span "https://6461500.app.netsuite.com/app/accounting/transactions/salesord.nl?id=304…" at bounding box center [931, 145] width 227 height 20
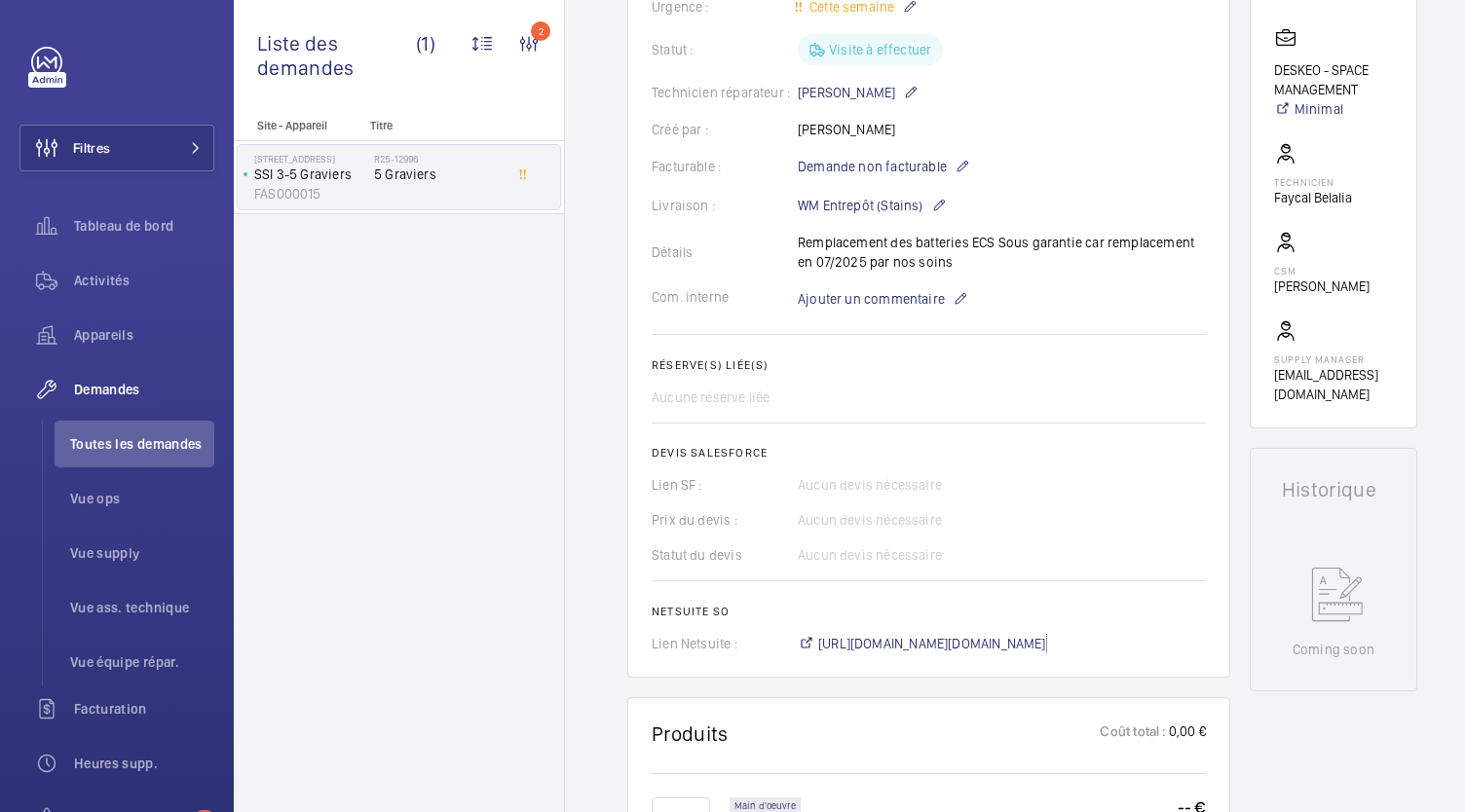
scroll to position [0, 0]
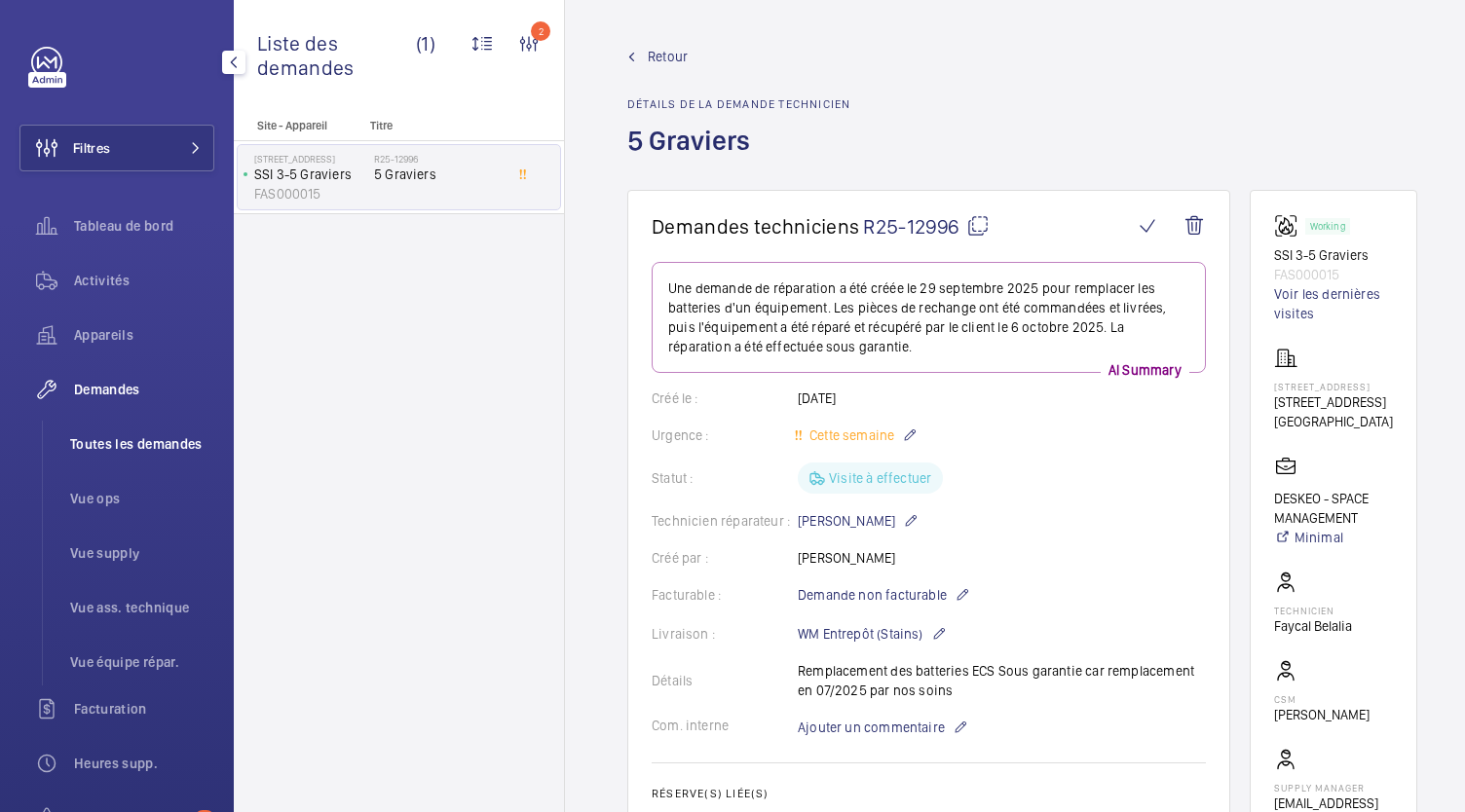
click at [151, 446] on span "Toutes les demandes" at bounding box center [142, 444] width 144 height 20
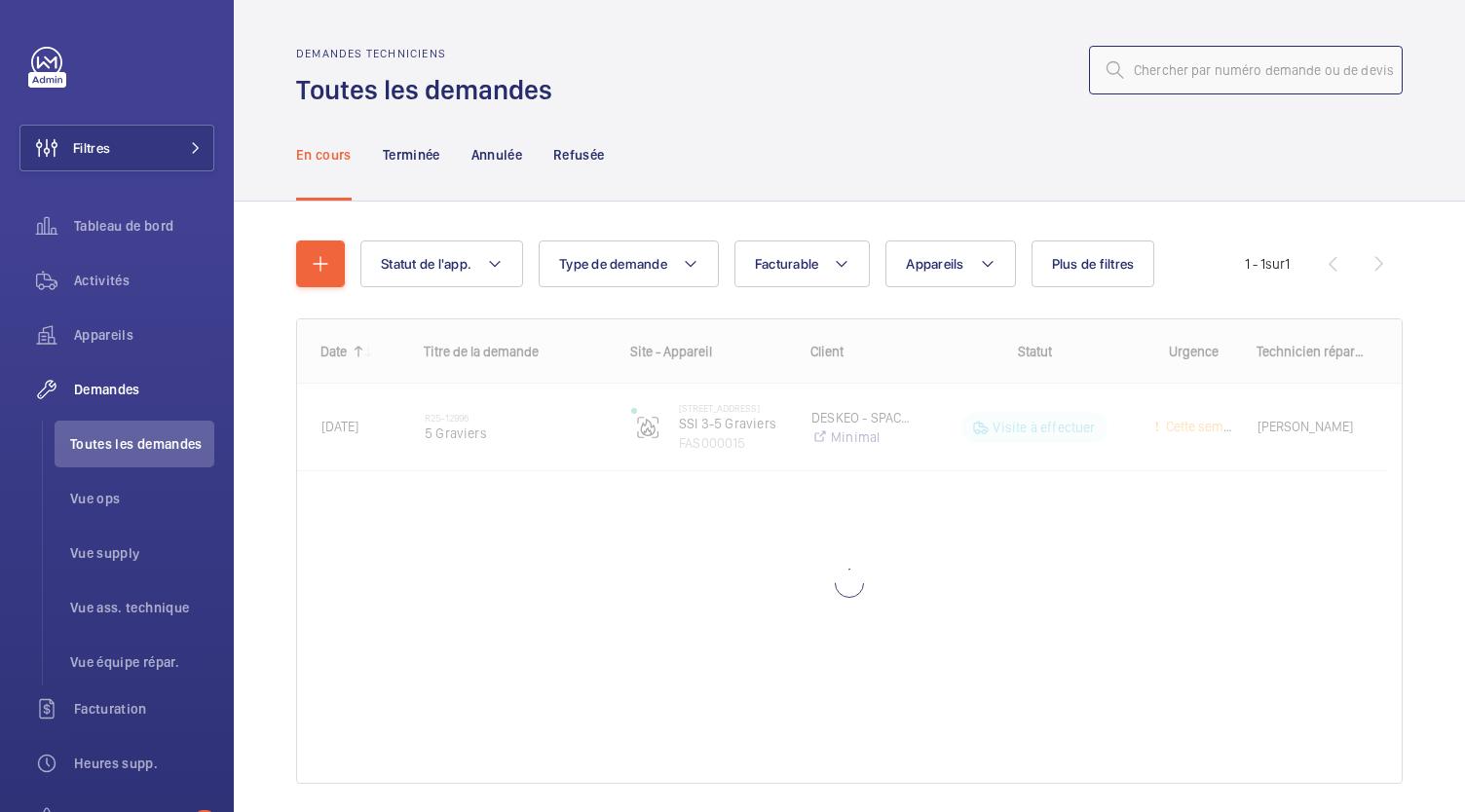
click at [1180, 72] on input "text" at bounding box center [1245, 69] width 314 height 48
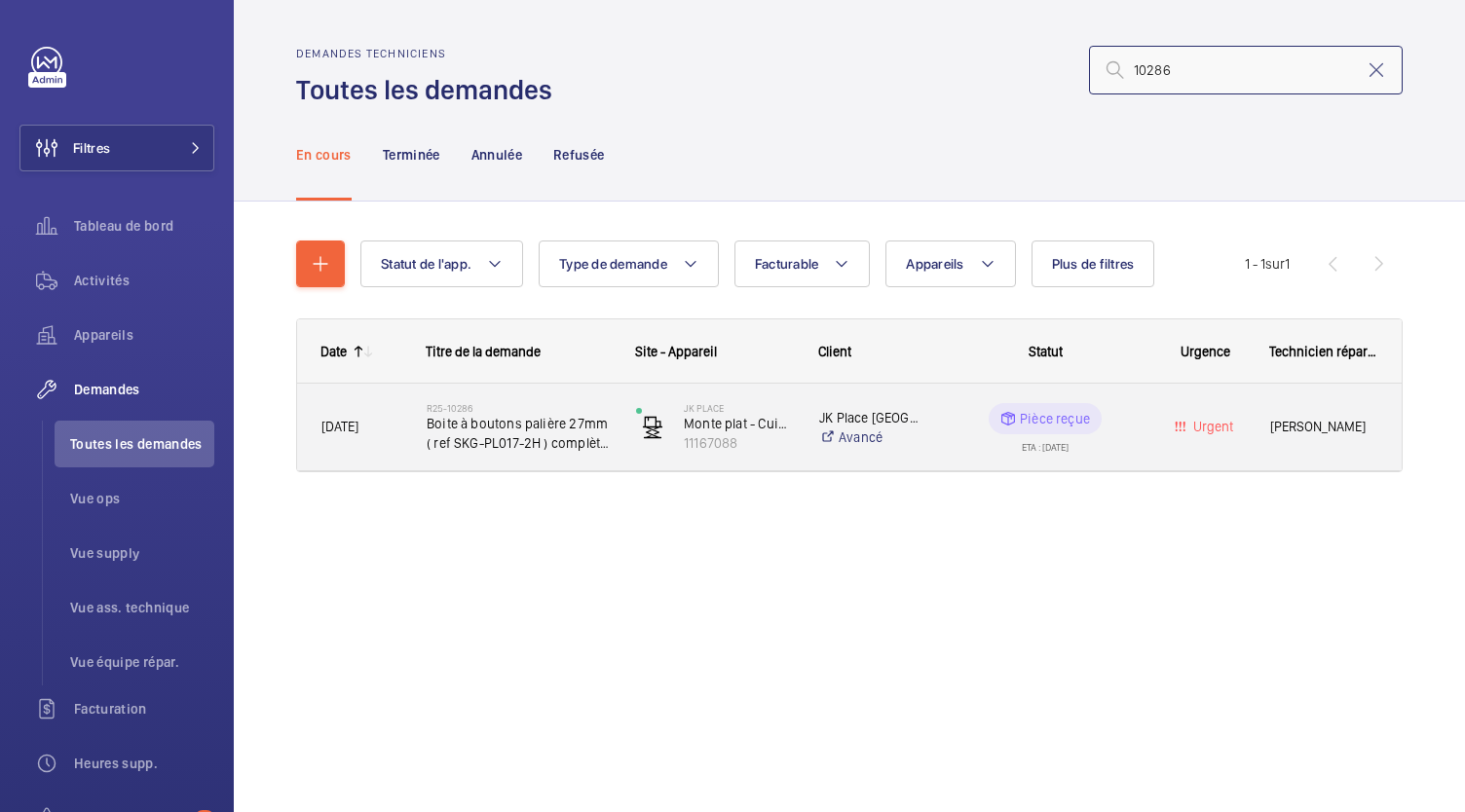
type input "10286"
click at [518, 429] on span "Boite à boutons palière 27mm ( ref SKG-PL017-2H ) complète ( plaque + platine +…" at bounding box center [518, 433] width 184 height 39
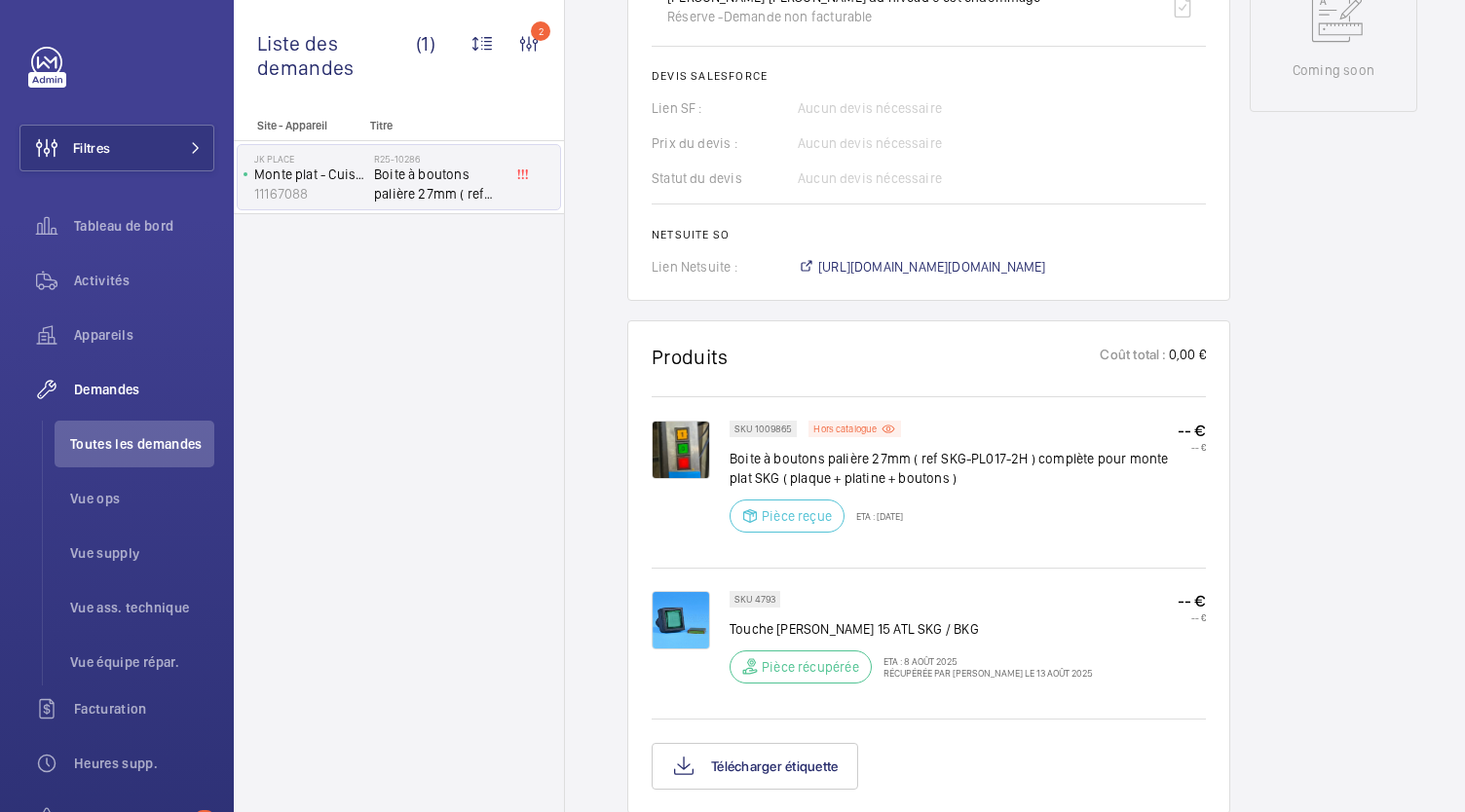
scroll to position [1123, 0]
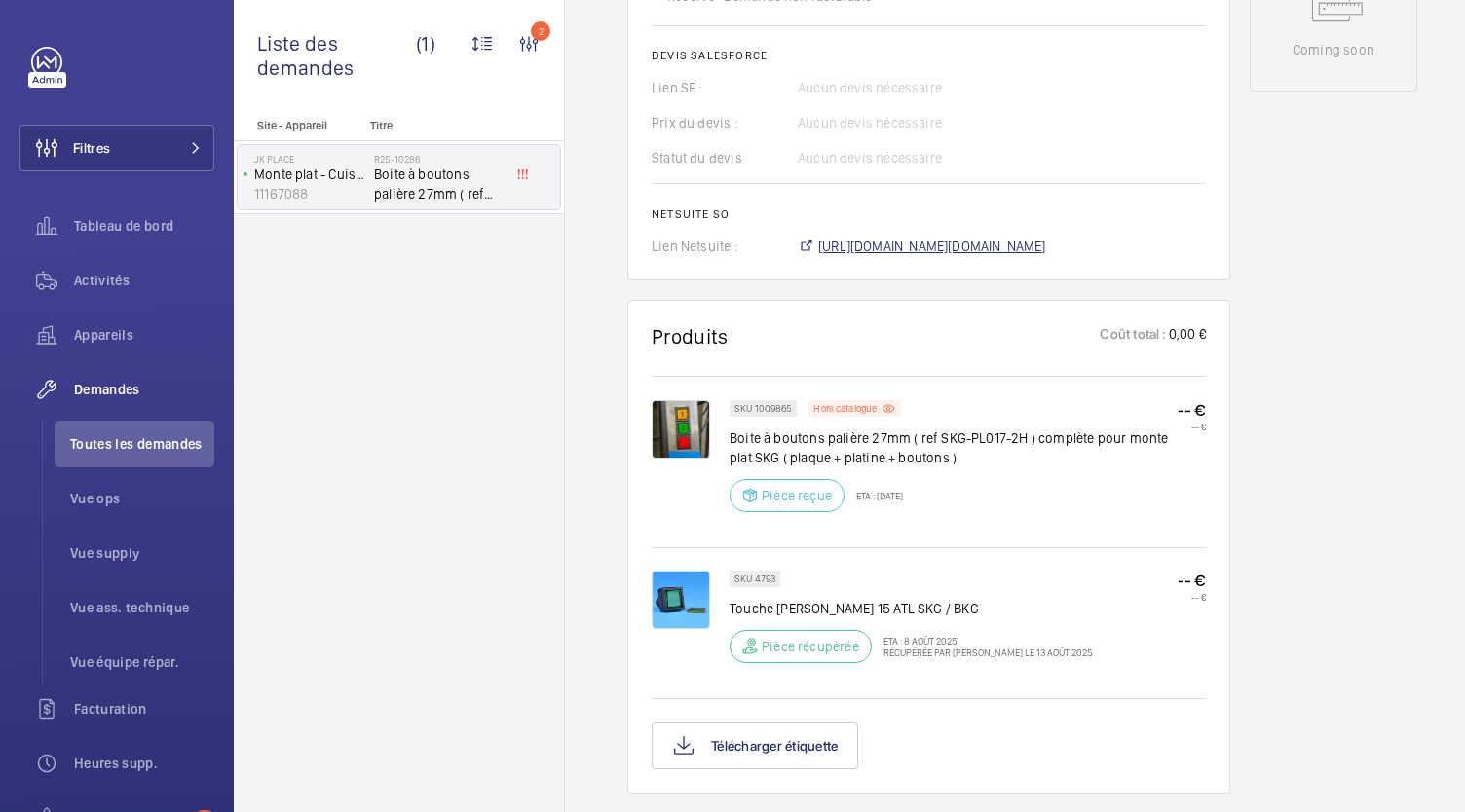
click at [929, 236] on span "https://6461500.app.netsuite.com/app/accounting/transactions/salesord.nl?id=286…" at bounding box center [931, 246] width 227 height 20
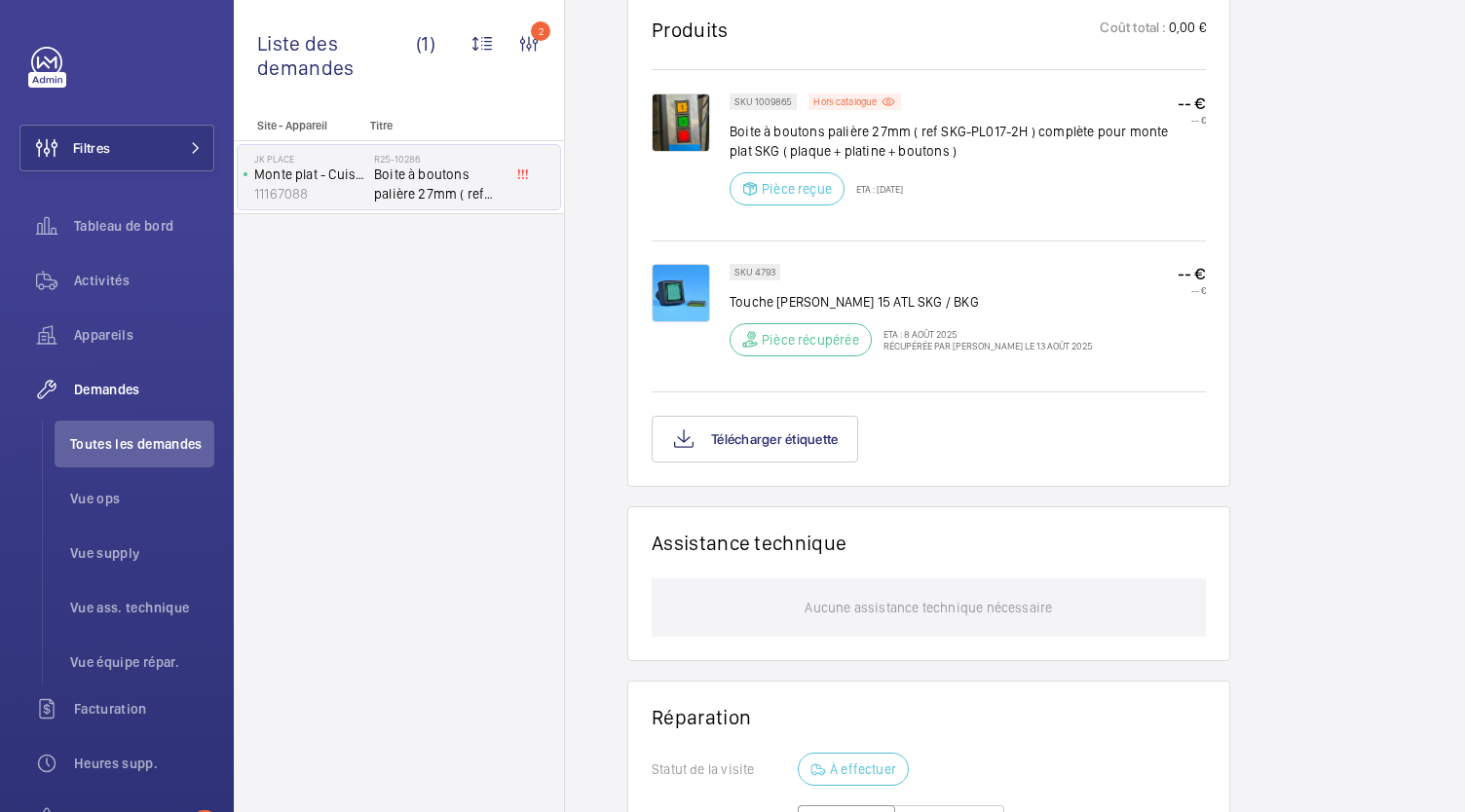
scroll to position [1430, 0]
click at [811, 427] on button "Télécharger étiquette" at bounding box center [755, 437] width 207 height 46
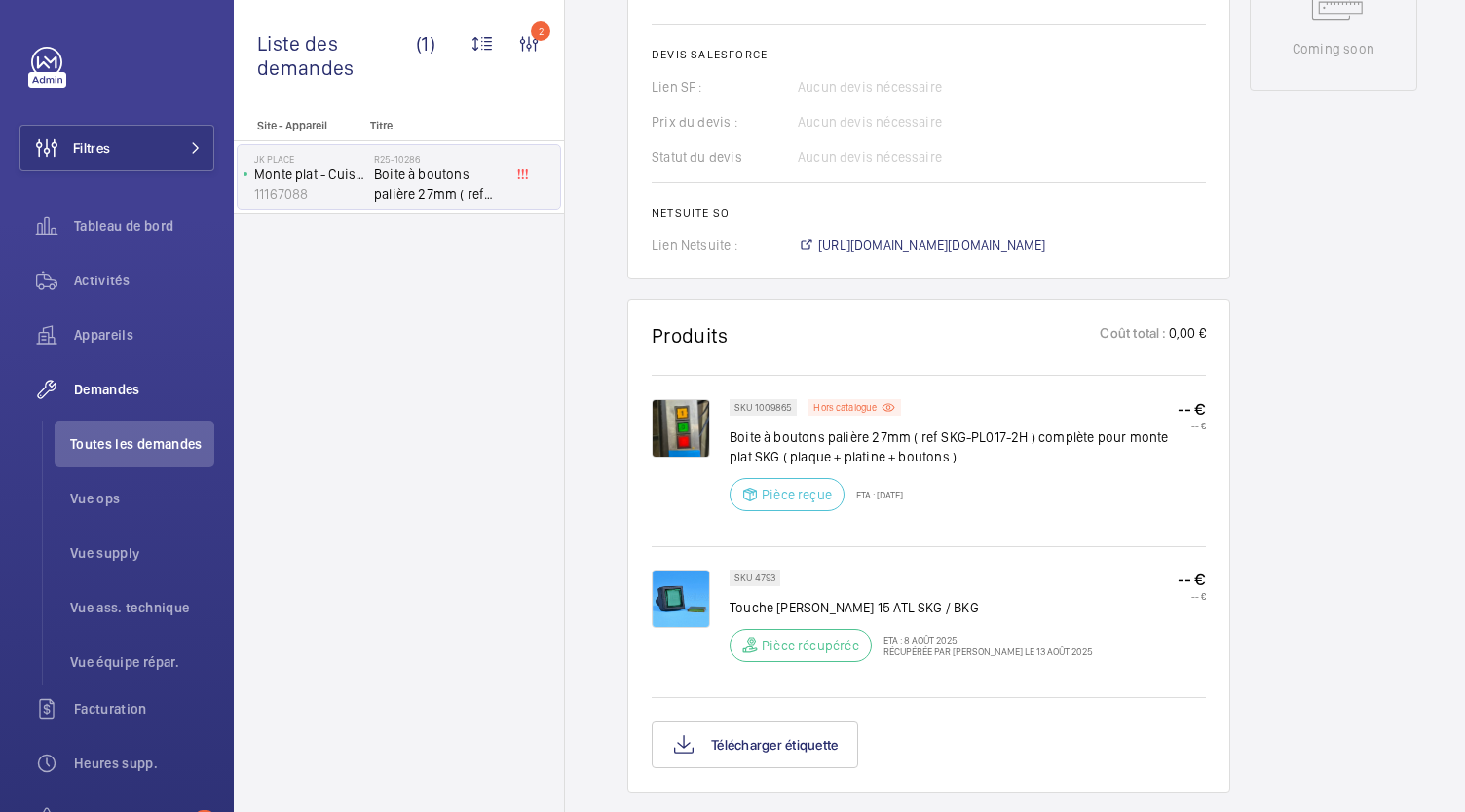
scroll to position [1119, 0]
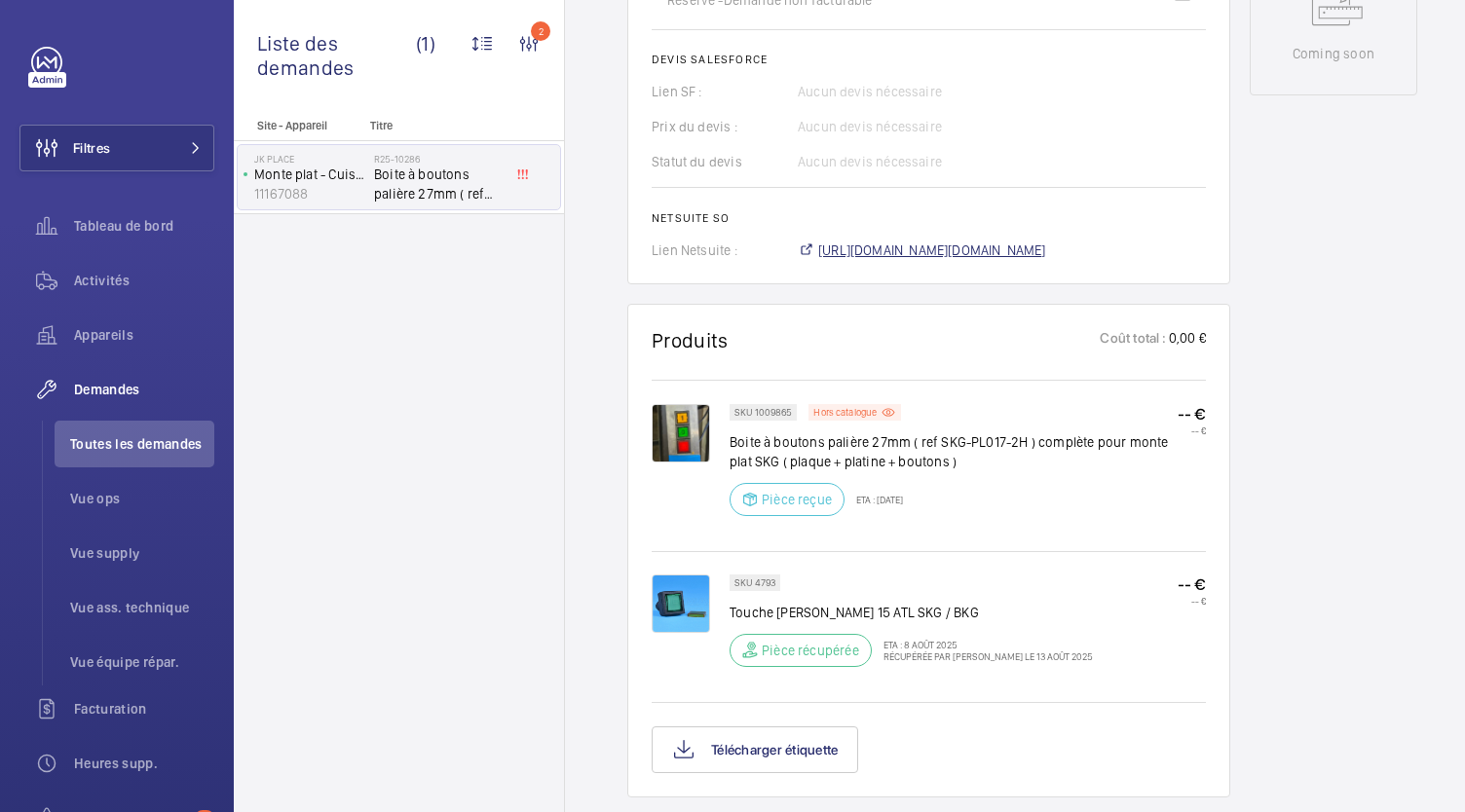
click at [865, 240] on span "https://6461500.app.netsuite.com/app/accounting/transactions/salesord.nl?id=286…" at bounding box center [931, 250] width 227 height 20
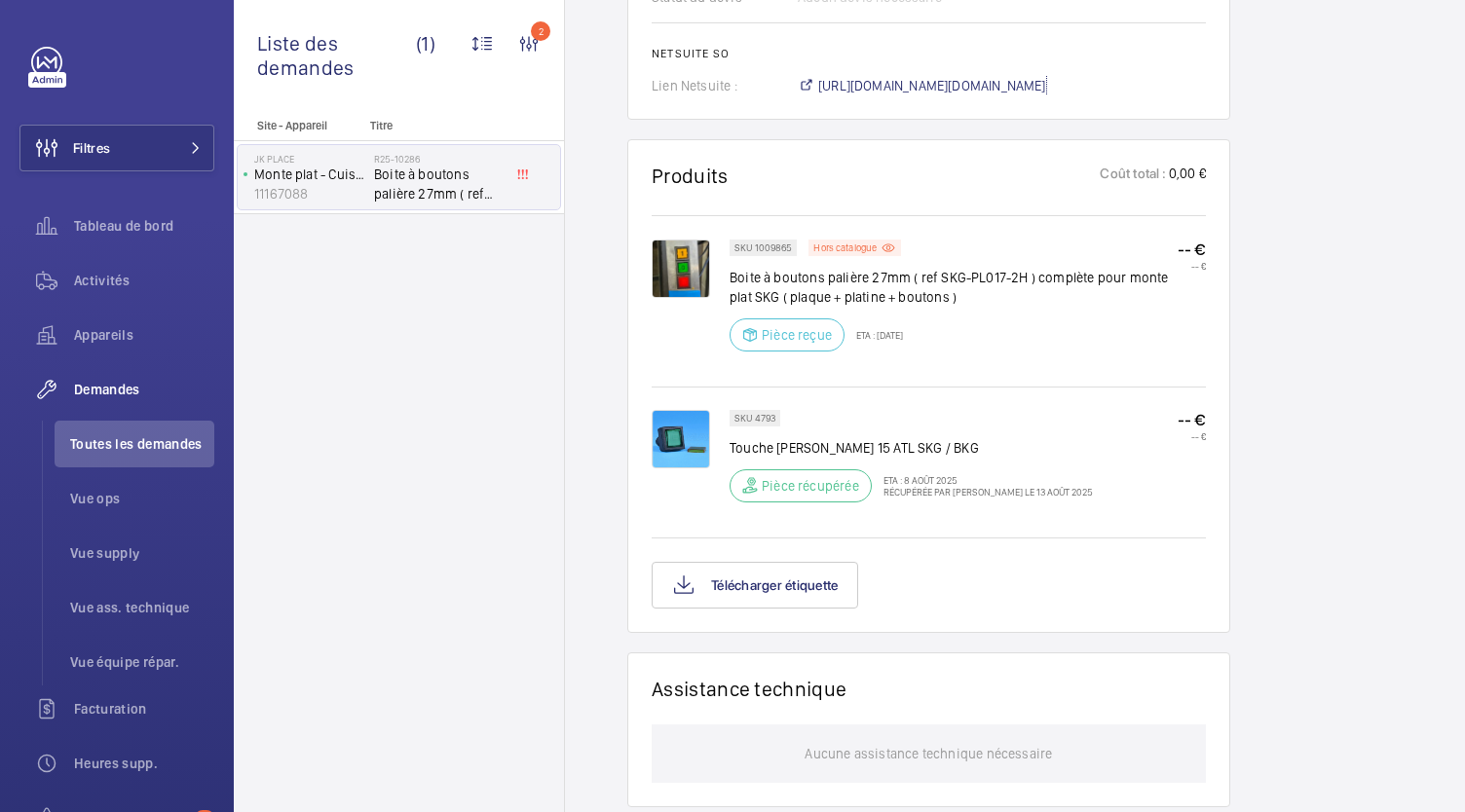
scroll to position [1296, 0]
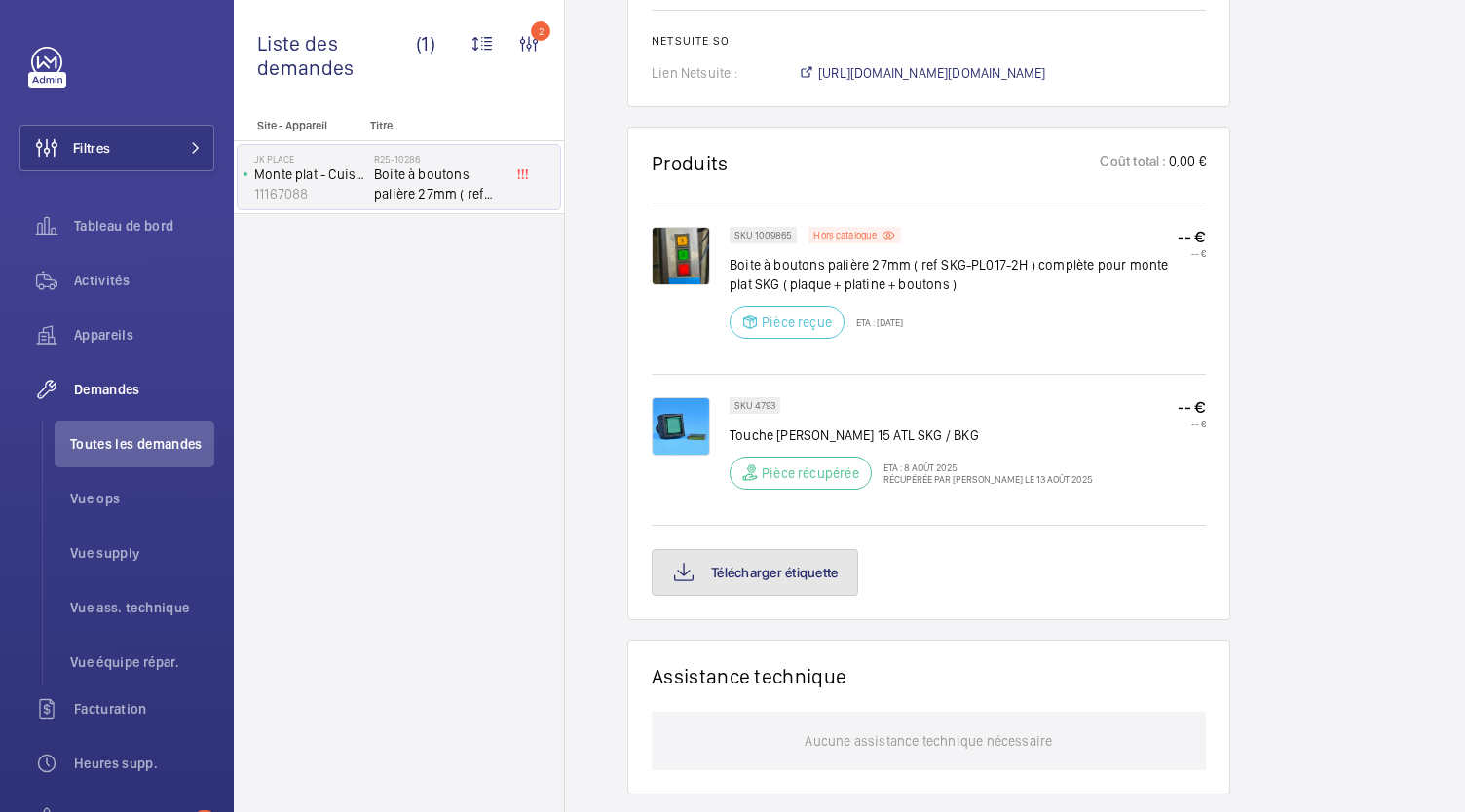
click at [786, 549] on button "Télécharger étiquette" at bounding box center [755, 572] width 207 height 46
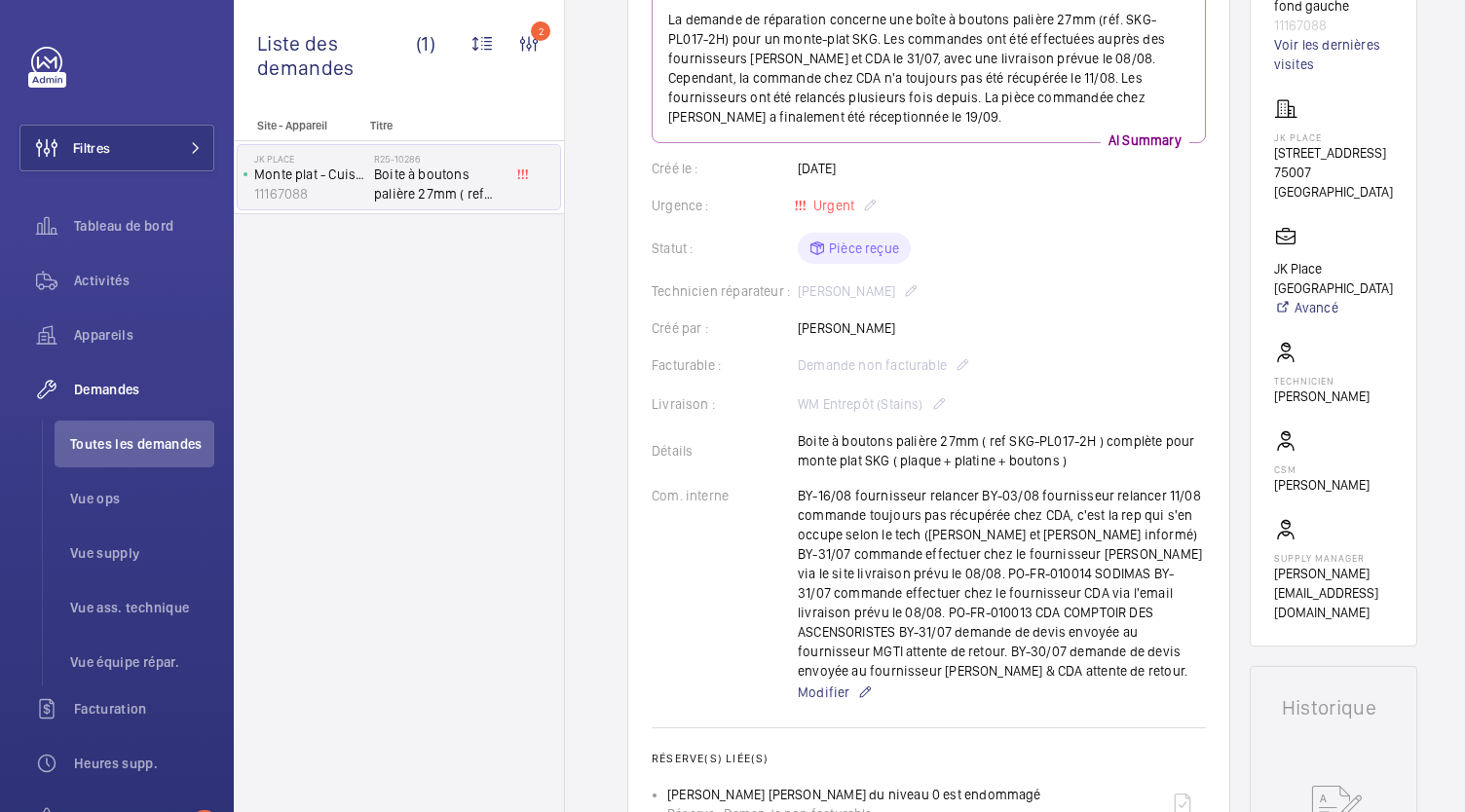
scroll to position [0, 0]
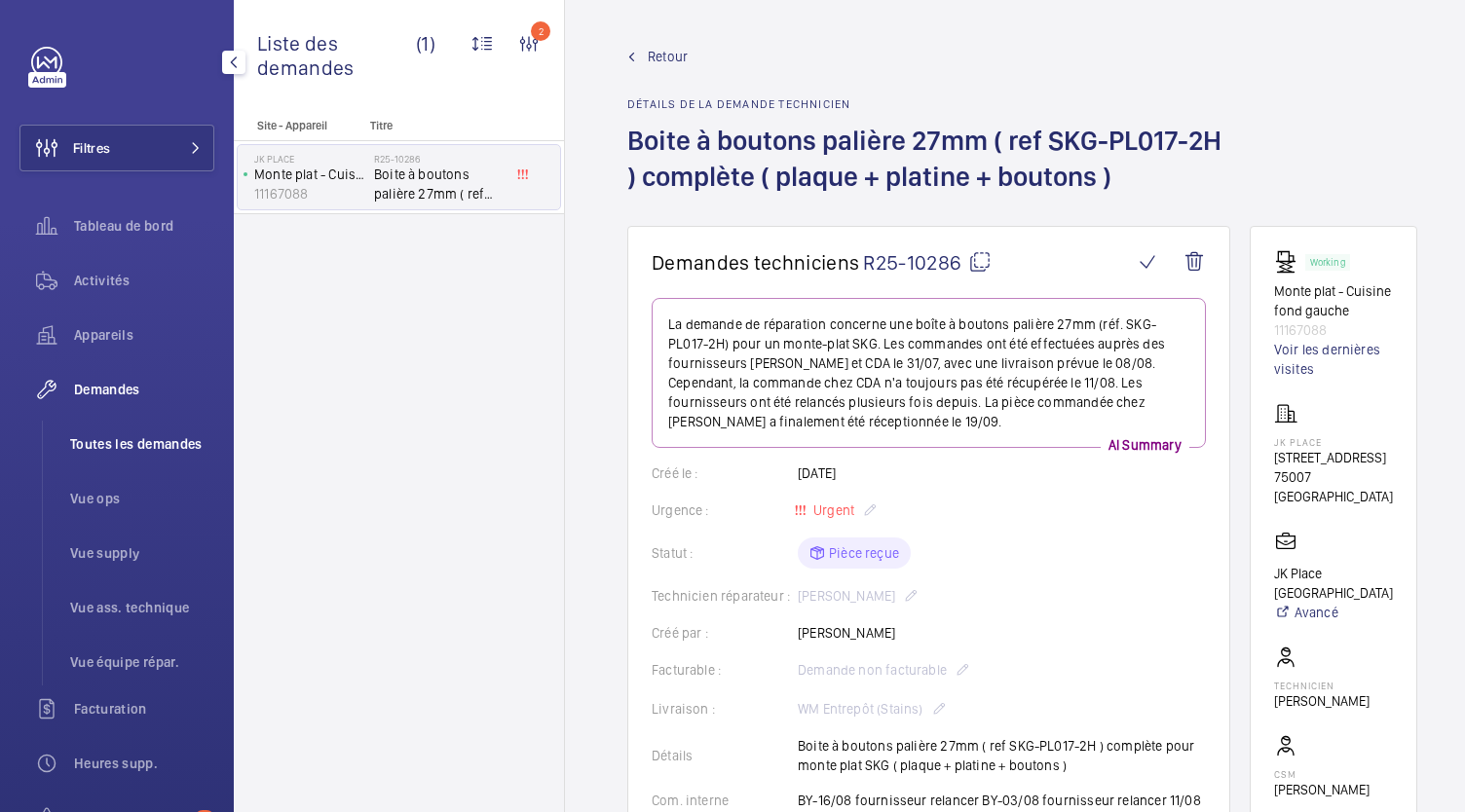
click at [144, 450] on span "Toutes les demandes" at bounding box center [142, 444] width 144 height 20
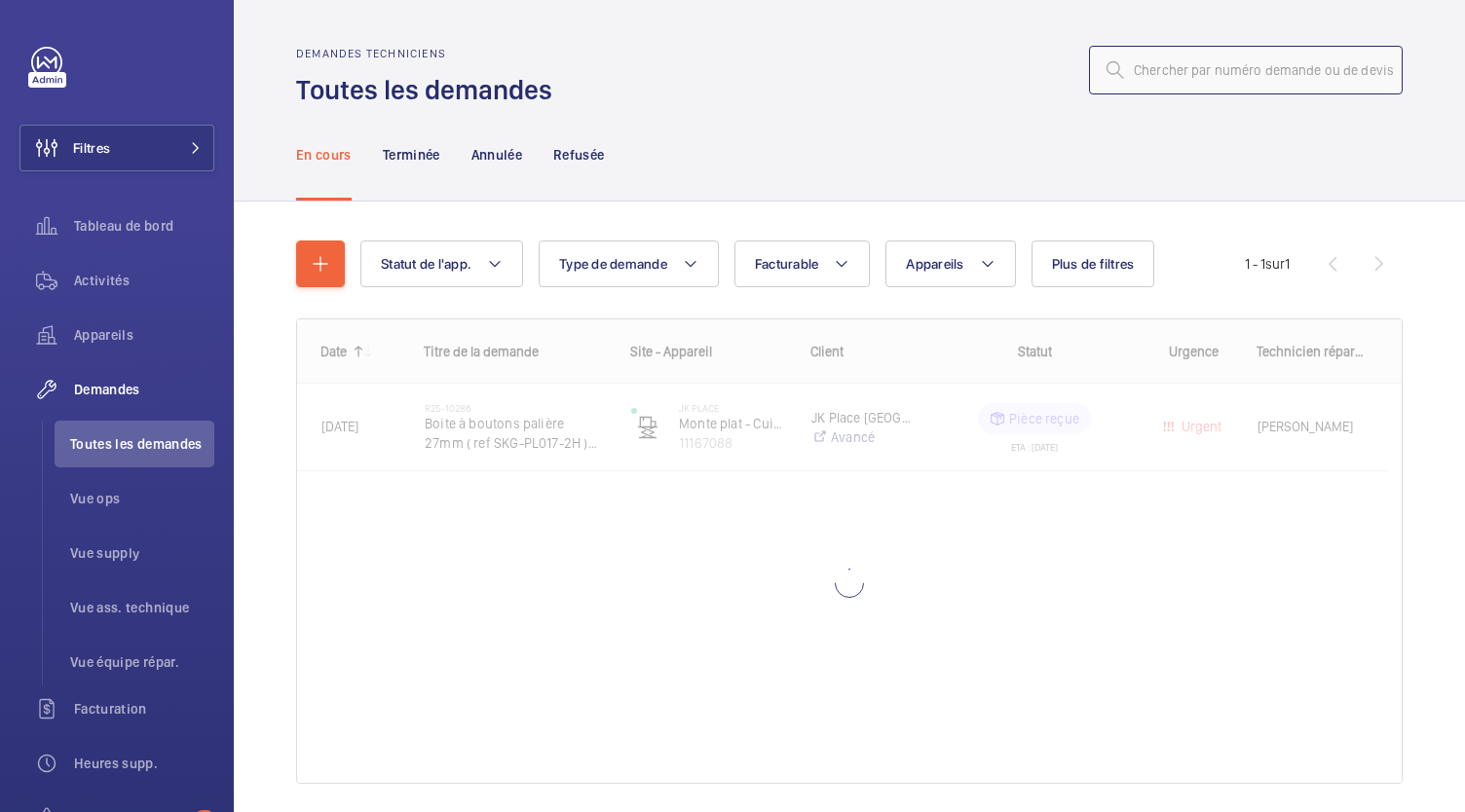
click at [1164, 65] on input "text" at bounding box center [1245, 69] width 314 height 48
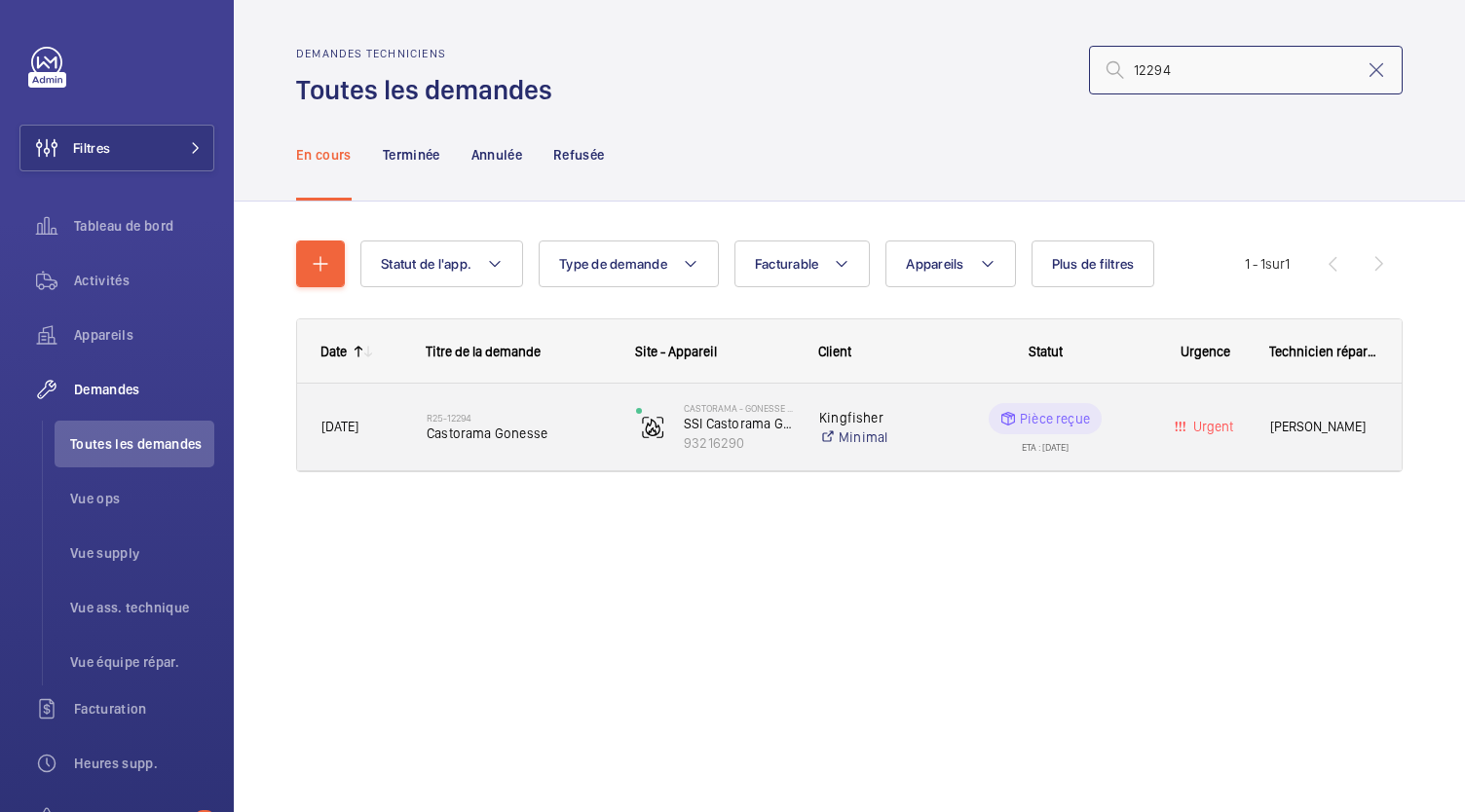
type input "12294"
click at [482, 431] on span "Castorama Gonesse" at bounding box center [518, 433] width 184 height 20
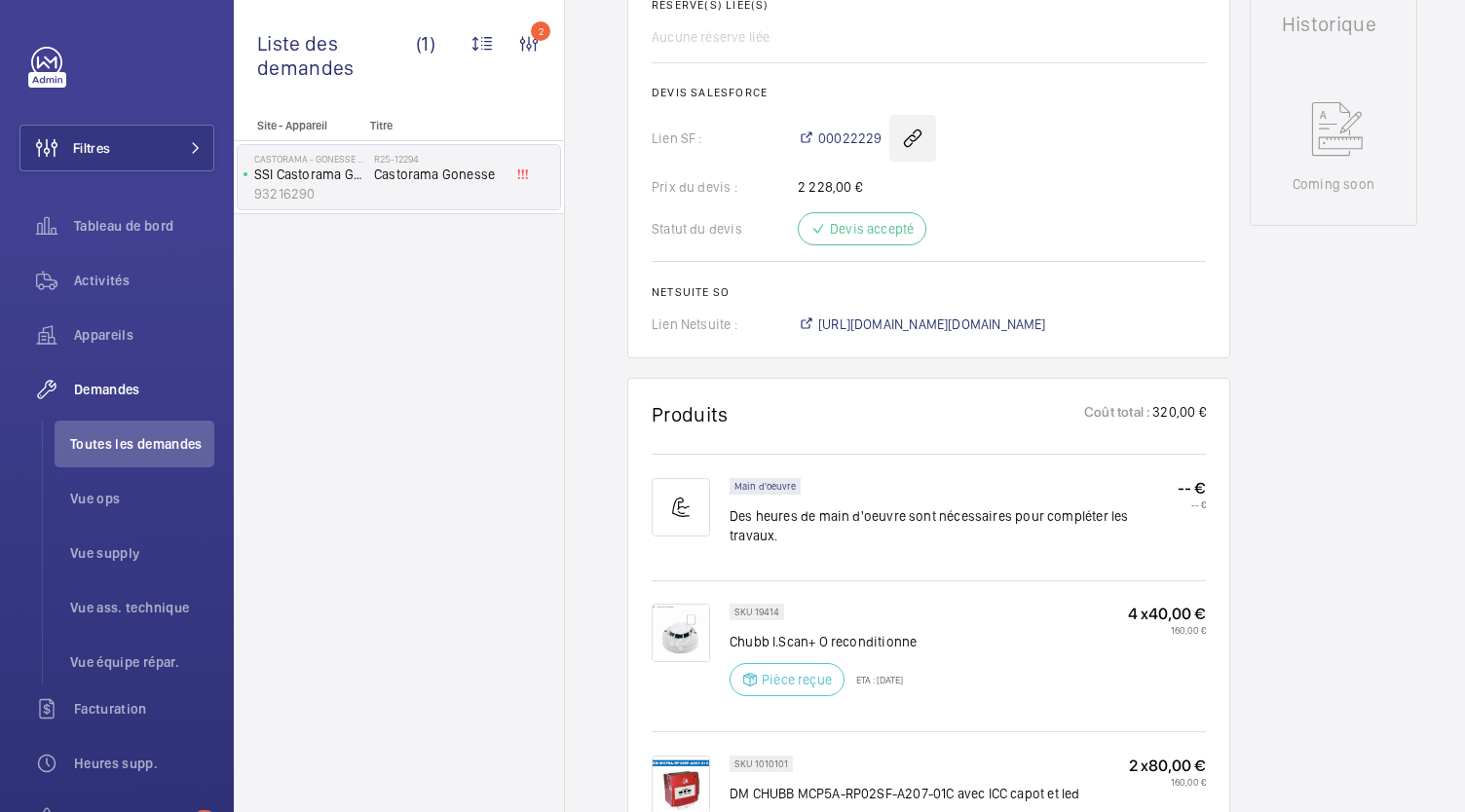
scroll to position [1348, 0]
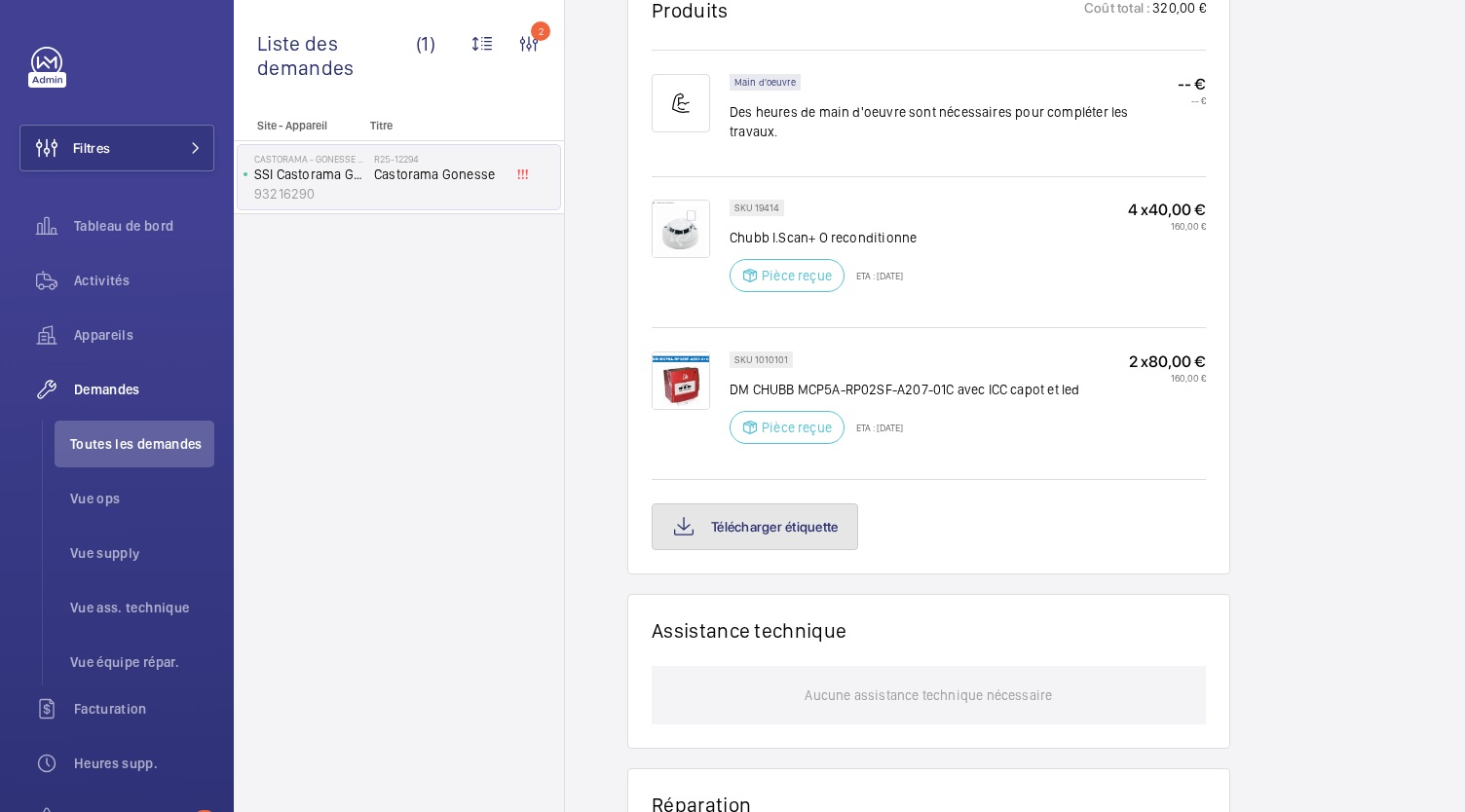
click at [772, 503] on button "Télécharger étiquette" at bounding box center [755, 526] width 207 height 46
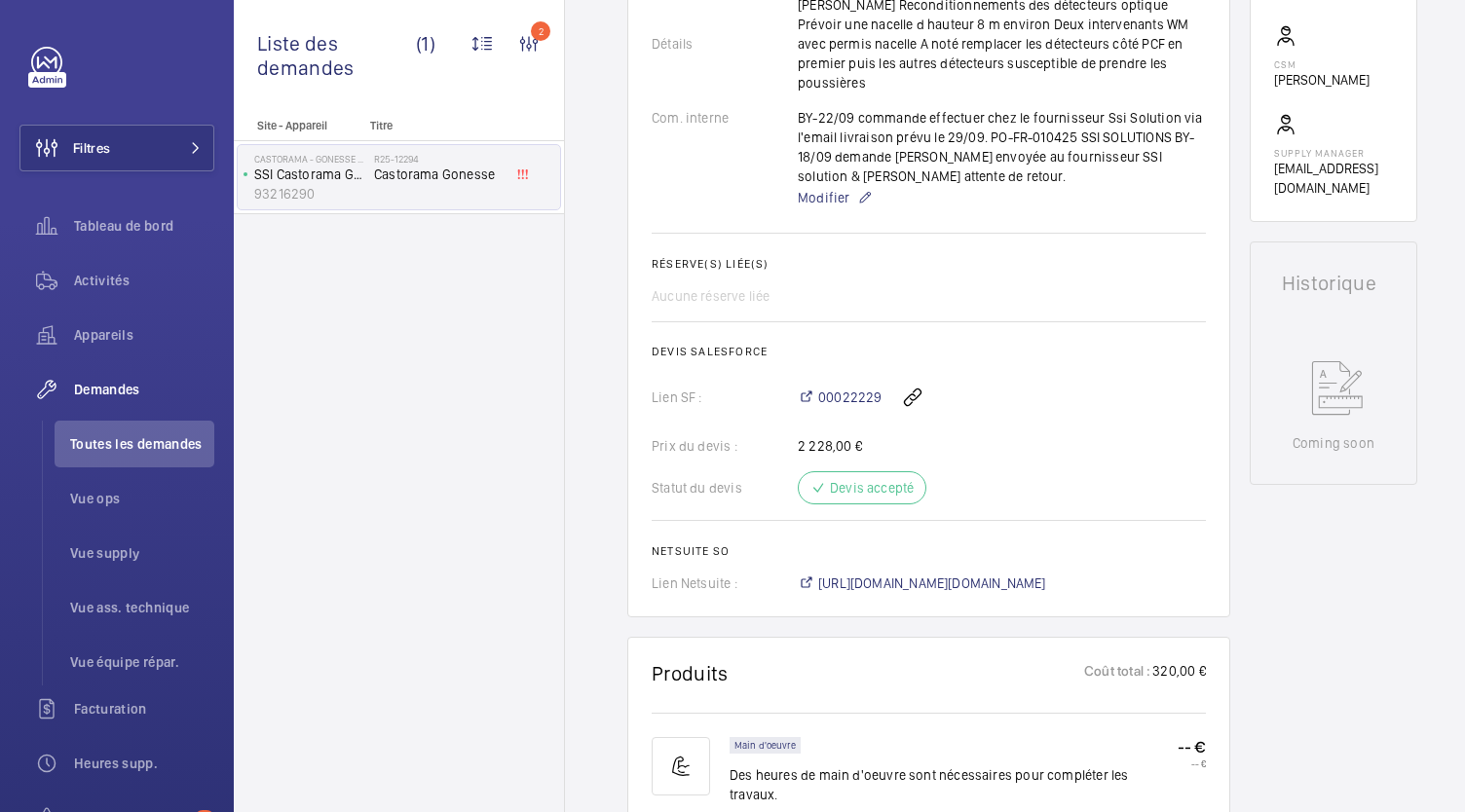
scroll to position [691, 0]
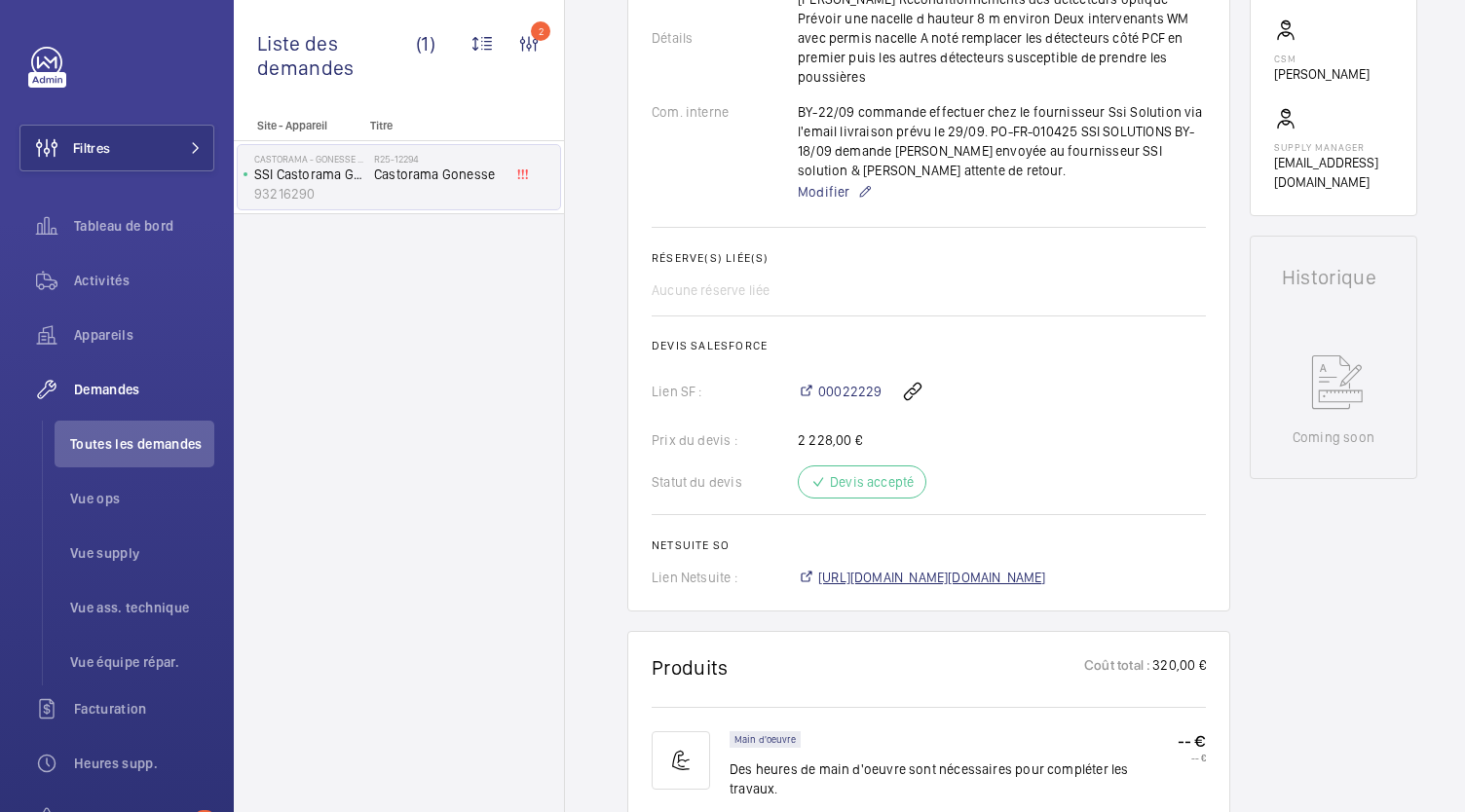
click at [846, 568] on span "https://6461500.app.netsuite.com/app/accounting/transactions/salesord.nl?id=302…" at bounding box center [931, 578] width 227 height 20
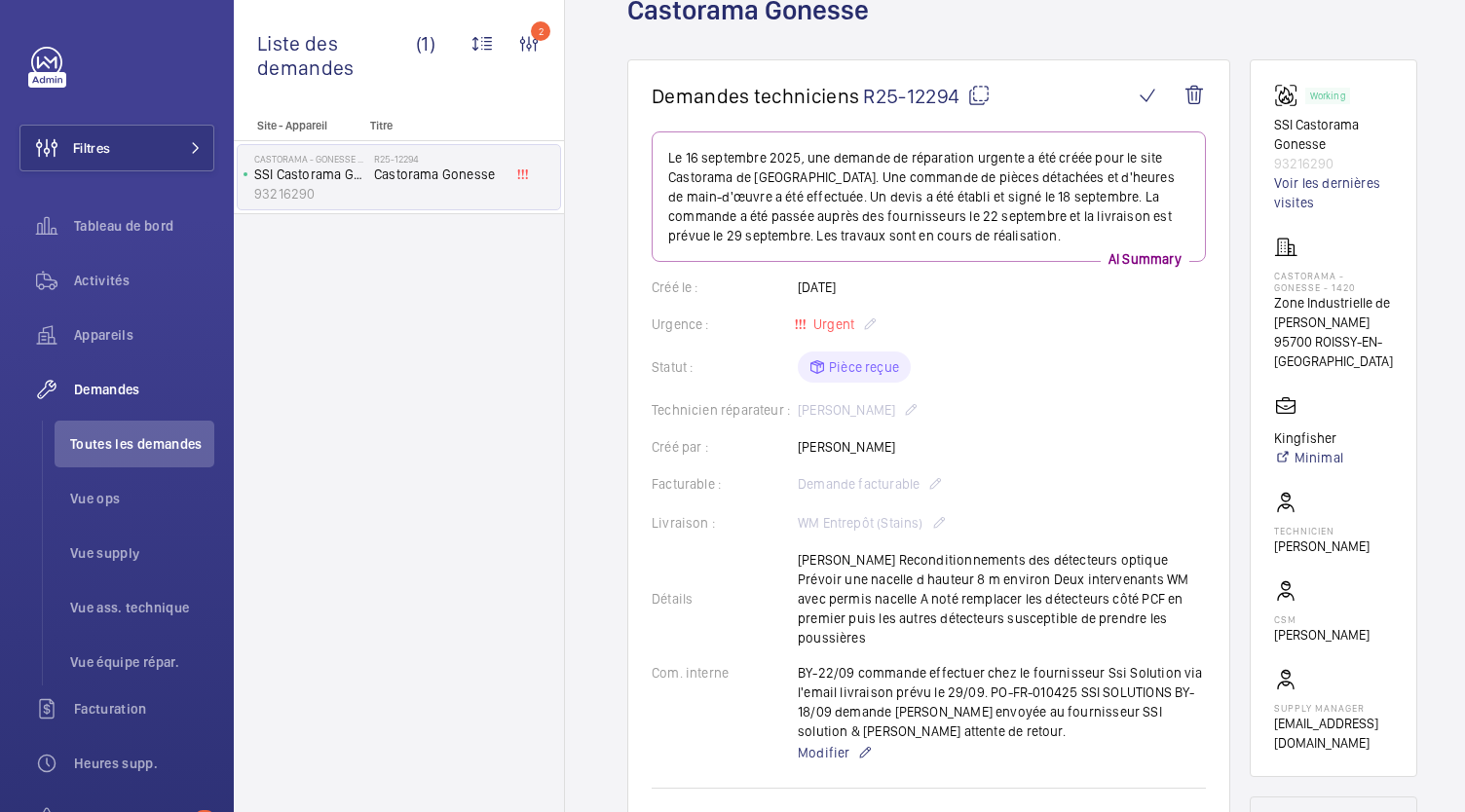
scroll to position [0, 0]
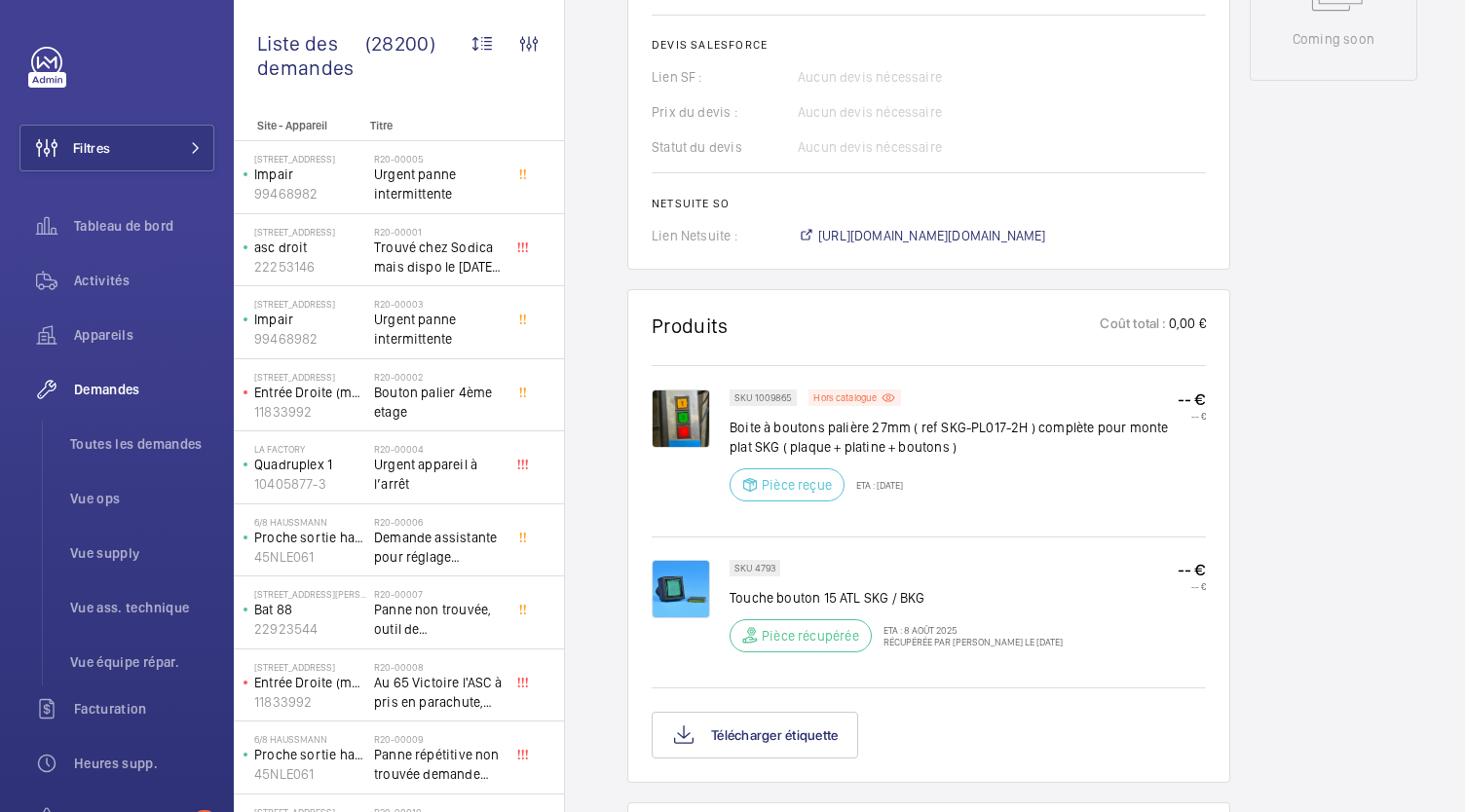
scroll to position [1137, 0]
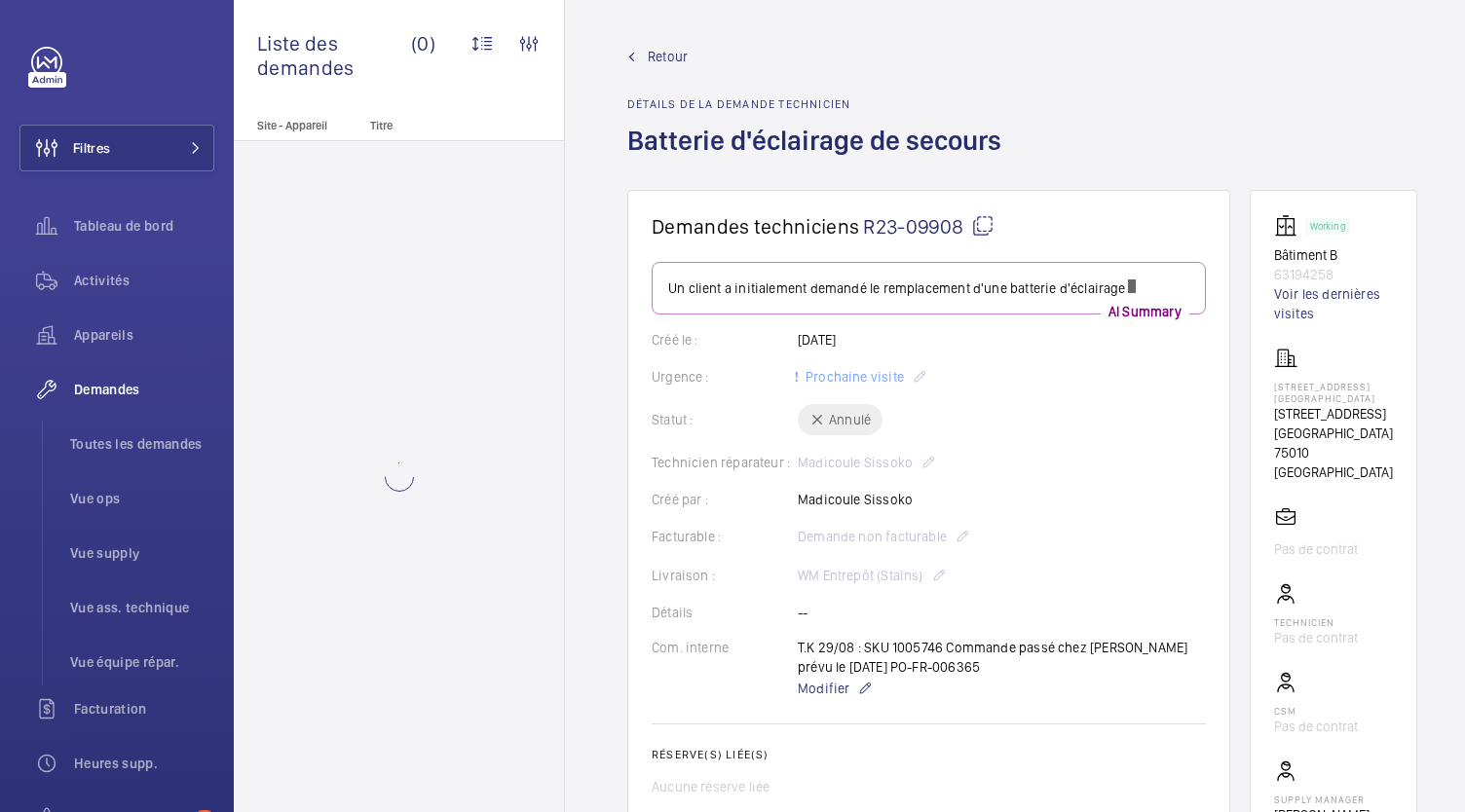
scroll to position [35, 0]
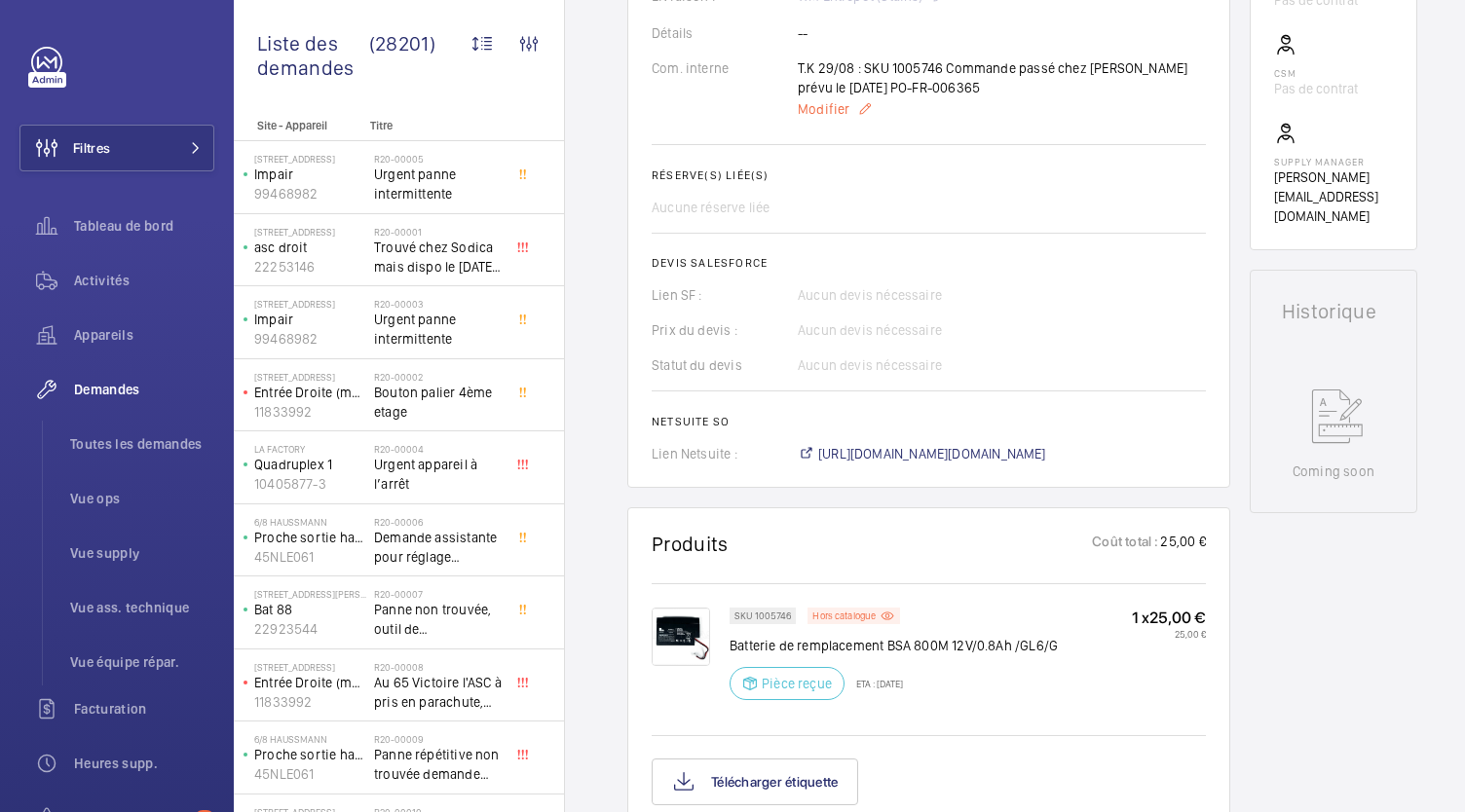
scroll to position [639, 0]
click at [685, 622] on img at bounding box center [680, 635] width 58 height 58
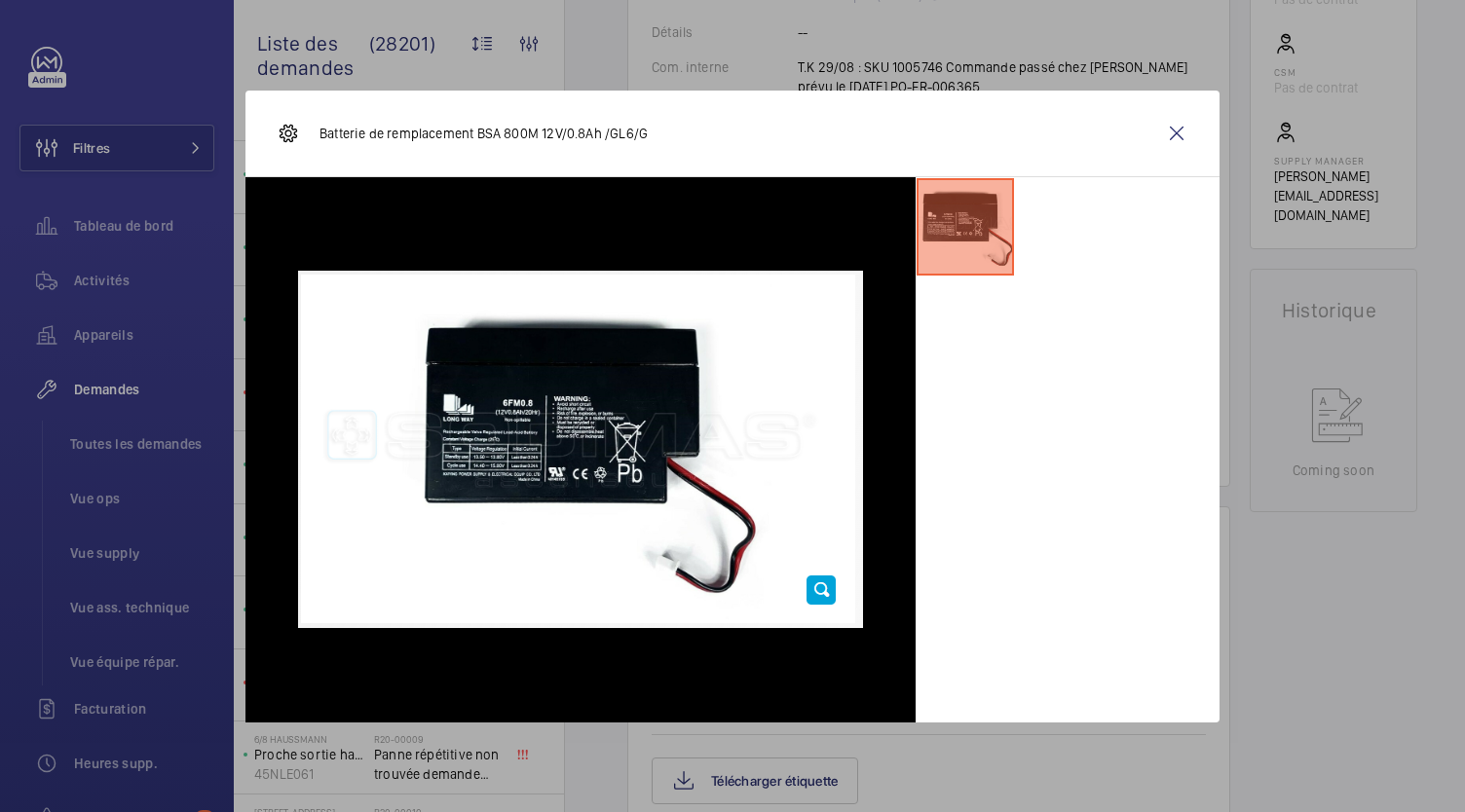
click at [1387, 629] on div at bounding box center [732, 406] width 1465 height 812
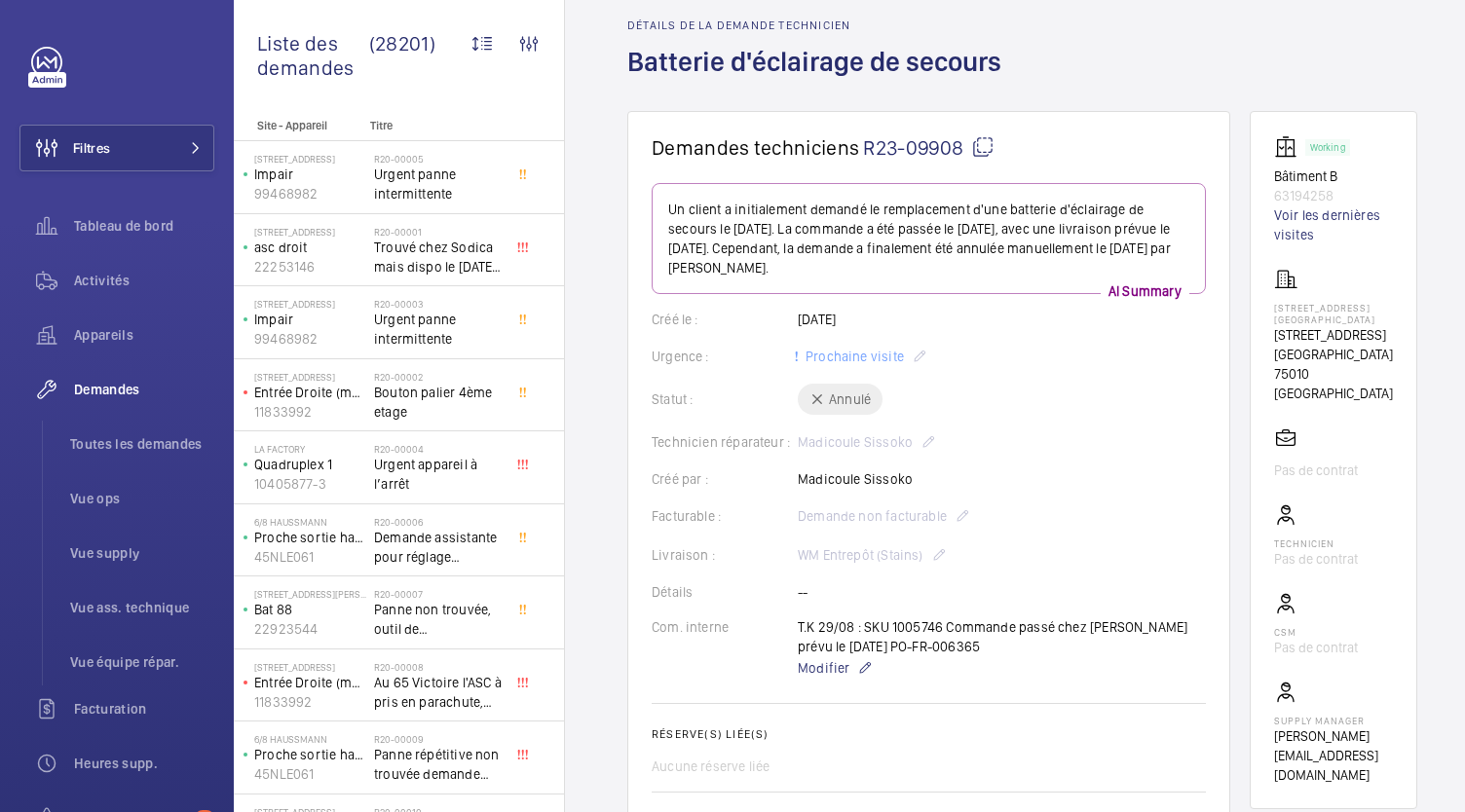
scroll to position [43, 0]
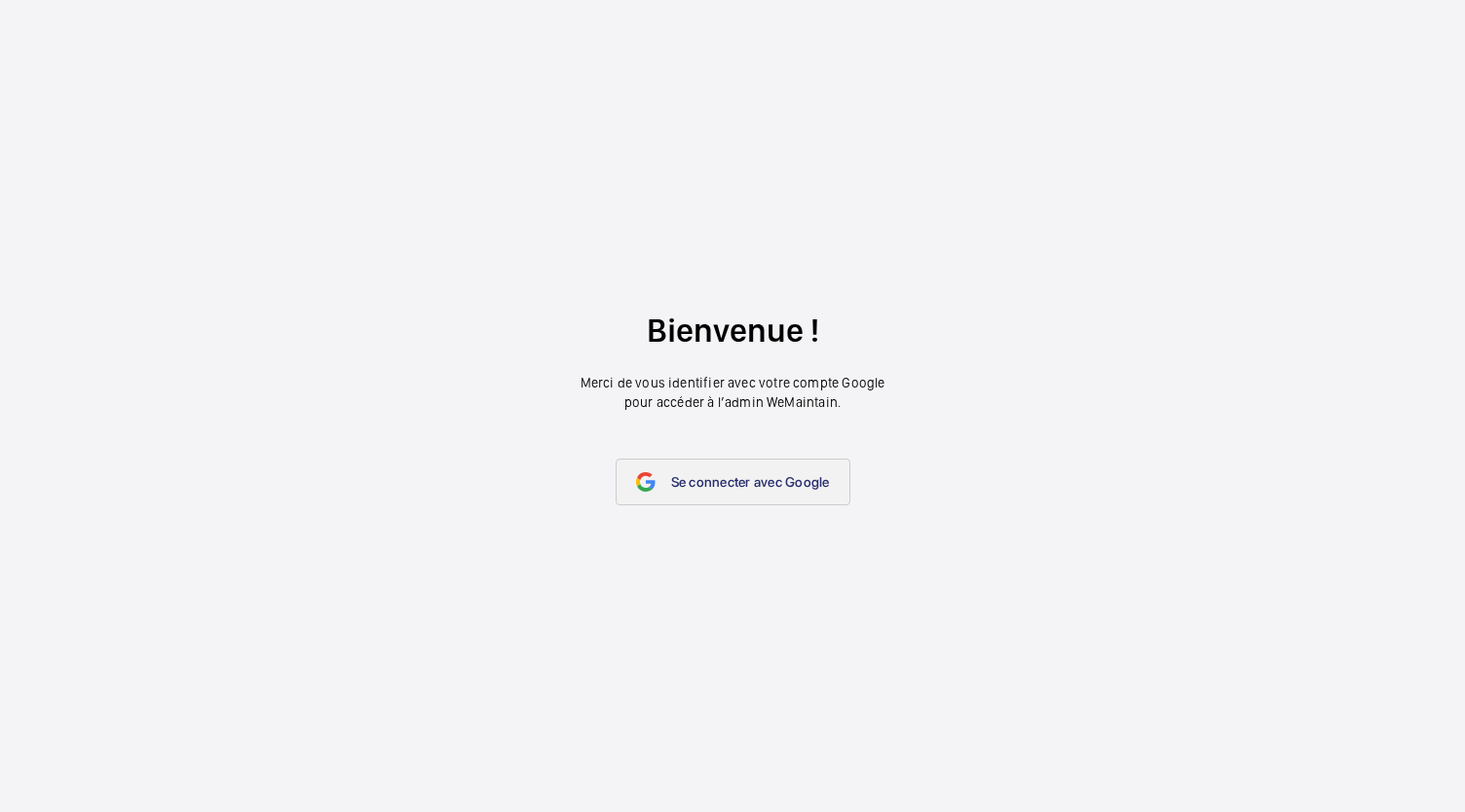
click at [717, 485] on span "Se connecter avec Google" at bounding box center [750, 482] width 159 height 16
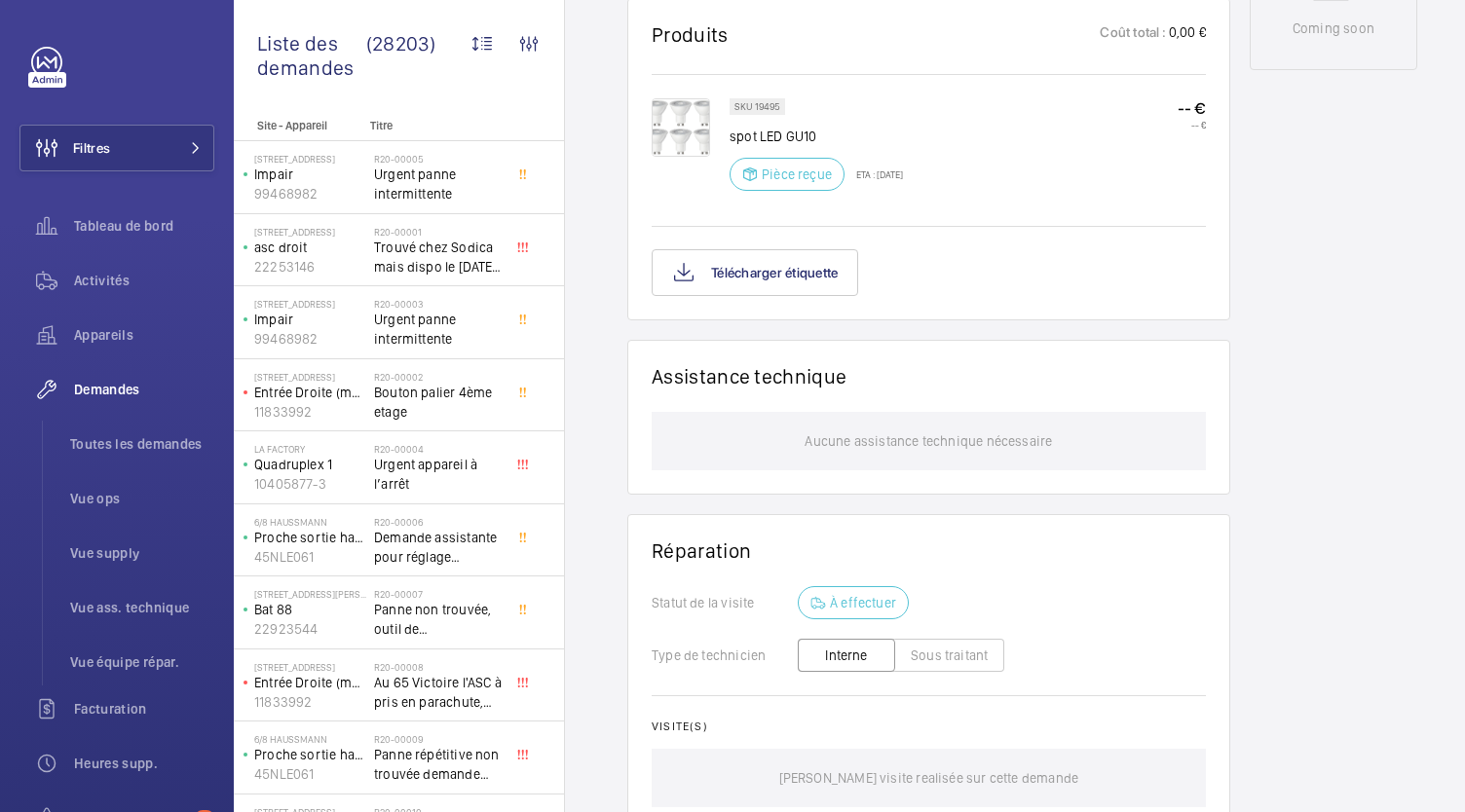
scroll to position [1090, 0]
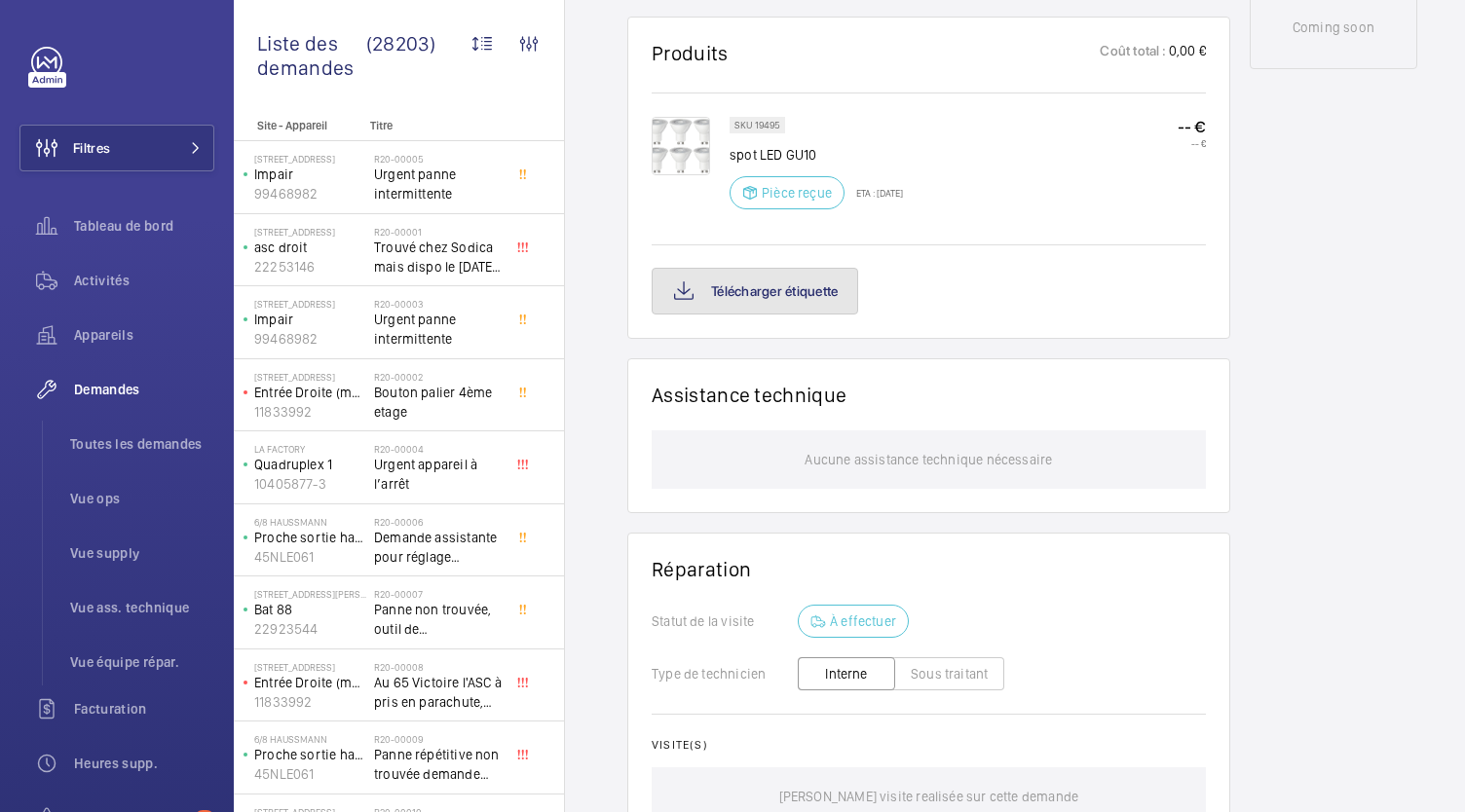
click at [801, 294] on button "Télécharger étiquette" at bounding box center [755, 290] width 207 height 46
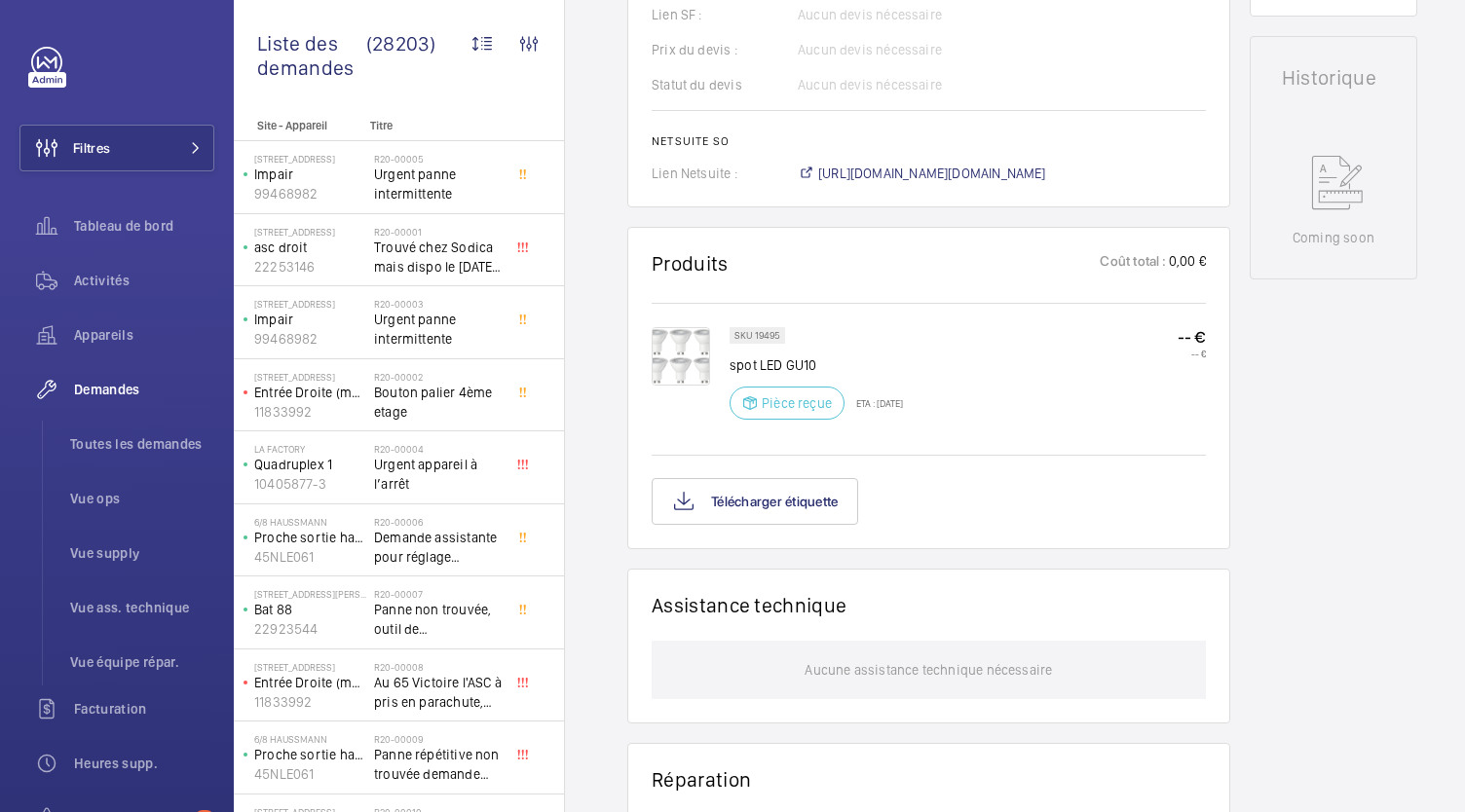
scroll to position [978, 0]
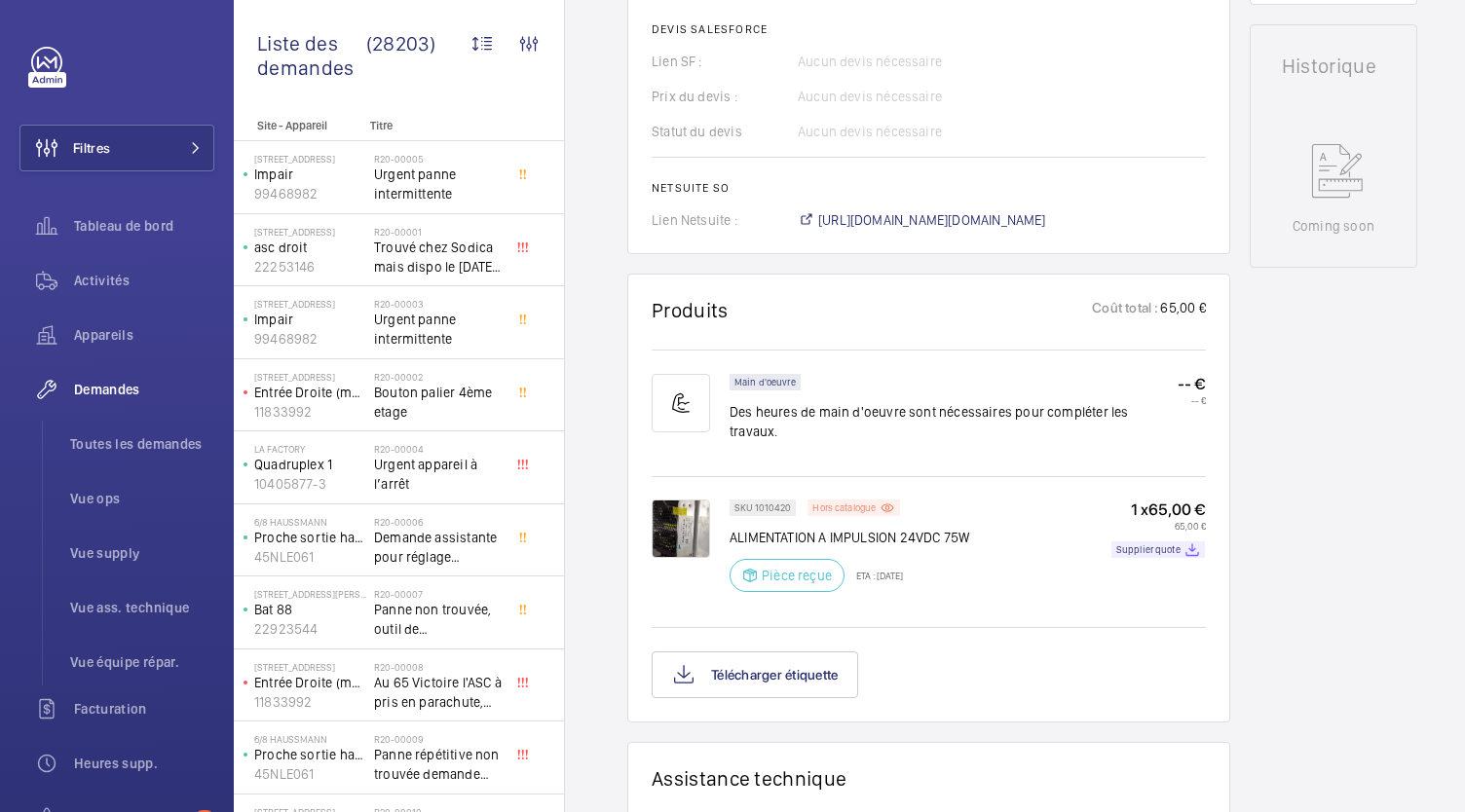
scroll to position [891, 0]
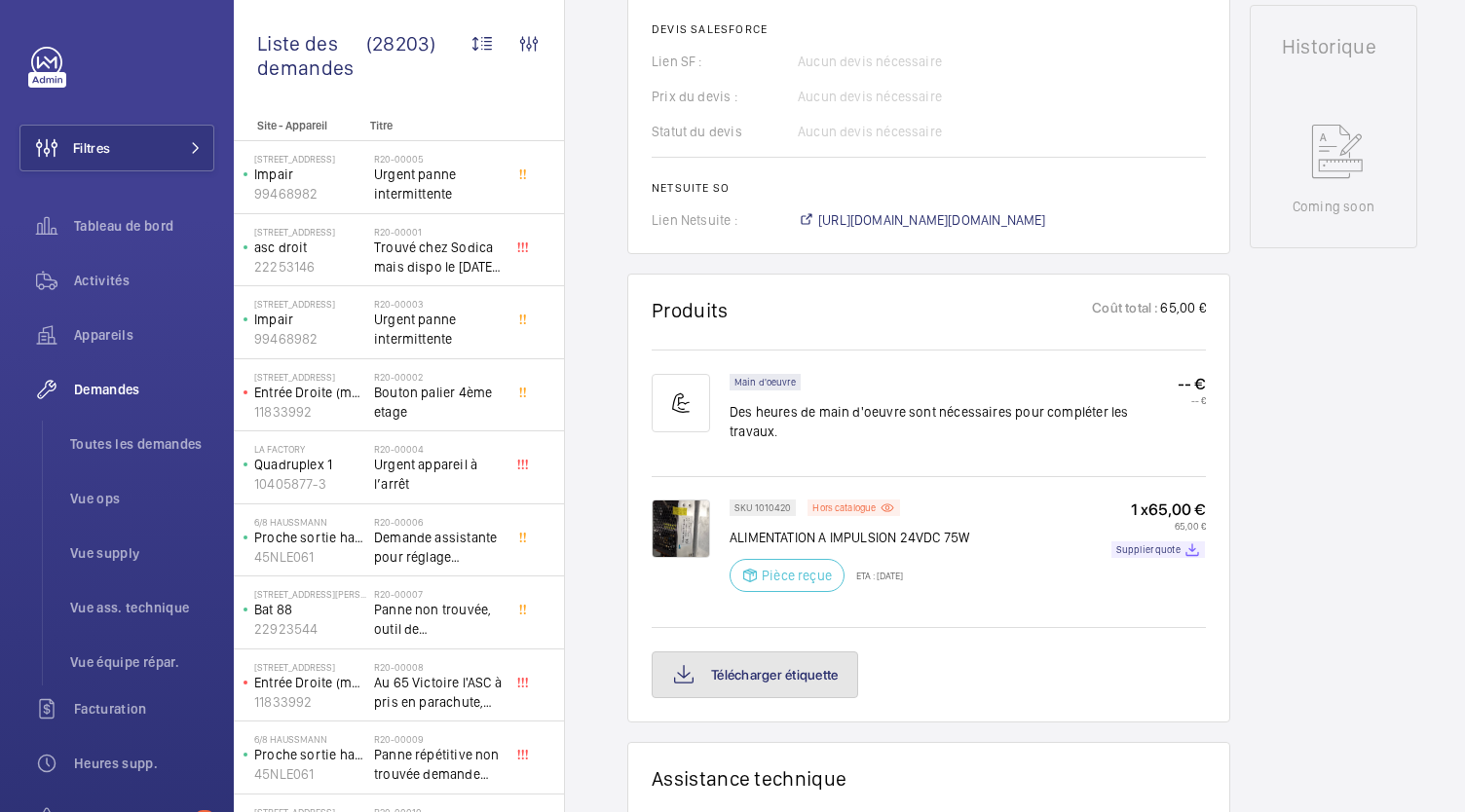
click at [786, 666] on button "Télécharger étiquette" at bounding box center [755, 674] width 207 height 46
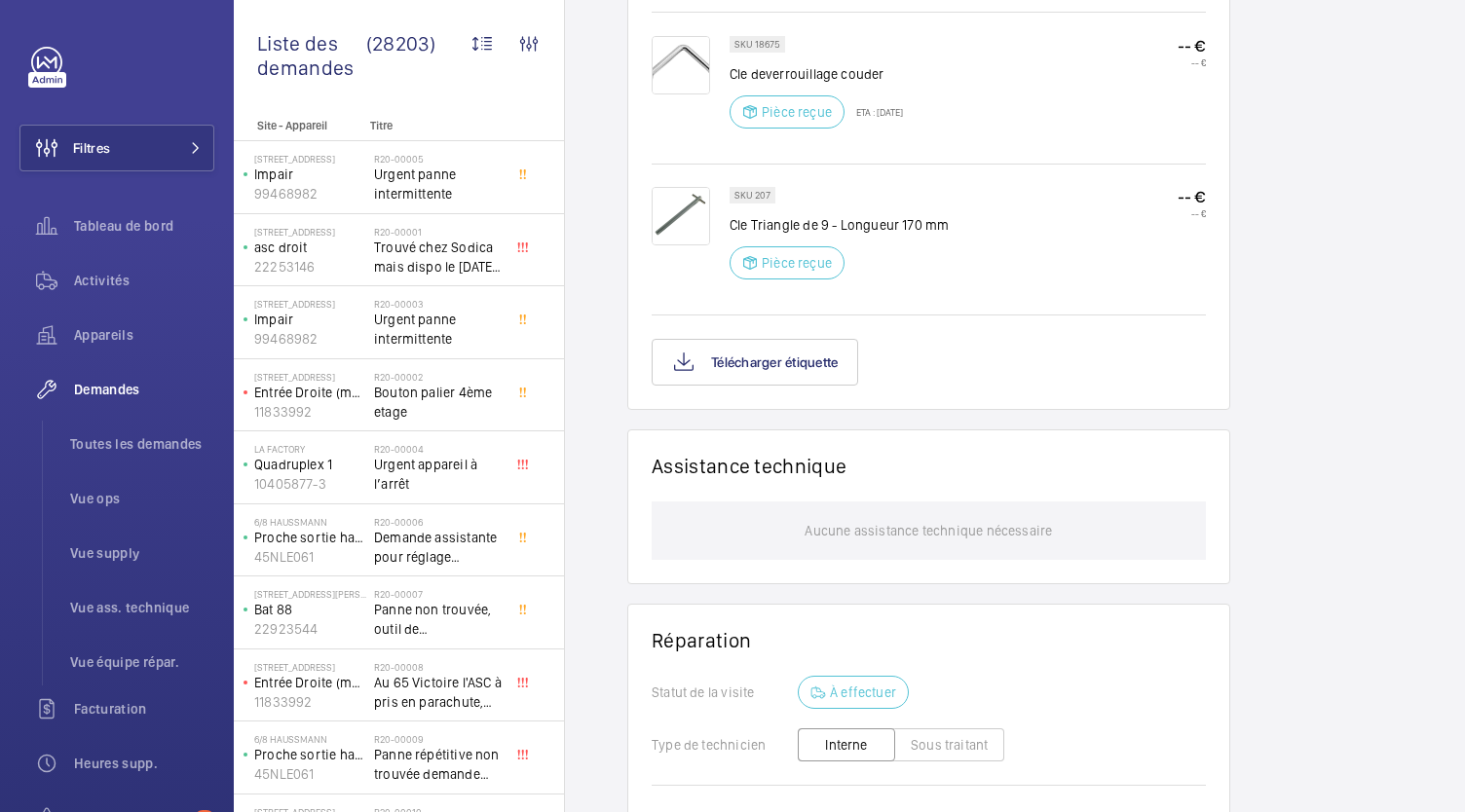
scroll to position [1155, 0]
click at [783, 382] on button "Télécharger étiquette" at bounding box center [755, 357] width 207 height 46
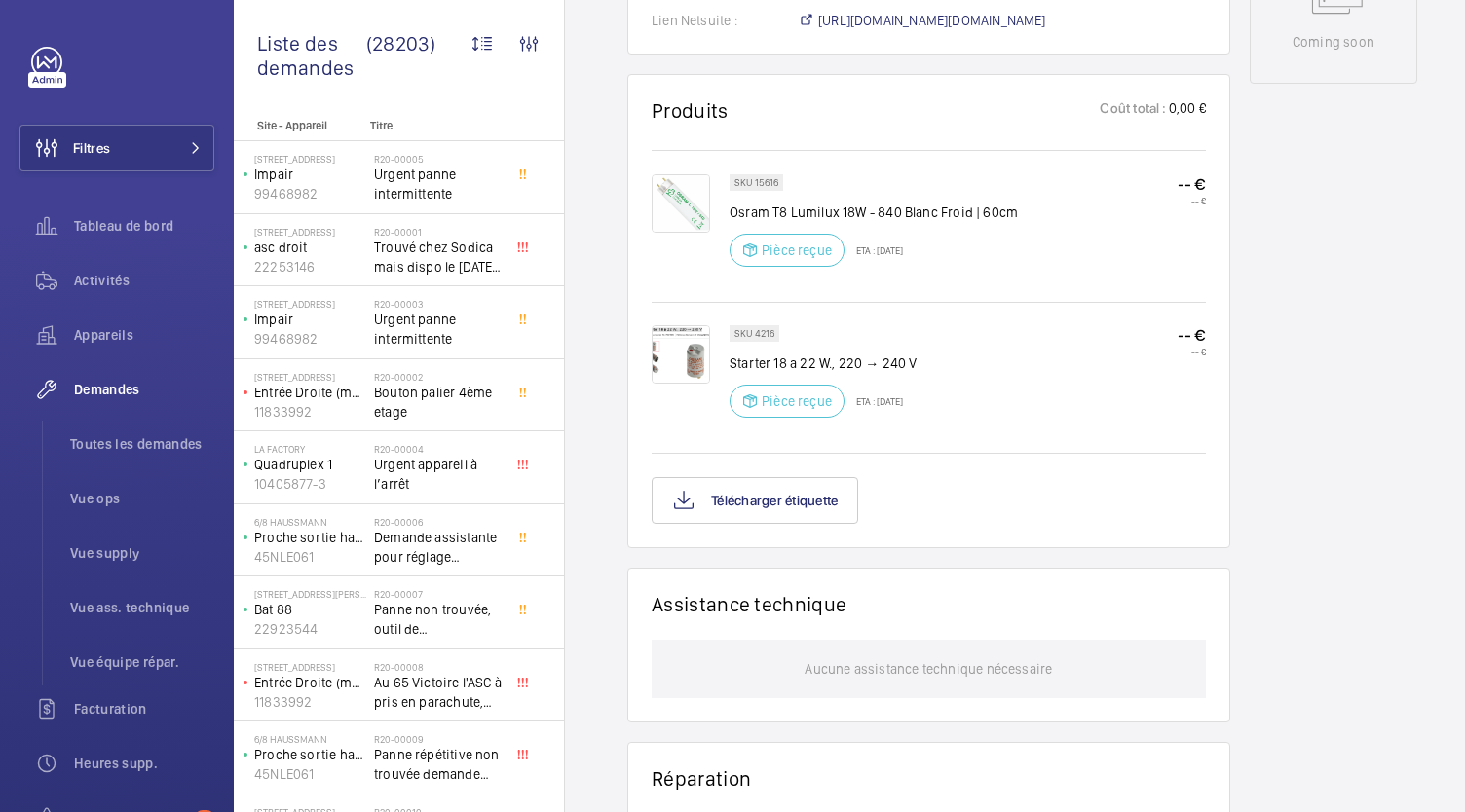
scroll to position [1127, 0]
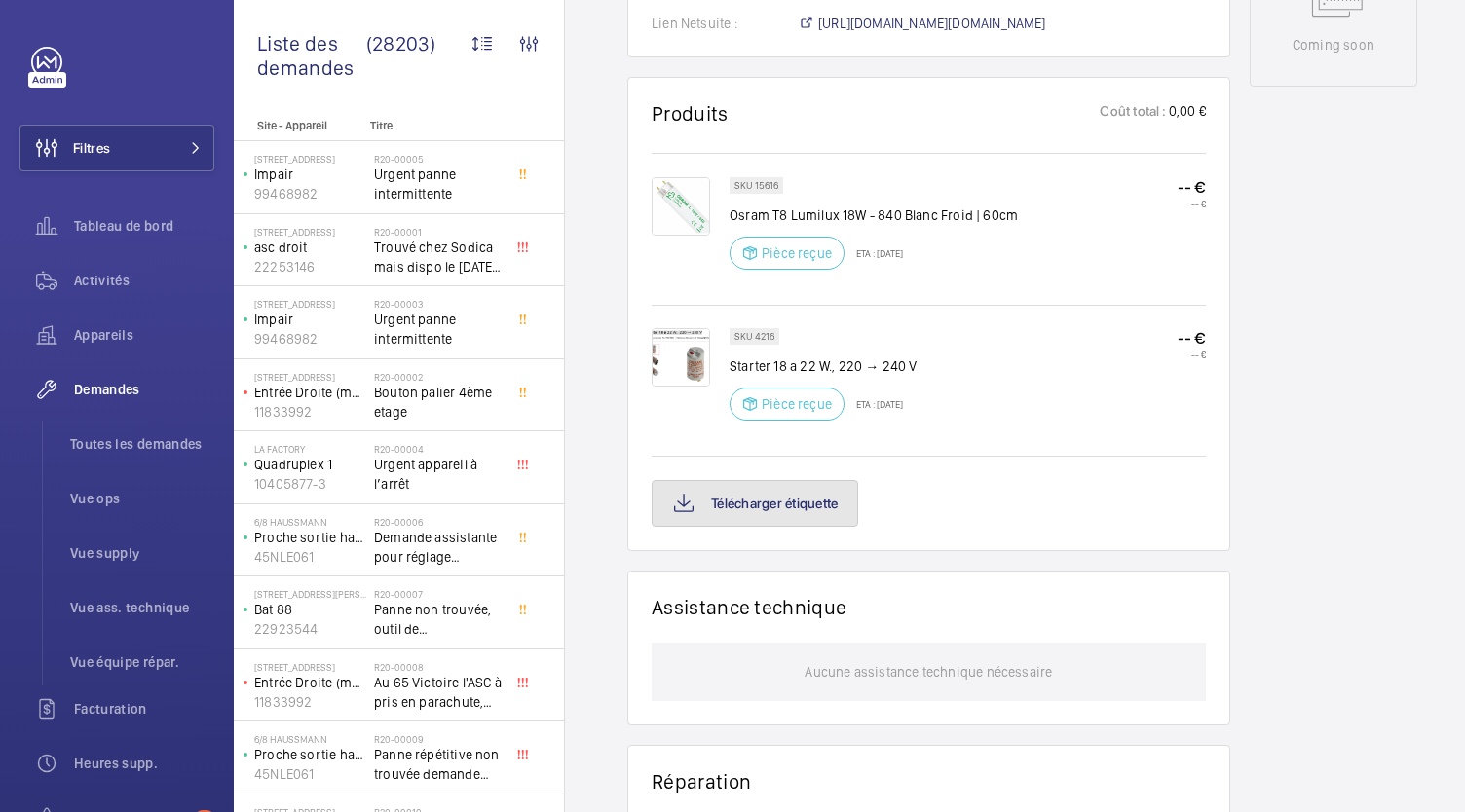
click at [834, 480] on button "Télécharger étiquette" at bounding box center [755, 503] width 207 height 46
